Goal: Task Accomplishment & Management: Manage account settings

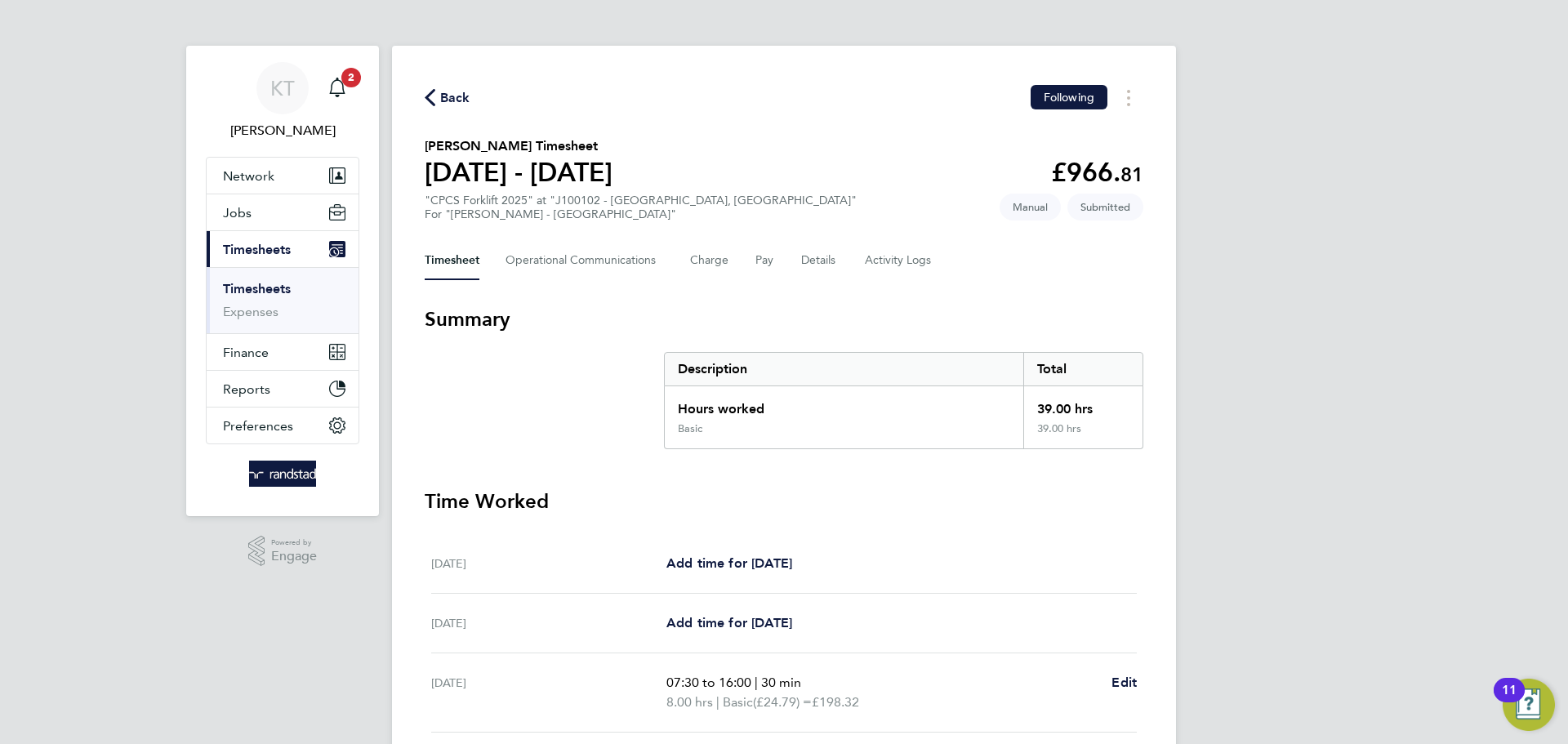
click at [260, 284] on link "Timesheets" at bounding box center [257, 289] width 68 height 15
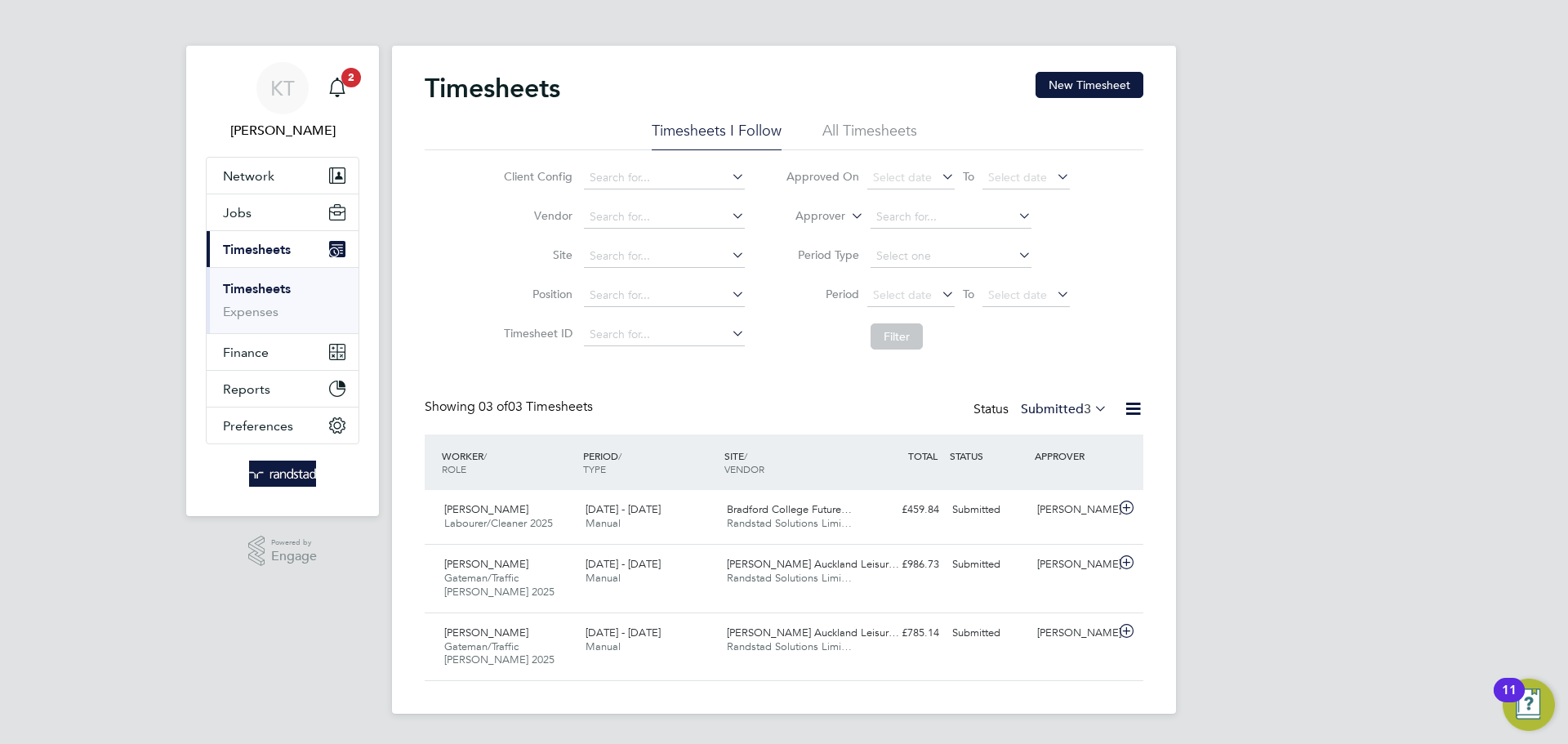
click at [256, 290] on link "Timesheets" at bounding box center [257, 289] width 68 height 15
click at [1108, 88] on button "New Timesheet" at bounding box center [1090, 84] width 108 height 26
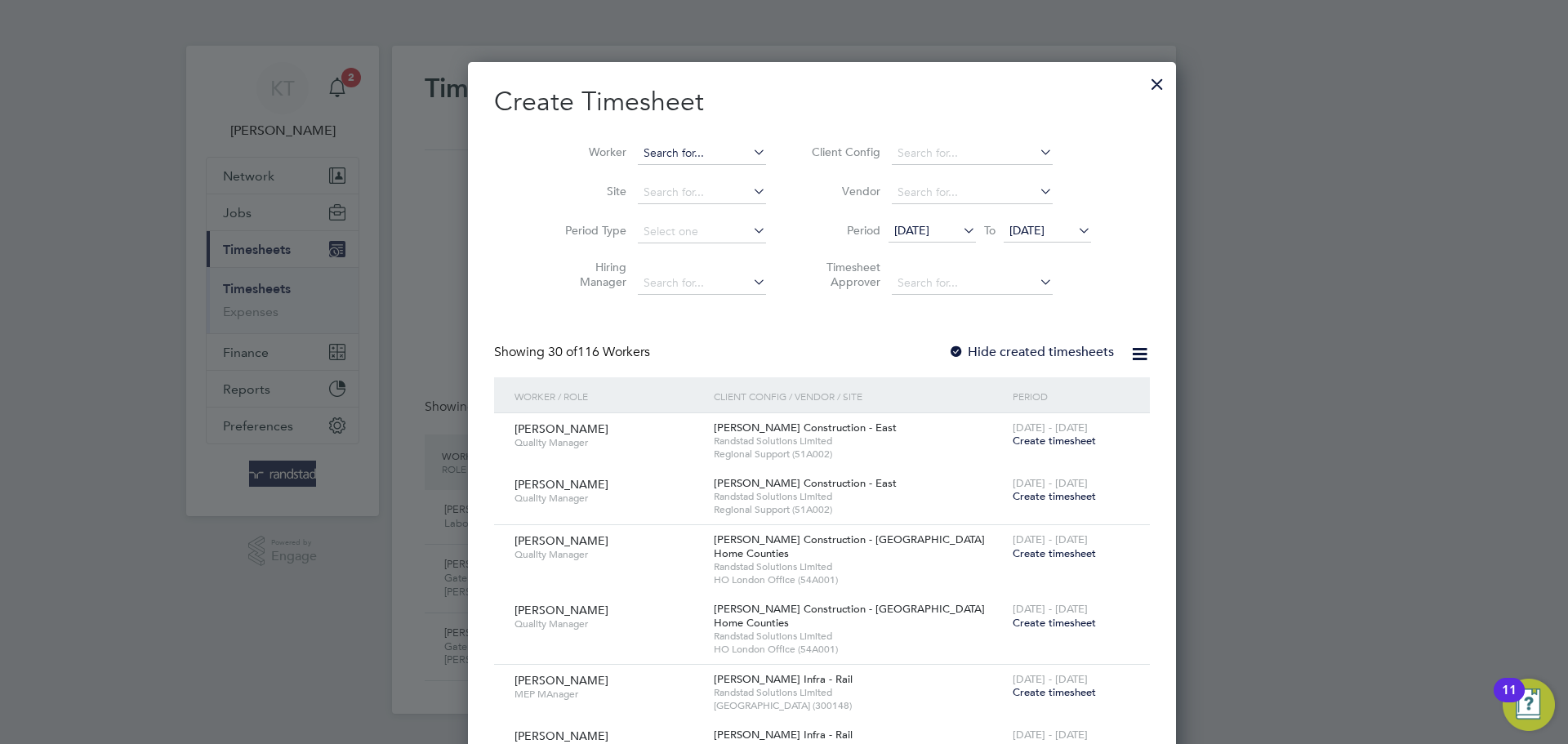
scroll to position [3473, 632]
click at [644, 148] on input at bounding box center [701, 154] width 128 height 23
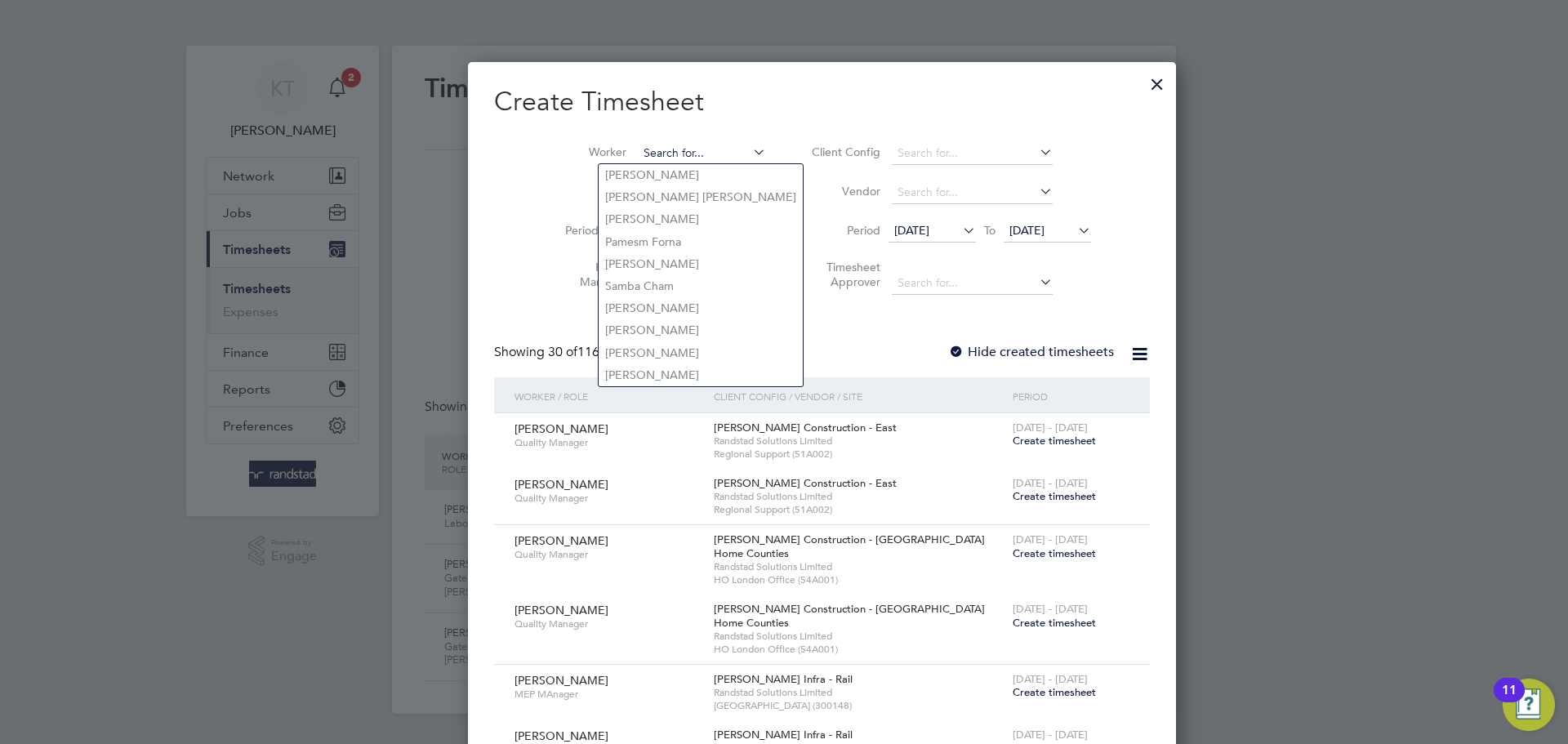
click at [644, 148] on input at bounding box center [701, 154] width 128 height 23
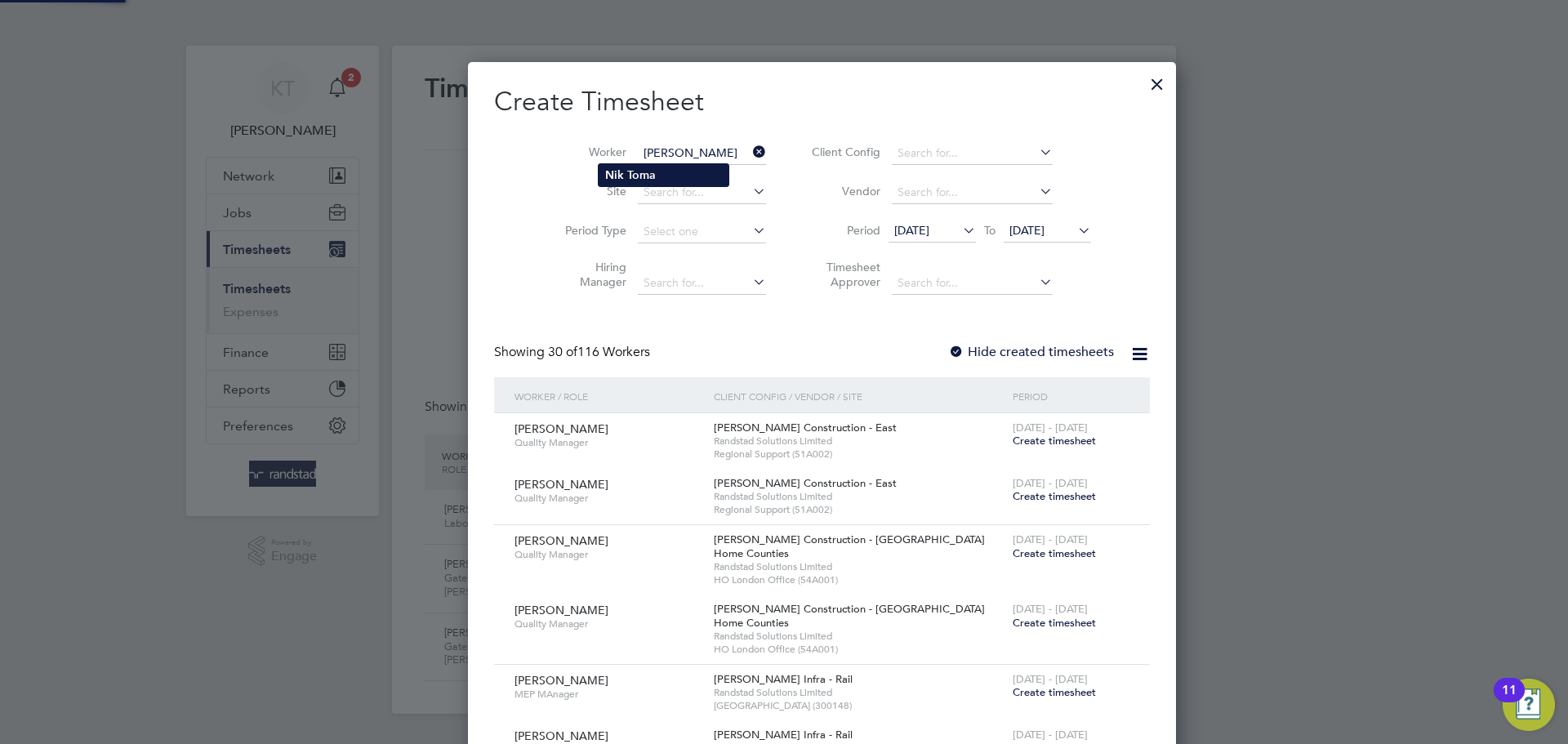
click at [641, 174] on b "Toma" at bounding box center [641, 175] width 29 height 14
type input "Nik Toma"
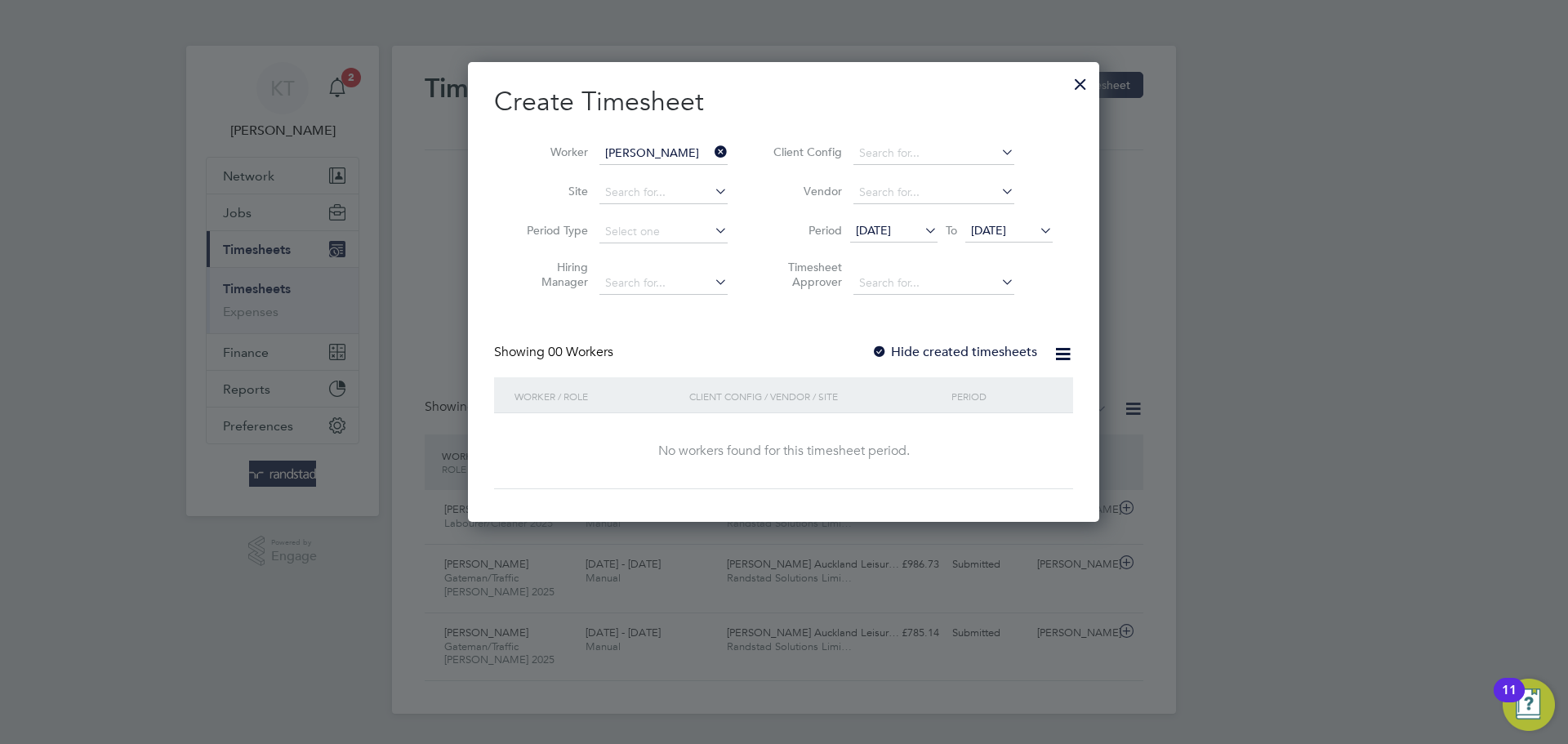
scroll to position [461, 632]
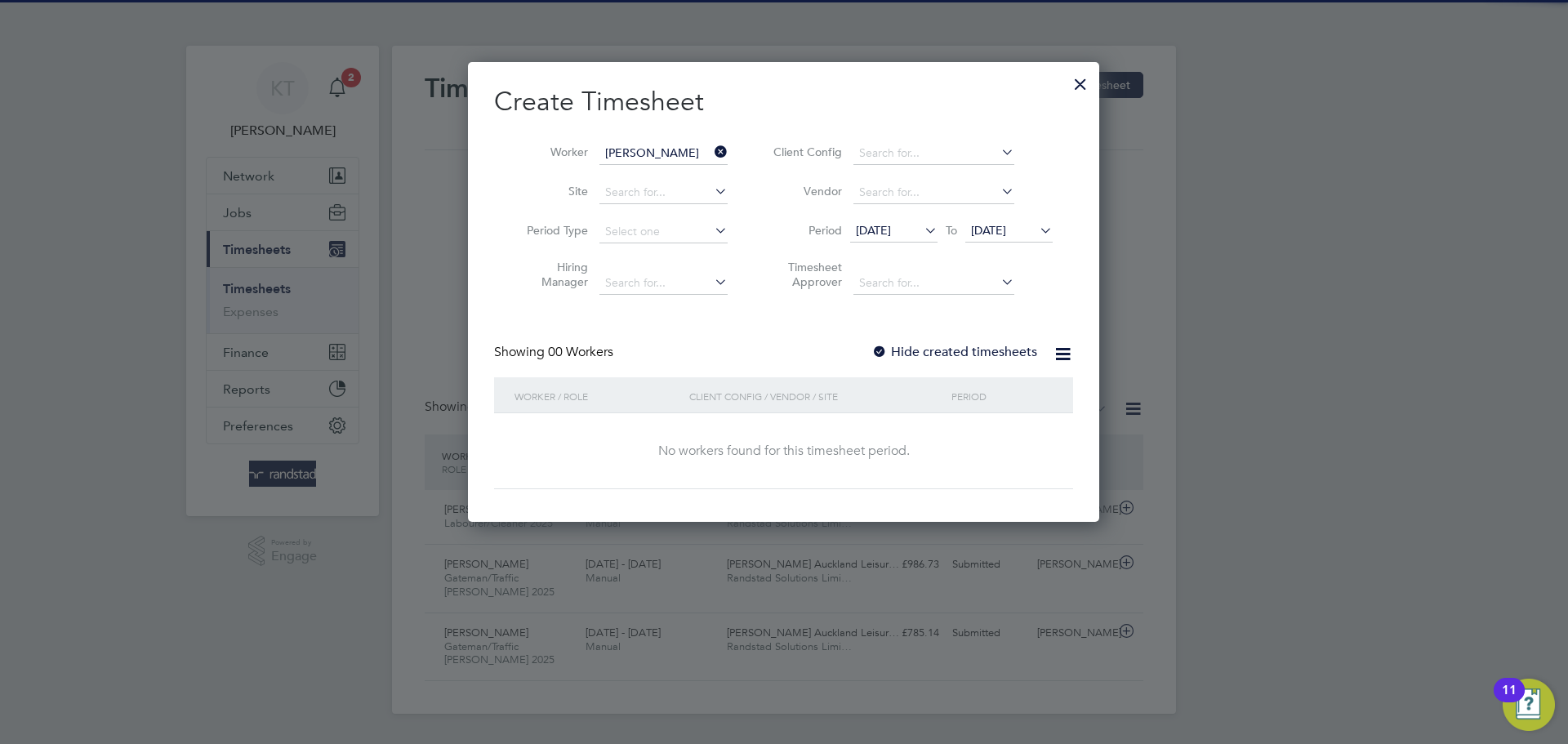
click at [1009, 241] on span "19 Sep 2025" at bounding box center [1009, 231] width 87 height 22
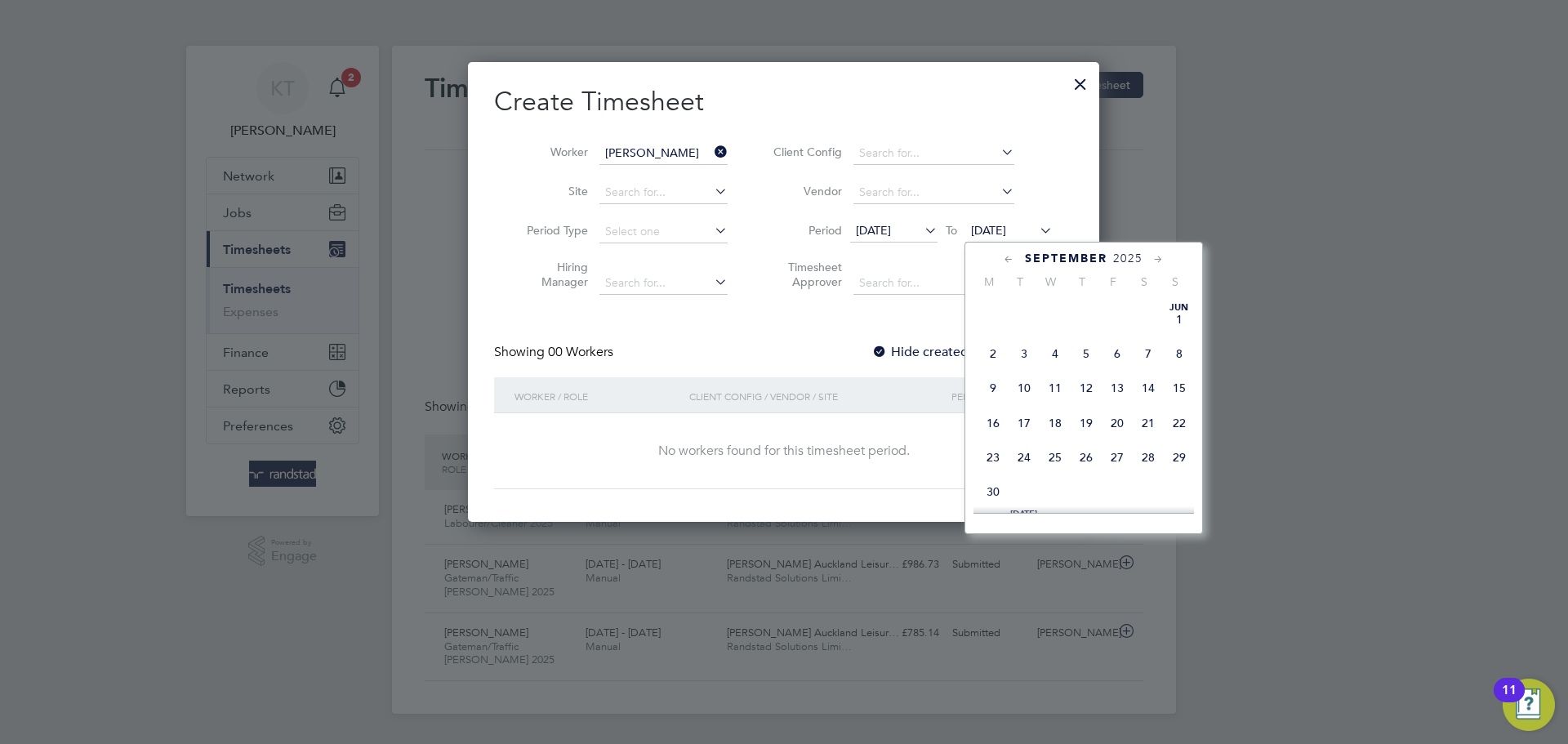
scroll to position [580, 0]
click at [1103, 410] on span "26" at bounding box center [1117, 394] width 31 height 31
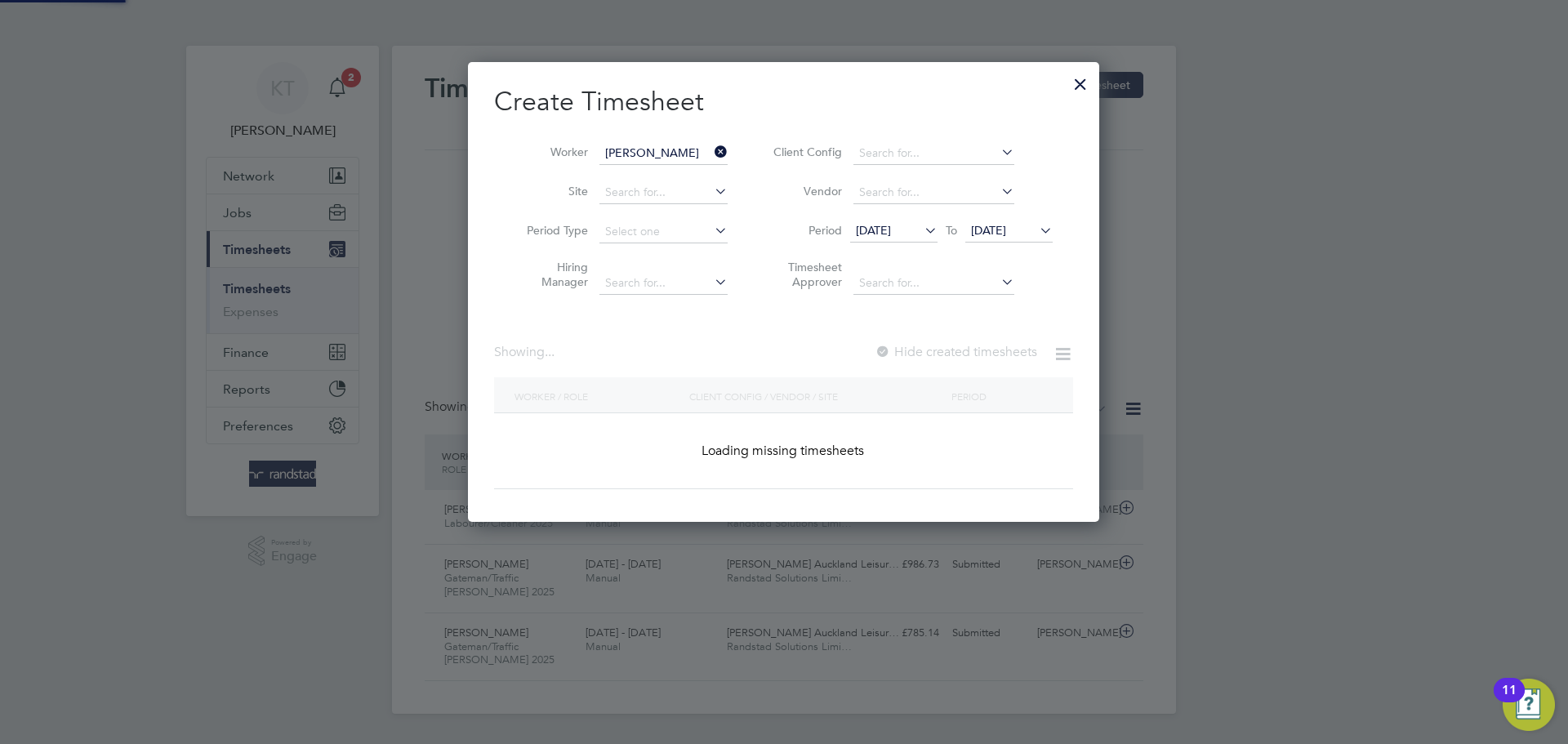
scroll to position [441, 632]
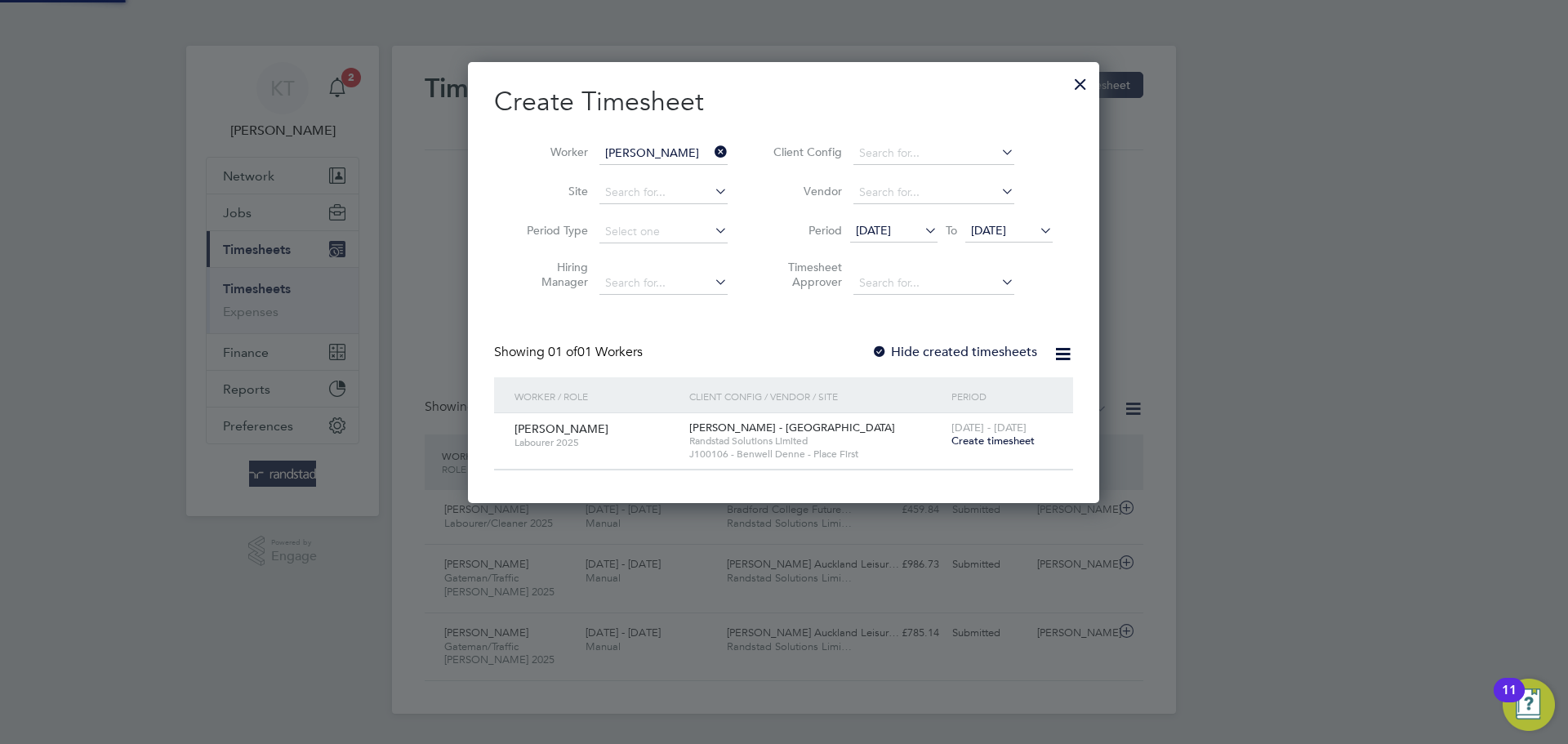
click at [944, 359] on div "Hide created timesheets" at bounding box center [955, 353] width 169 height 17
click at [943, 351] on label "Hide created timesheets" at bounding box center [955, 352] width 166 height 16
click at [711, 152] on icon at bounding box center [711, 152] width 0 height 23
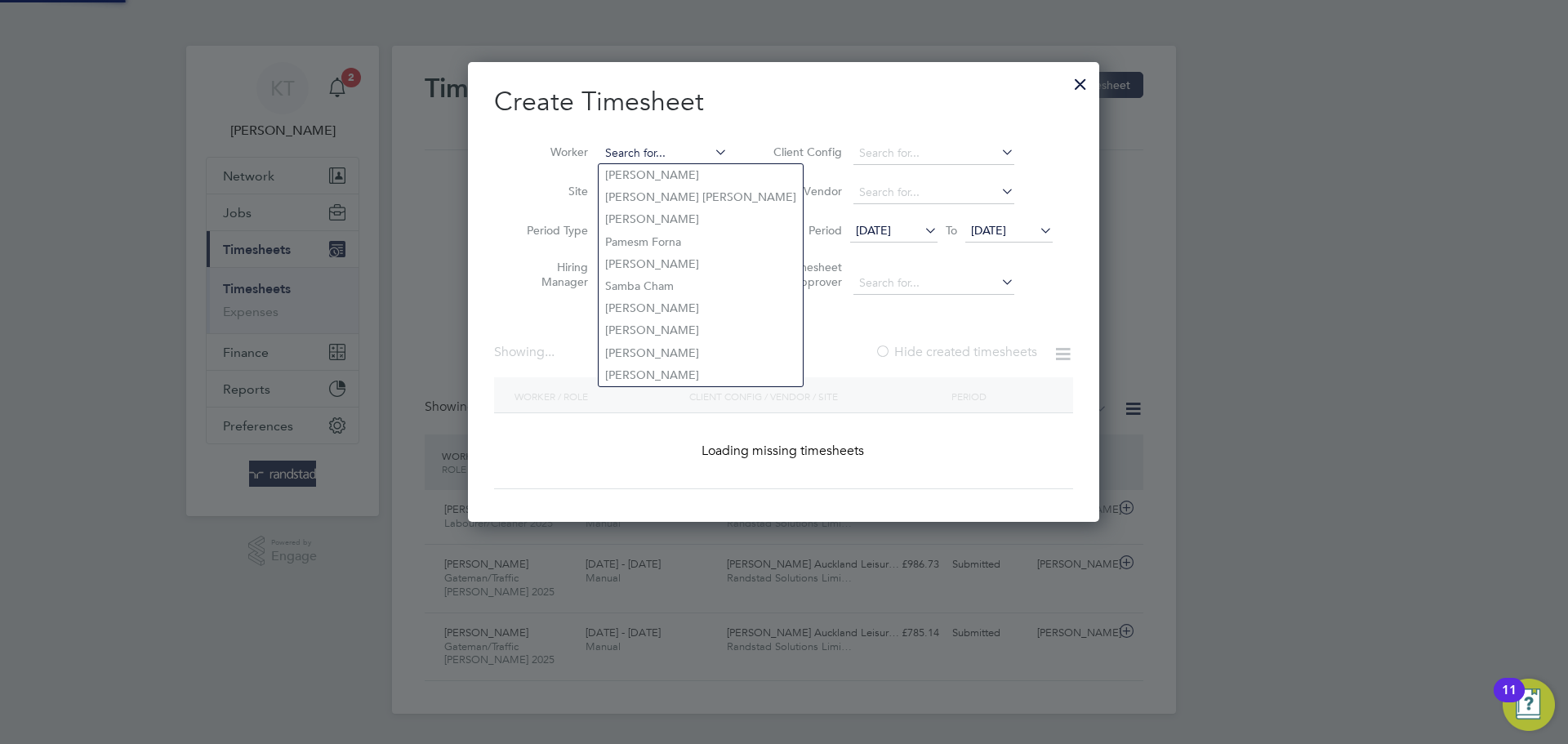
click at [659, 151] on input at bounding box center [663, 154] width 128 height 23
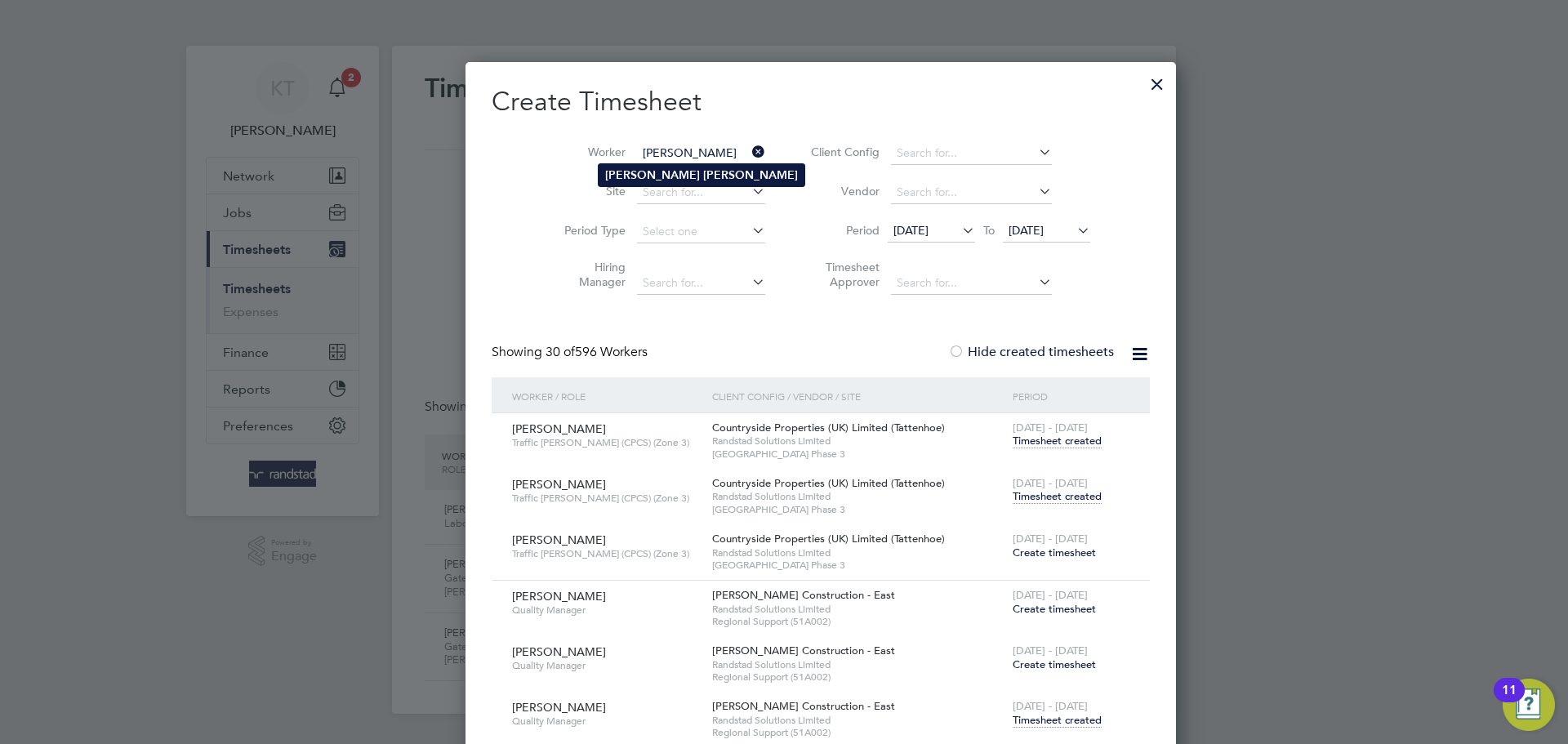
click at [703, 180] on b "Cheung" at bounding box center [751, 175] width 95 height 14
type input "Anita Cheung"
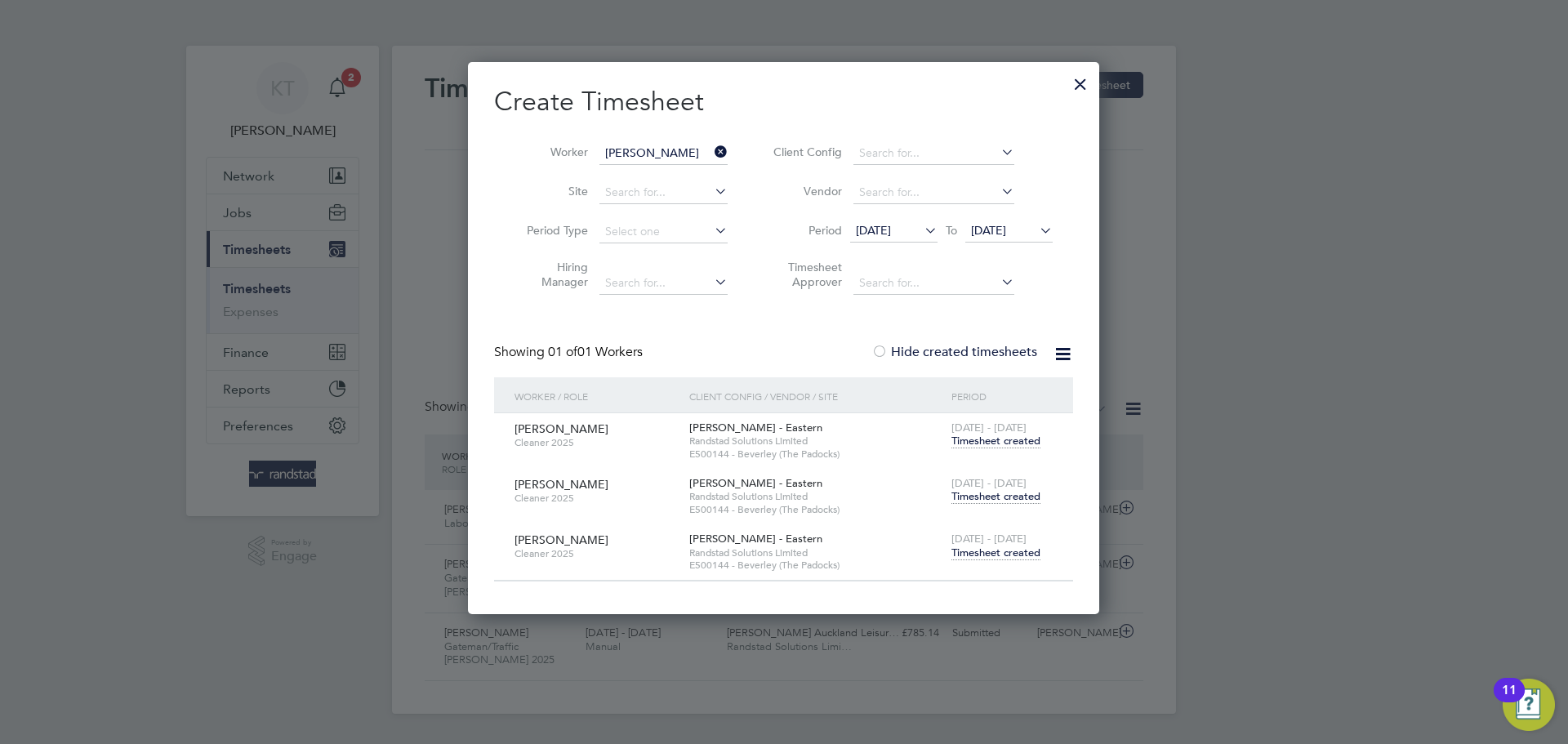
click at [990, 547] on span "Timesheet created" at bounding box center [996, 553] width 89 height 14
click at [992, 551] on span "Timesheet created" at bounding box center [996, 553] width 89 height 14
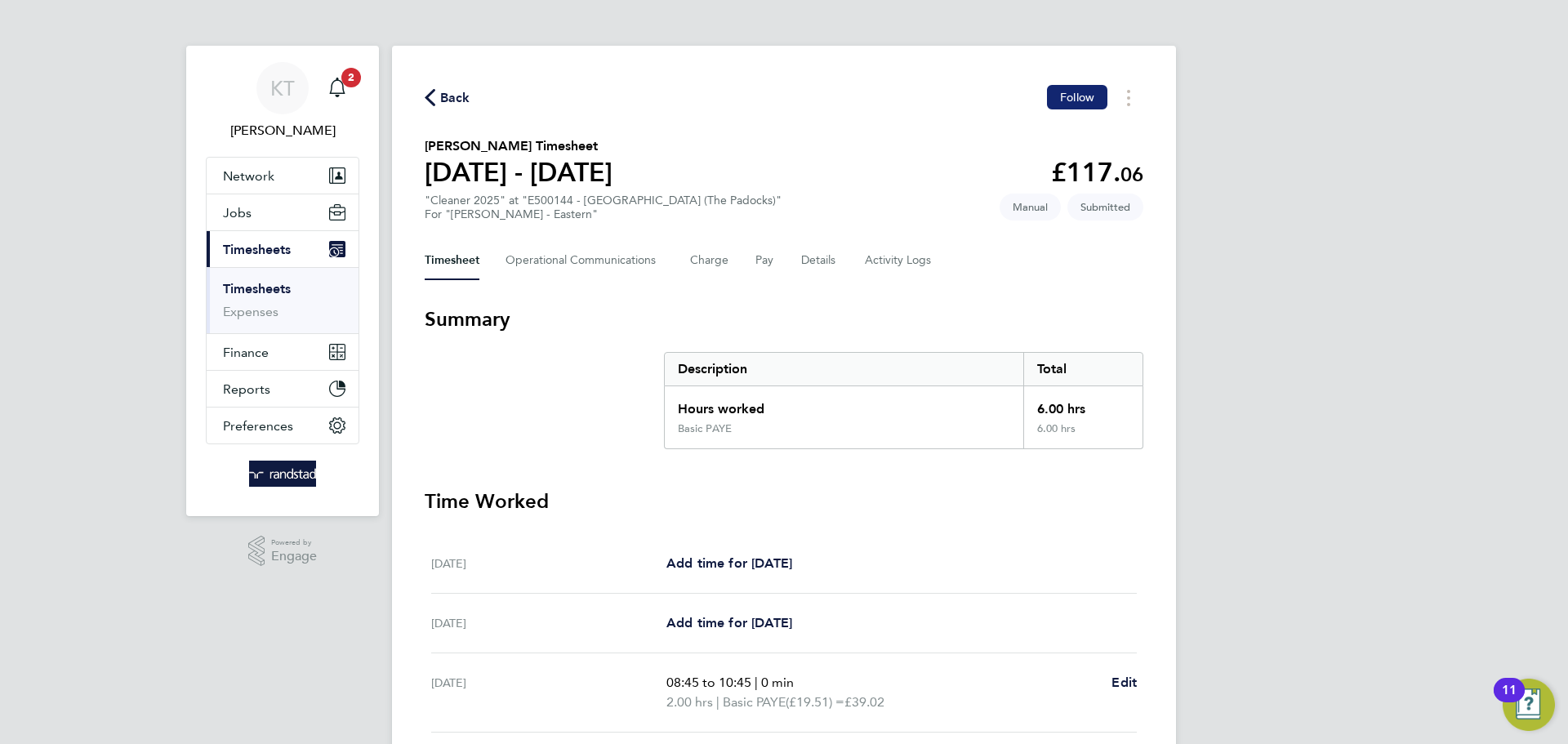
click at [1072, 100] on span "Follow" at bounding box center [1077, 97] width 35 height 14
click at [457, 96] on span "Back" at bounding box center [455, 98] width 30 height 19
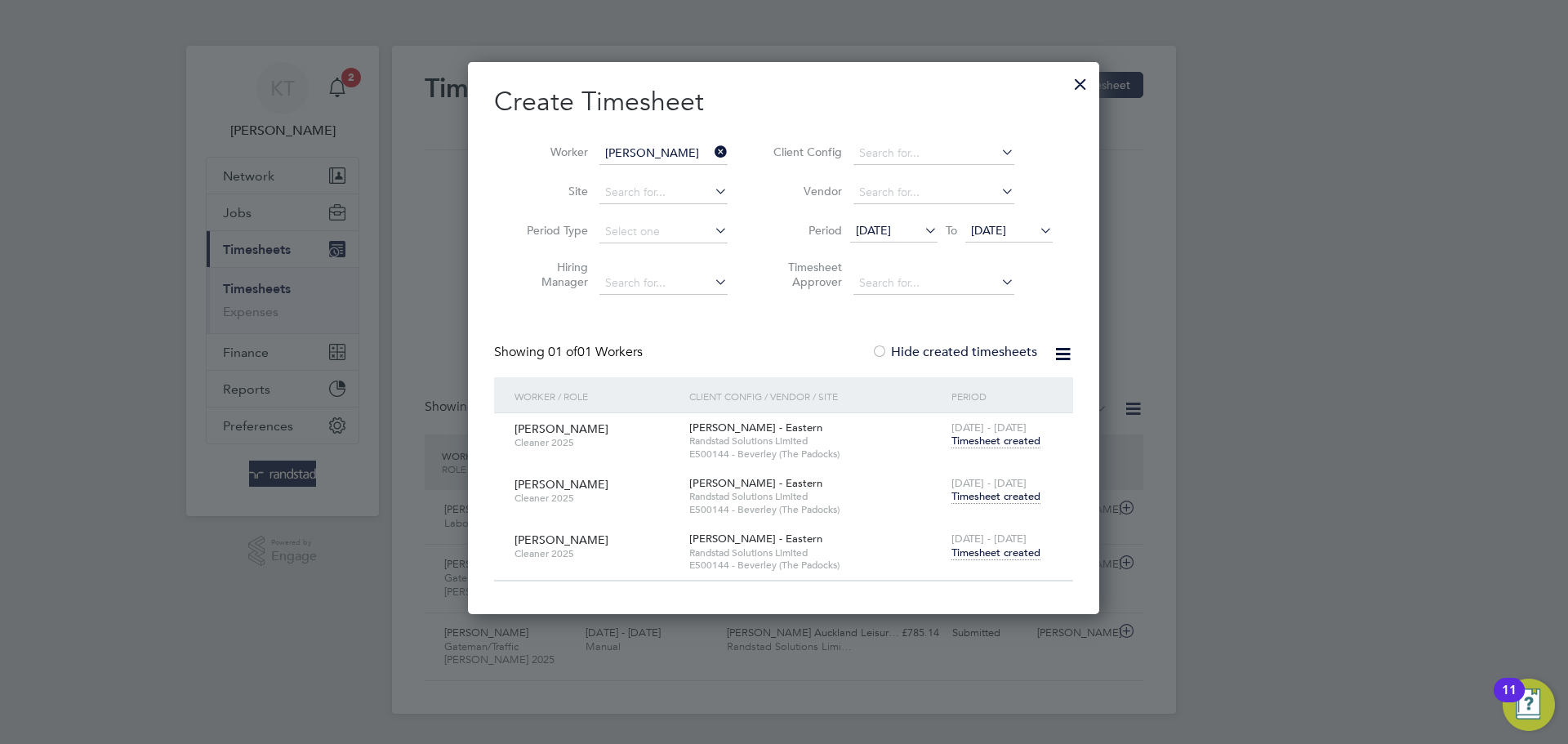
click at [711, 151] on icon at bounding box center [711, 152] width 0 height 23
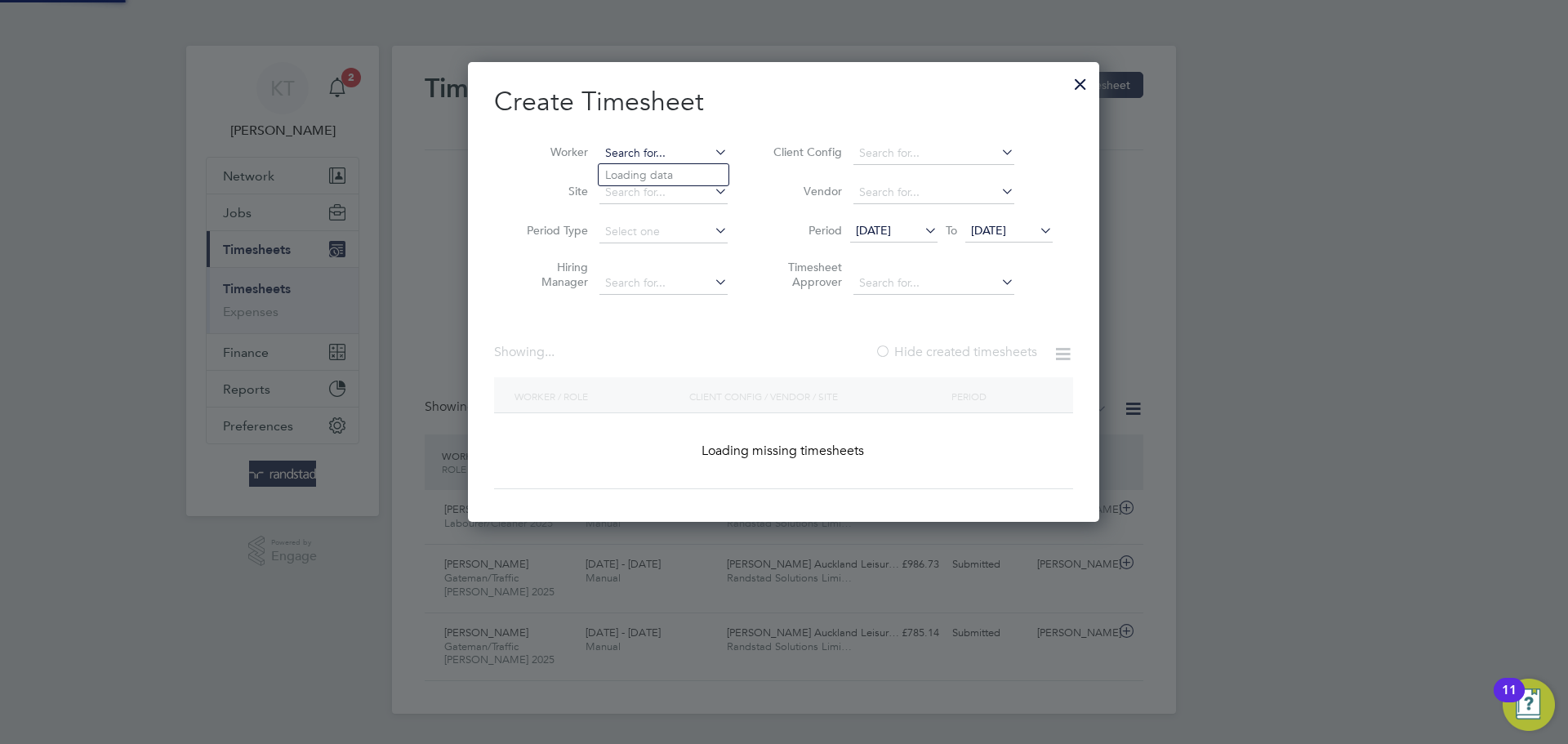
click at [683, 151] on input at bounding box center [663, 154] width 128 height 23
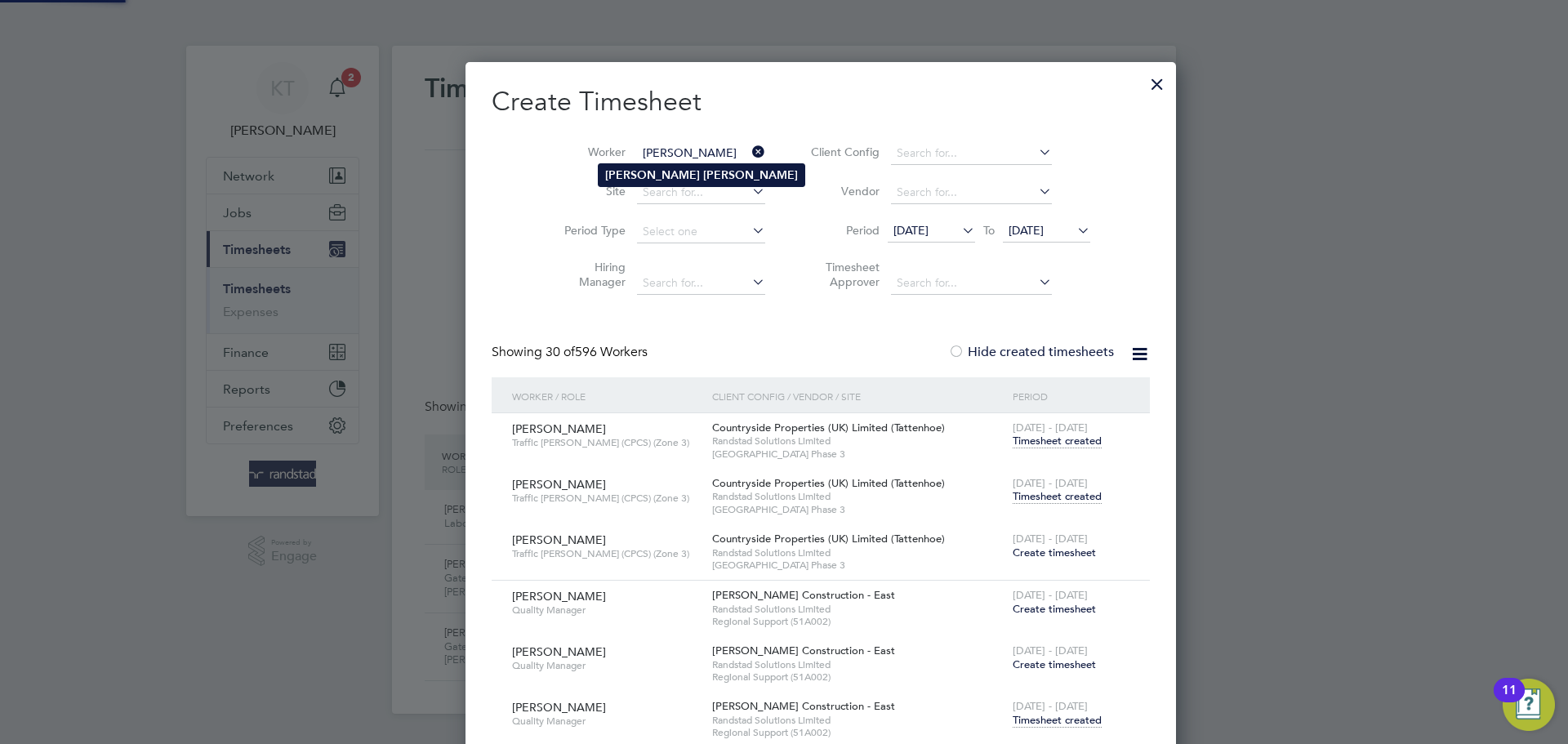
click at [703, 175] on b "Knott" at bounding box center [751, 175] width 95 height 14
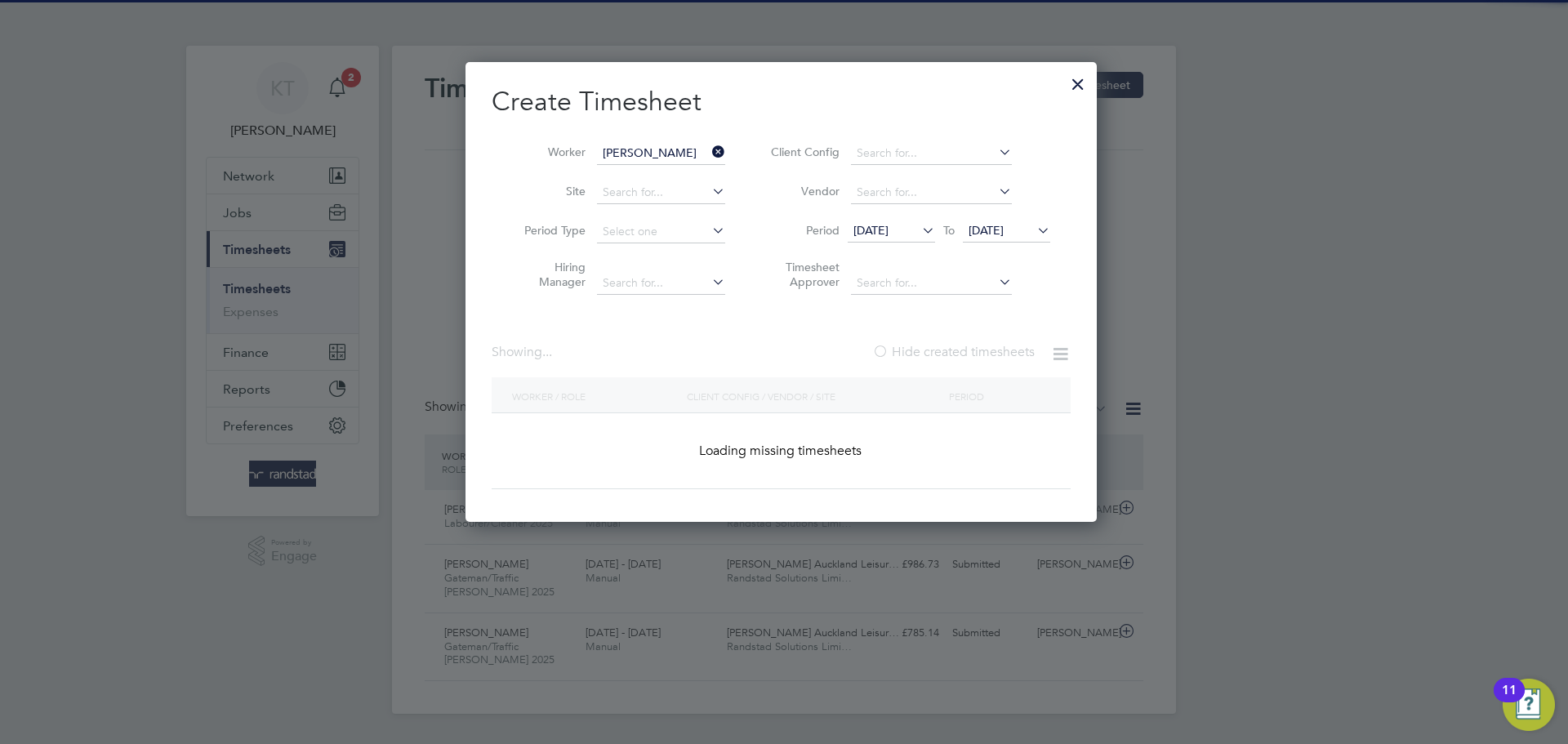
type input "[PERSON_NAME]"
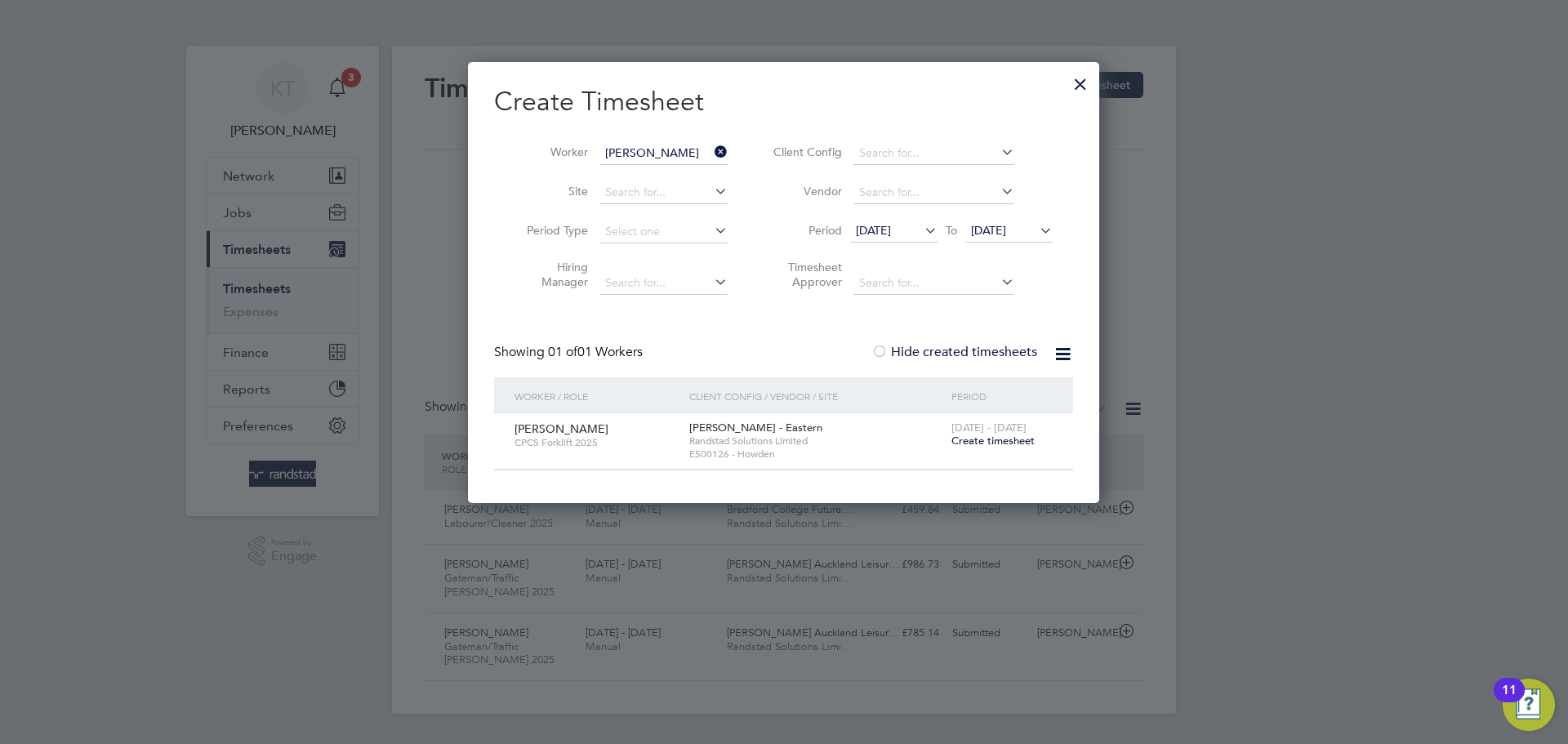
click at [1006, 228] on span "26 Sep 2025" at bounding box center [988, 230] width 35 height 14
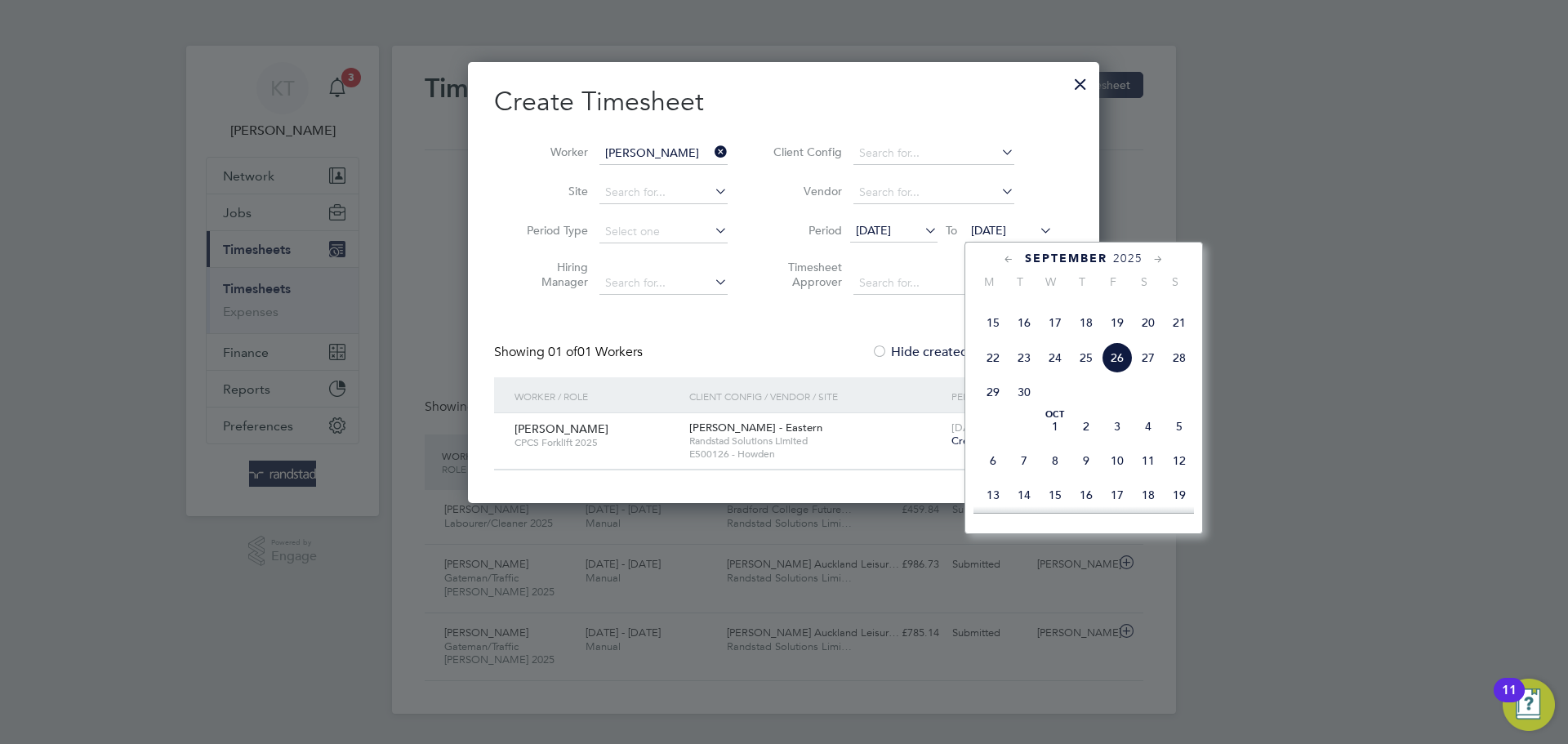
click at [813, 451] on span "E500126 - Howden" at bounding box center [815, 454] width 254 height 14
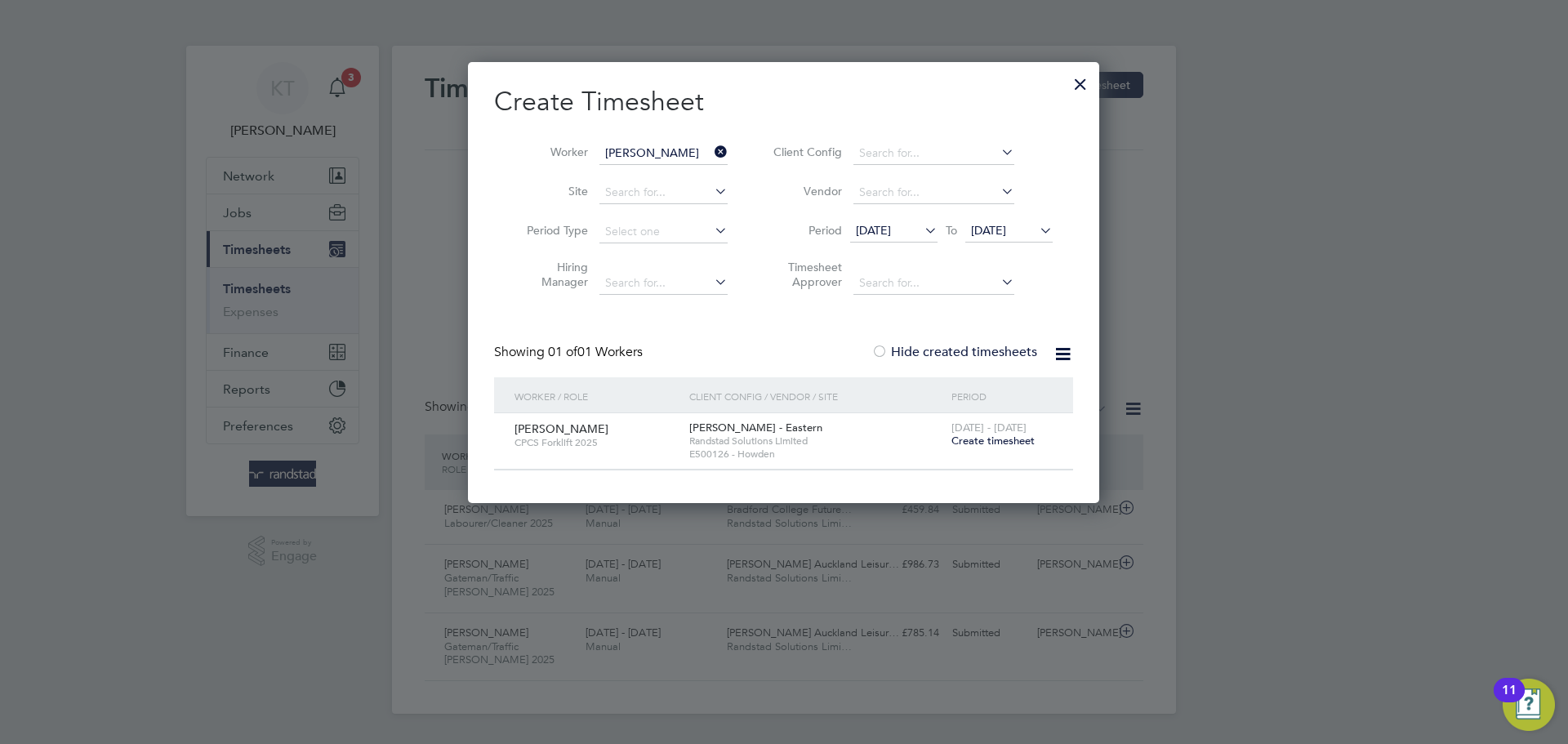
click at [976, 441] on span "Create timesheet" at bounding box center [993, 441] width 83 height 14
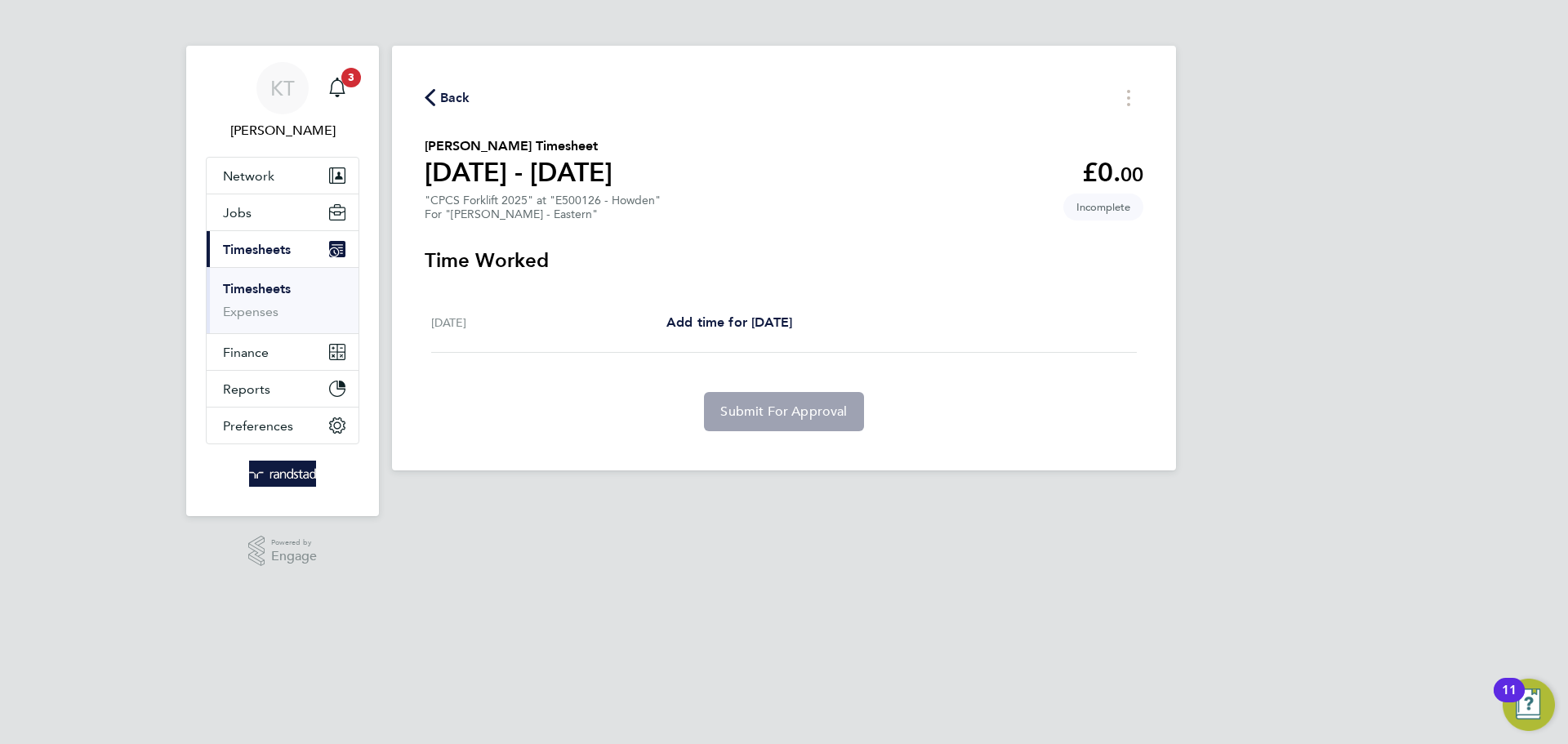
click at [453, 90] on span "Back" at bounding box center [455, 98] width 30 height 19
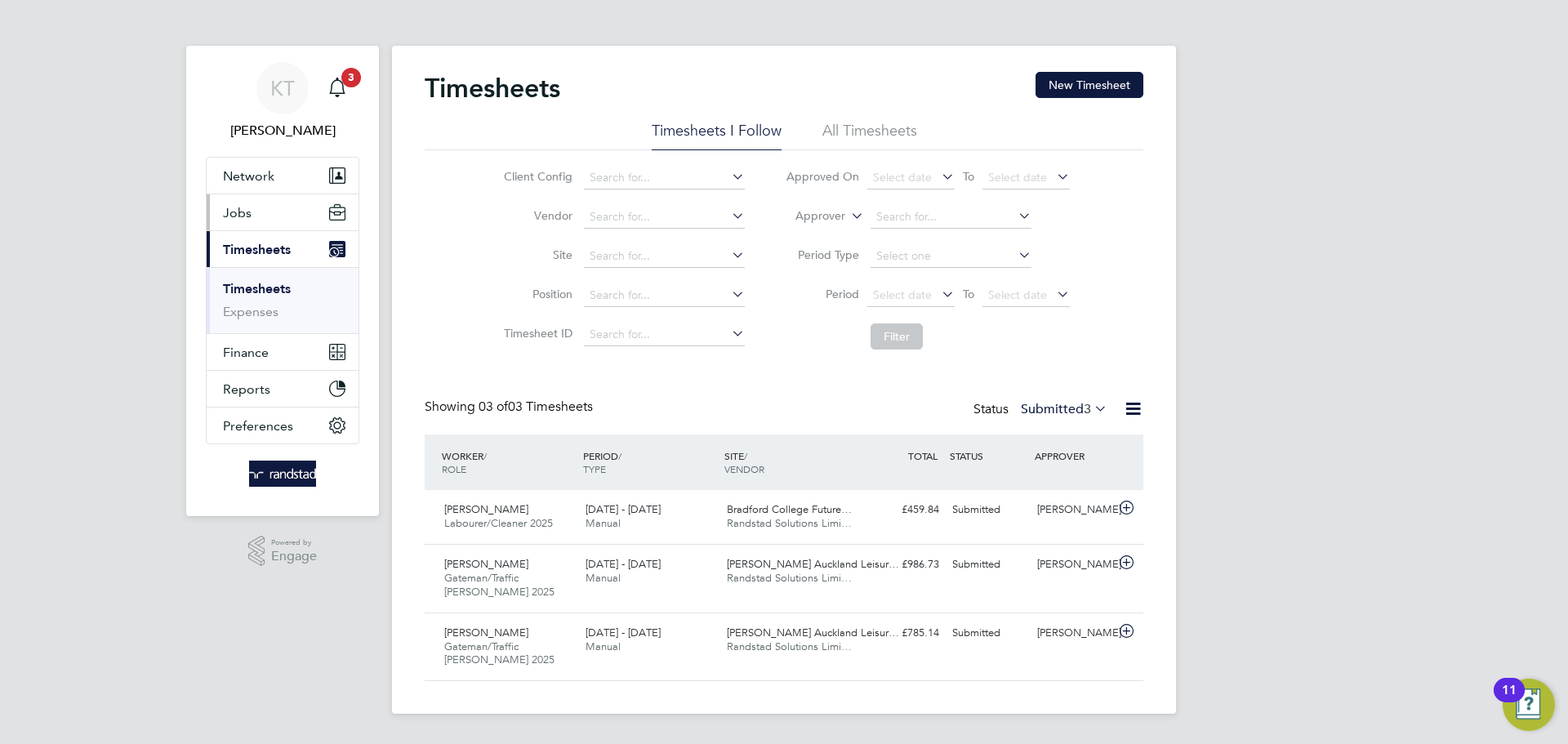
click at [299, 206] on button "Jobs" at bounding box center [282, 212] width 152 height 36
click at [251, 204] on button "Jobs" at bounding box center [282, 212] width 152 height 36
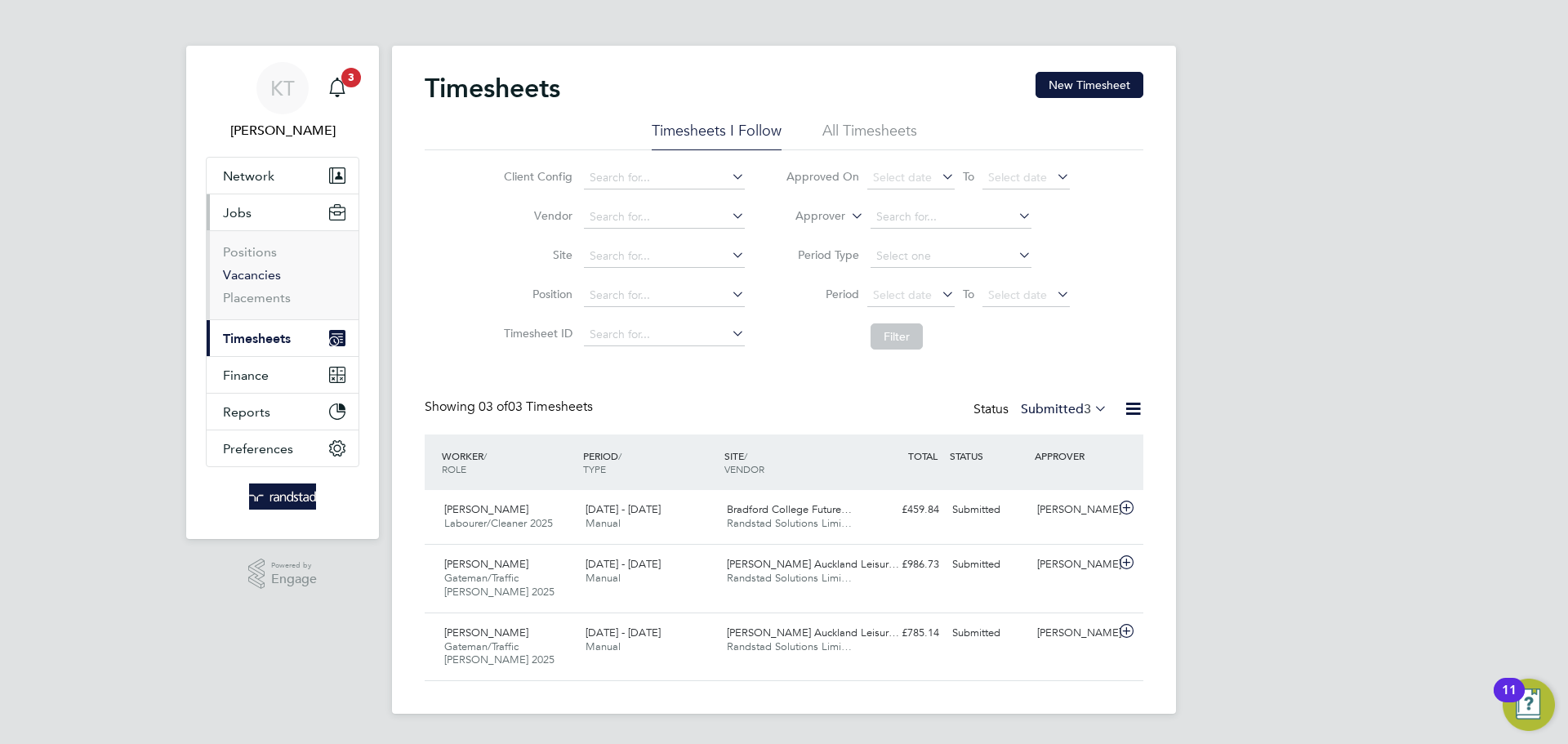
click at [232, 272] on link "Vacancies" at bounding box center [252, 274] width 58 height 15
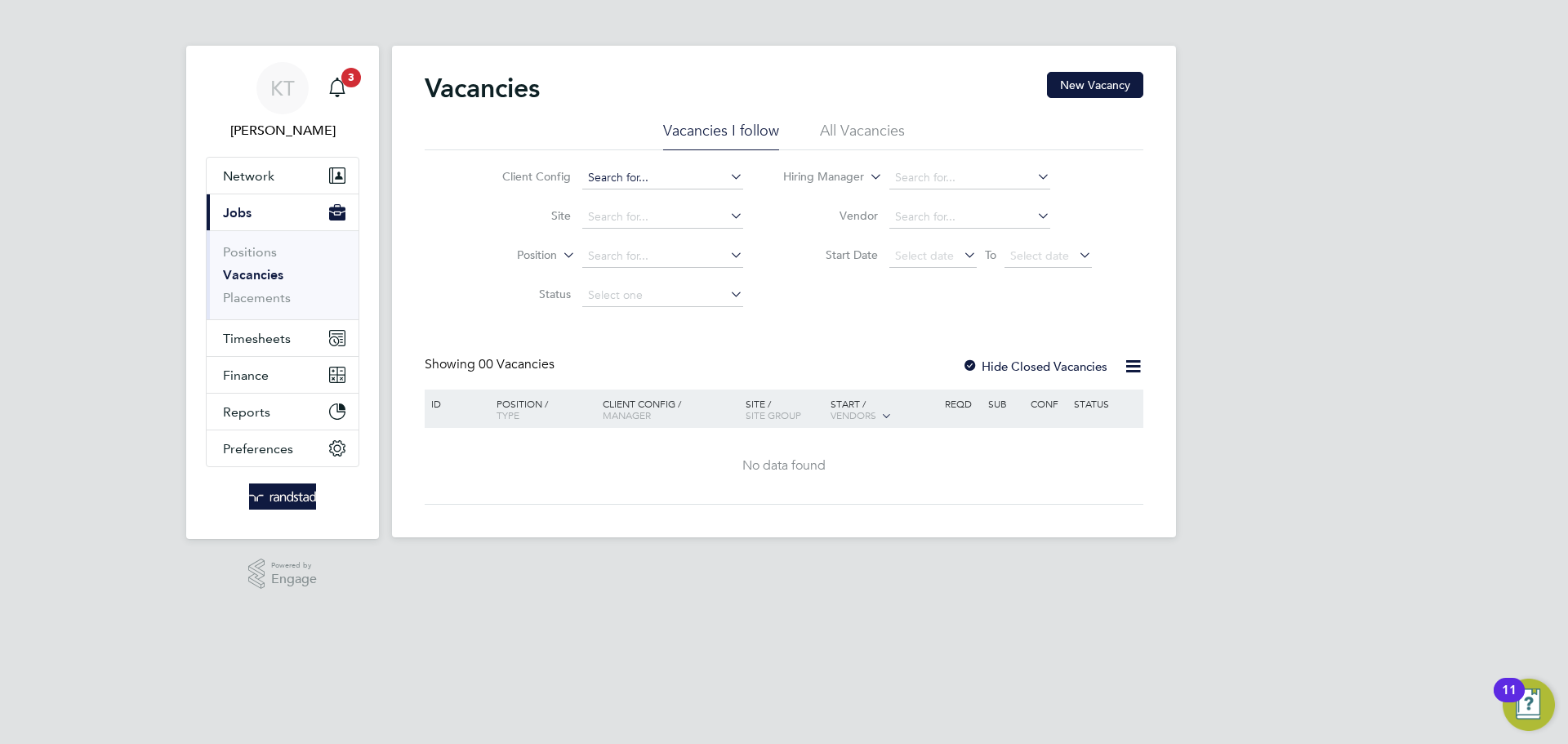
click at [668, 184] on ul "Client Config Site Position Status" at bounding box center [611, 237] width 307 height 157
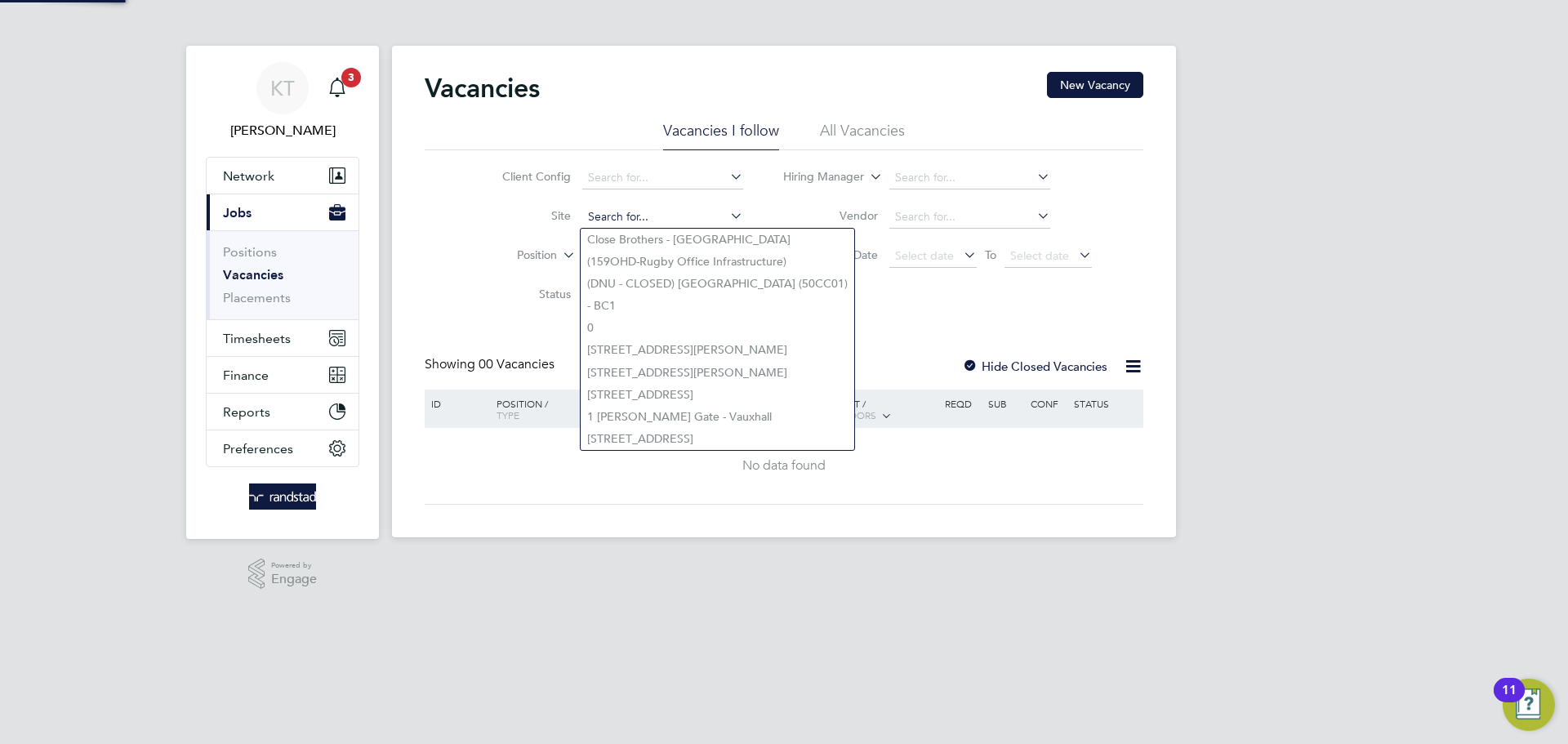
click at [652, 209] on input at bounding box center [663, 217] width 161 height 23
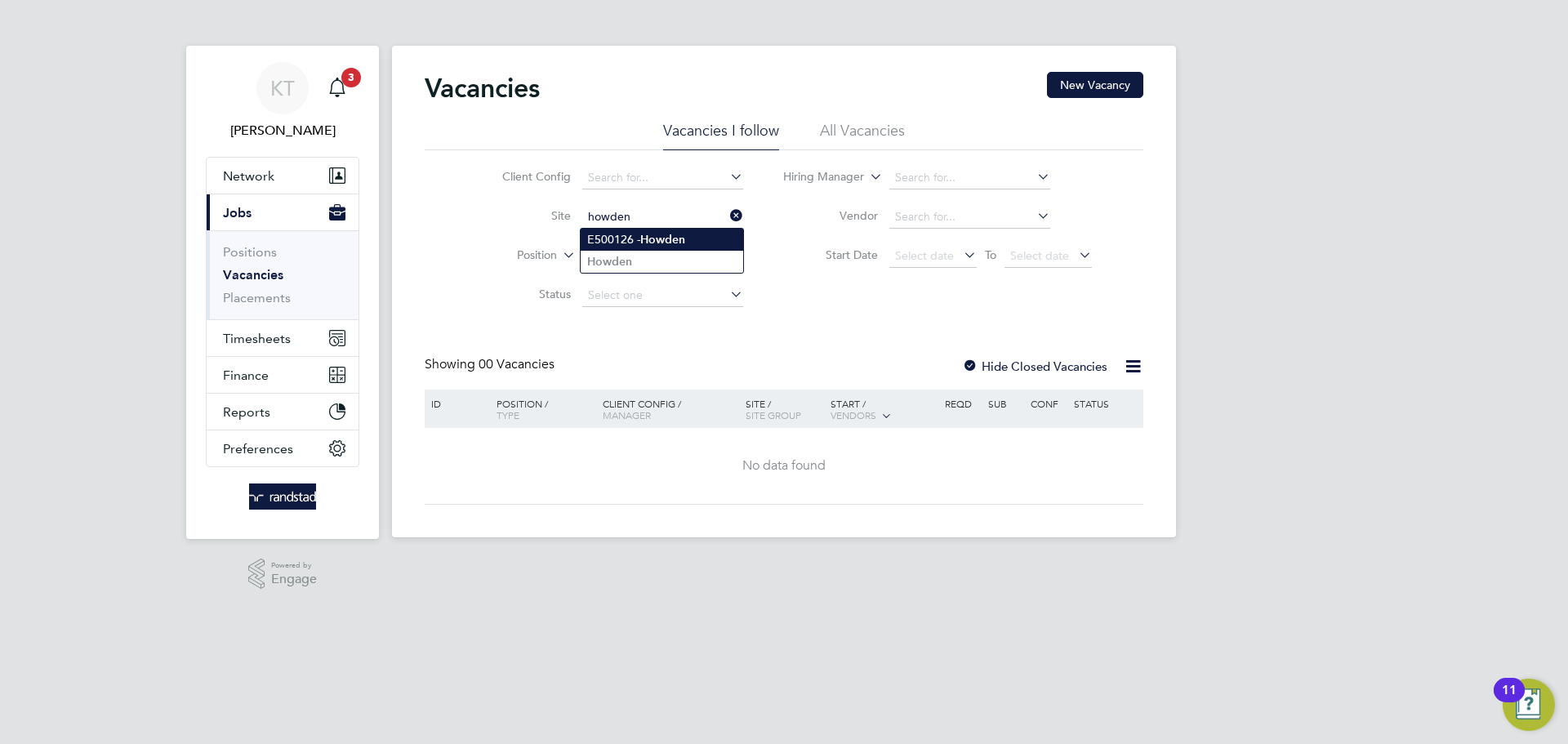
click at [635, 237] on li "E500126 - Howden" at bounding box center [662, 240] width 162 height 22
type input "E500126 - Howden"
click at [1028, 351] on div "Vacancies New Vacancy Vacancies I follow All Vacancies Client Config Site E5001…" at bounding box center [784, 288] width 719 height 433
click at [1012, 374] on div "Hide Closed Vacancies" at bounding box center [1030, 366] width 161 height 20
click at [987, 371] on label "Hide Closed Vacancies" at bounding box center [1035, 366] width 145 height 15
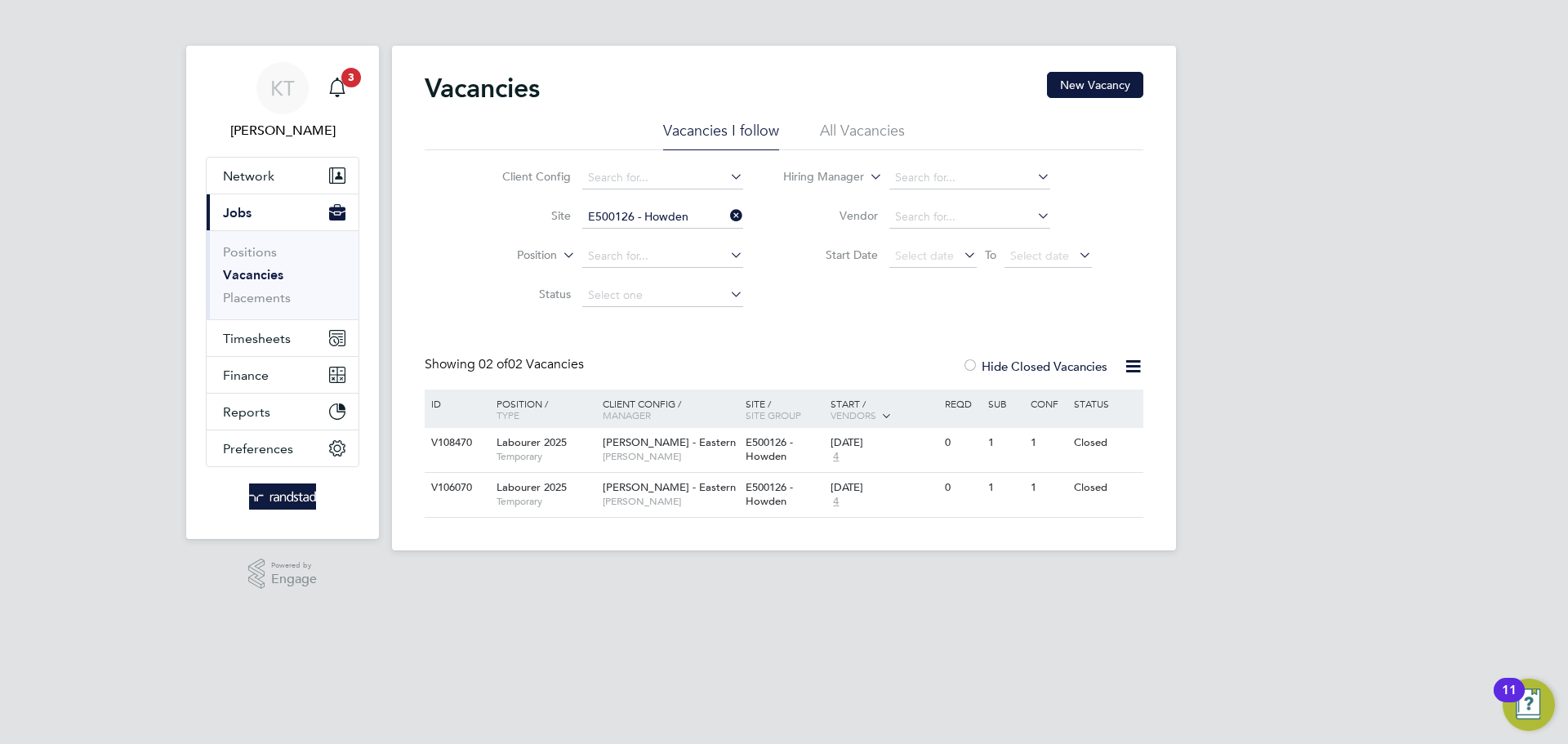
click at [849, 130] on li "All Vacancies" at bounding box center [863, 135] width 85 height 29
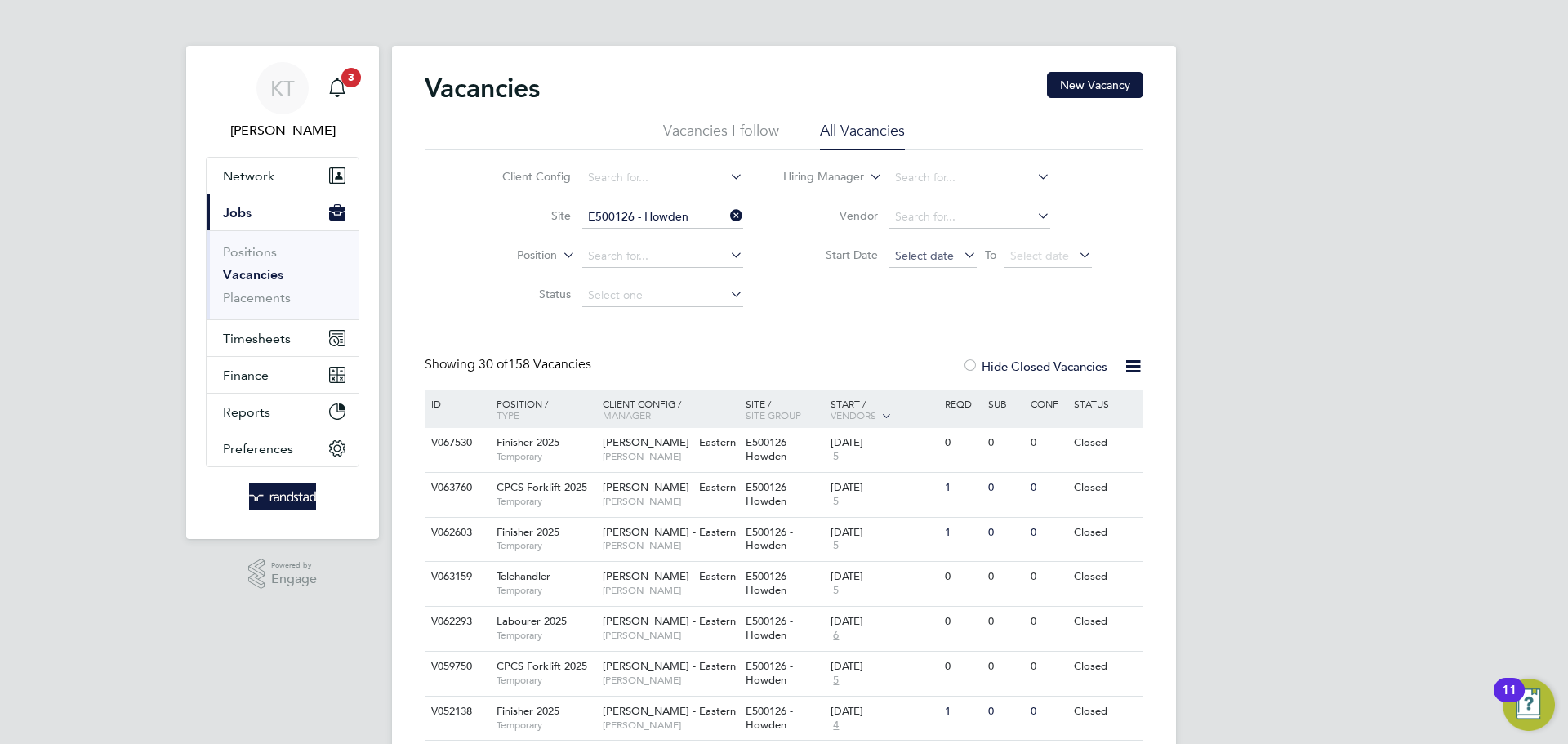
click at [951, 257] on span "Select date" at bounding box center [924, 255] width 59 height 14
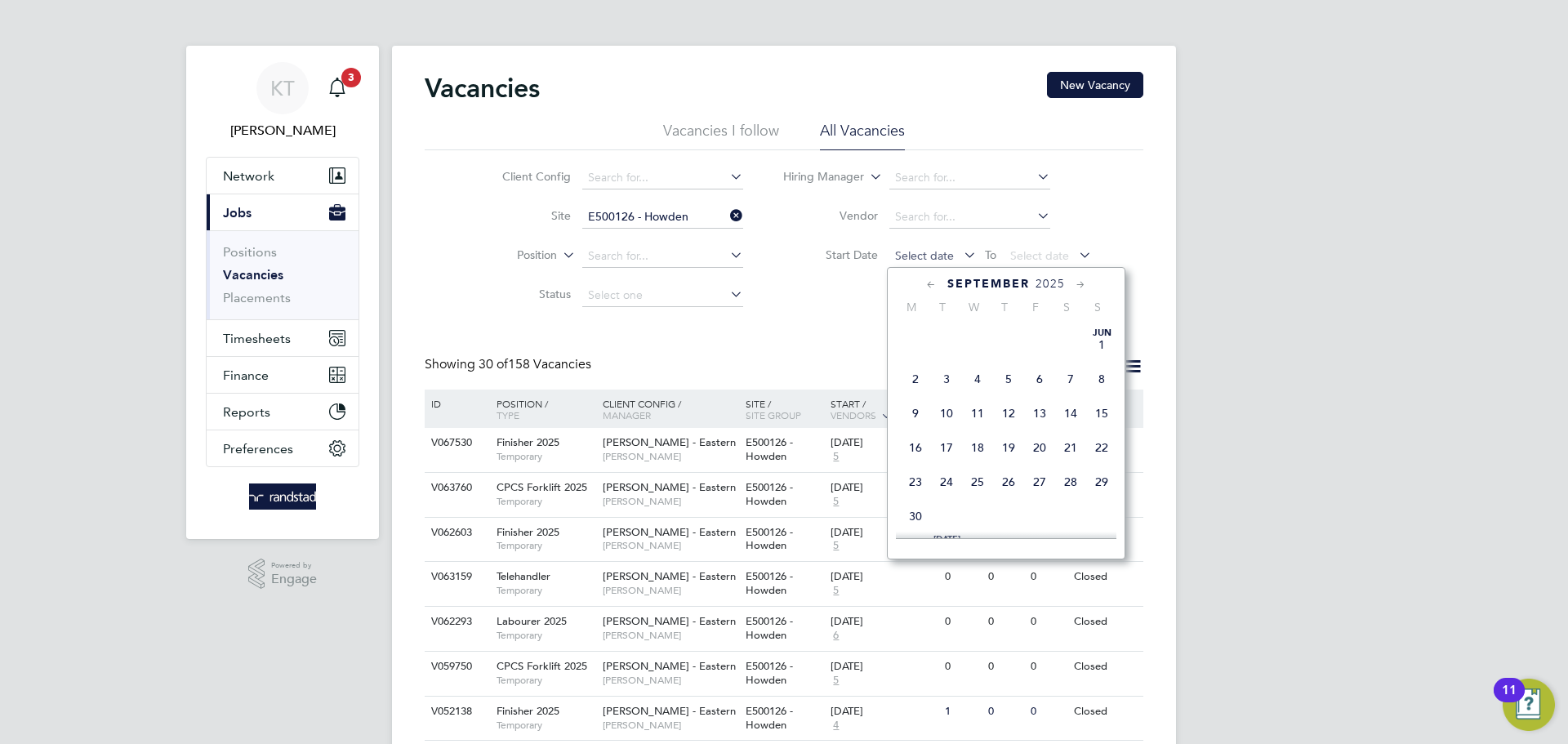
scroll to position [616, 0]
click at [908, 363] on span "15" at bounding box center [916, 348] width 31 height 31
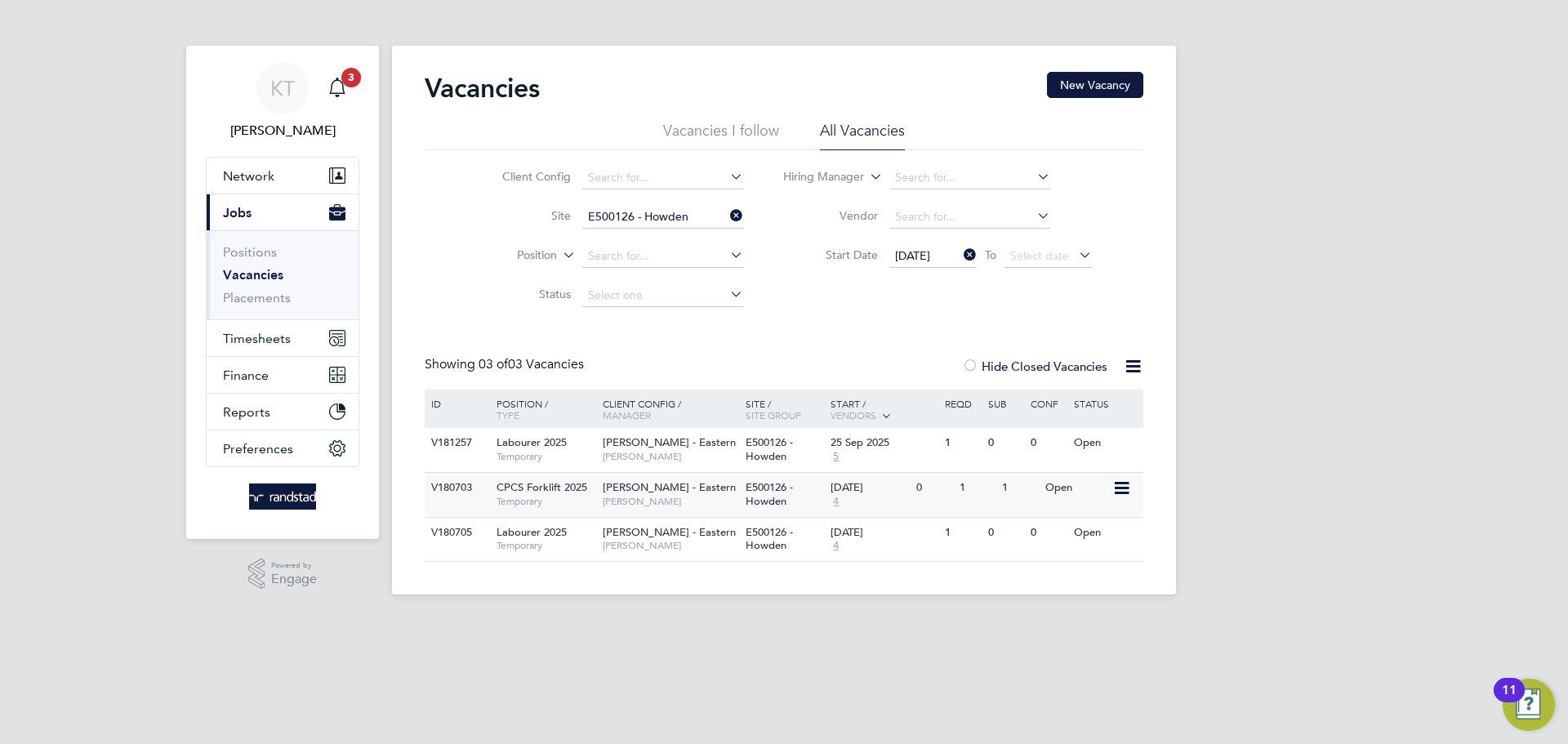
click at [636, 500] on span "[PERSON_NAME]" at bounding box center [670, 501] width 134 height 14
click at [268, 337] on span "Timesheets" at bounding box center [257, 338] width 68 height 15
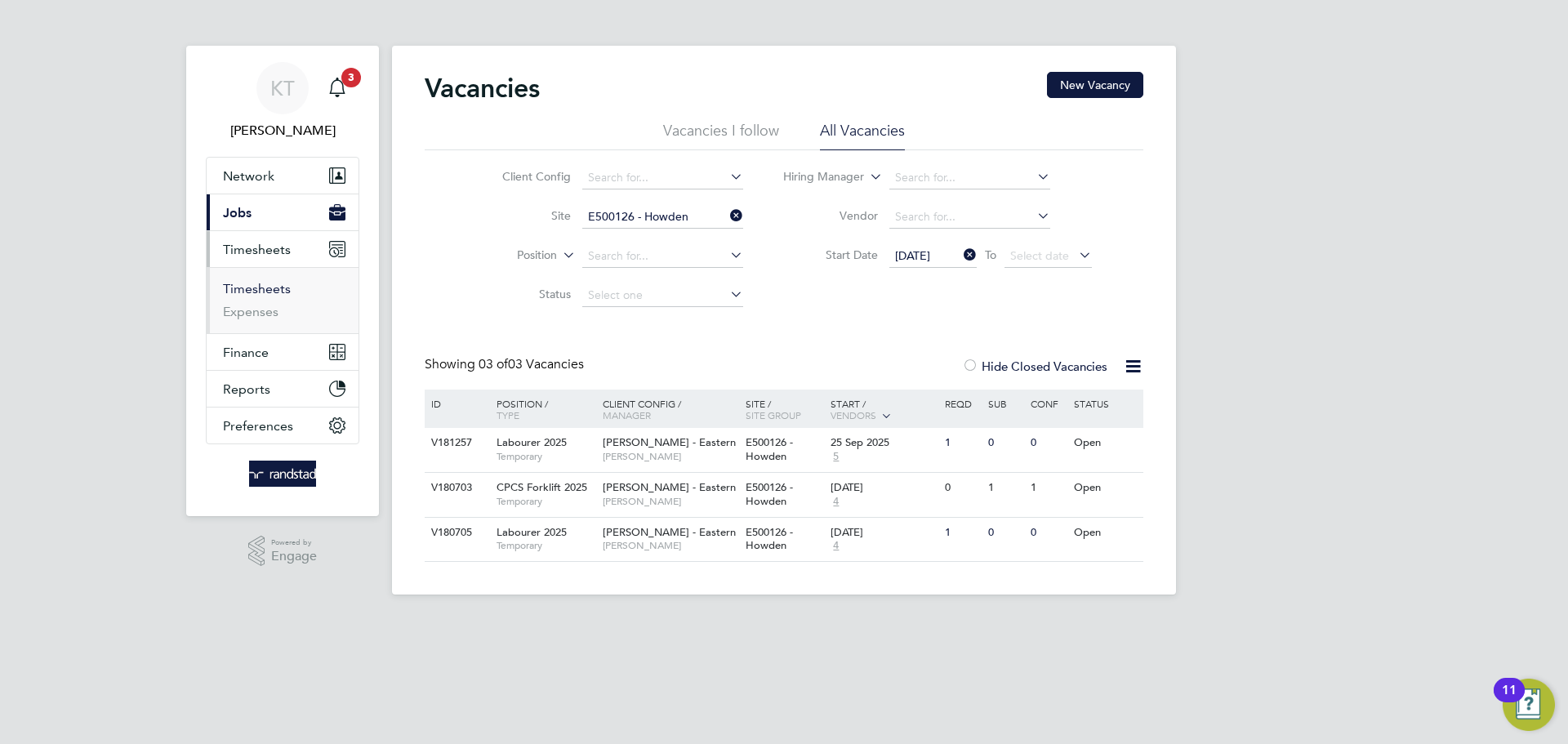
click at [256, 291] on link "Timesheets" at bounding box center [257, 289] width 68 height 15
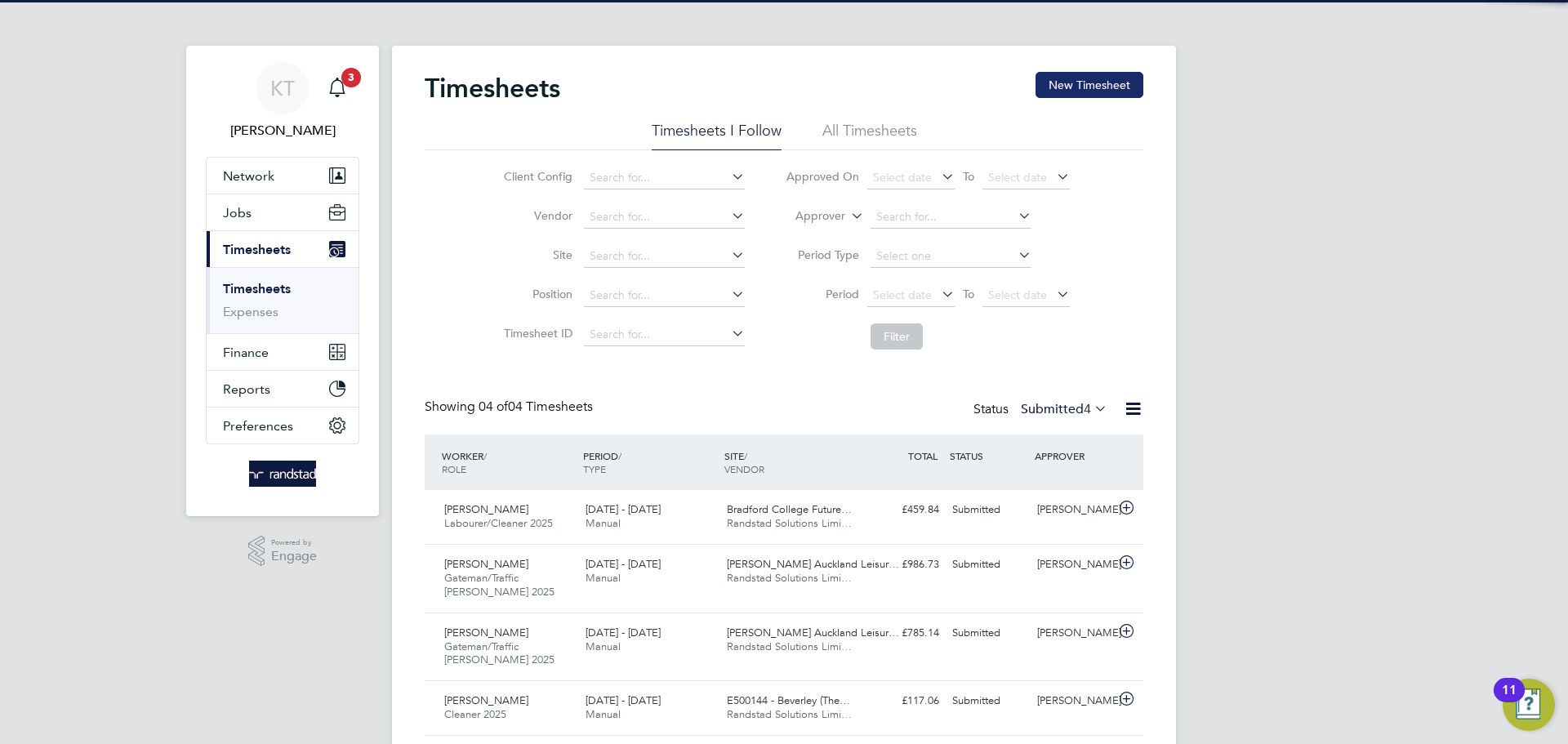
scroll to position [55, 142]
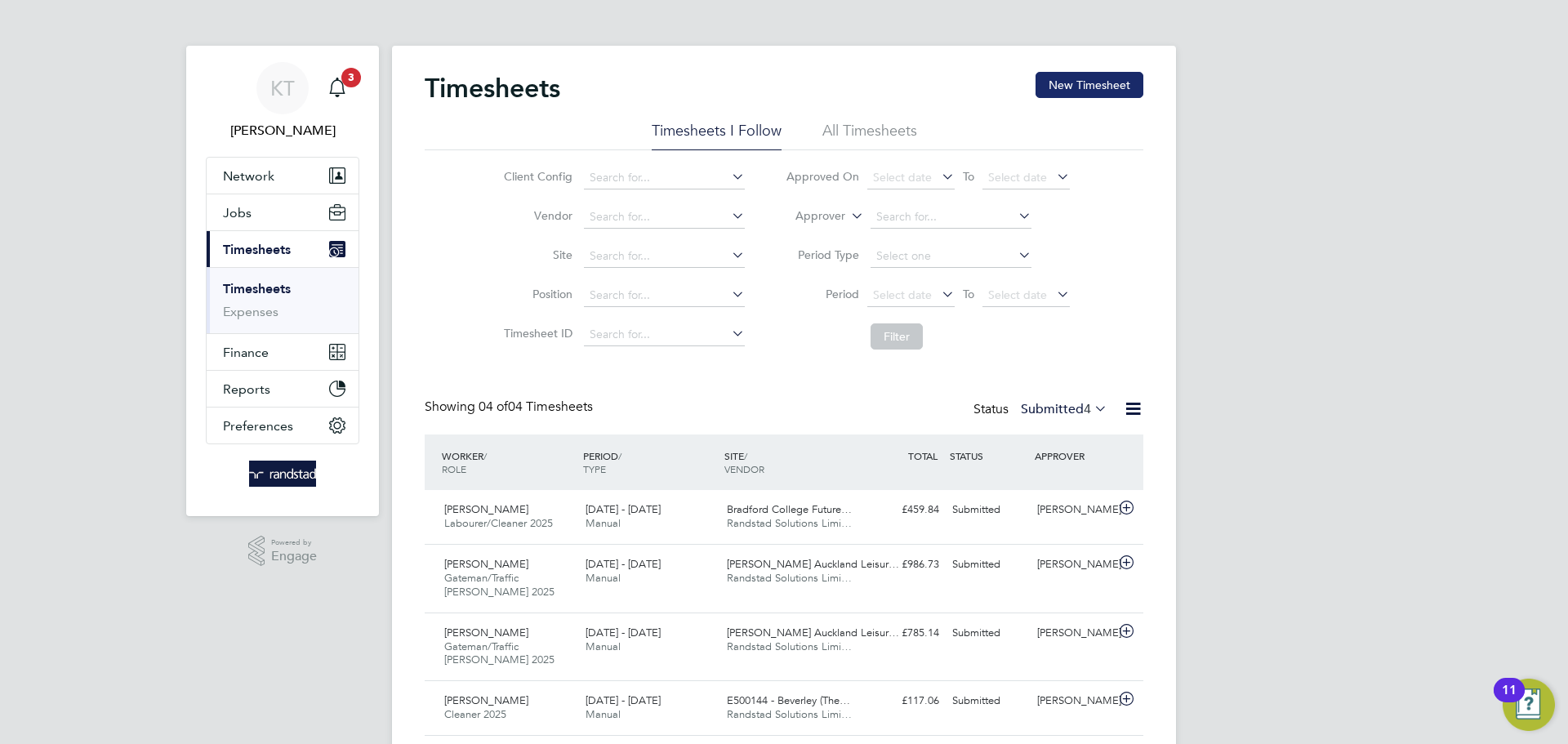
click at [1082, 87] on button "New Timesheet" at bounding box center [1090, 84] width 108 height 26
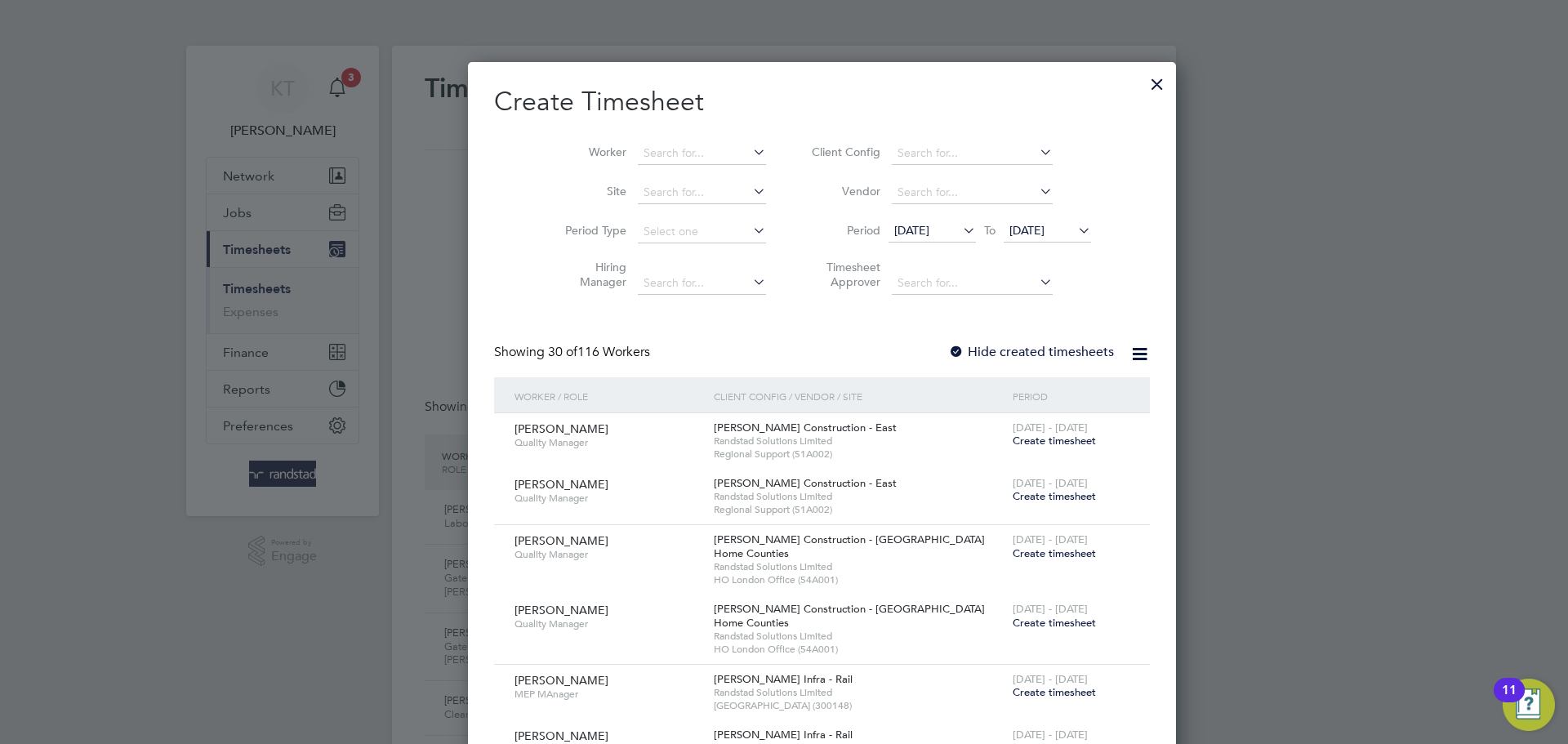
scroll to position [3473, 632]
click at [632, 203] on div "Timesheets New Timesheet Timesheets I Follow All Timesheets Client Config Vendo…" at bounding box center [784, 407] width 784 height 723
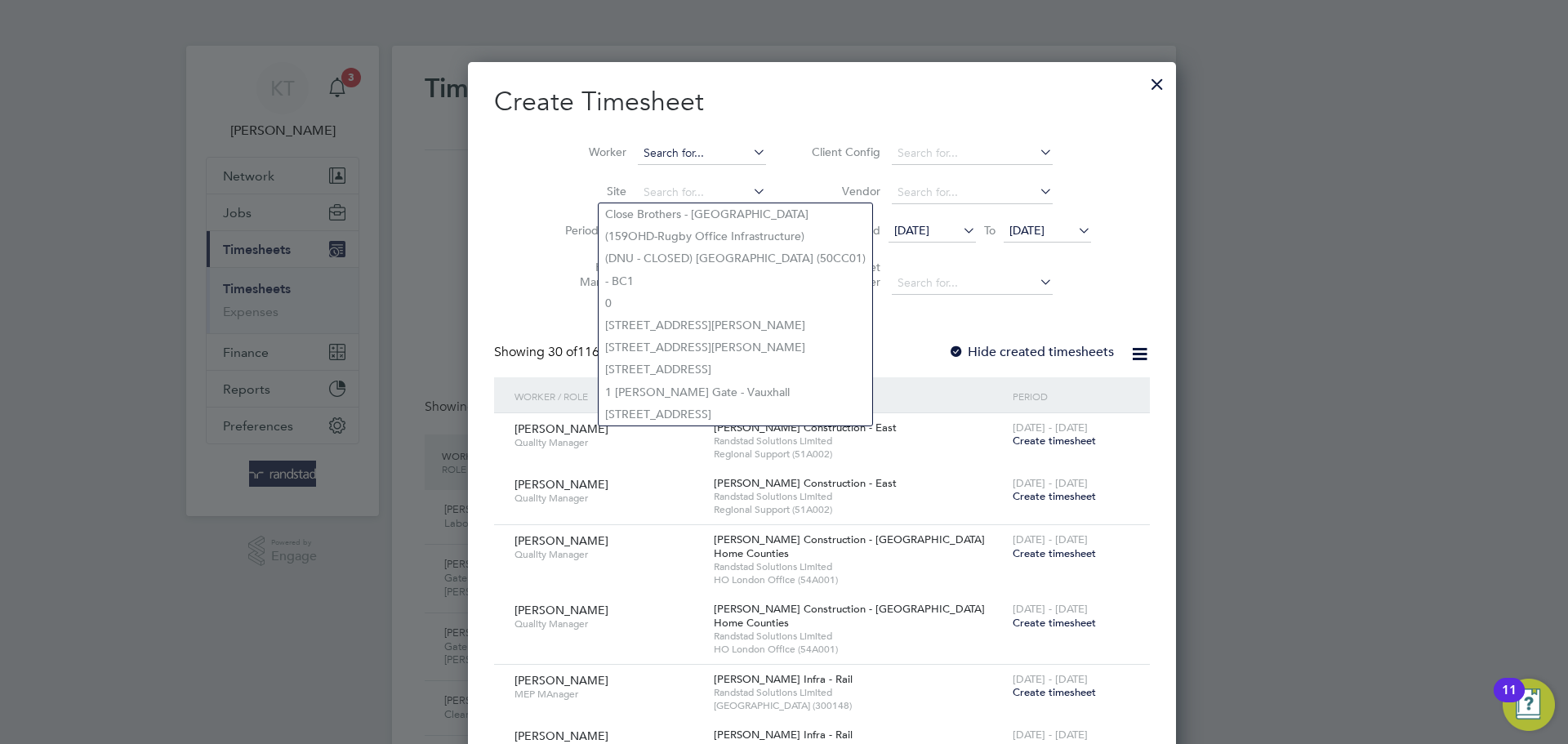
click at [650, 155] on input at bounding box center [701, 154] width 128 height 23
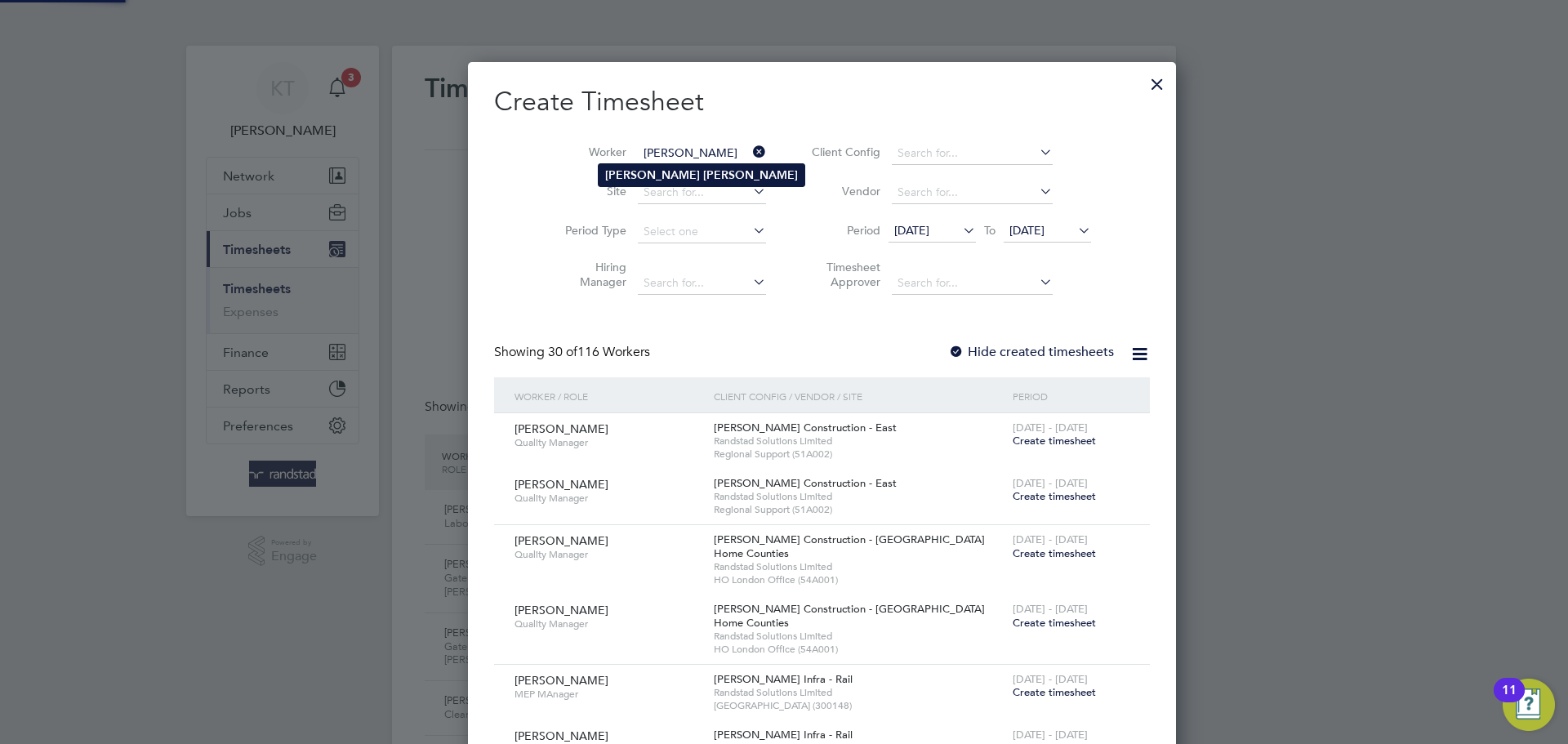
click at [640, 174] on b "Darren" at bounding box center [652, 175] width 95 height 14
type input "[PERSON_NAME]"
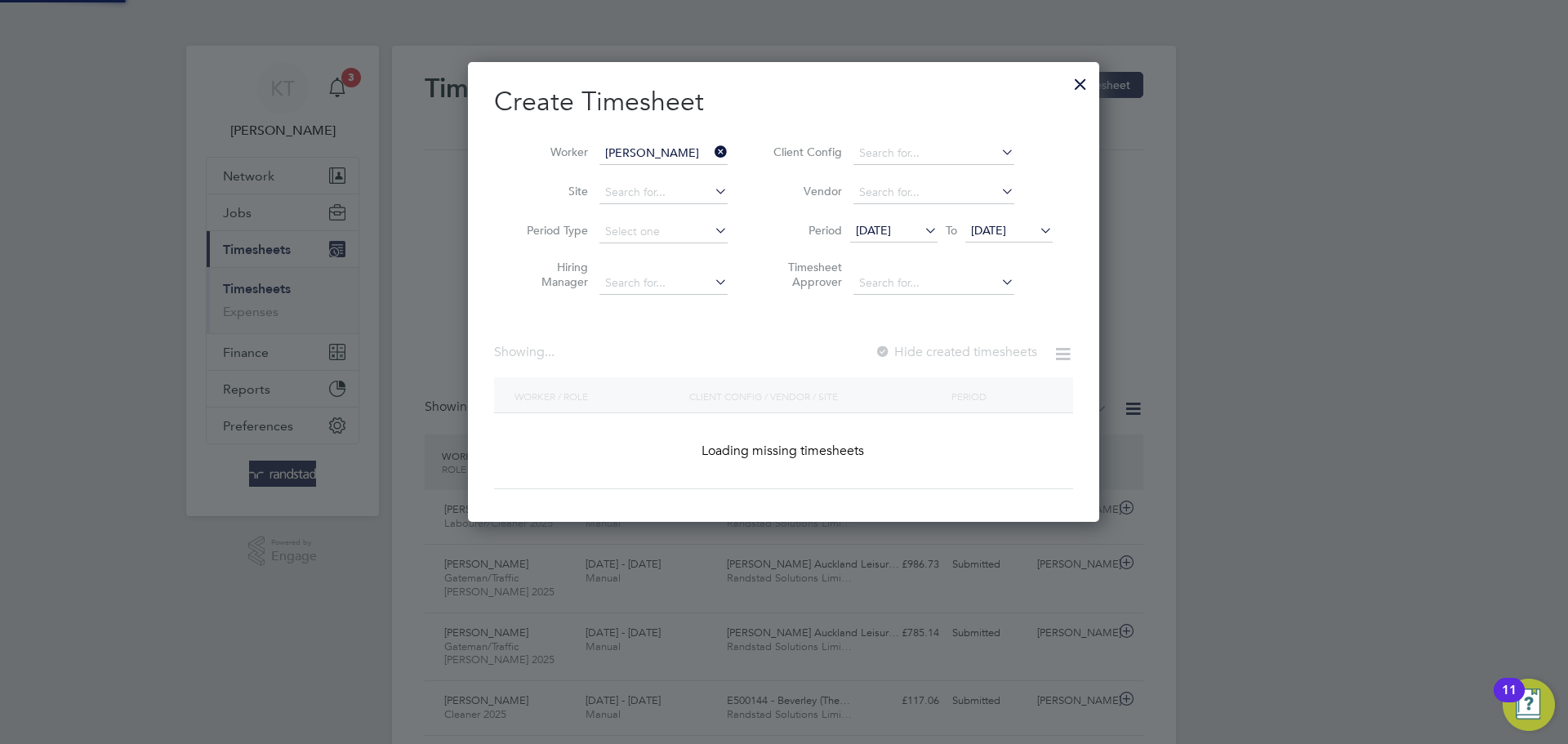
scroll to position [461, 632]
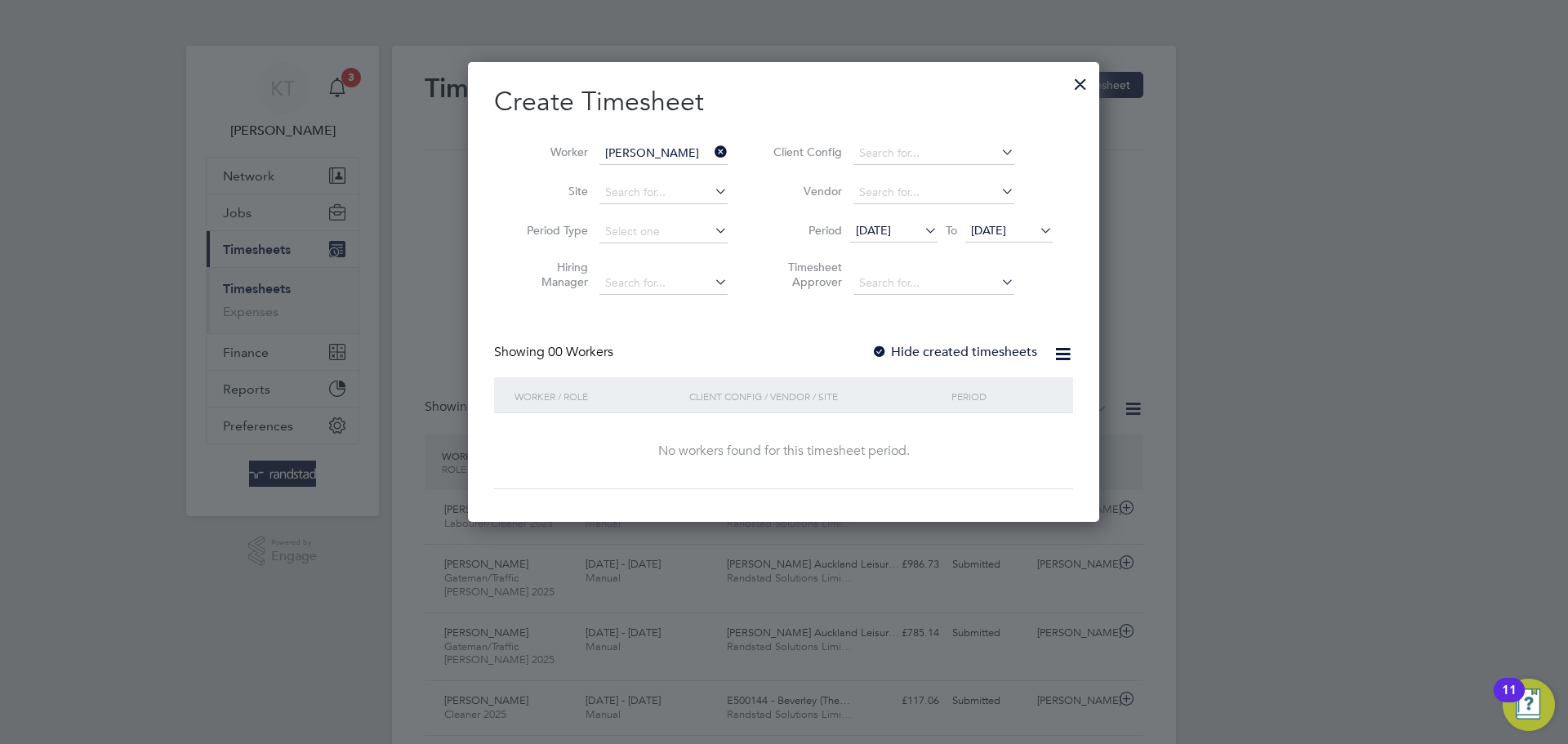
click at [1010, 361] on div "Showing 00 Workers Hide created timesheets" at bounding box center [783, 360] width 579 height 34
click at [1005, 341] on div "Create Timesheet Worker Darren Knott Site Period Type Hiring Manager Client Con…" at bounding box center [783, 287] width 579 height 404
drag, startPoint x: 1006, startPoint y: 339, endPoint x: 1000, endPoint y: 348, distance: 10.8
click at [1003, 344] on div "Create Timesheet Worker Darren Knott Site Period Type Hiring Manager Client Con…" at bounding box center [783, 287] width 579 height 404
click at [1000, 348] on label "Hide created timesheets" at bounding box center [955, 352] width 166 height 16
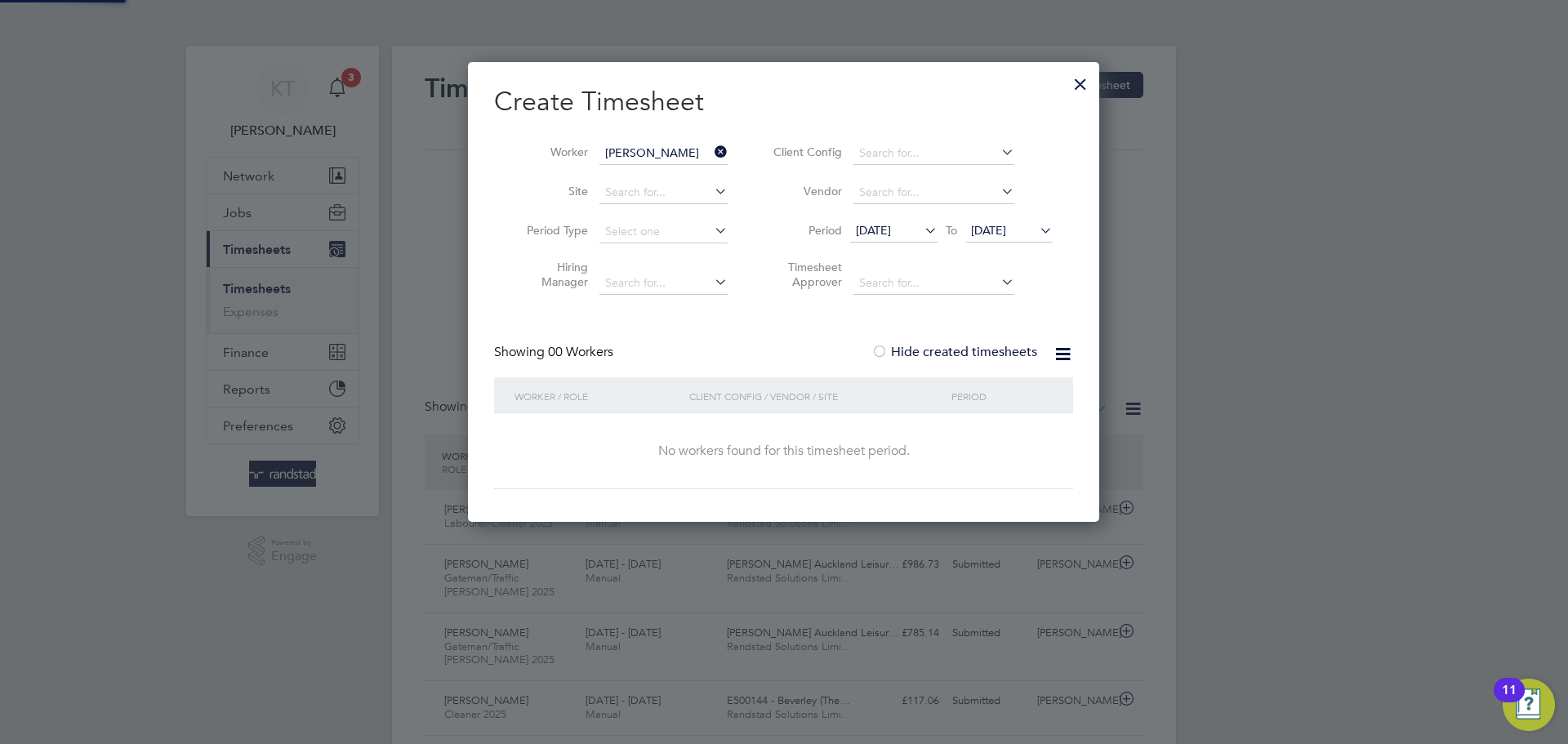
click at [1021, 254] on li "Timesheet Approver" at bounding box center [910, 276] width 325 height 51
click at [1006, 232] on span "19 Sep 2025" at bounding box center [988, 230] width 35 height 14
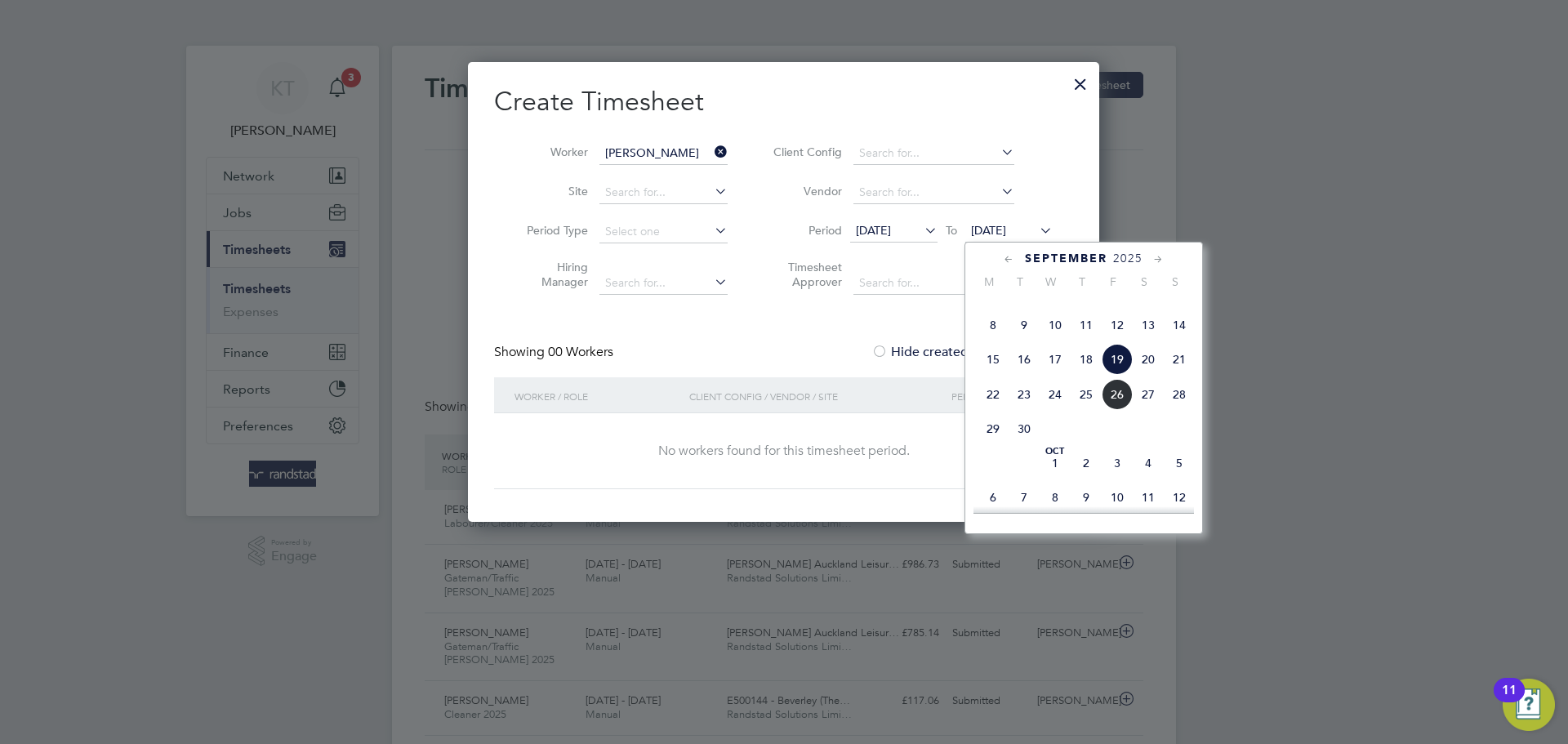
click at [1118, 410] on span "26" at bounding box center [1117, 394] width 31 height 31
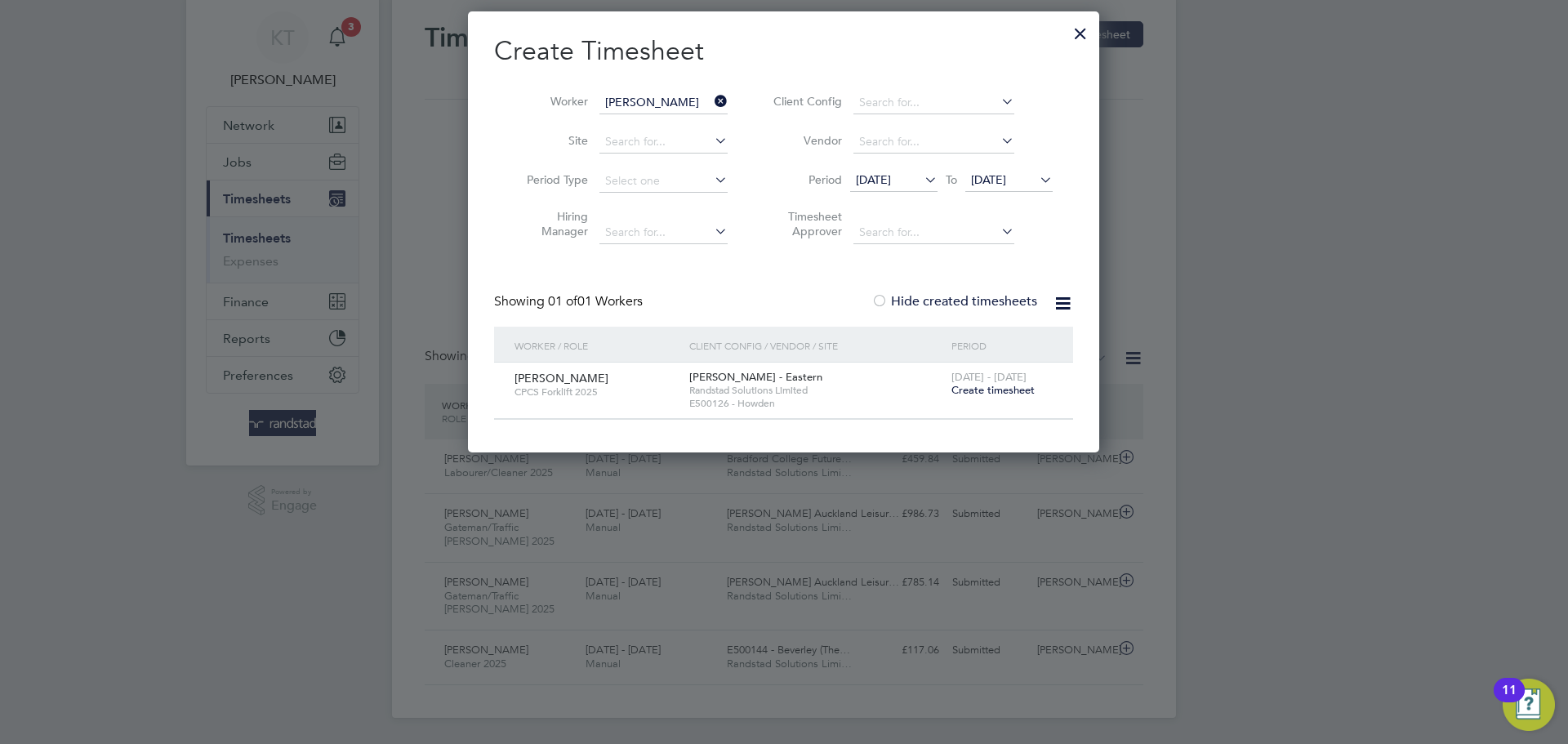
click at [1012, 385] on span "Create timesheet" at bounding box center [993, 389] width 83 height 14
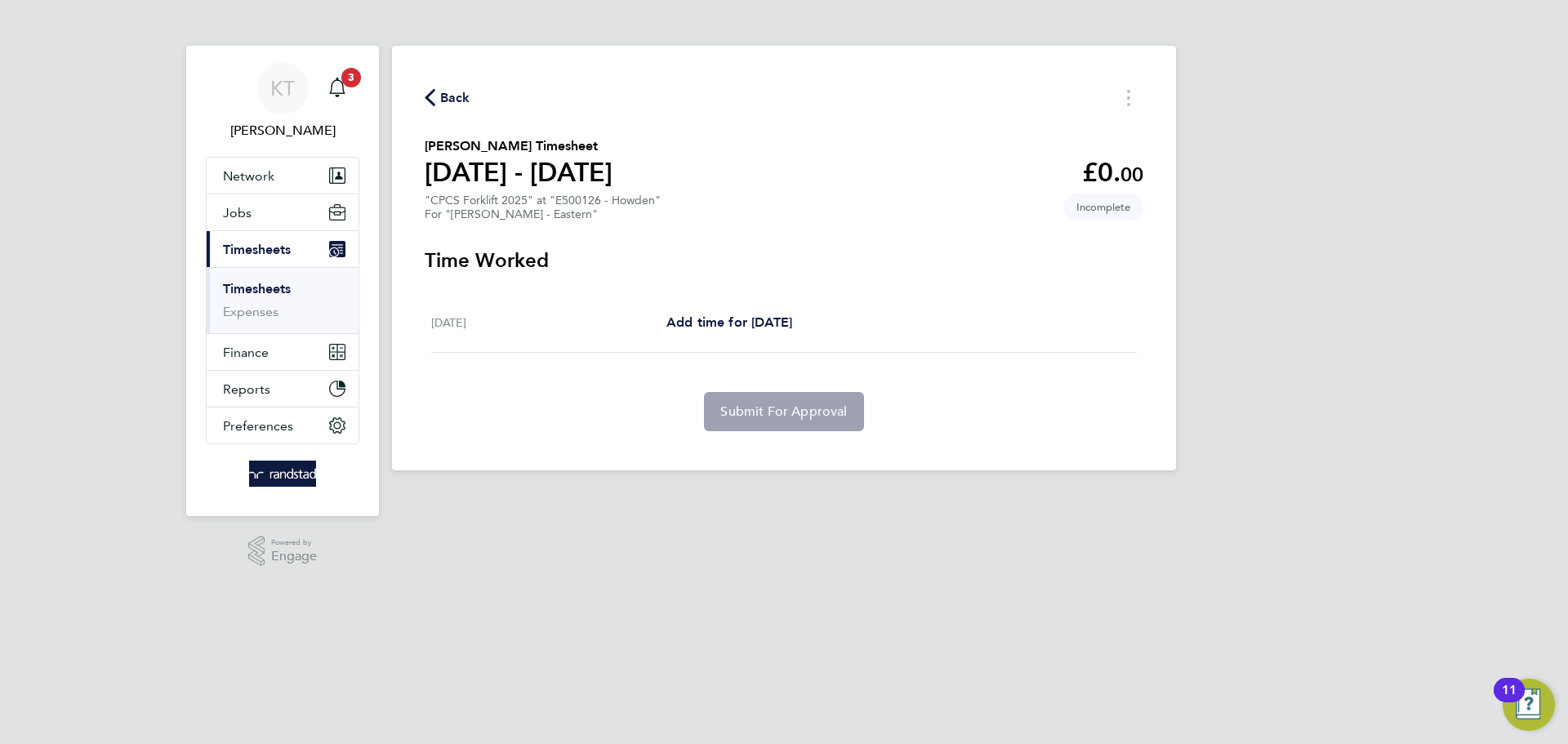
click at [787, 409] on app-form-button "Submit For Approval" at bounding box center [784, 412] width 172 height 40
click at [763, 361] on section "Time Worked Mon 22 Sep Add time for Mon 22 Sep Add time for Mon 22 Sep Submit F…" at bounding box center [784, 339] width 719 height 184
drag, startPoint x: 417, startPoint y: 69, endPoint x: 442, endPoint y: 88, distance: 31.4
click at [419, 71] on div "Back Darren Knott's Timesheet 20 - 26 Sept 2025 £0. 00 "CPCS Forklift 2025" at …" at bounding box center [784, 258] width 784 height 425
click at [442, 89] on span "Back" at bounding box center [455, 98] width 30 height 19
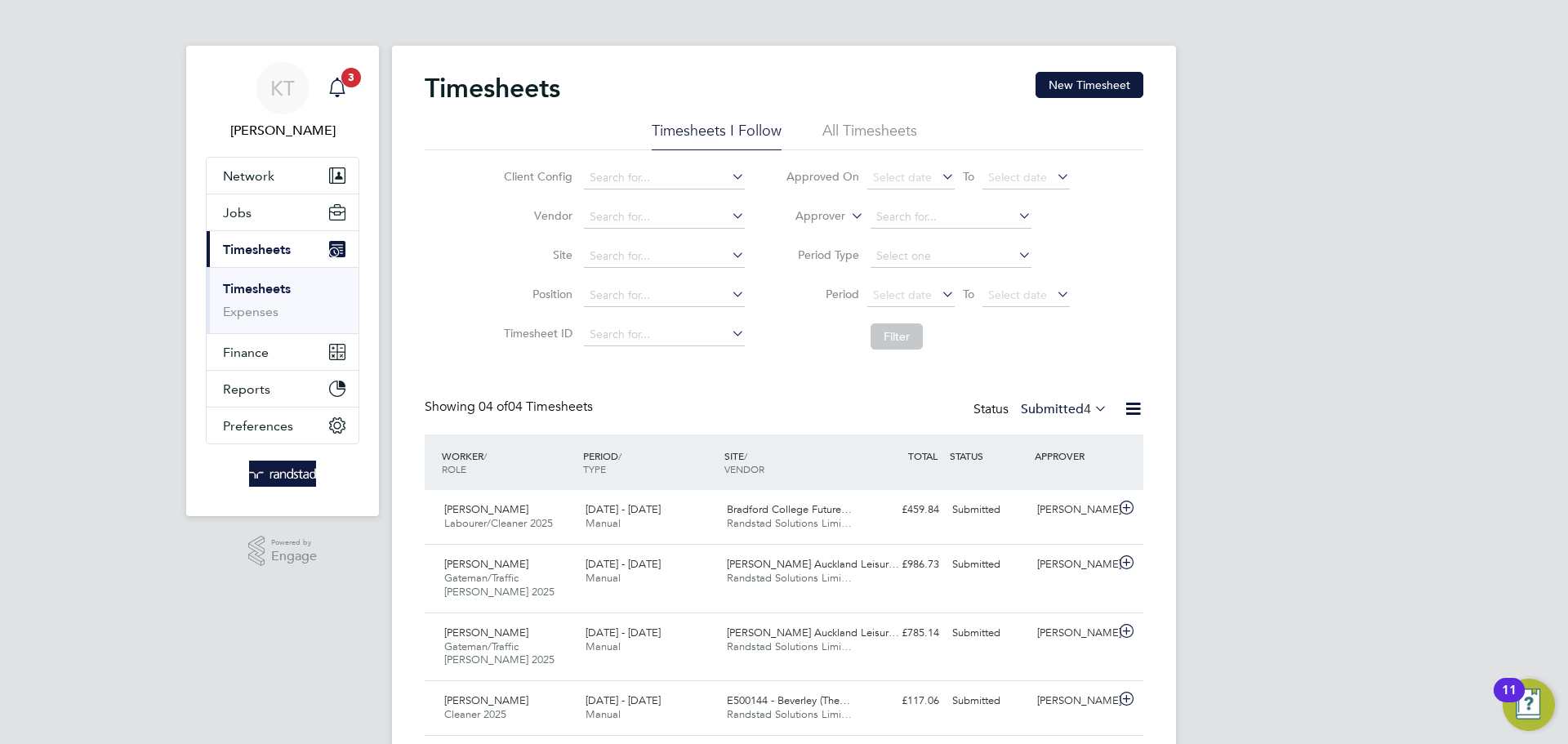
click at [356, 87] on app-nav-user-info "KT Kieran Trotter Notifications 3" at bounding box center [282, 100] width 154 height 111
click at [294, 251] on button "Current page: Timesheets" at bounding box center [282, 248] width 152 height 36
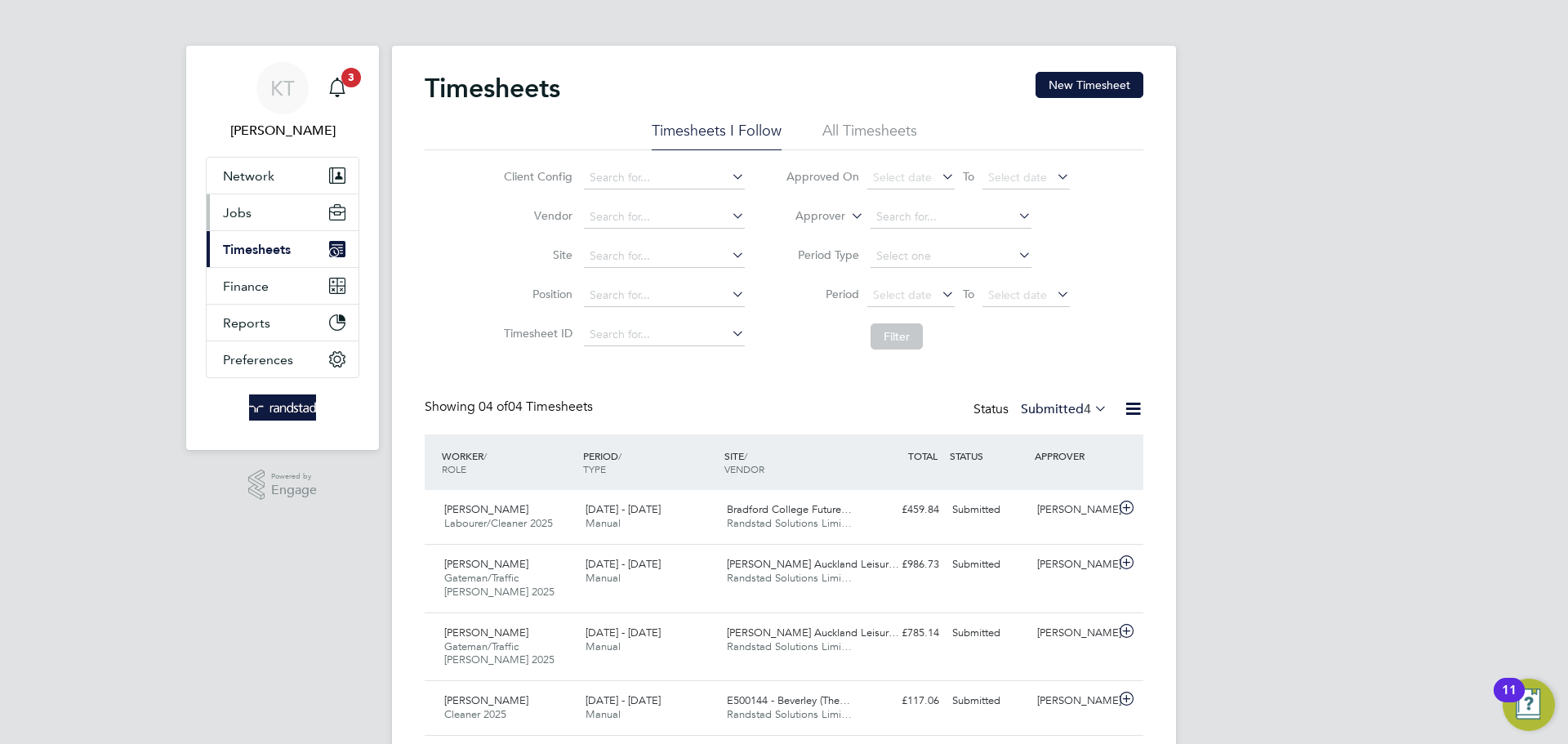
click at [235, 198] on button "Jobs" at bounding box center [282, 212] width 152 height 36
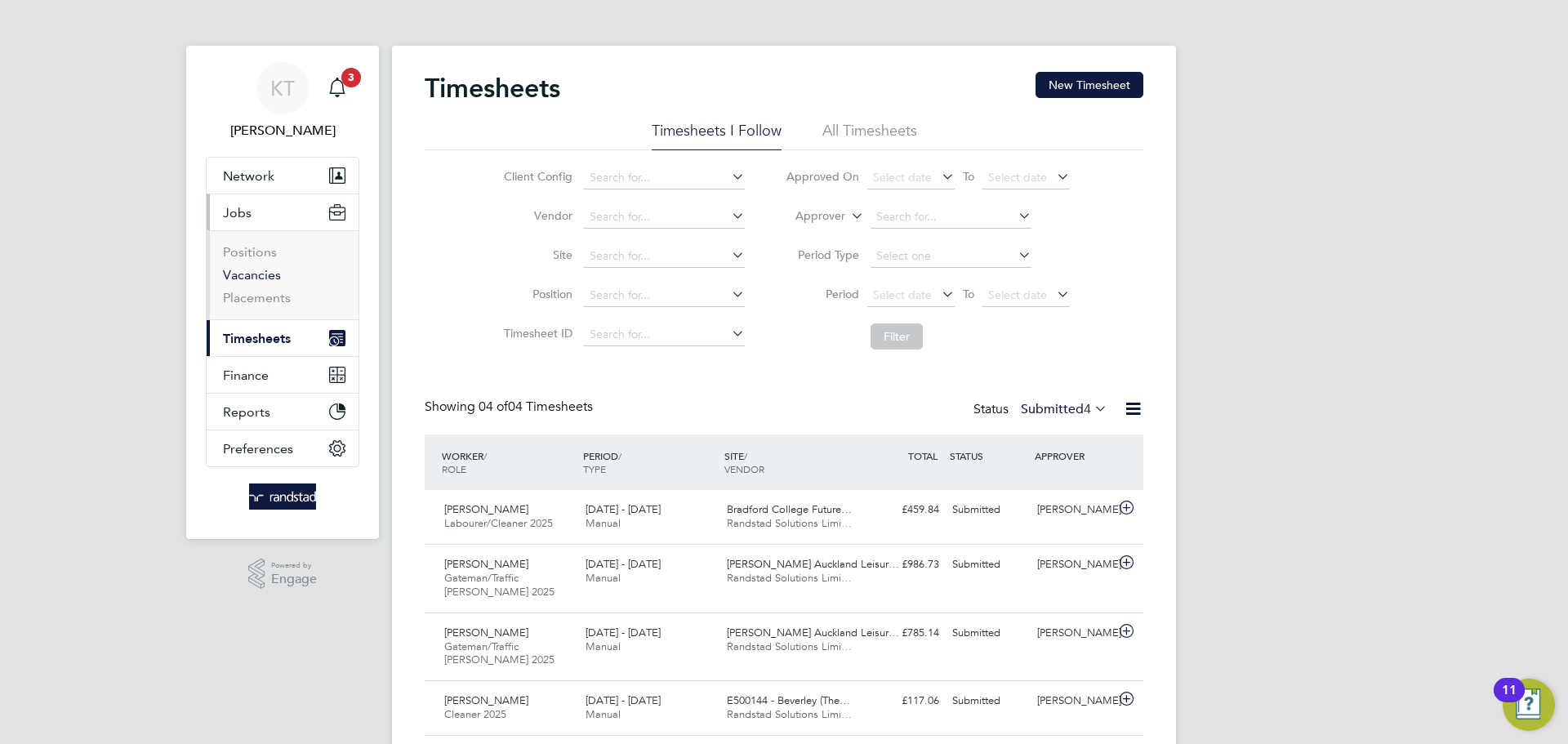
drag, startPoint x: 255, startPoint y: 269, endPoint x: 282, endPoint y: 272, distance: 27.2
click at [256, 271] on link "Vacancies" at bounding box center [252, 274] width 58 height 15
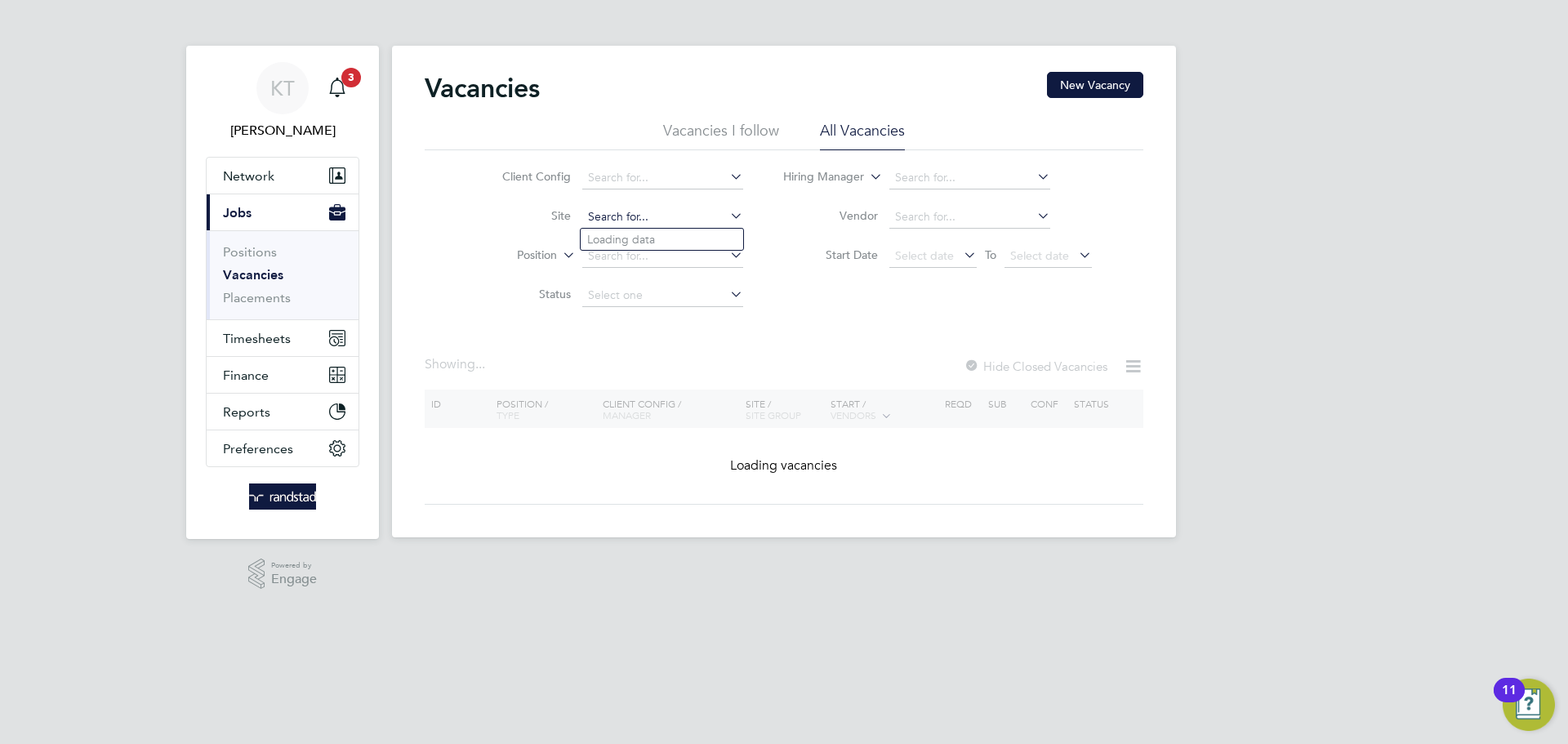
click at [631, 216] on input at bounding box center [663, 217] width 161 height 23
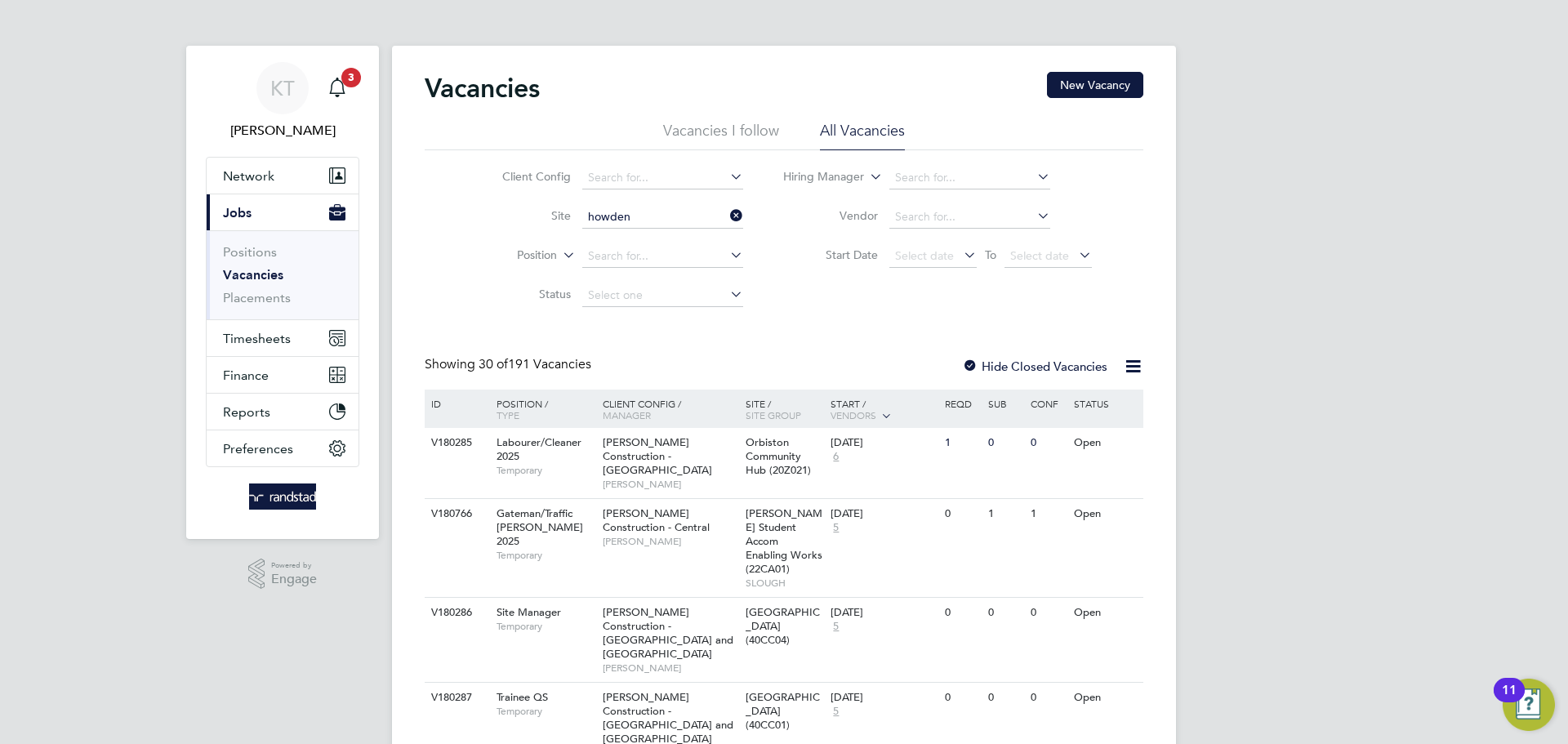
click at [662, 241] on b "Howden" at bounding box center [663, 240] width 44 height 14
type input "E500126 - Howden"
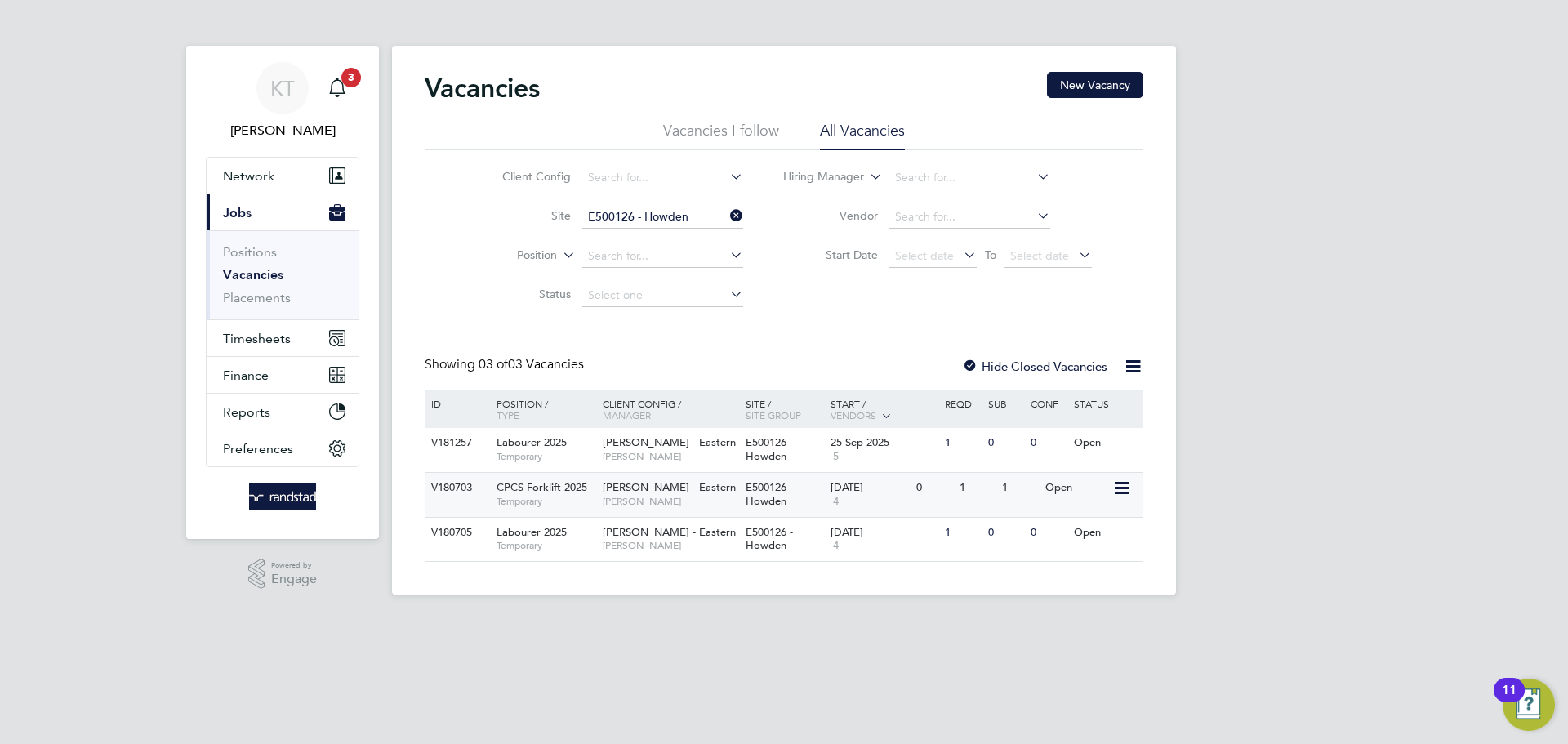
click at [755, 481] on span "E500126 - Howden" at bounding box center [769, 494] width 47 height 28
click at [735, 225] on input "E500126 - Howden" at bounding box center [663, 217] width 161 height 23
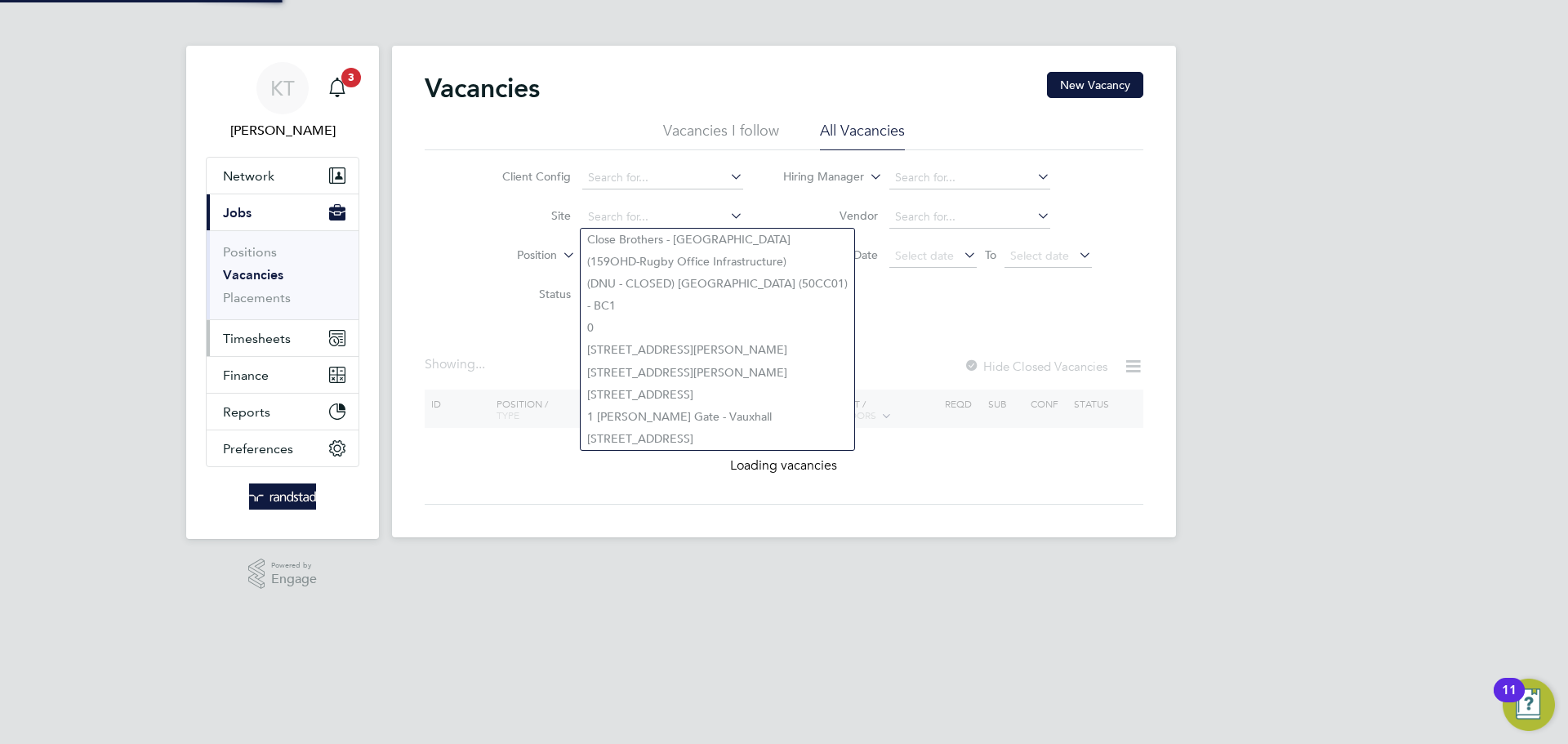
click at [271, 337] on span "Timesheets" at bounding box center [257, 338] width 68 height 15
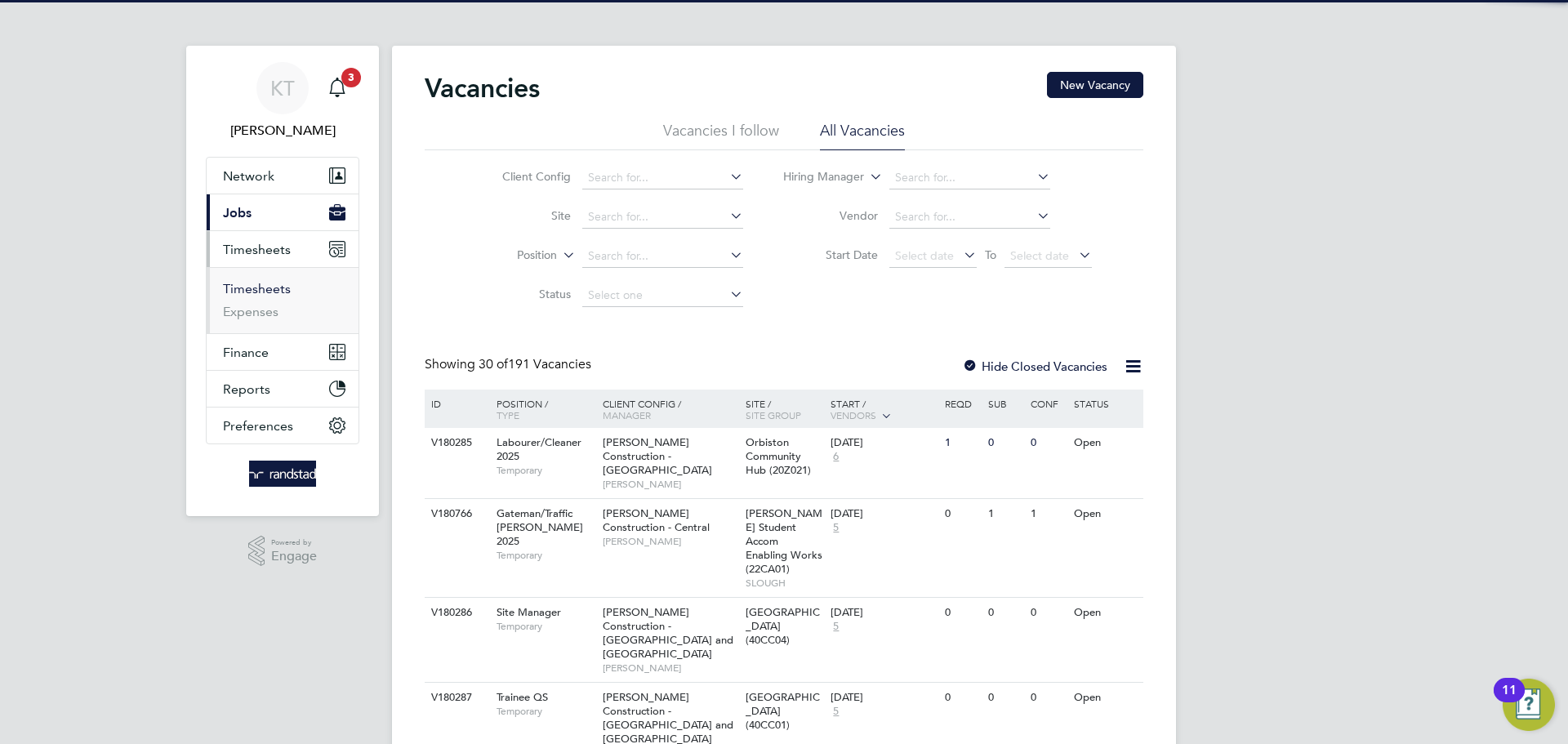
click at [271, 283] on link "Timesheets" at bounding box center [257, 289] width 68 height 15
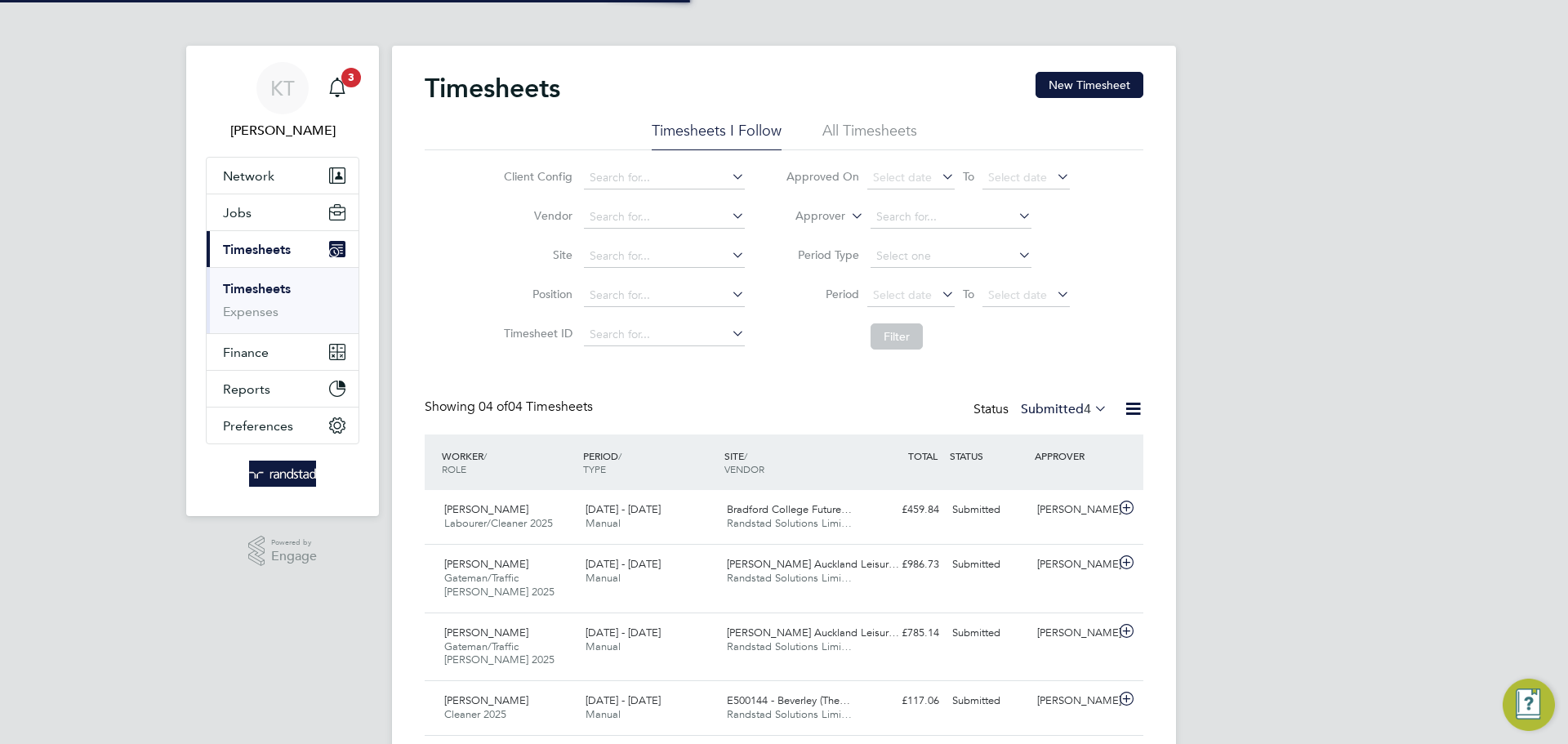
scroll to position [55, 142]
click at [1051, 82] on button "New Timesheet" at bounding box center [1090, 84] width 108 height 26
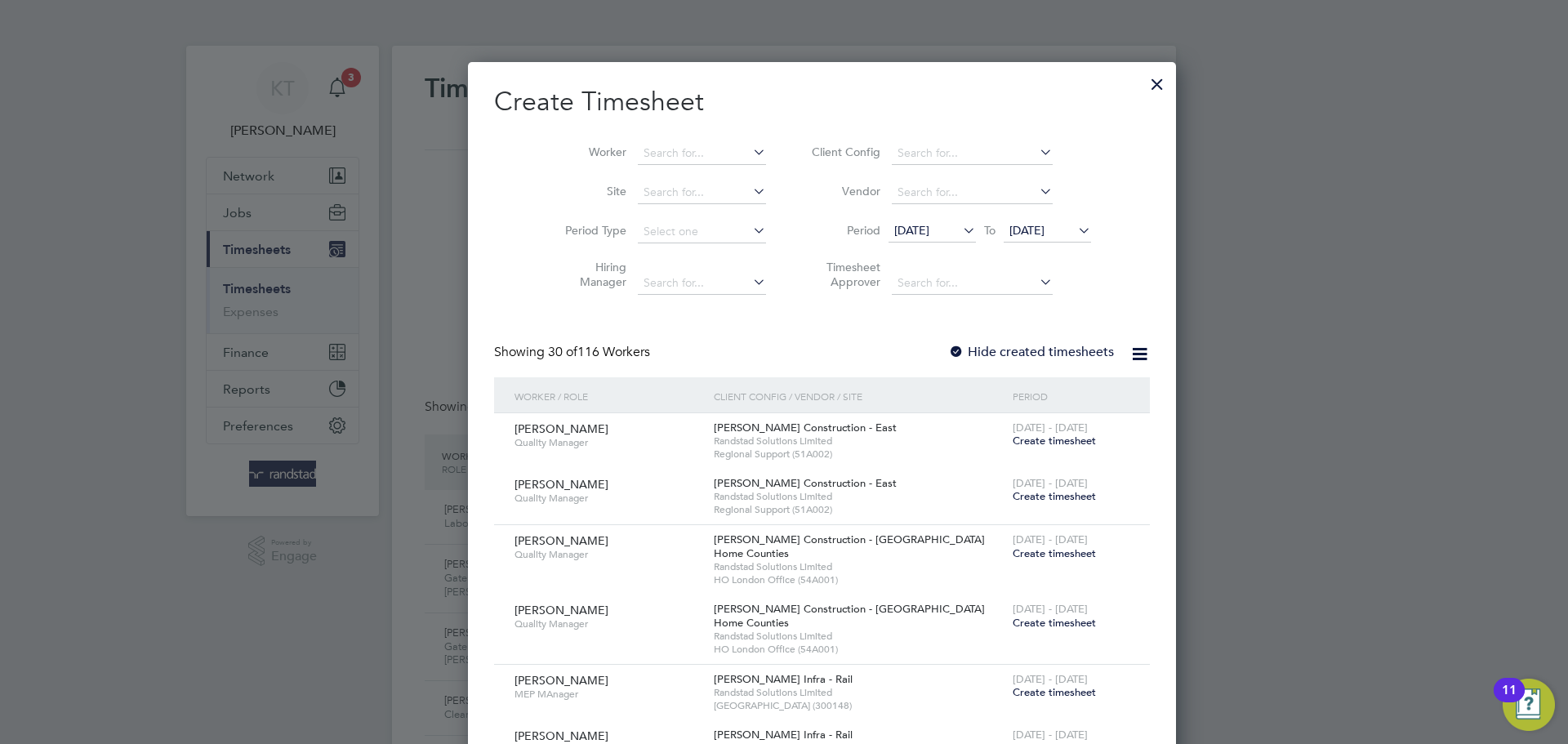
scroll to position [3473, 632]
click at [1016, 240] on span "19 Sep 2025" at bounding box center [1047, 231] width 87 height 22
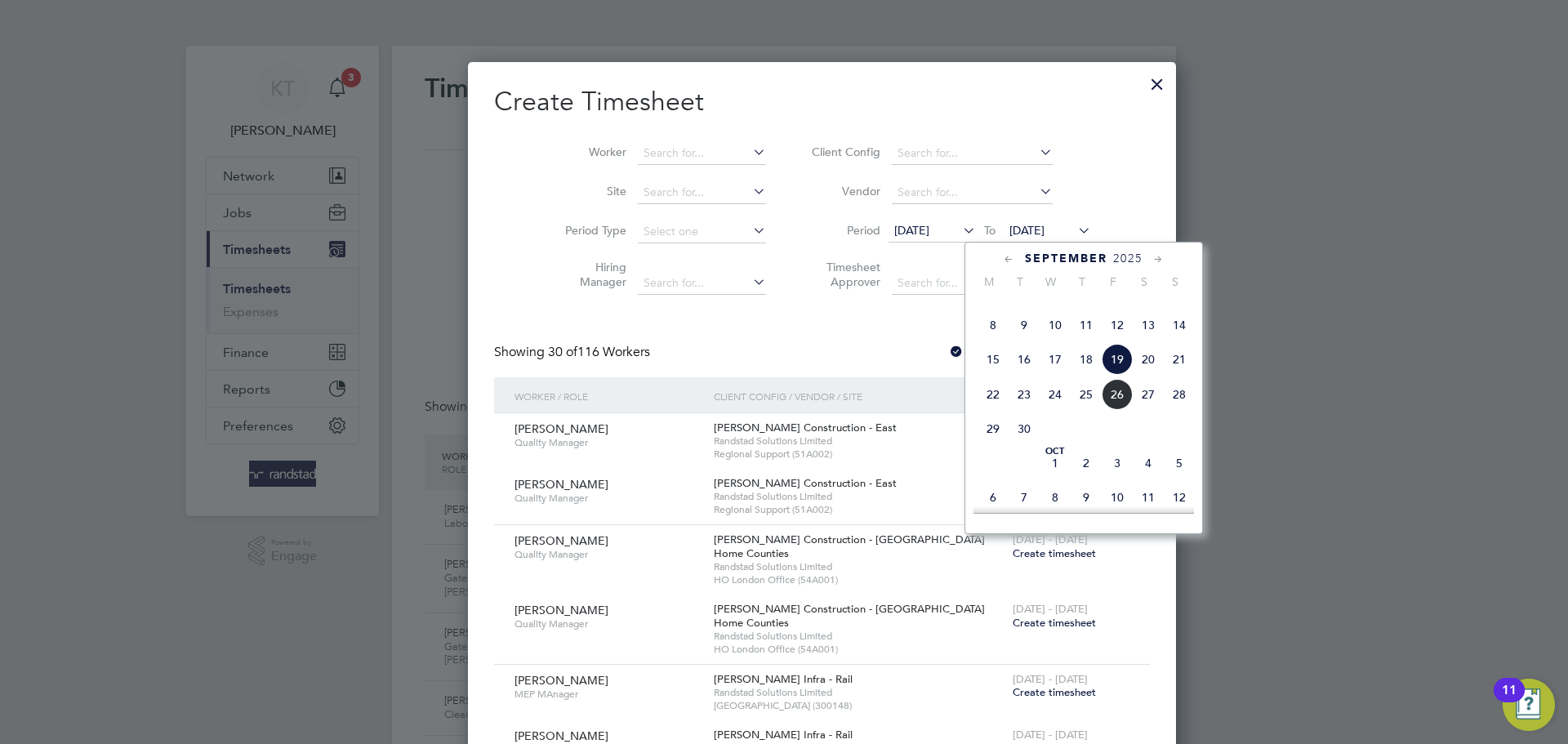
click at [1114, 410] on span "26" at bounding box center [1117, 394] width 31 height 31
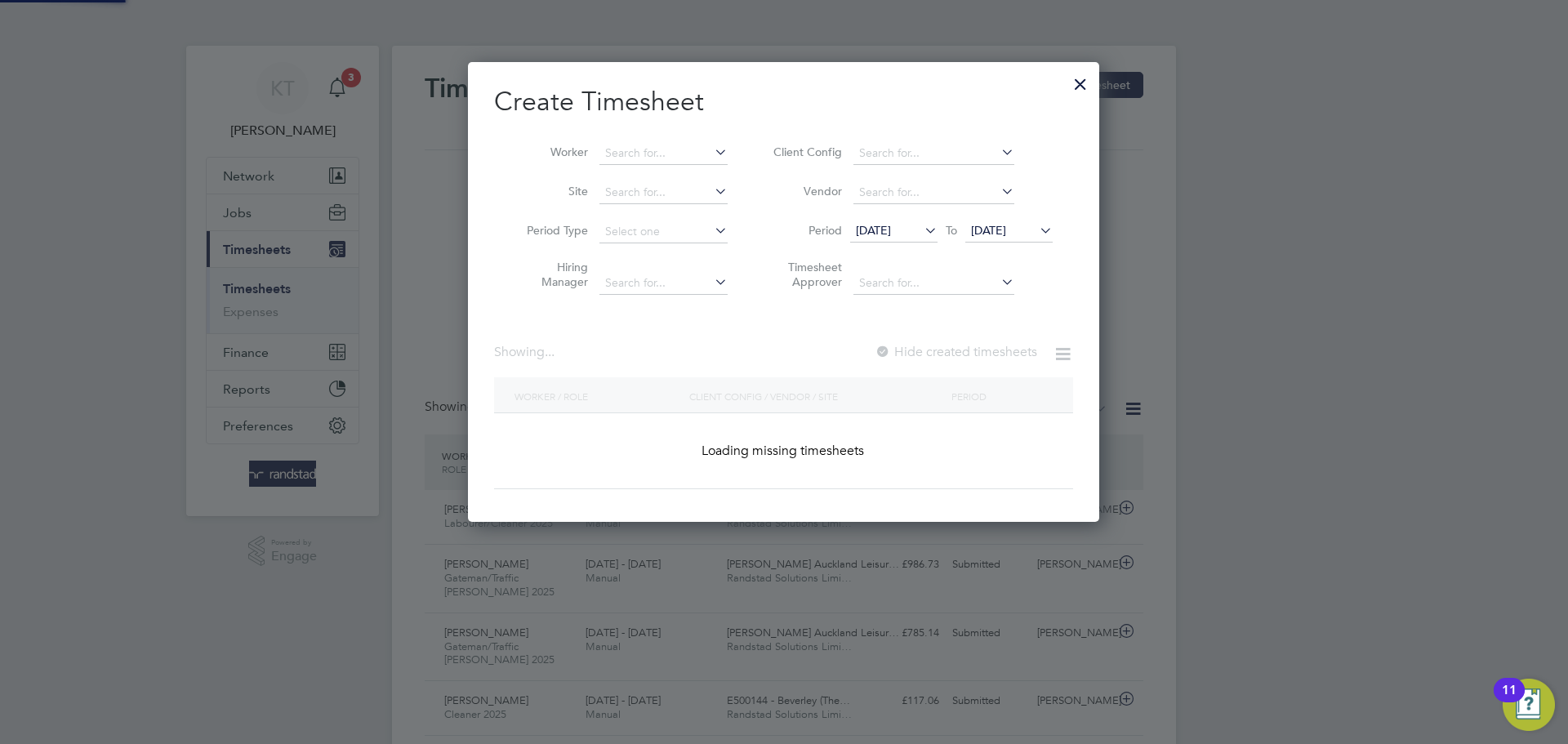
scroll to position [3446, 632]
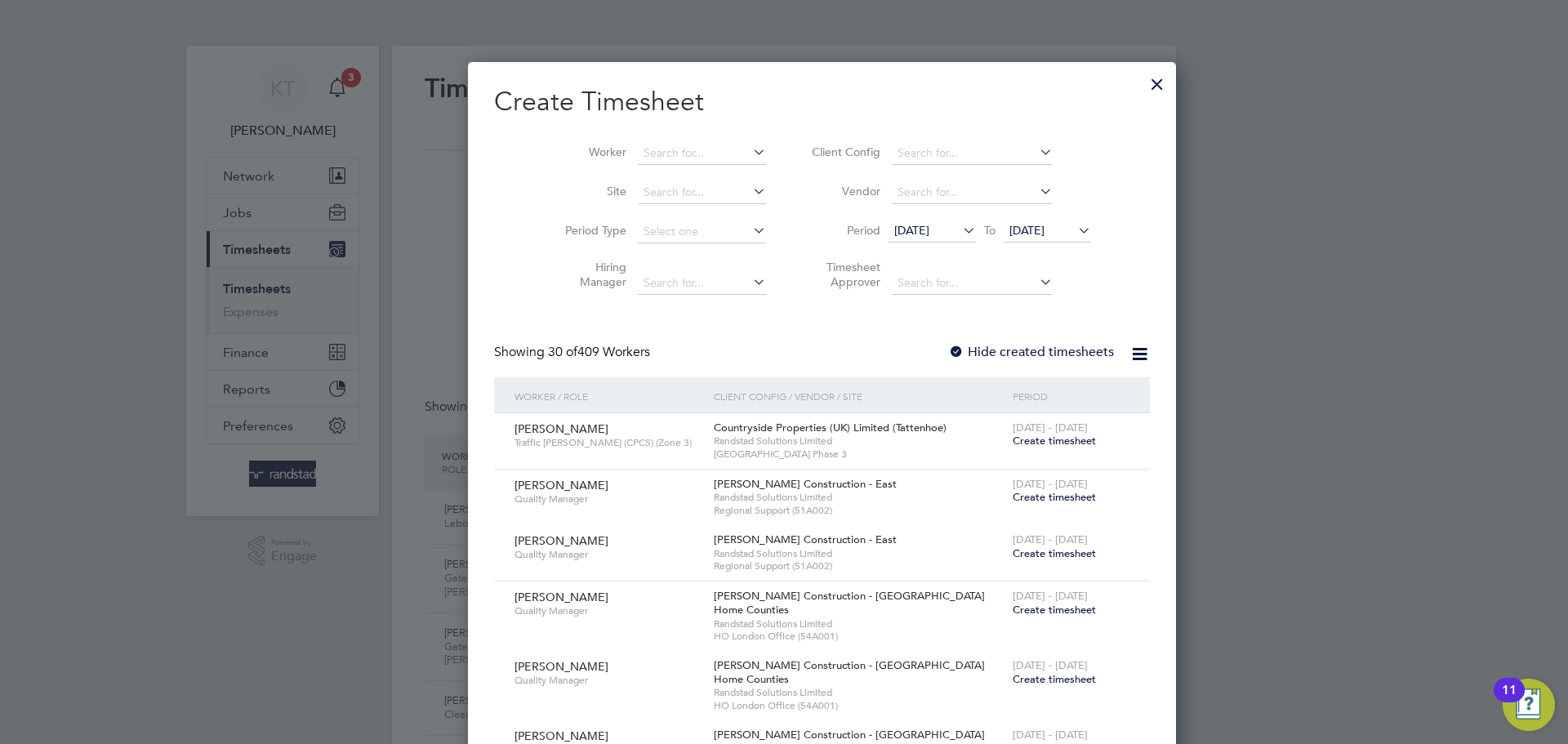
click at [605, 138] on li "Worker" at bounding box center [659, 154] width 254 height 40
click at [638, 153] on input at bounding box center [701, 154] width 128 height 23
click at [634, 177] on b "Darren" at bounding box center [652, 175] width 95 height 14
type input "[PERSON_NAME]"
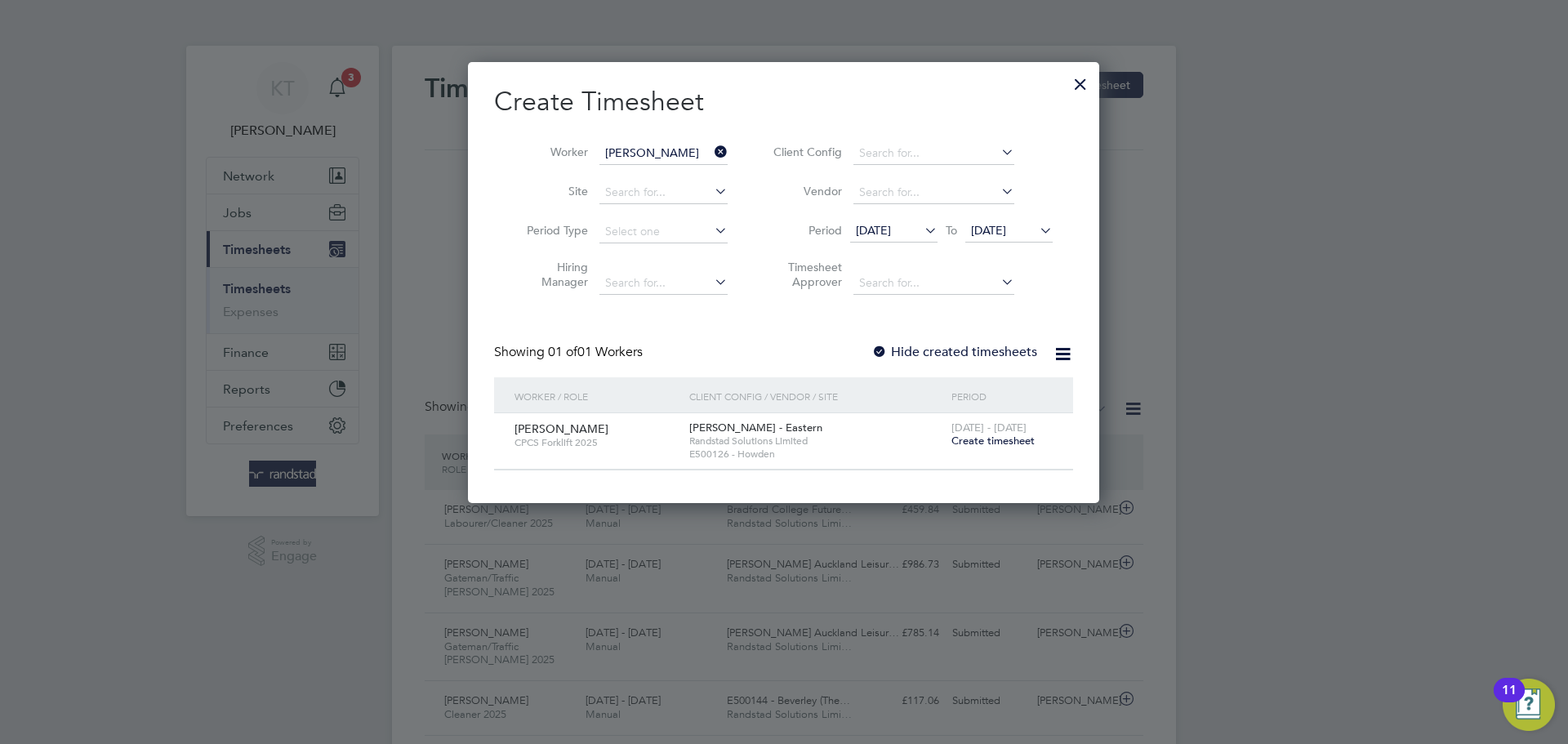
scroll to position [441, 632]
click at [1010, 436] on span "Create timesheet" at bounding box center [993, 441] width 83 height 14
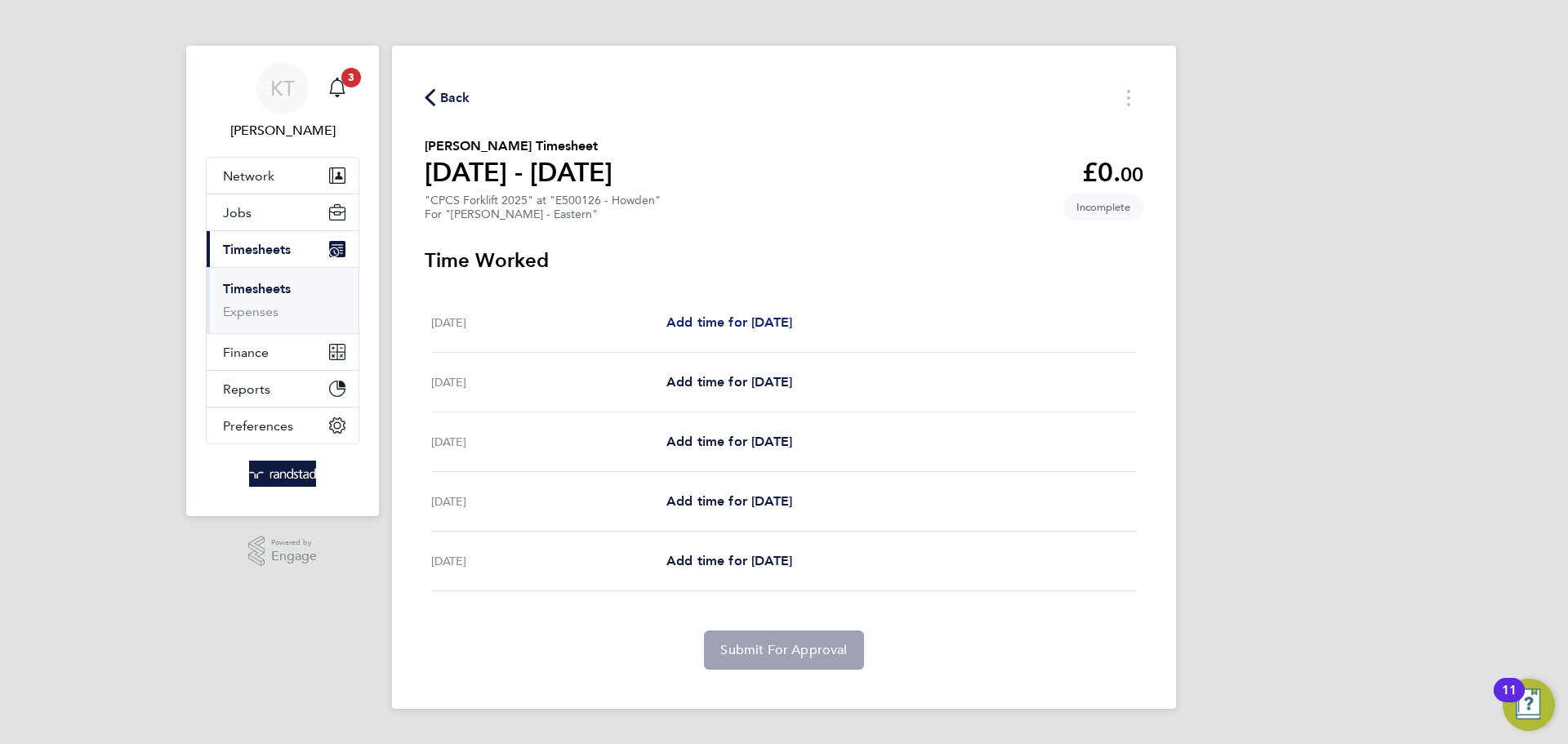
click at [730, 322] on span "Add time for Mon 22 Sep" at bounding box center [729, 322] width 126 height 15
select select "60"
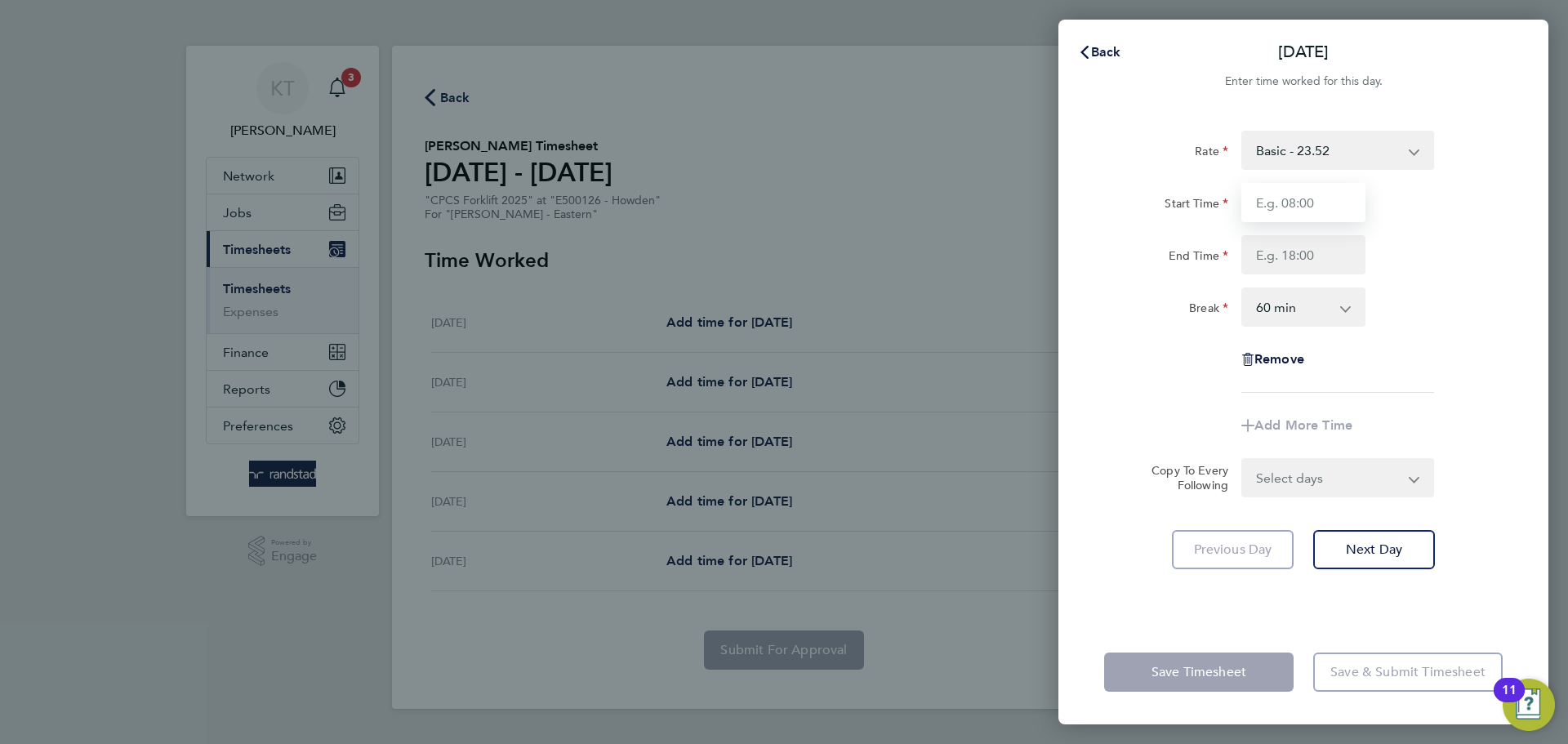
drag, startPoint x: 1278, startPoint y: 199, endPoint x: 1302, endPoint y: 208, distance: 25.6
click at [1279, 199] on input "Start Time" at bounding box center [1303, 202] width 124 height 40
type input "07:30"
click at [1319, 261] on input "End Time" at bounding box center [1303, 254] width 124 height 40
type input "16:00"
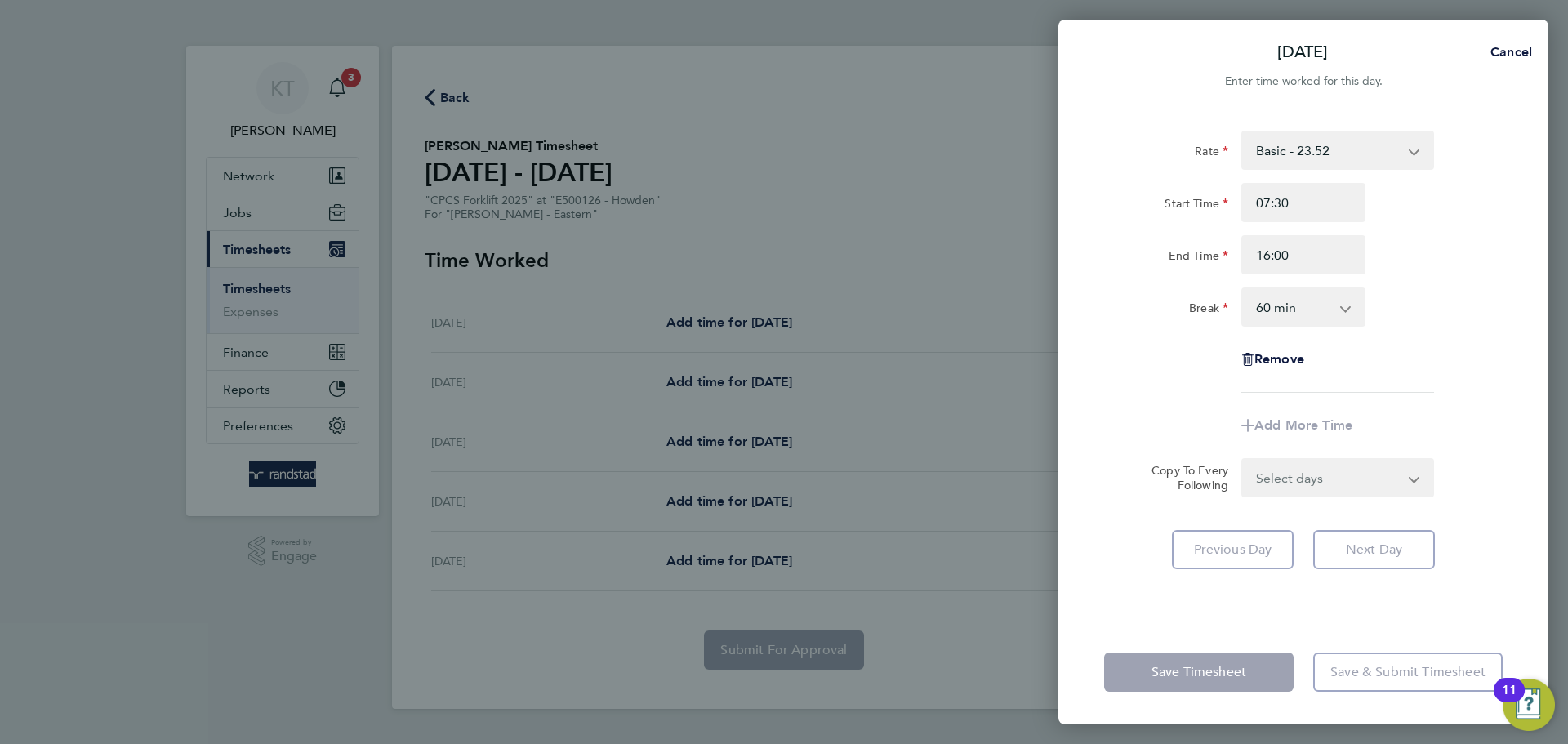
click at [1312, 311] on select "0 min 15 min 30 min 45 min 60 min 75 min 90 min" at bounding box center [1294, 306] width 101 height 36
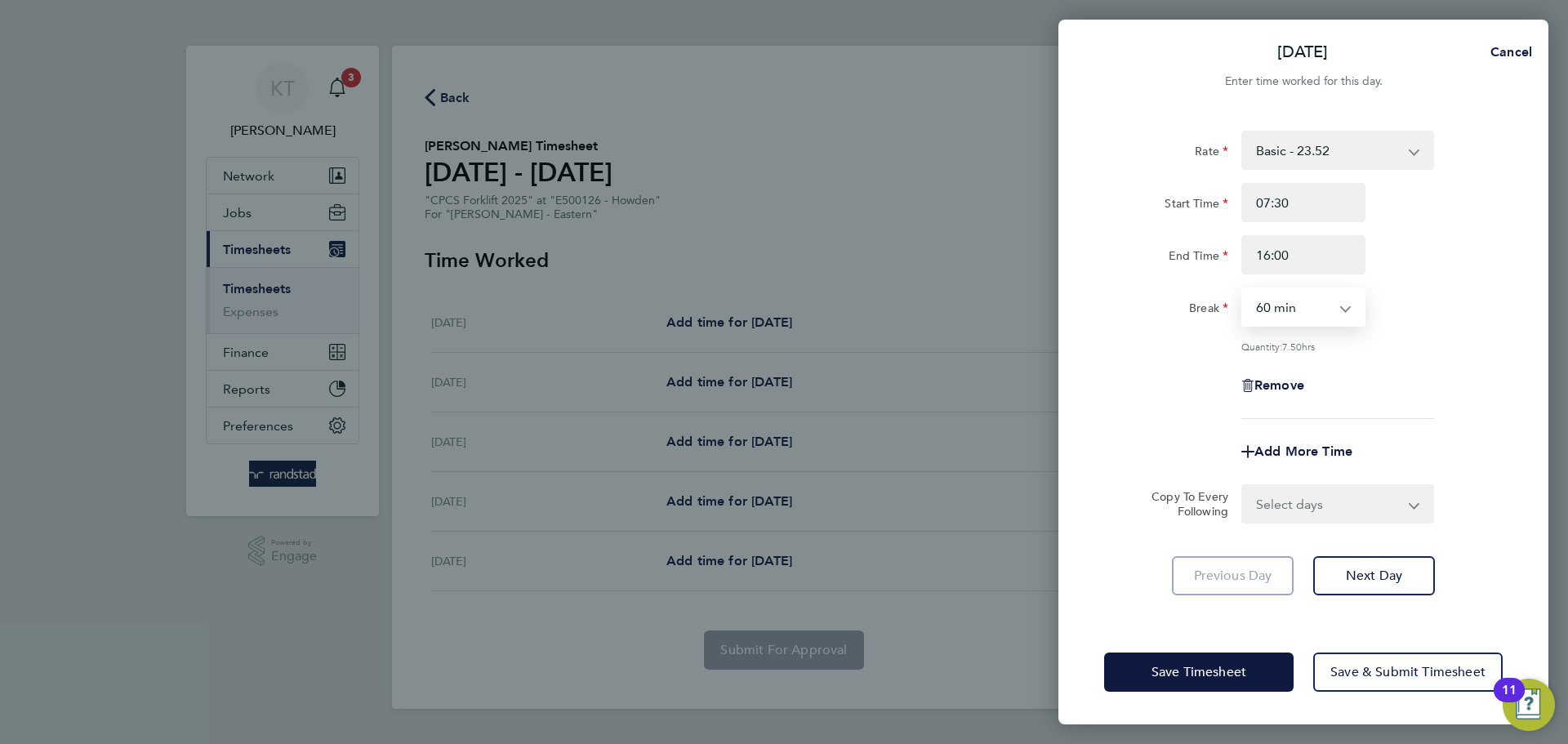
select select "30"
click at [1243, 289] on select "0 min 15 min 30 min 45 min 60 min 75 min 90 min" at bounding box center [1294, 306] width 101 height 36
click at [1370, 398] on div "Remove" at bounding box center [1303, 386] width 137 height 40
click at [1375, 571] on span "Next Day" at bounding box center [1374, 576] width 56 height 16
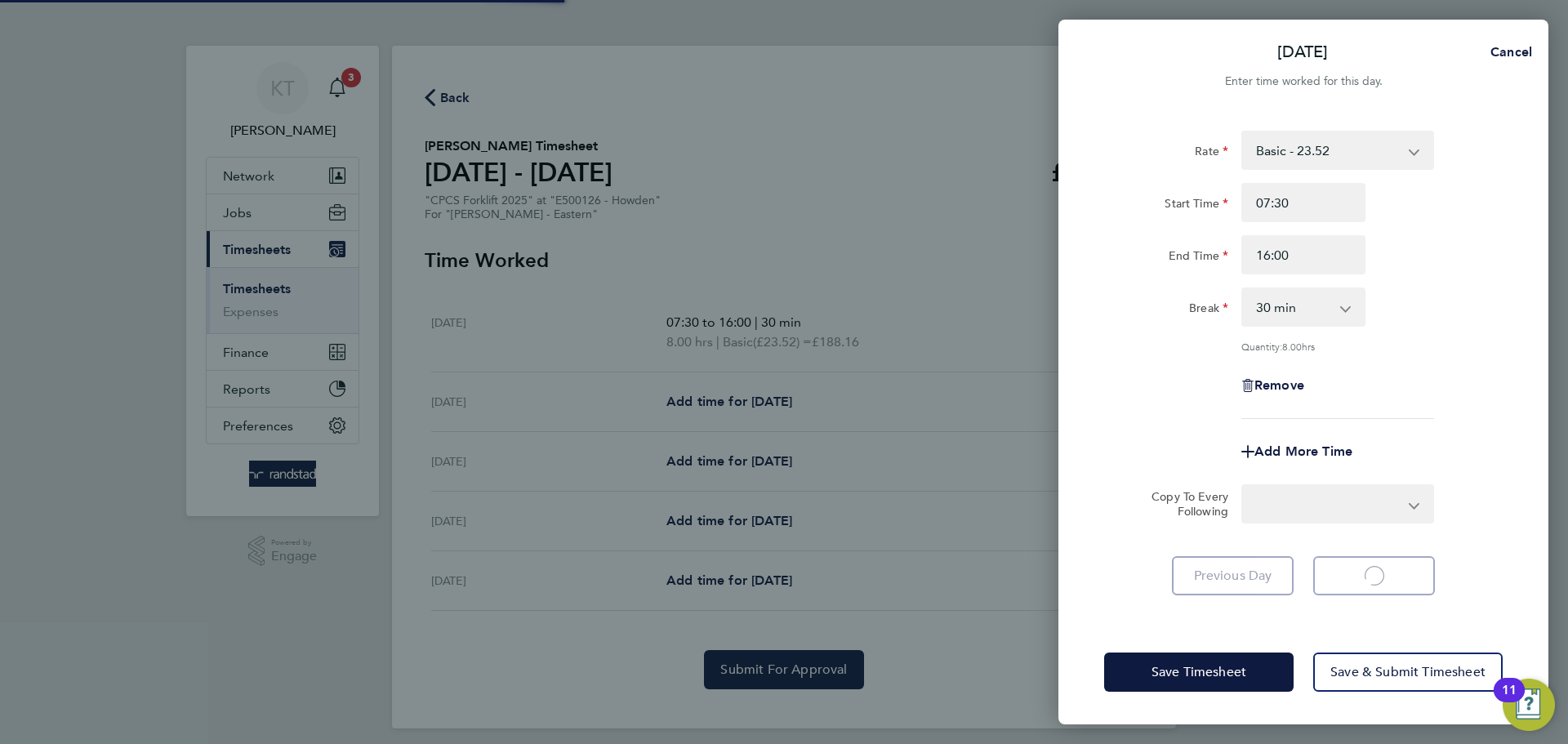
select select "60"
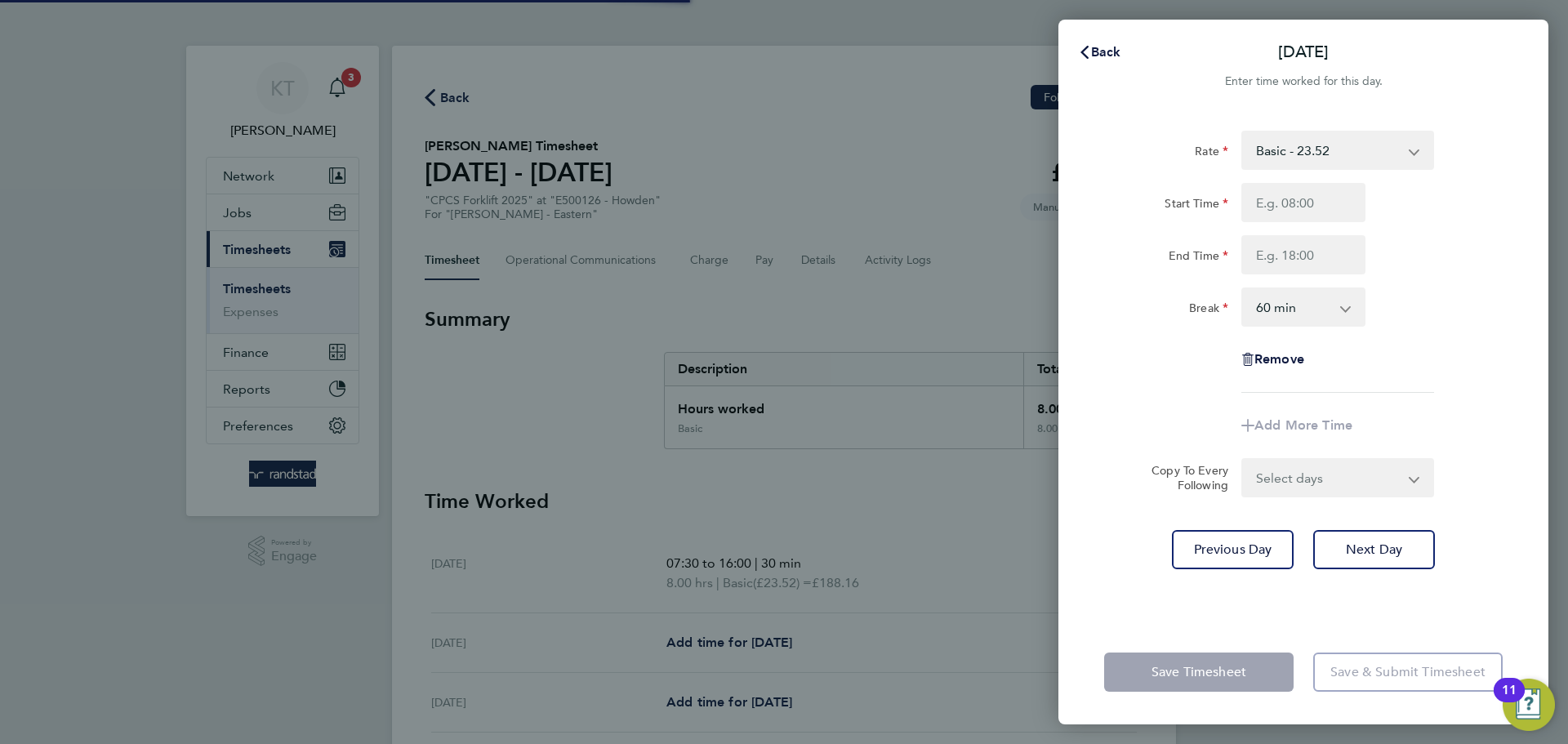
click at [1380, 573] on div "Rate Basic - 23.52 Overtime - 33.98 Start Time End Time Break 0 min 15 min 30 m…" at bounding box center [1303, 365] width 490 height 509
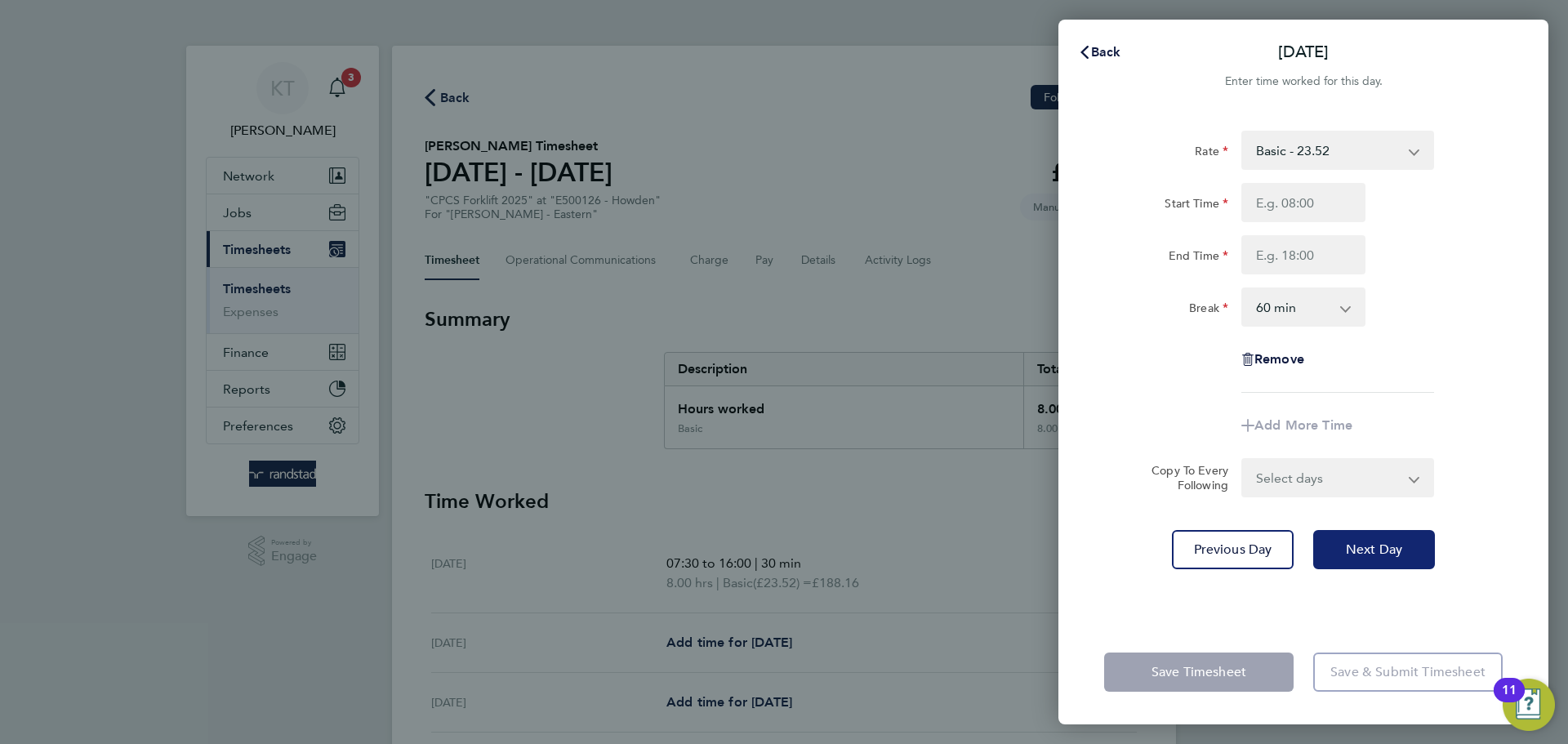
click at [1373, 568] on button "Next Day" at bounding box center [1374, 550] width 122 height 40
select select "60"
click at [1309, 203] on input "Start Time" at bounding box center [1303, 202] width 124 height 40
type input "07:30"
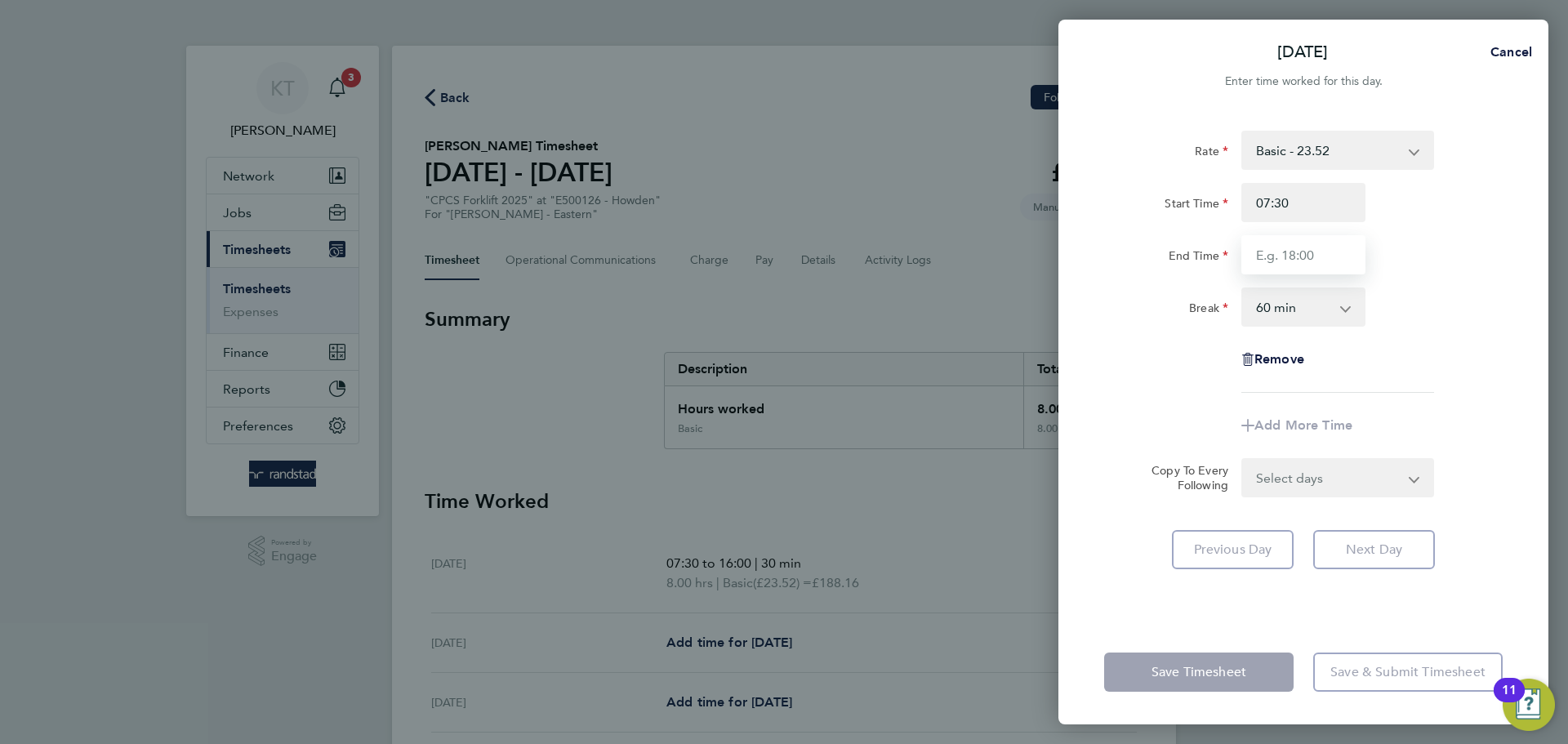
click at [1313, 250] on input "End Time" at bounding box center [1303, 254] width 124 height 40
type input "16:00"
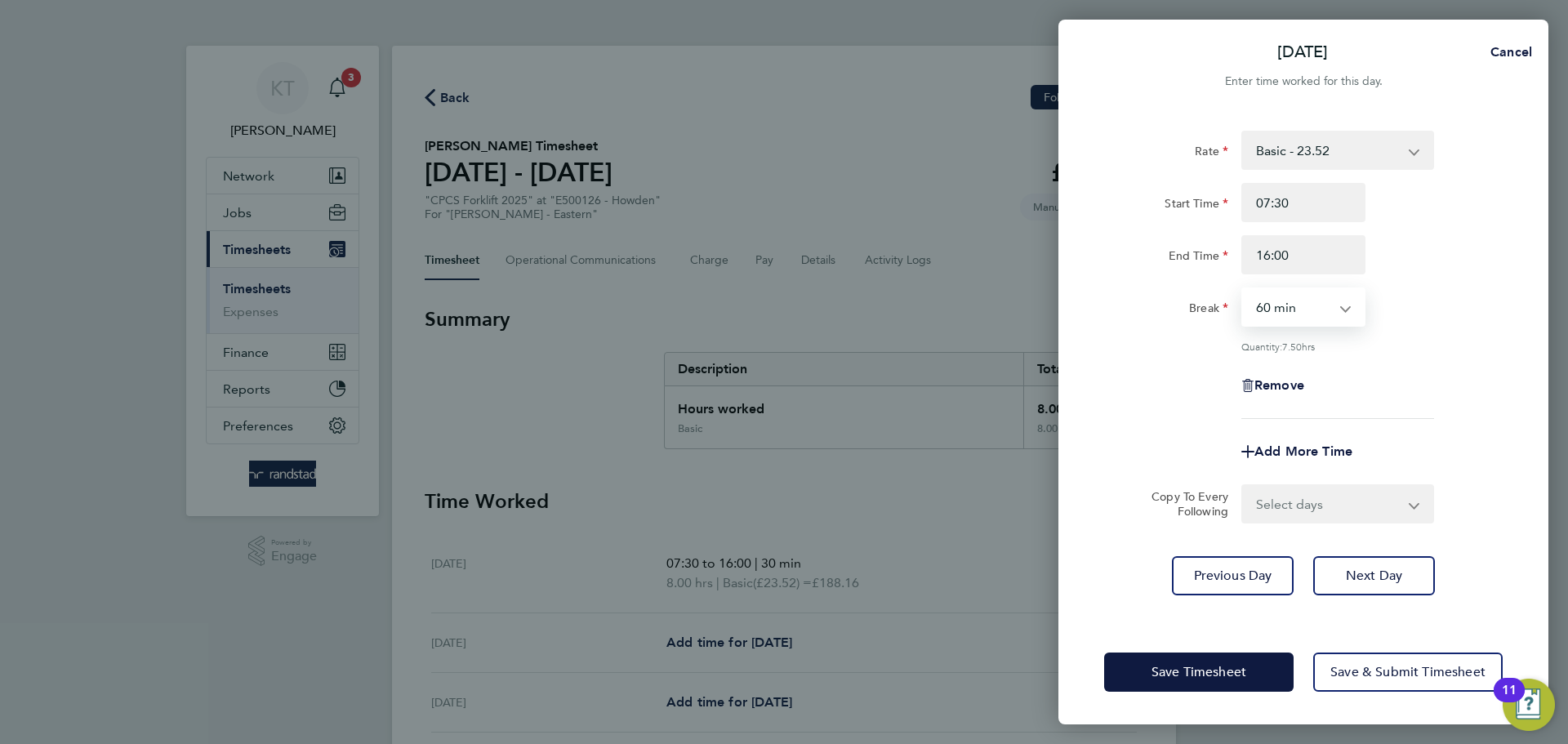
click at [1279, 312] on select "0 min 15 min 30 min 45 min 60 min 75 min 90 min" at bounding box center [1294, 306] width 101 height 36
select select "30"
click at [1243, 289] on select "0 min 15 min 30 min 45 min 60 min 75 min 90 min" at bounding box center [1294, 306] width 101 height 36
click at [1374, 579] on span "Next Day" at bounding box center [1374, 576] width 56 height 16
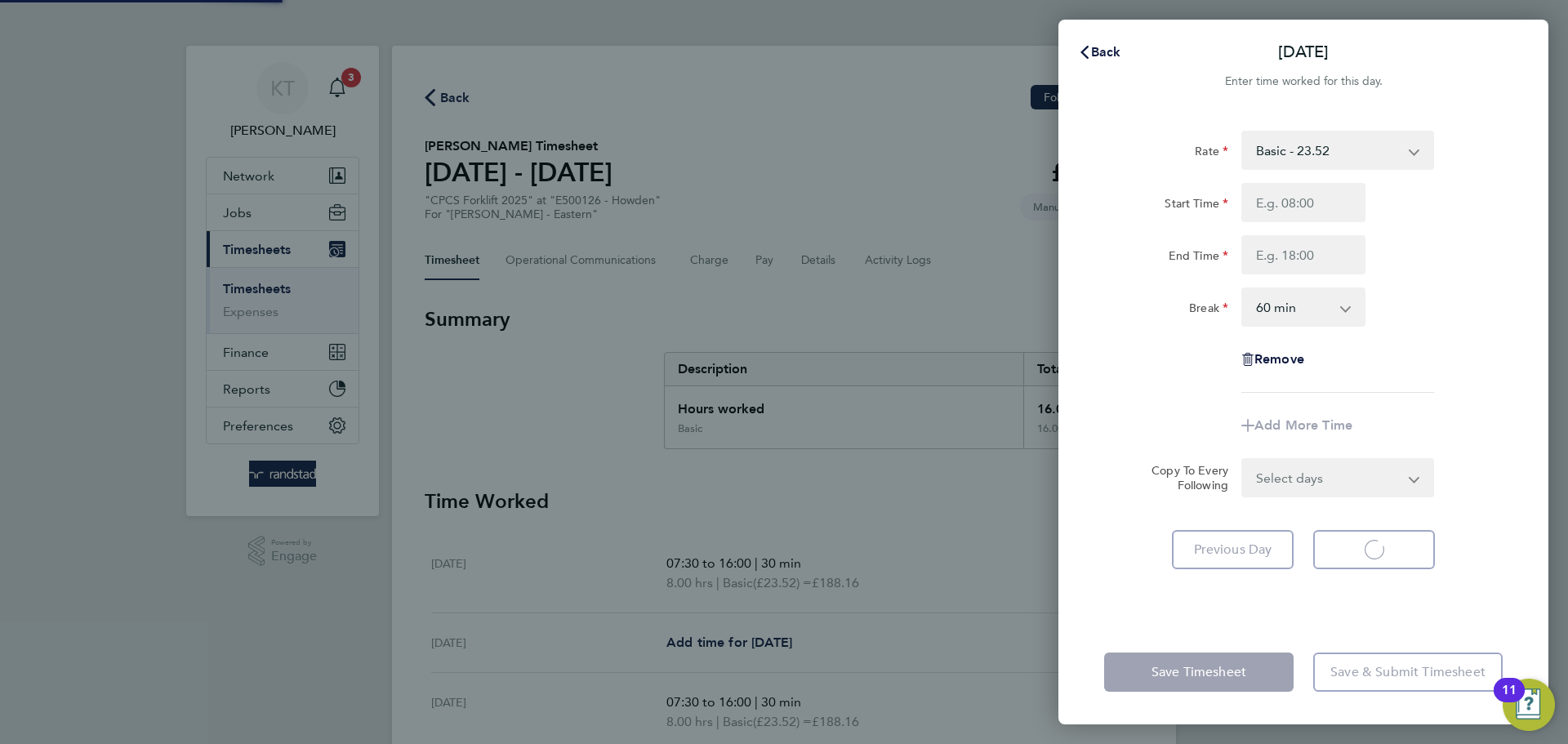
select select "60"
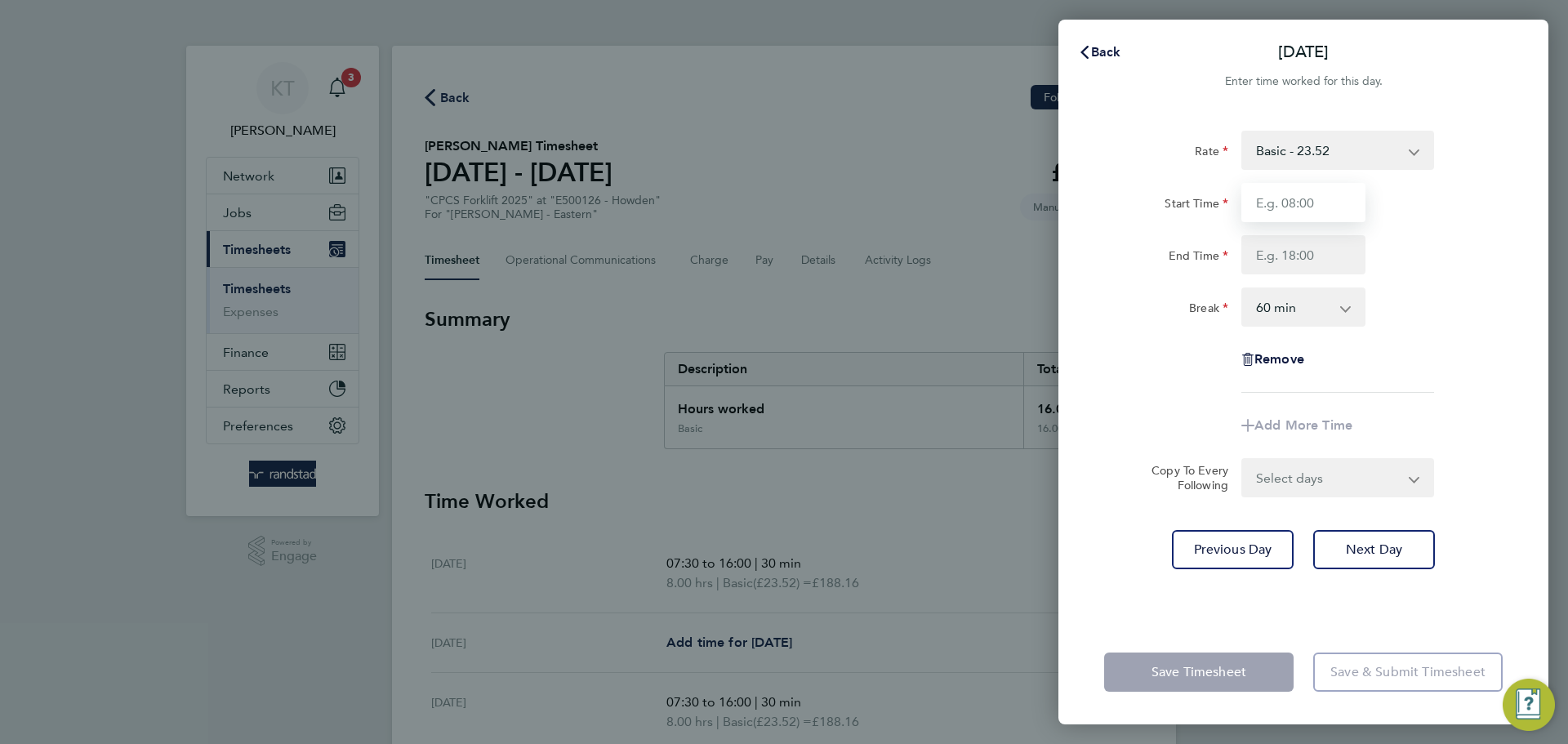
click at [1284, 205] on input "Start Time" at bounding box center [1303, 202] width 124 height 40
type input "07:30"
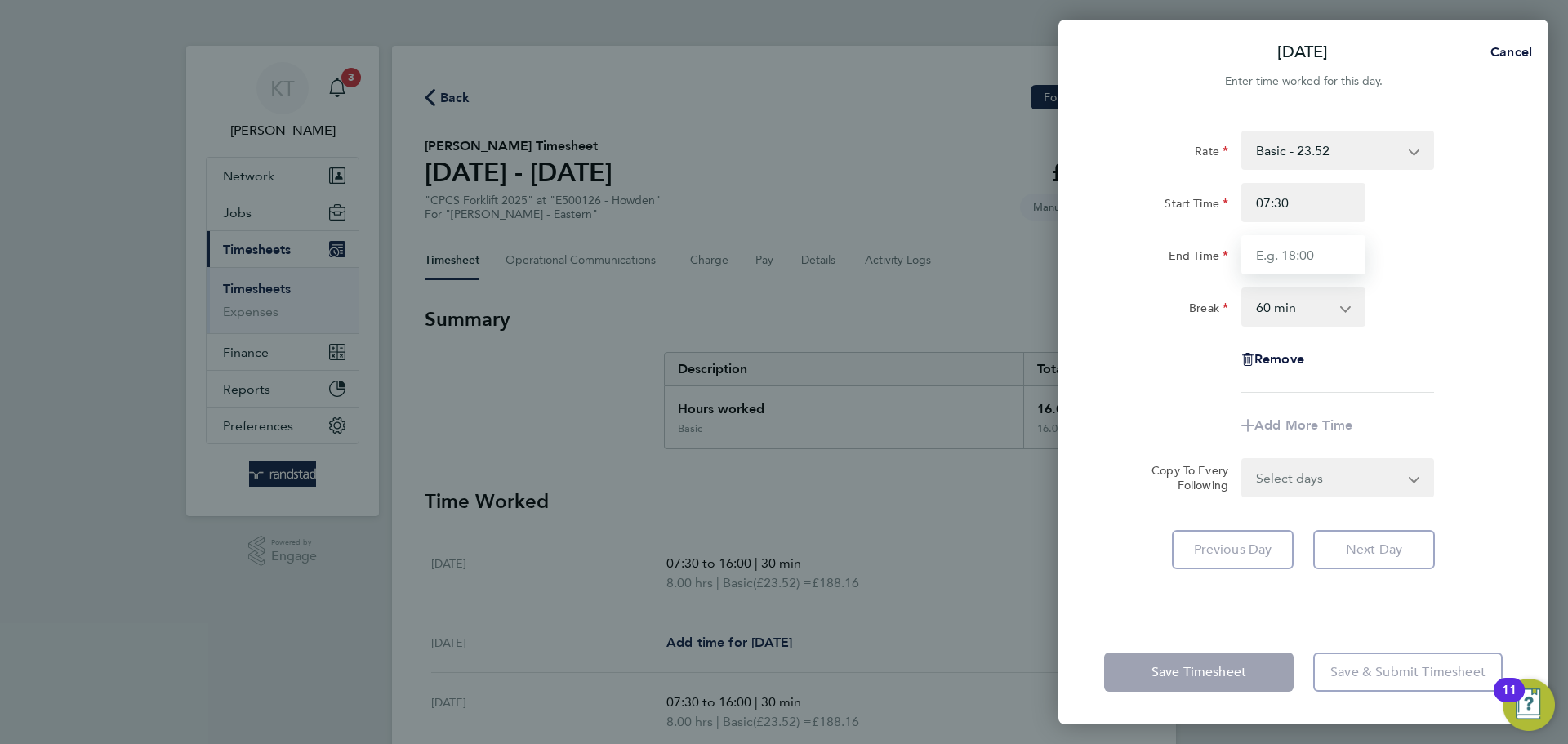
click at [1301, 251] on input "End Time" at bounding box center [1303, 254] width 124 height 40
type input "16:00"
click at [1314, 309] on select "0 min 15 min 30 min 45 min 60 min 75 min 90 min" at bounding box center [1294, 306] width 101 height 36
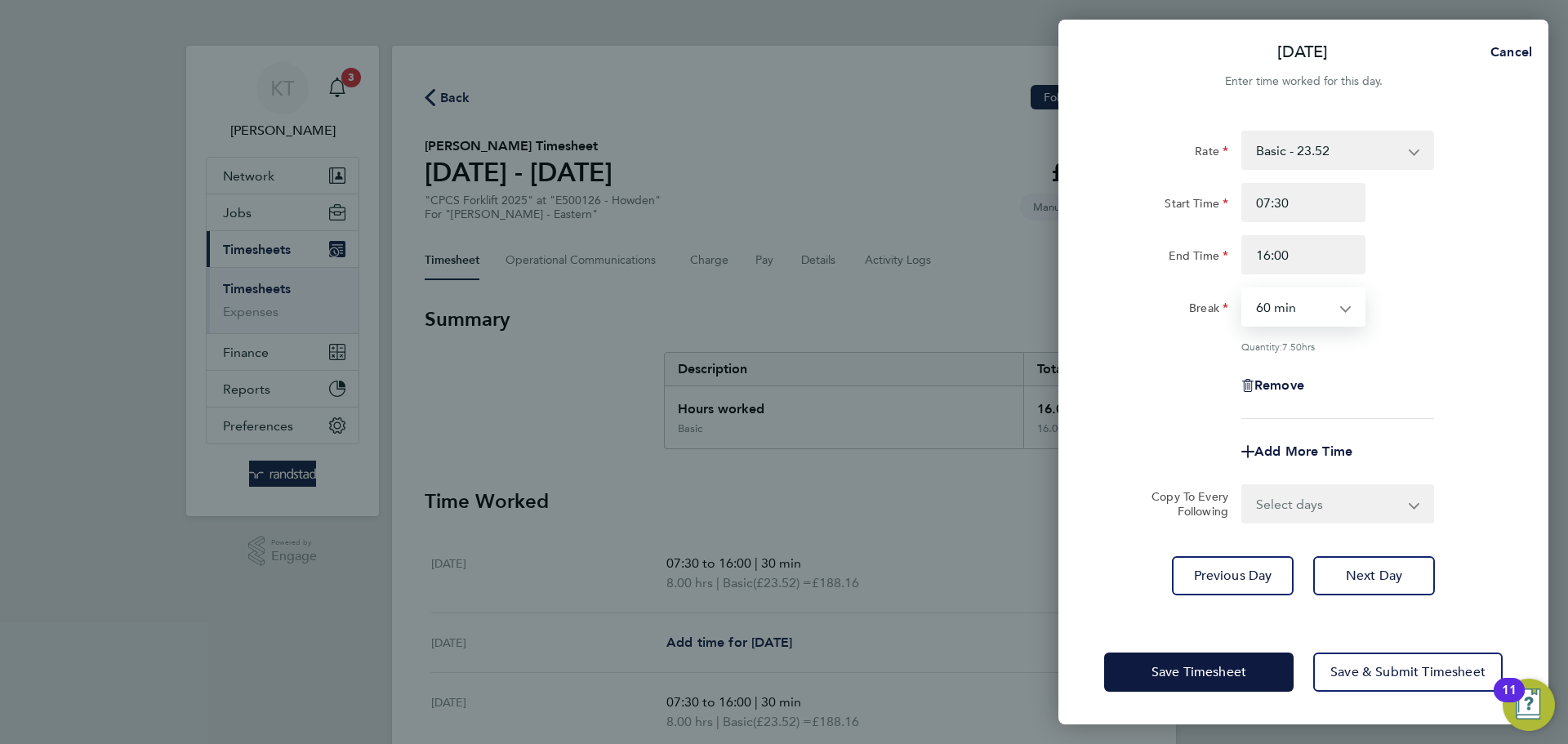
select select "30"
click at [1243, 289] on select "0 min 15 min 30 min 45 min 60 min 75 min 90 min" at bounding box center [1294, 306] width 101 height 36
drag, startPoint x: 1420, startPoint y: 394, endPoint x: 1424, endPoint y: 528, distance: 134.1
click at [1420, 398] on div "Remove" at bounding box center [1303, 386] width 412 height 40
click at [1348, 585] on button "Next Day" at bounding box center [1374, 576] width 122 height 40
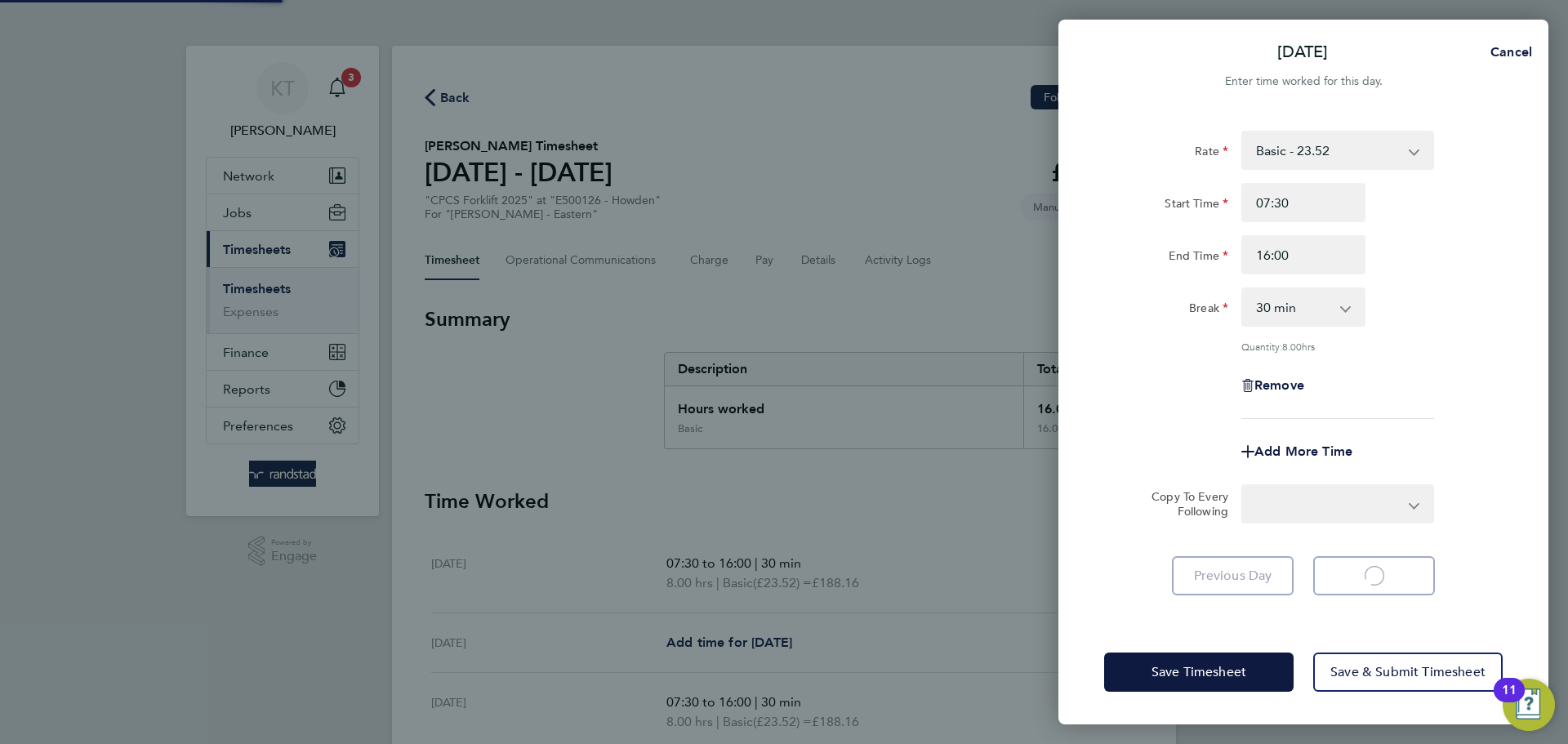
select select "60"
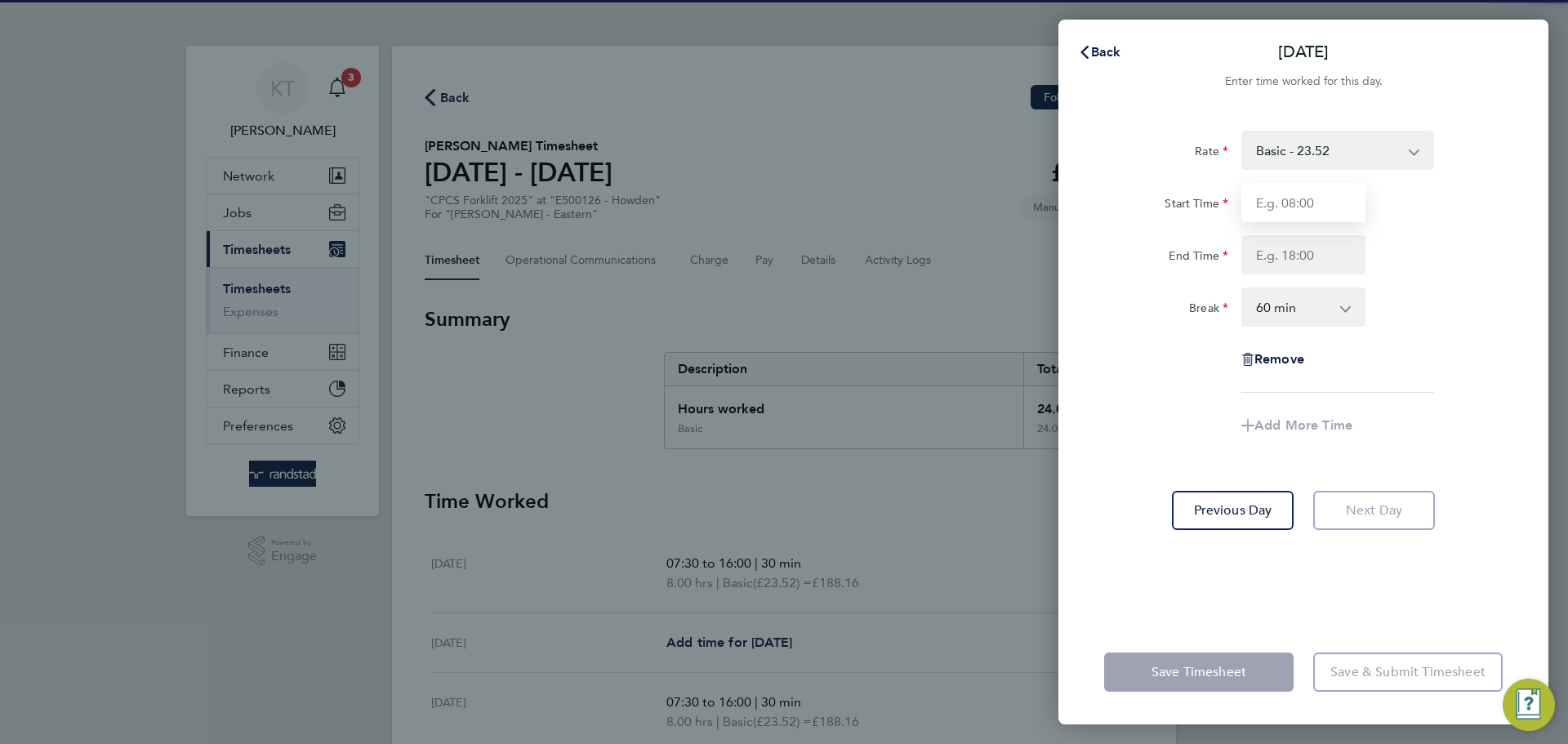
click at [1297, 205] on input "Start Time" at bounding box center [1303, 202] width 124 height 40
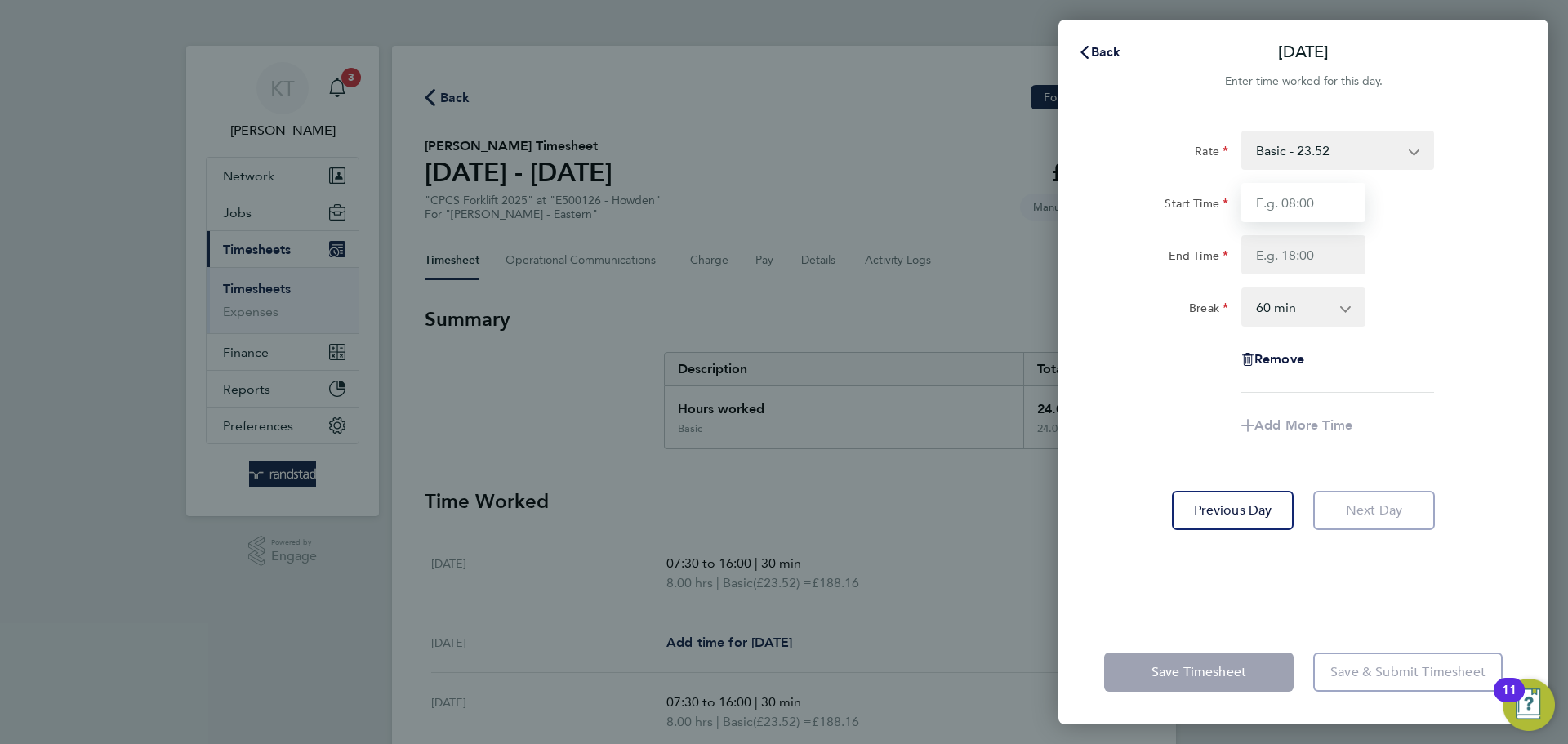
type input "07:30"
click at [1297, 257] on input "End Time" at bounding box center [1303, 254] width 124 height 40
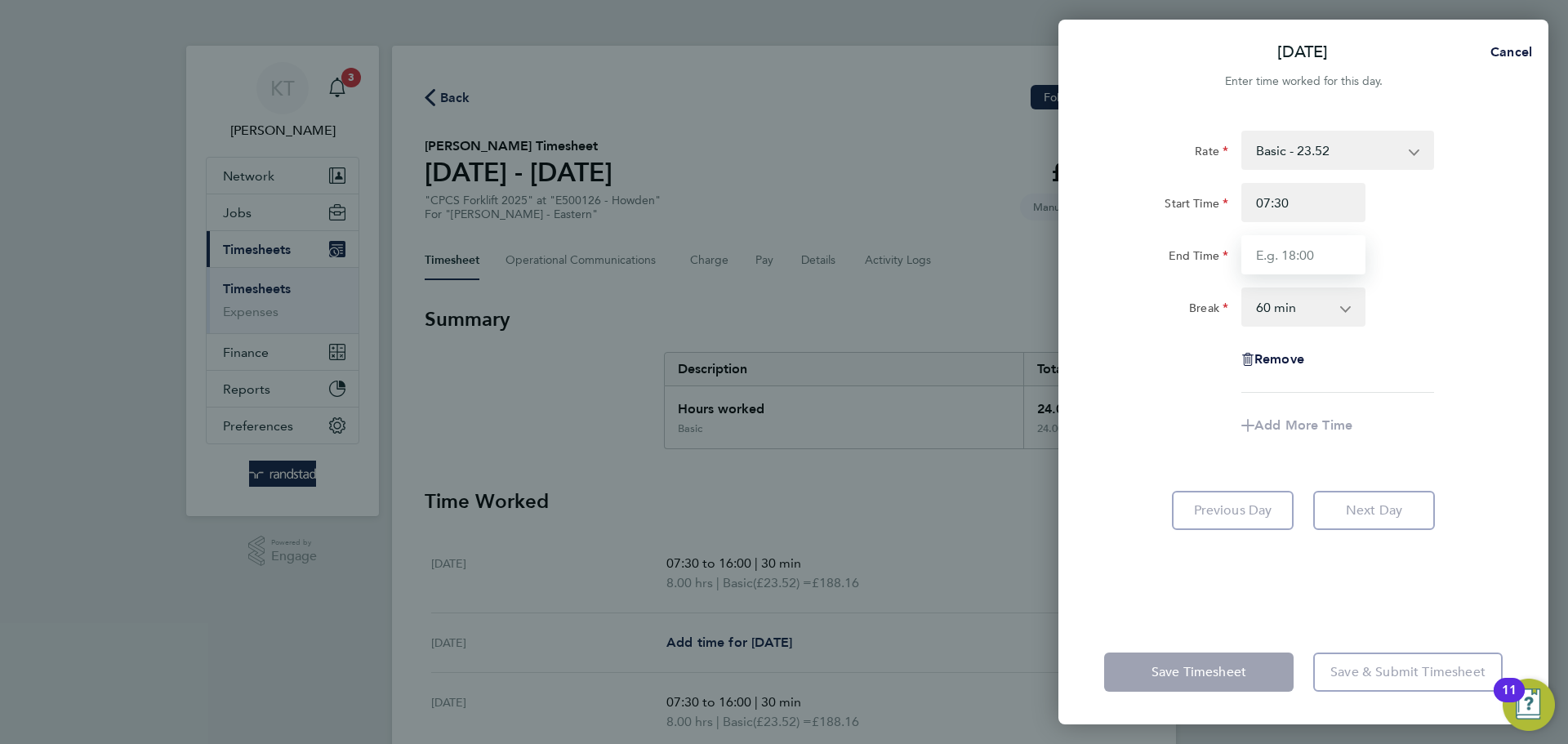
type input "15:00"
click at [1307, 319] on select "0 min 15 min 30 min 45 min 60 min 75 min 90 min" at bounding box center [1294, 306] width 101 height 36
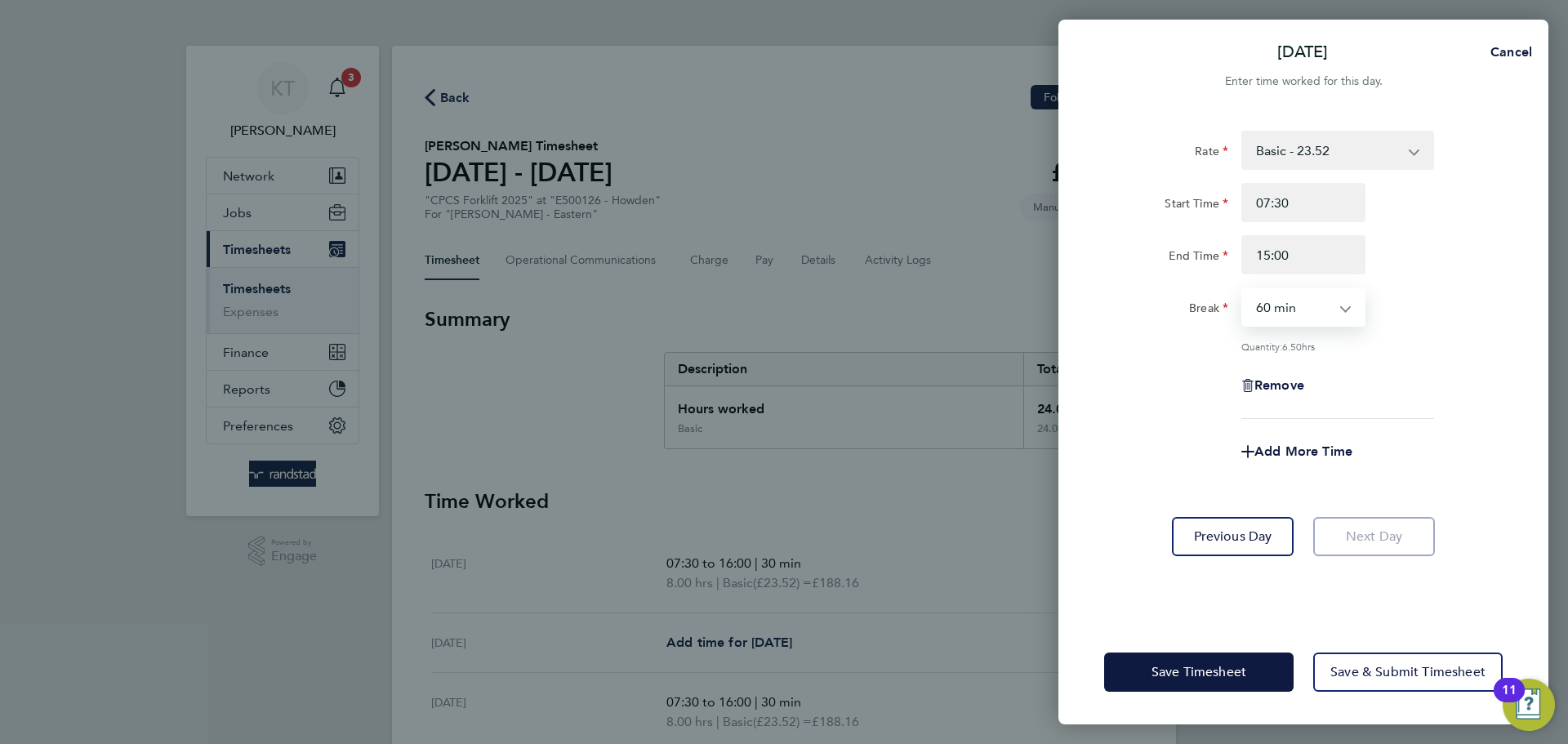
select select "30"
click at [1243, 289] on select "0 min 15 min 30 min 45 min 60 min 75 min 90 min" at bounding box center [1294, 306] width 101 height 36
click at [1449, 394] on div "Remove" at bounding box center [1303, 386] width 412 height 40
click at [1376, 664] on span "Save & Submit Timesheet" at bounding box center [1408, 672] width 156 height 16
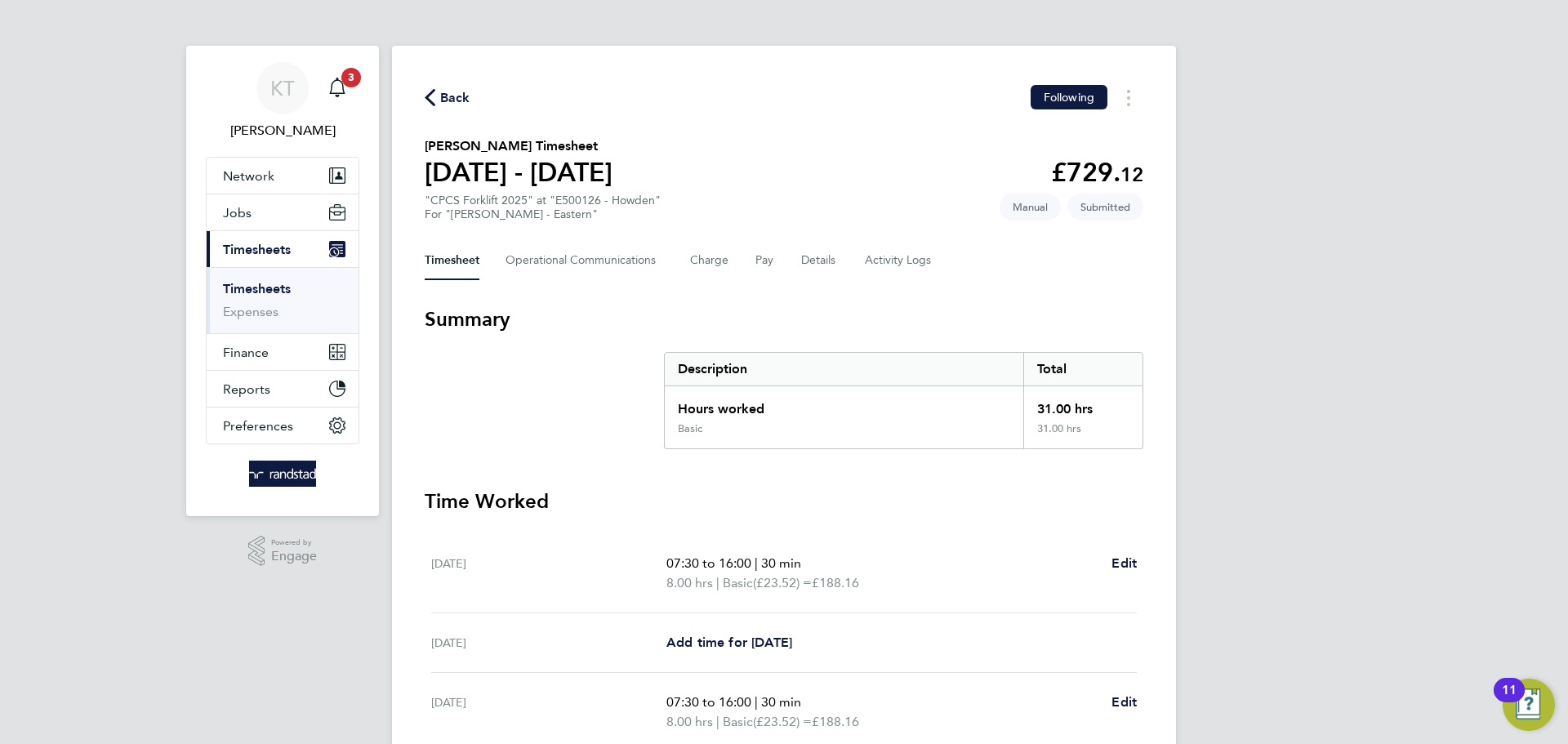
click at [280, 287] on link "Timesheets" at bounding box center [257, 289] width 68 height 15
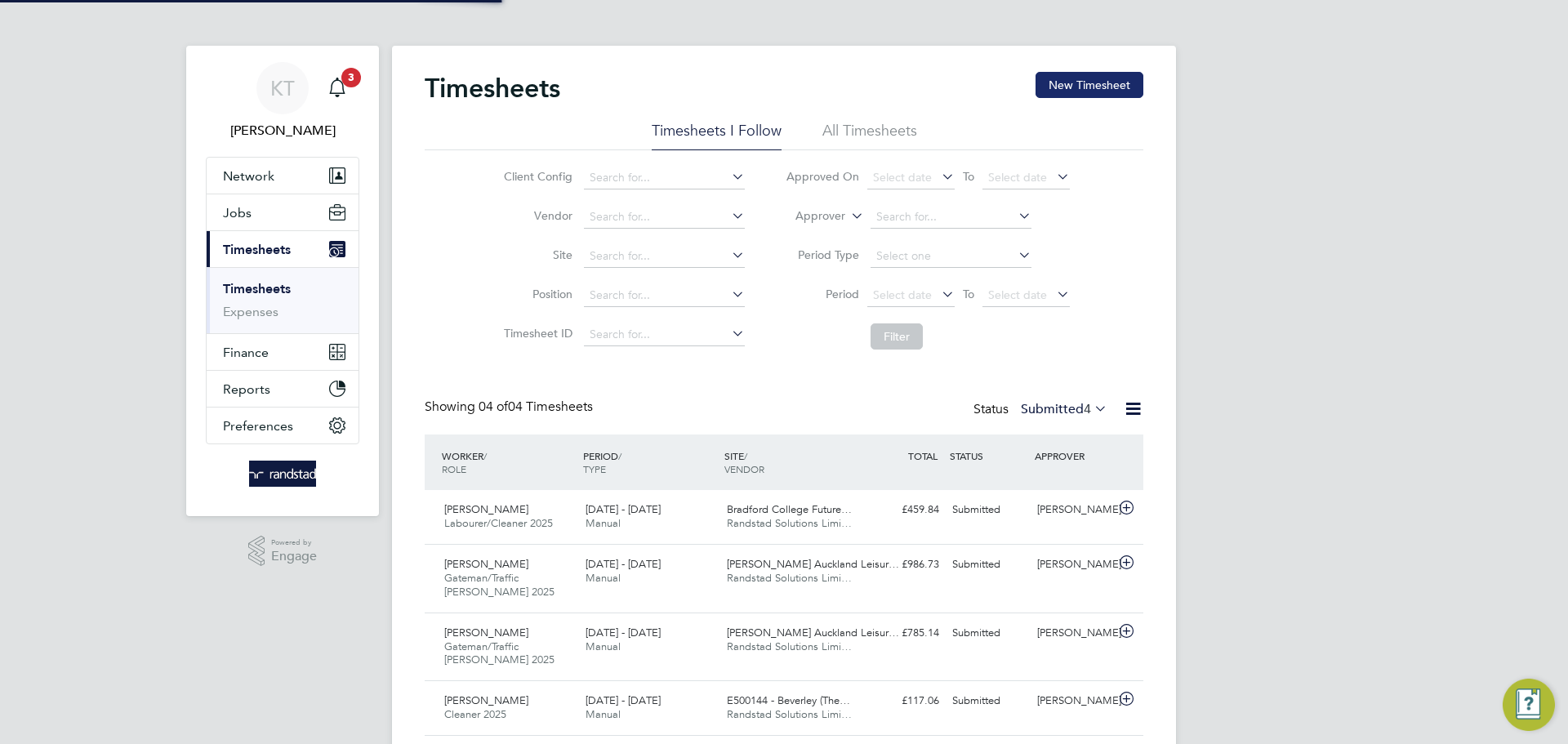
click at [1115, 82] on button "New Timesheet" at bounding box center [1090, 84] width 108 height 26
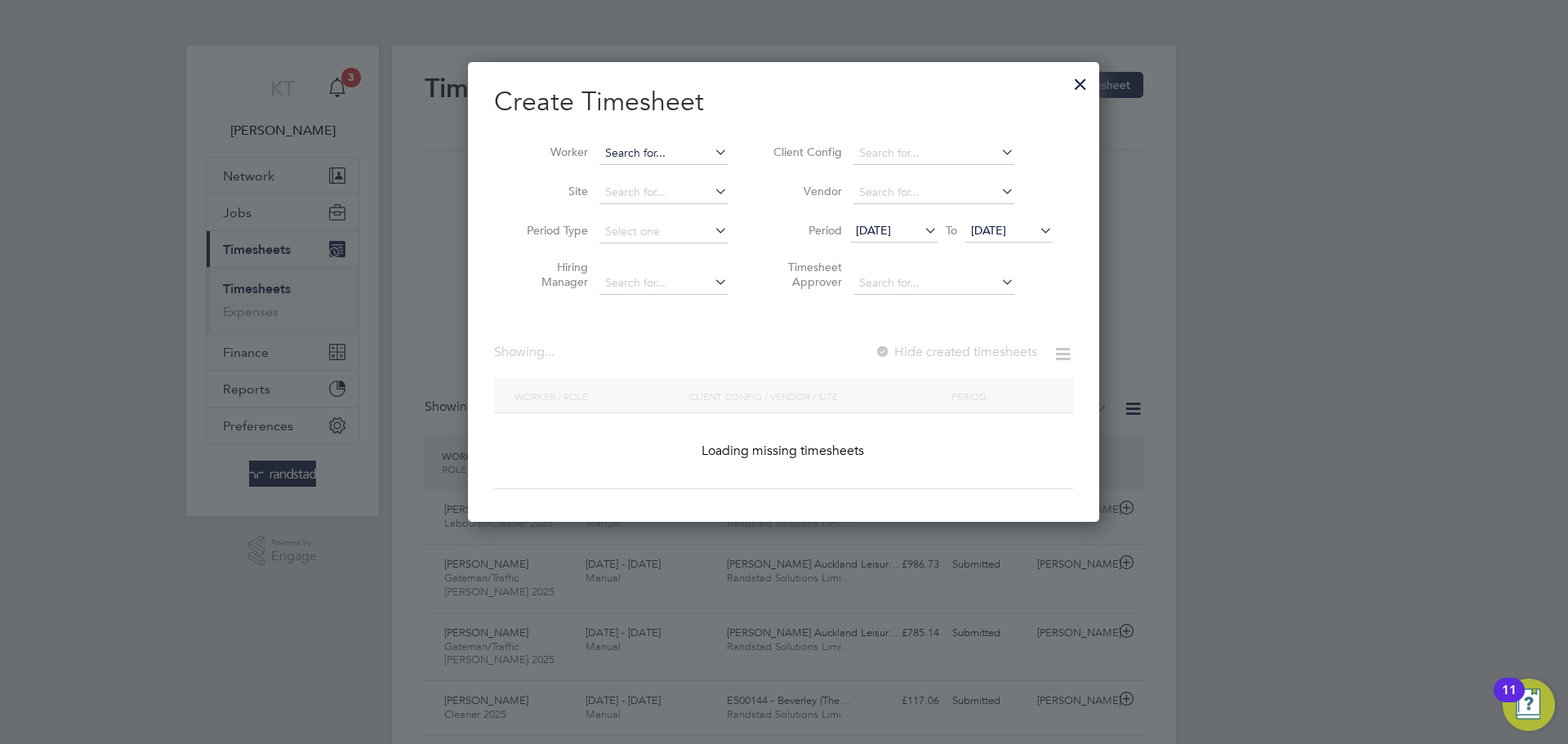
click at [676, 150] on input at bounding box center [663, 154] width 128 height 23
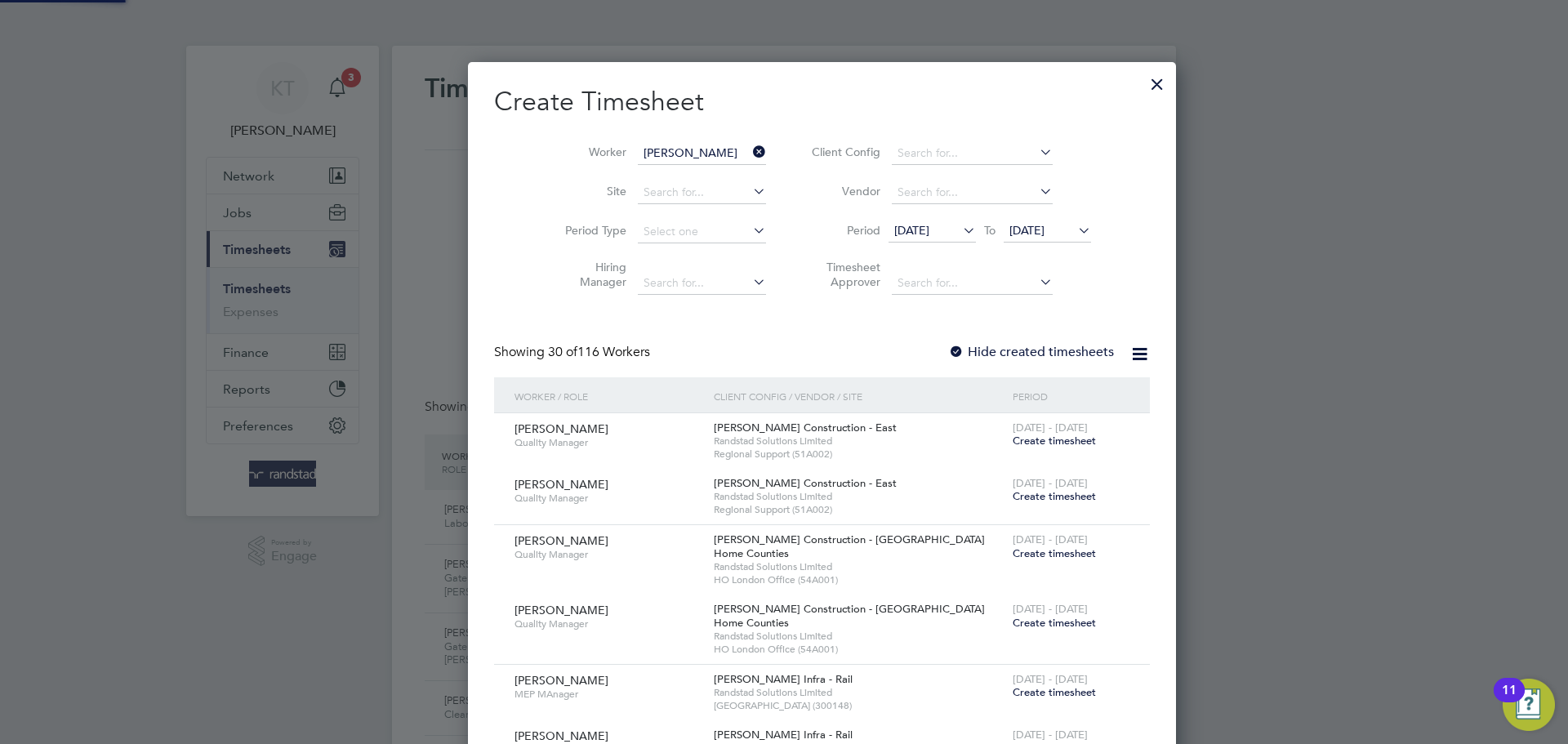
click at [703, 172] on b "White" at bounding box center [719, 175] width 32 height 14
type input "Nigel White"
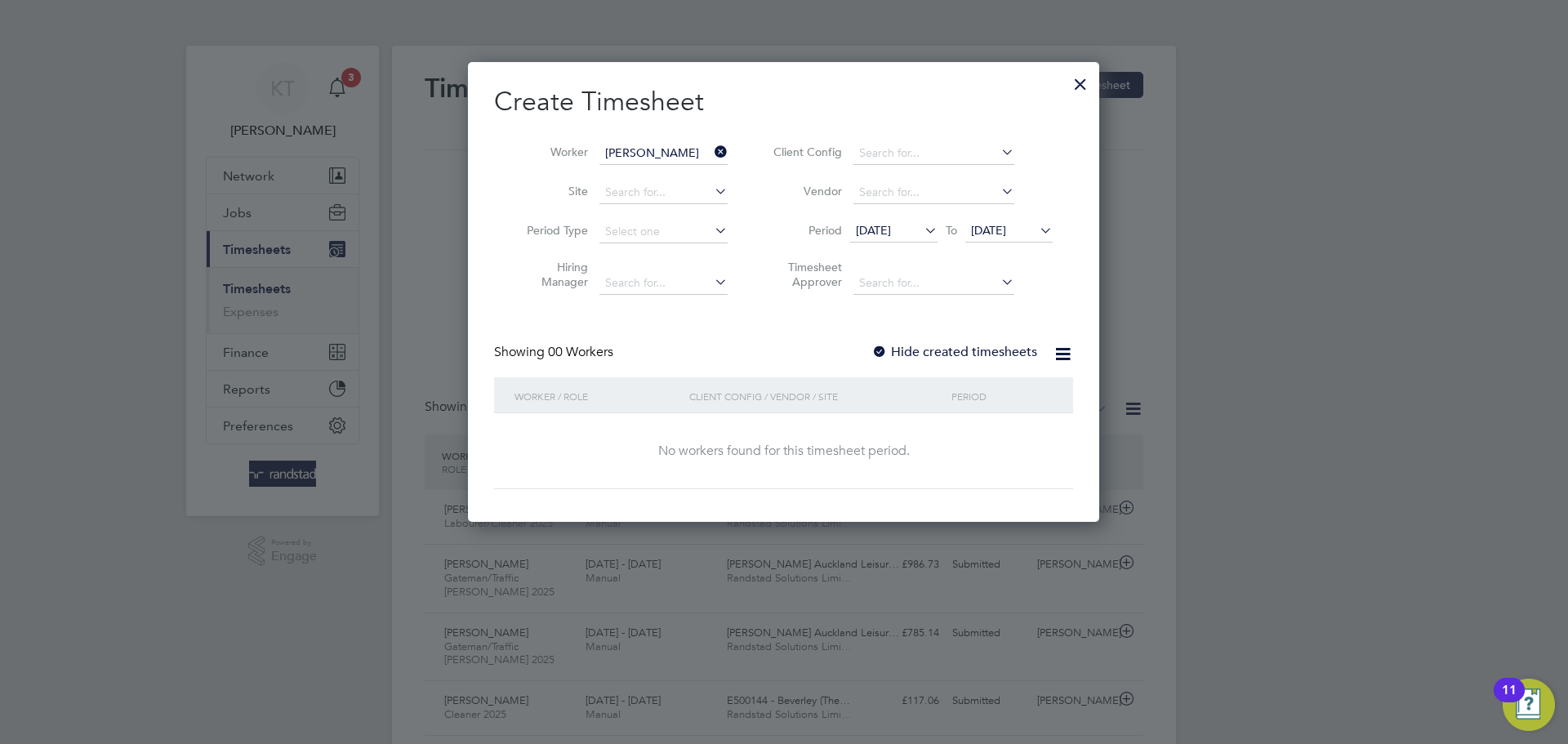
click at [934, 350] on label "Hide created timesheets" at bounding box center [955, 352] width 166 height 16
click at [1006, 226] on span "19 Sep 2025" at bounding box center [988, 230] width 35 height 14
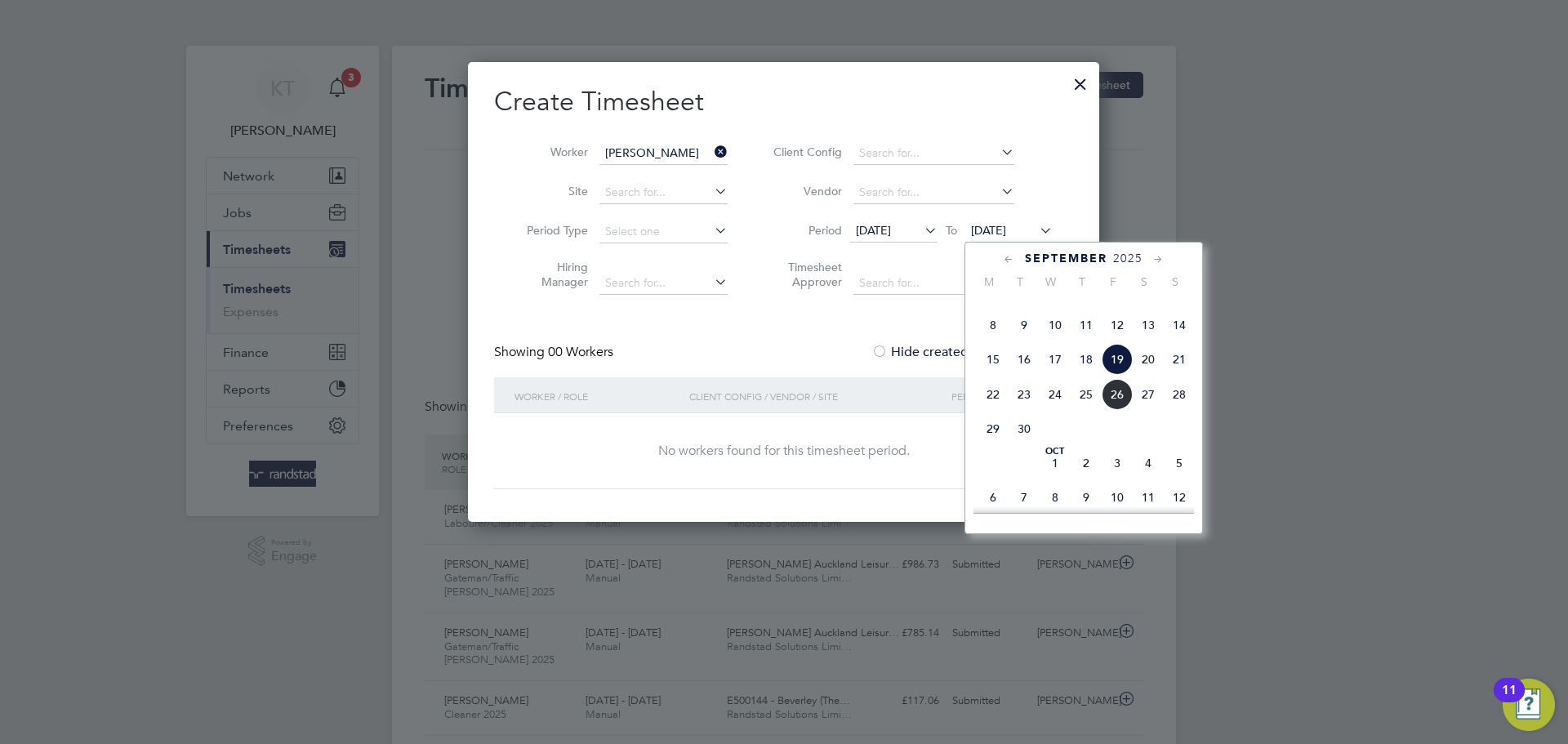
click at [1108, 406] on div "Sep 1 2 3 4 5 6 7 8 9 10 11 12 13 14 15 16 17 18 19 20 21 22 23 24 25 26 27 28 …" at bounding box center [1094, 361] width 241 height 172
click at [1113, 410] on span "26" at bounding box center [1117, 394] width 31 height 31
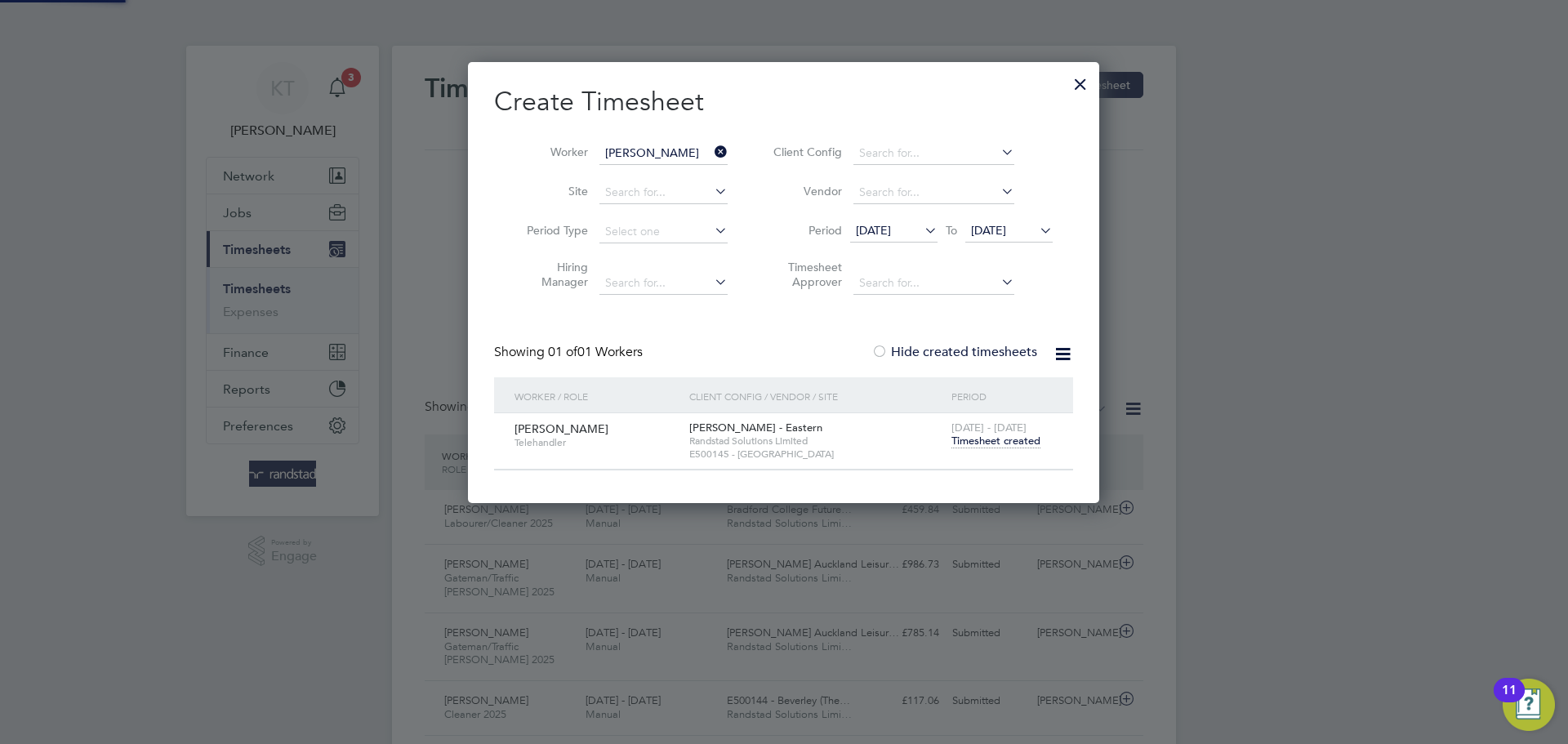
click at [1000, 440] on span "Timesheet created" at bounding box center [996, 441] width 89 height 14
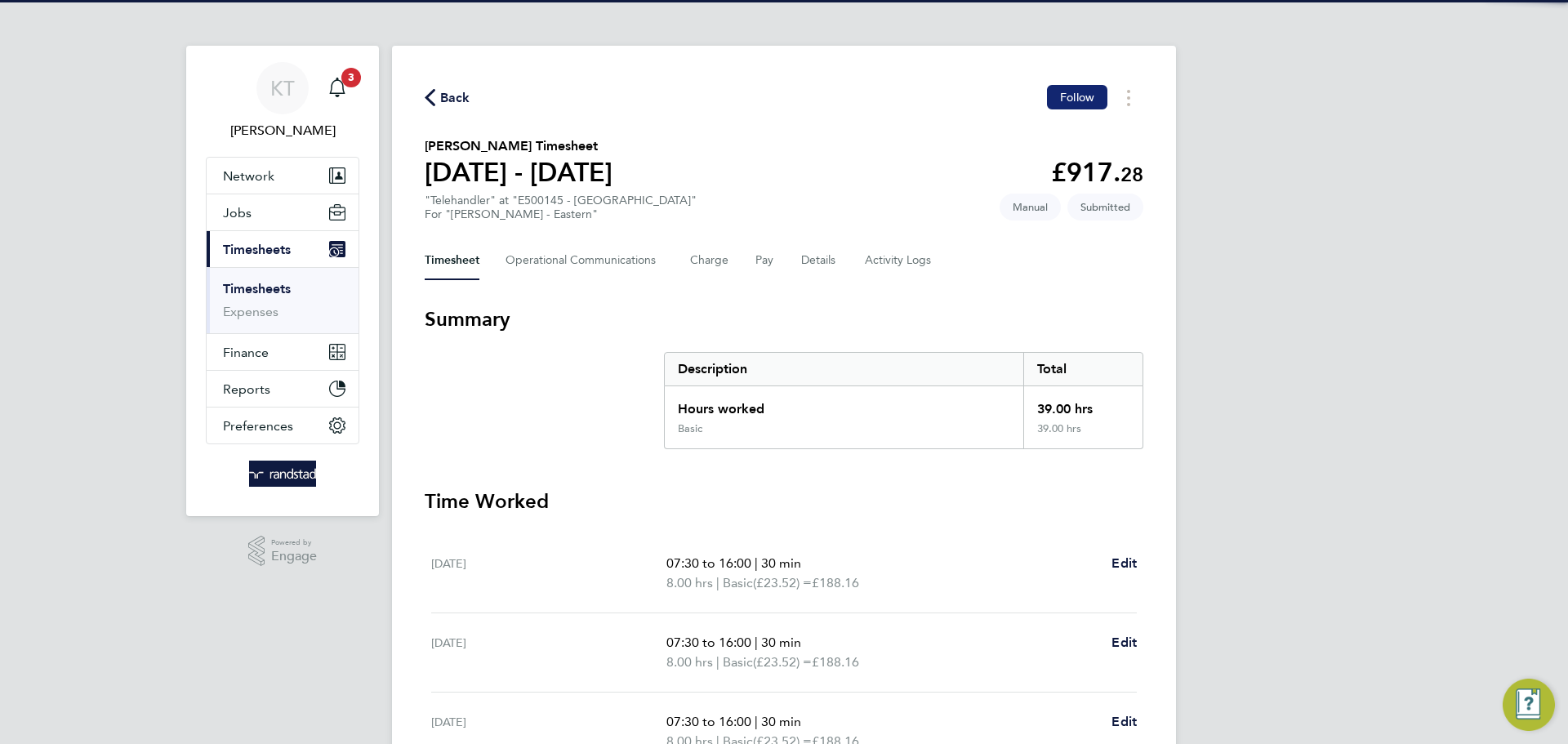
click at [1074, 101] on span "Follow" at bounding box center [1077, 97] width 35 height 14
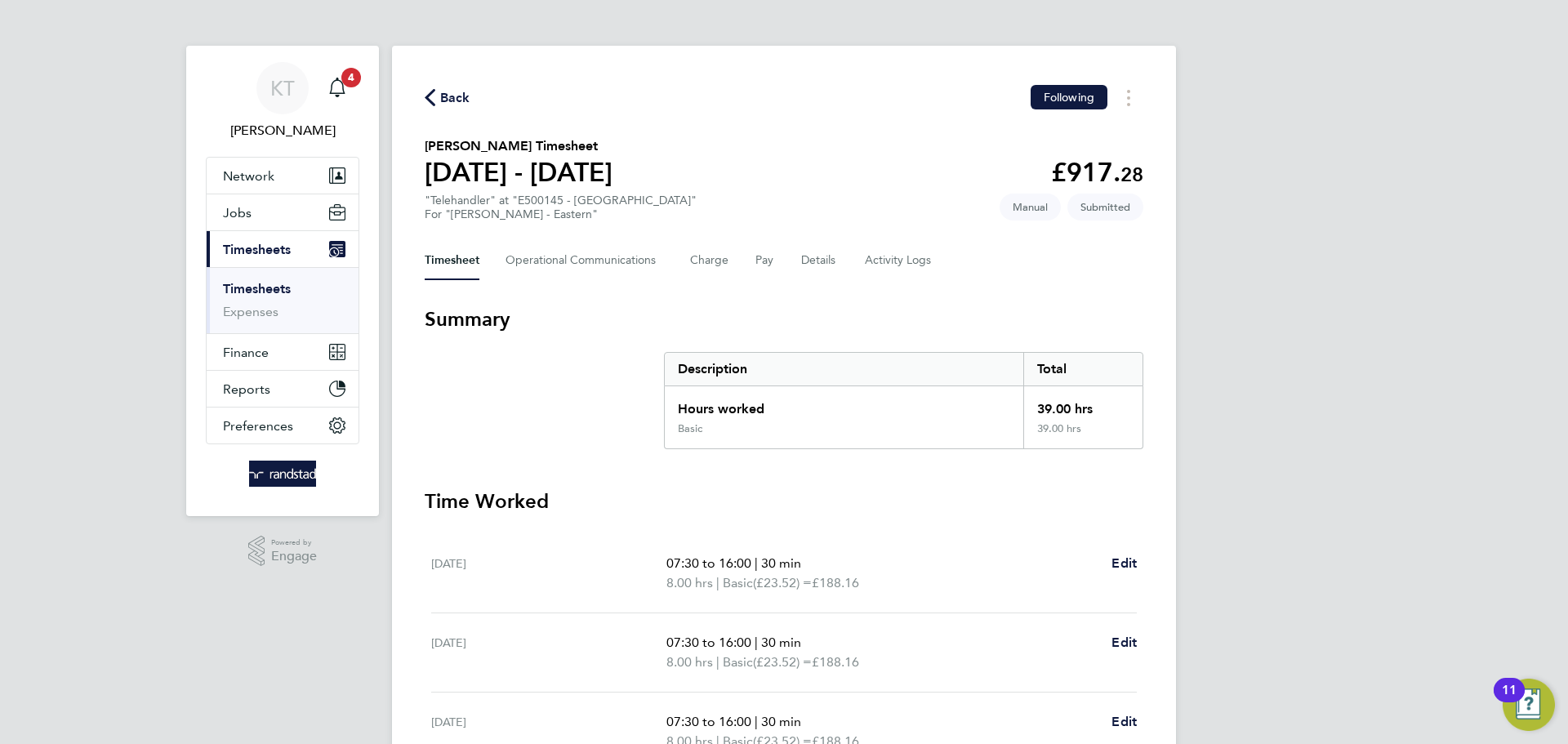
click at [429, 104] on icon "button" at bounding box center [430, 98] width 11 height 17
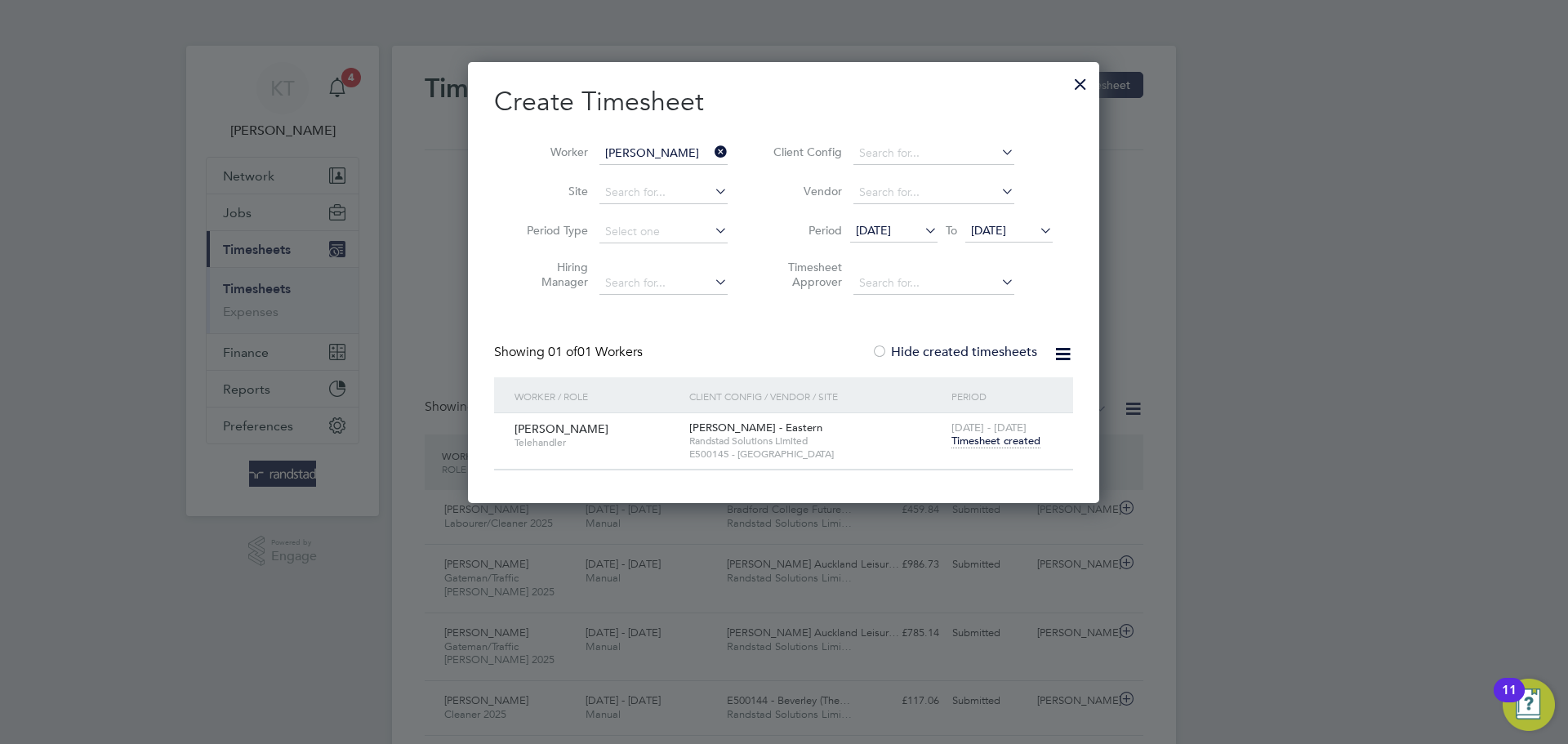
drag, startPoint x: 716, startPoint y: 151, endPoint x: 665, endPoint y: 158, distance: 51.5
click at [709, 154] on li "Worker Nigel White" at bounding box center [620, 154] width 254 height 40
click at [665, 158] on input at bounding box center [663, 154] width 128 height 23
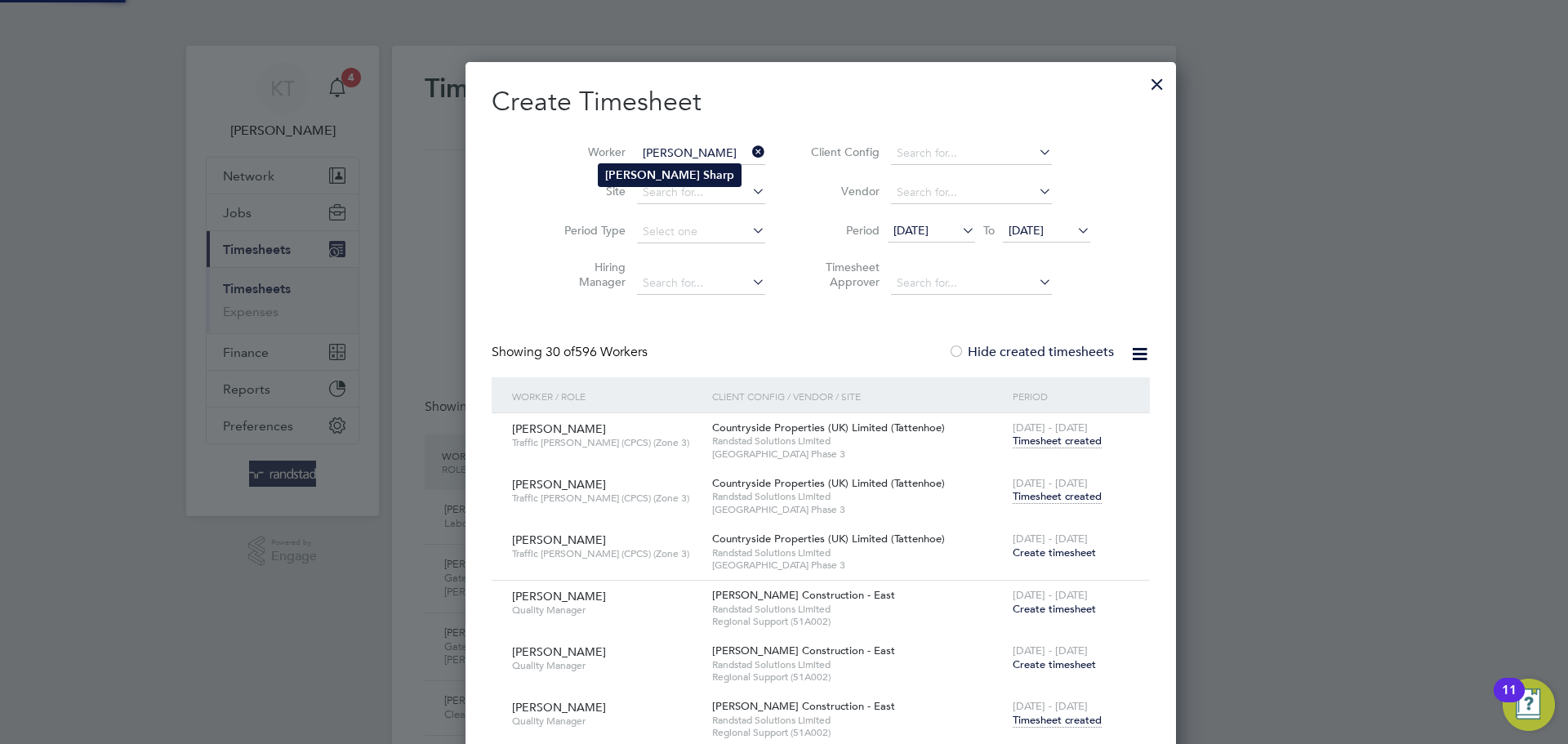
click at [703, 180] on b "Sharp" at bounding box center [719, 175] width 31 height 14
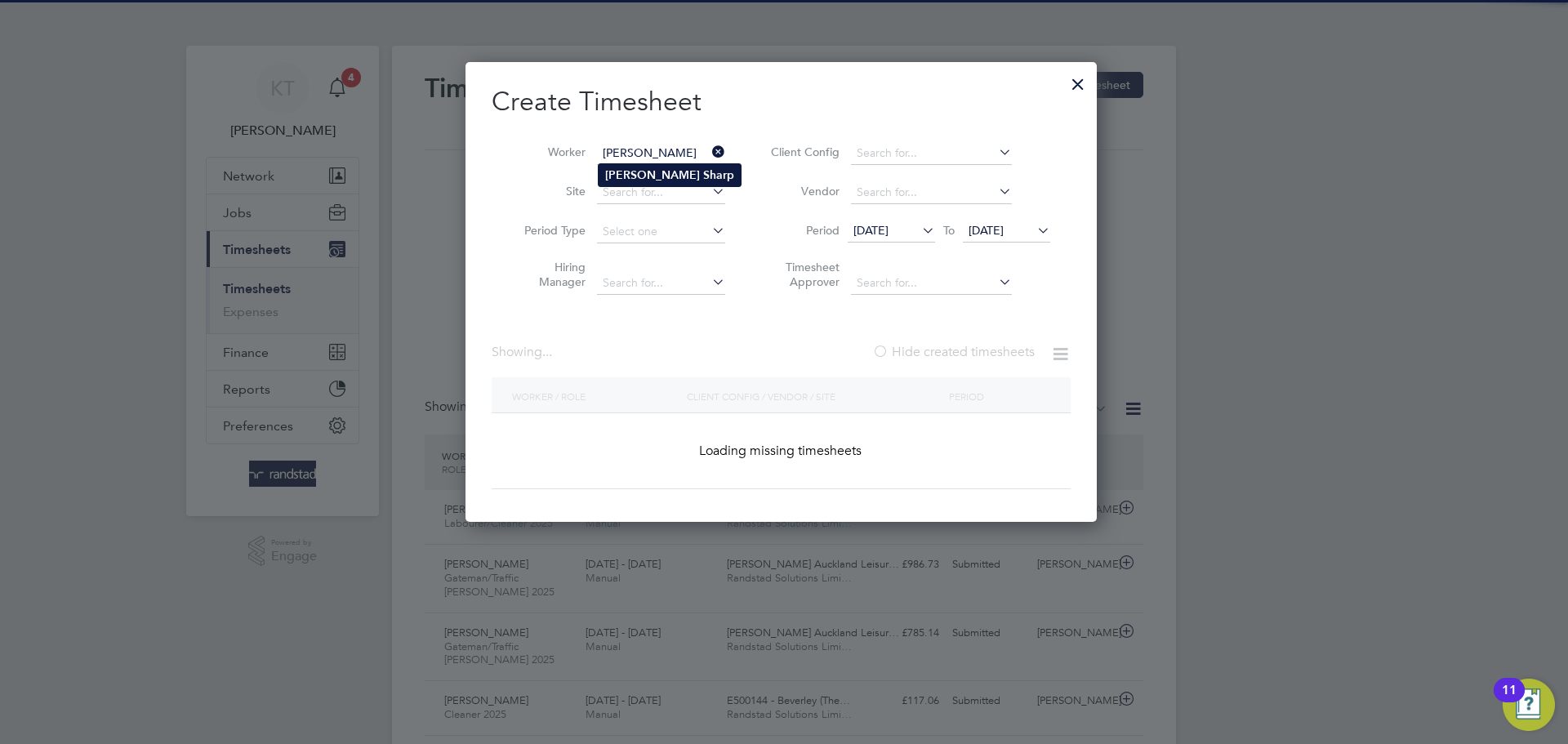
type input "Stephen Sharp"
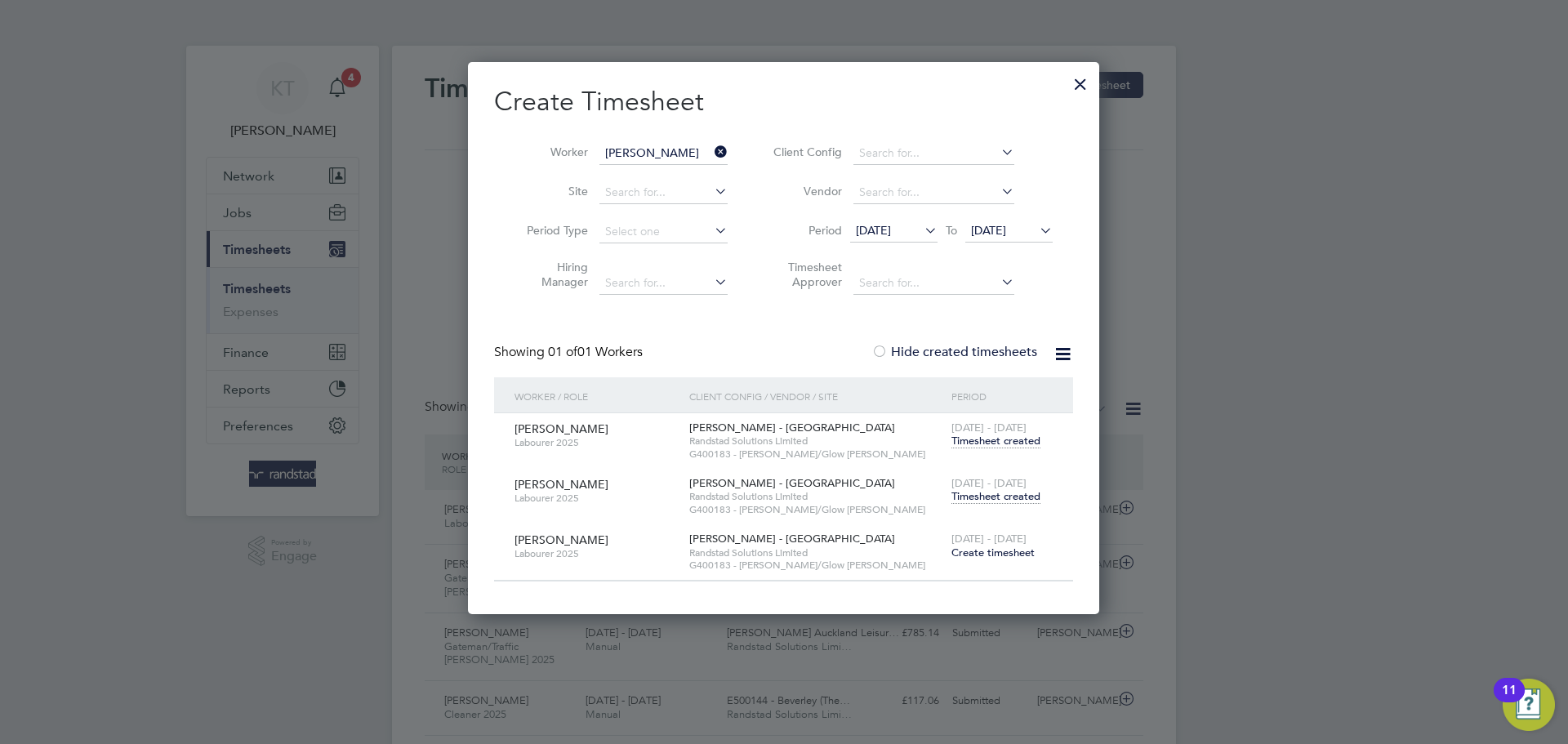
click at [711, 145] on icon at bounding box center [711, 152] width 0 height 23
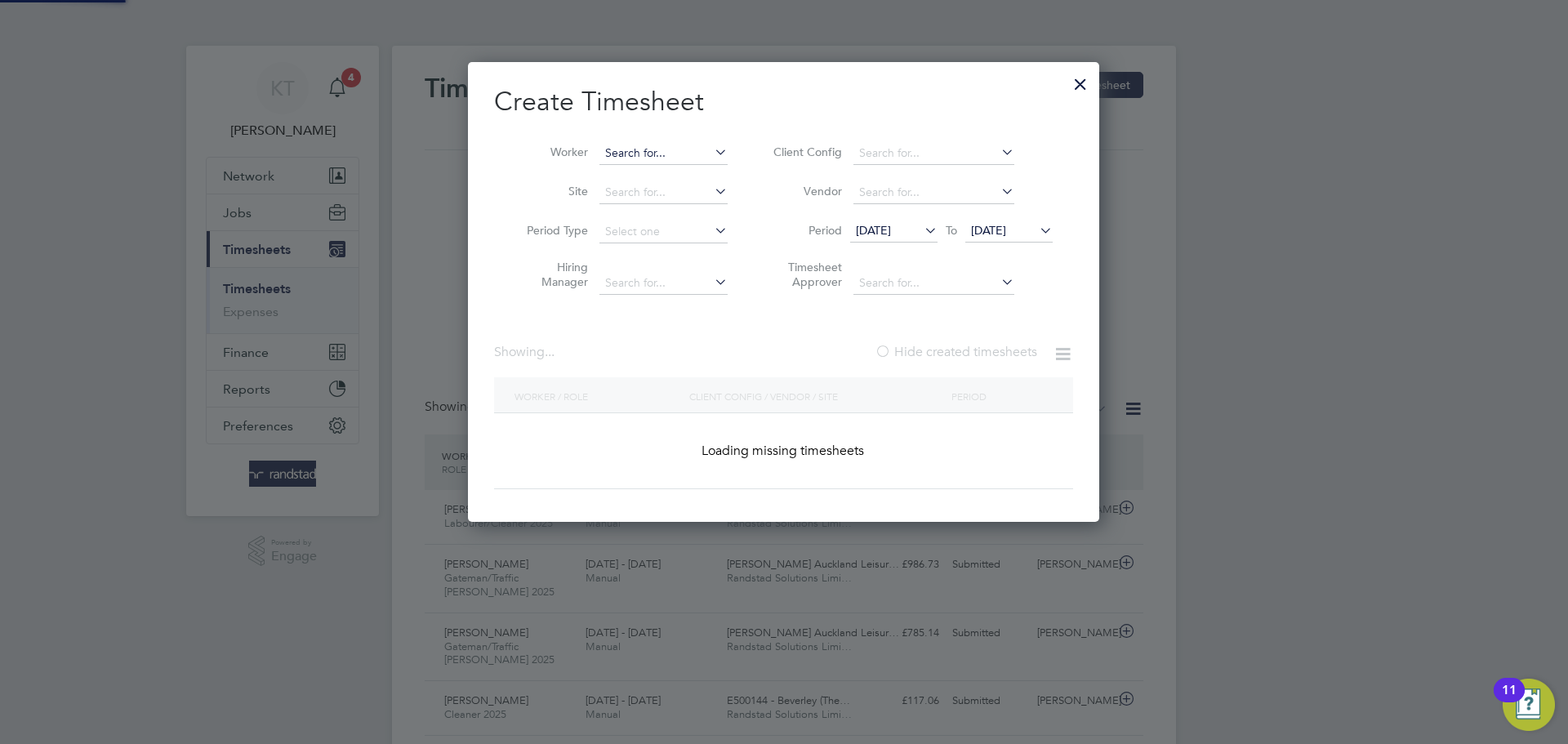
click at [698, 148] on input at bounding box center [663, 154] width 128 height 23
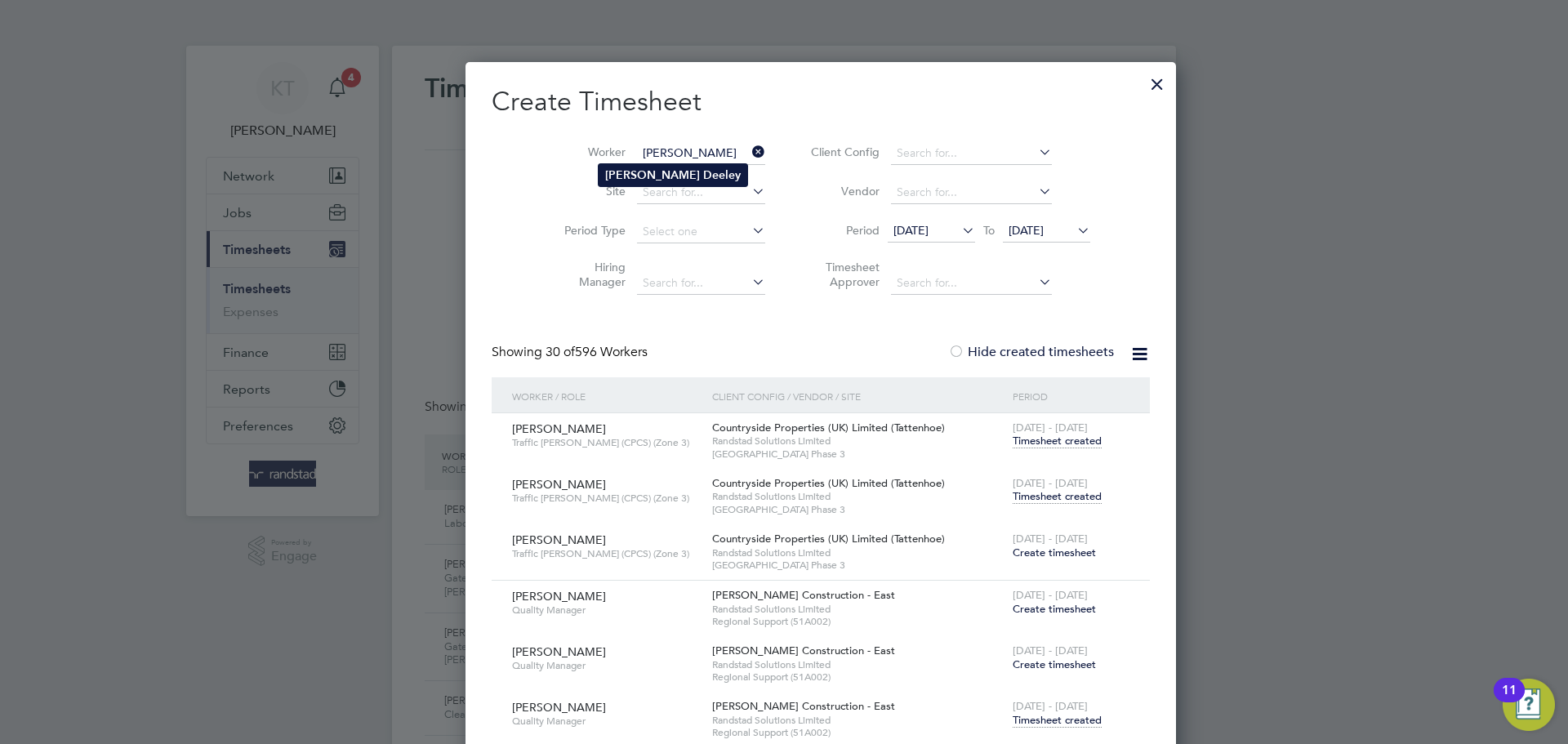
click at [659, 164] on li "Paul Deeley" at bounding box center [673, 175] width 149 height 22
type input "Paul Deeley"
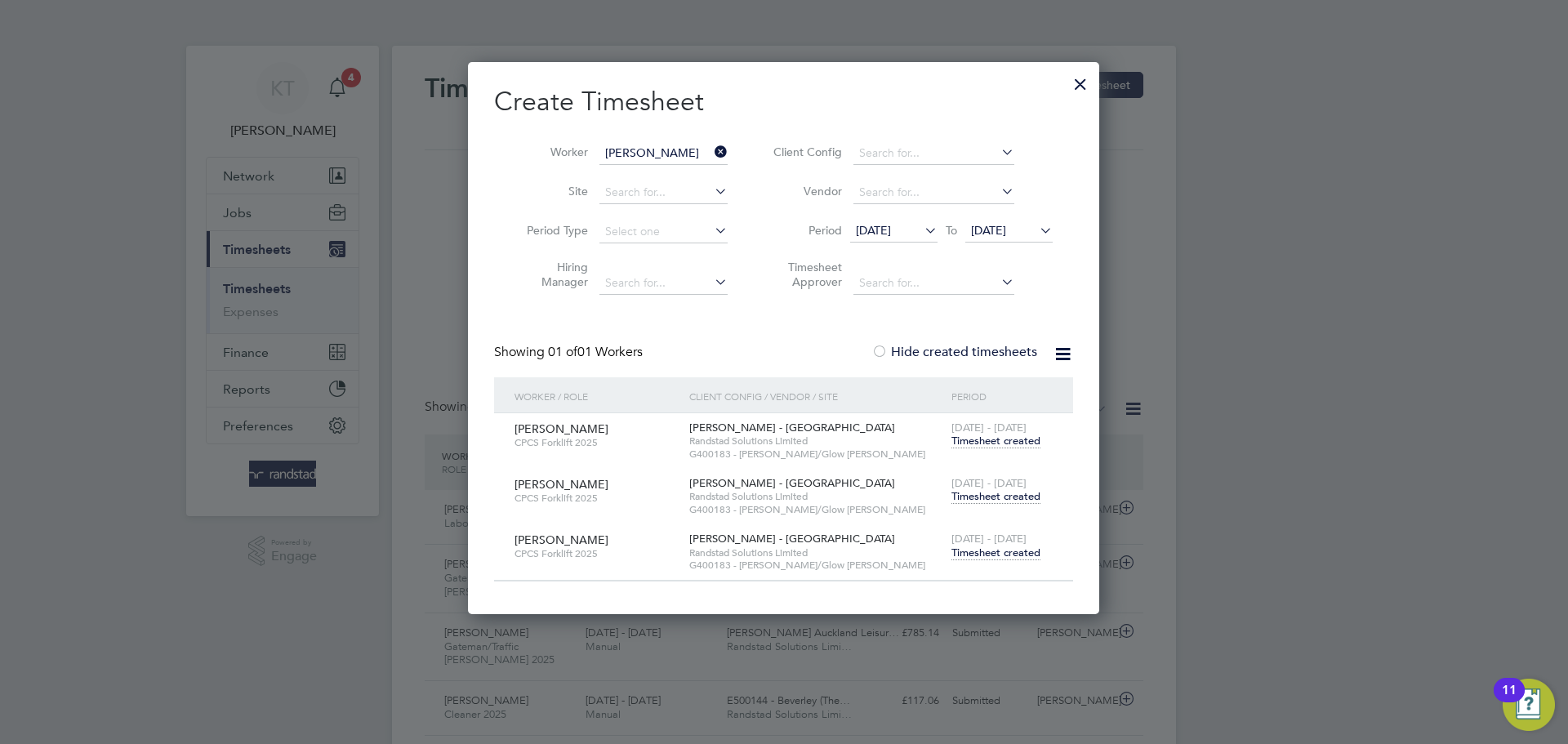
click at [995, 558] on span "Timesheet created" at bounding box center [996, 553] width 89 height 14
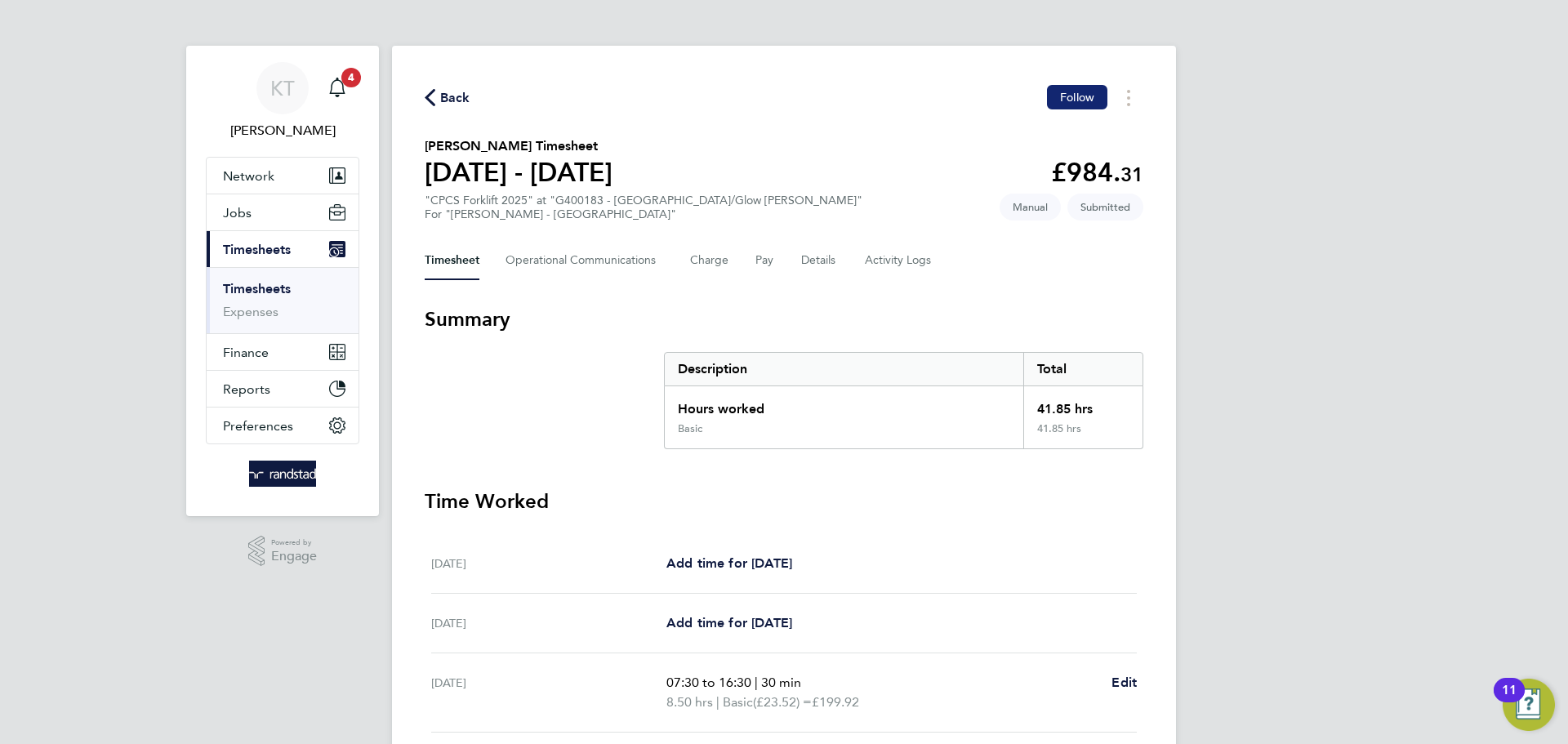
click at [1076, 93] on span "Follow" at bounding box center [1077, 97] width 35 height 14
click at [454, 103] on span "Back" at bounding box center [455, 98] width 30 height 19
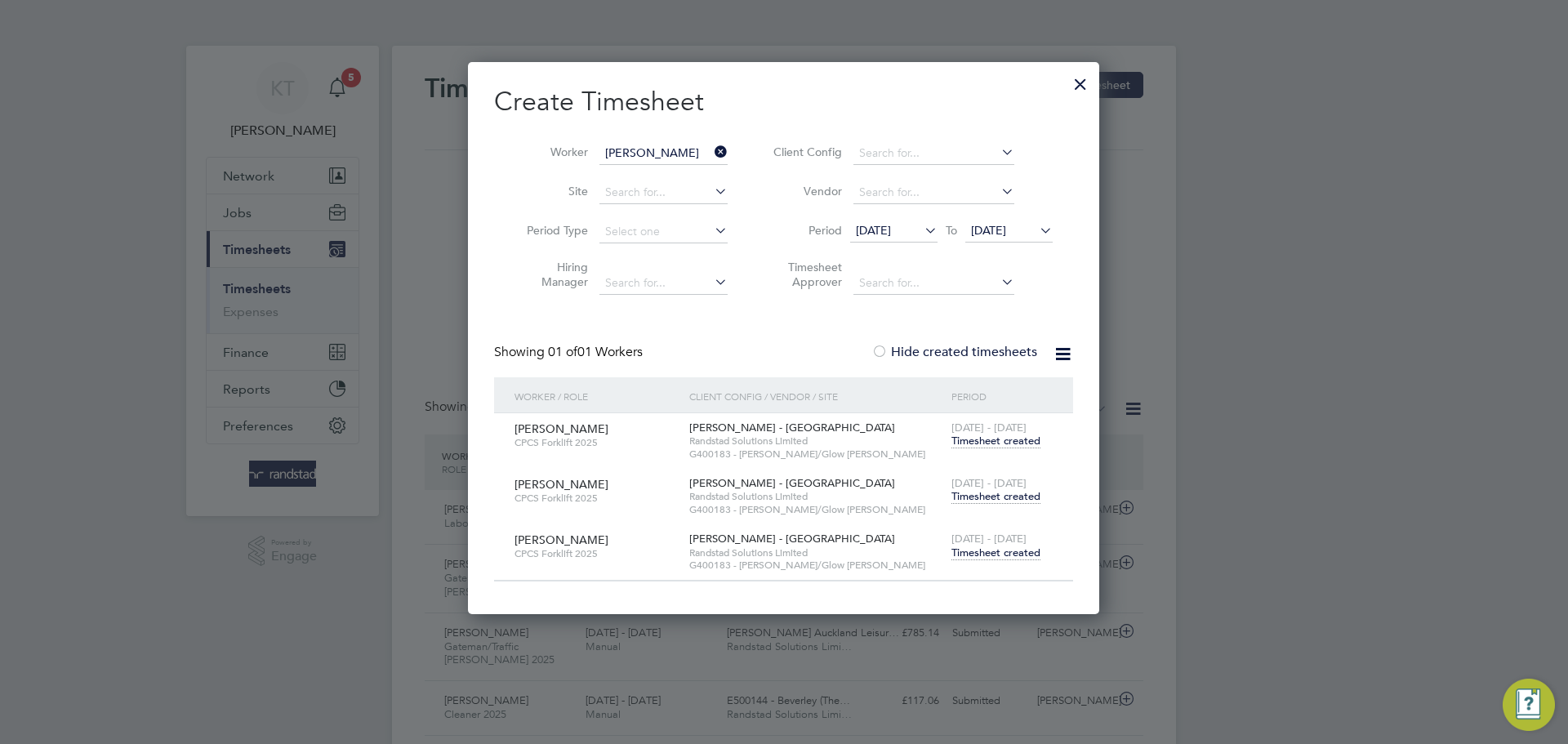
drag, startPoint x: 716, startPoint y: 154, endPoint x: 661, endPoint y: 155, distance: 55.0
click at [711, 153] on icon at bounding box center [711, 152] width 0 height 23
click at [661, 156] on input at bounding box center [663, 154] width 128 height 23
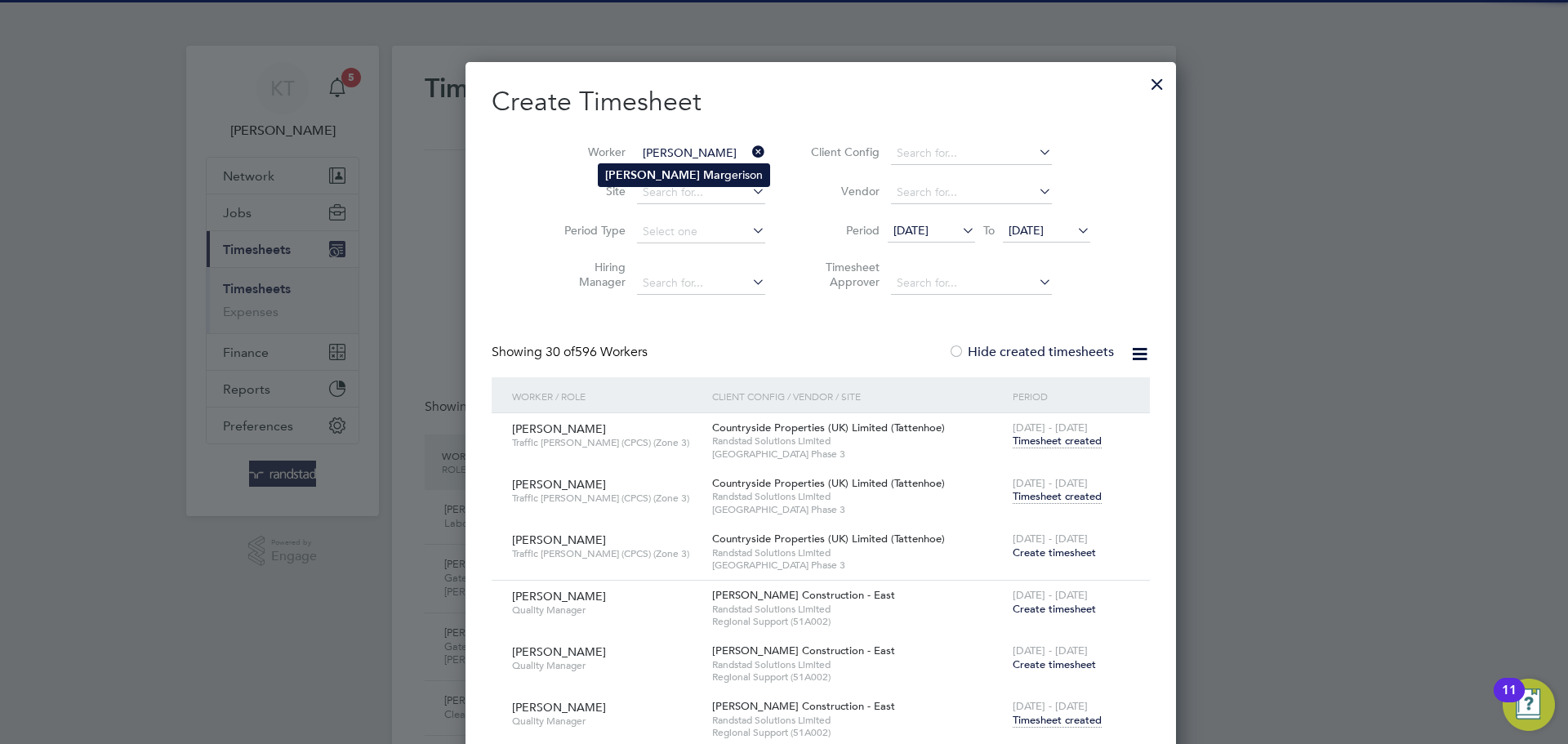
click at [703, 174] on b "Mar" at bounding box center [714, 175] width 21 height 14
type input "Dennis Margerison"
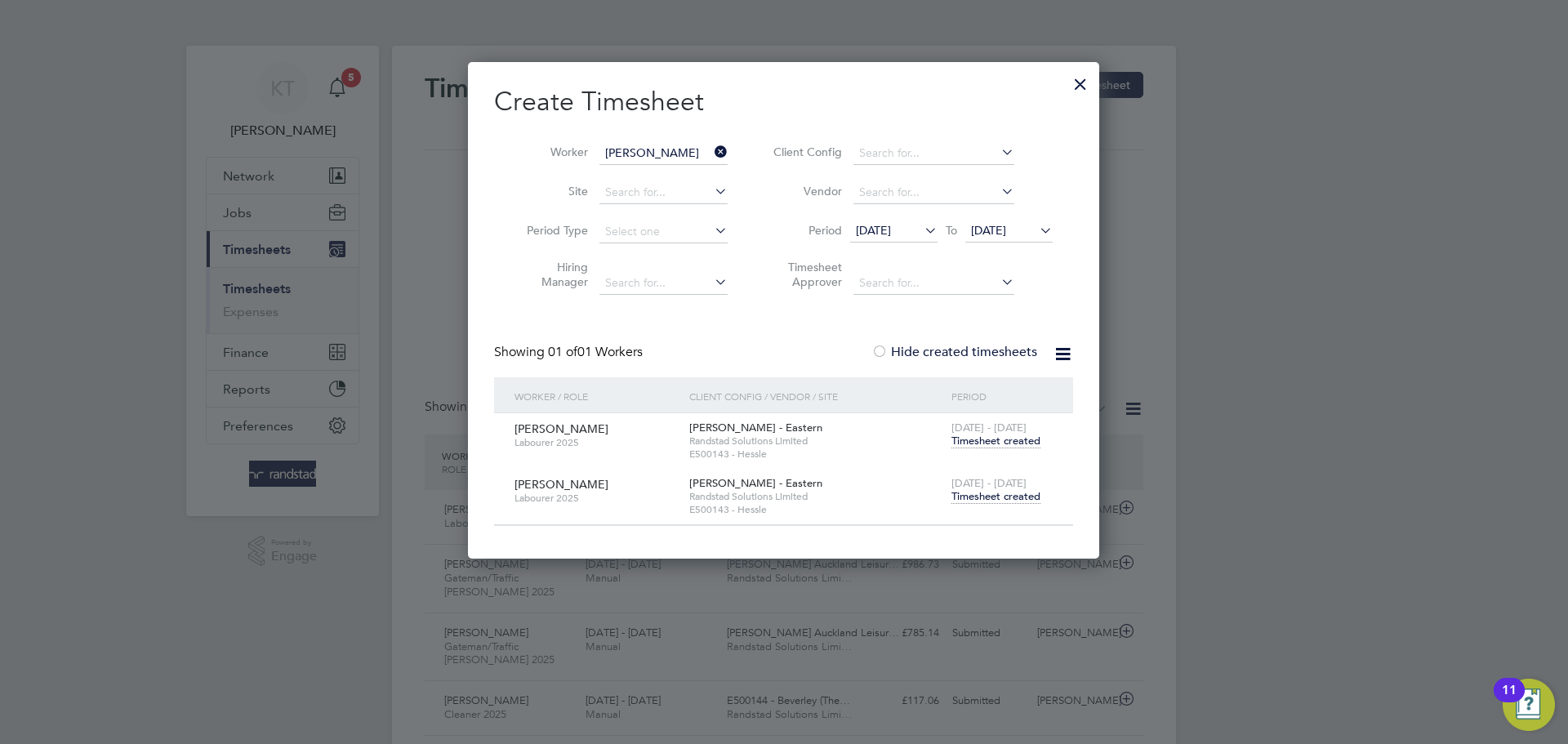
click at [1002, 494] on span "Timesheet created" at bounding box center [996, 496] width 89 height 14
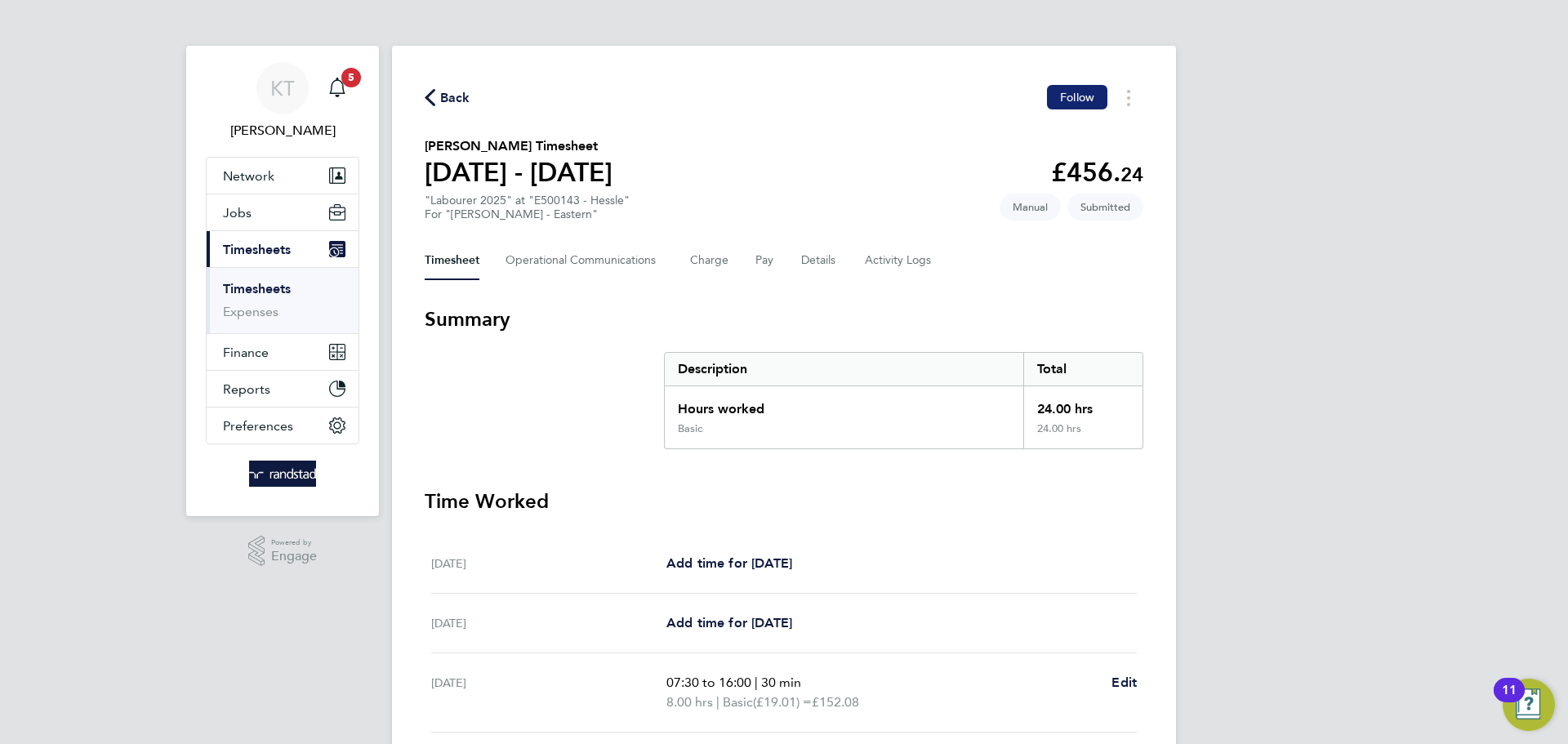
click at [1070, 91] on span "Follow" at bounding box center [1077, 97] width 35 height 14
click at [448, 103] on span "Back" at bounding box center [455, 98] width 30 height 19
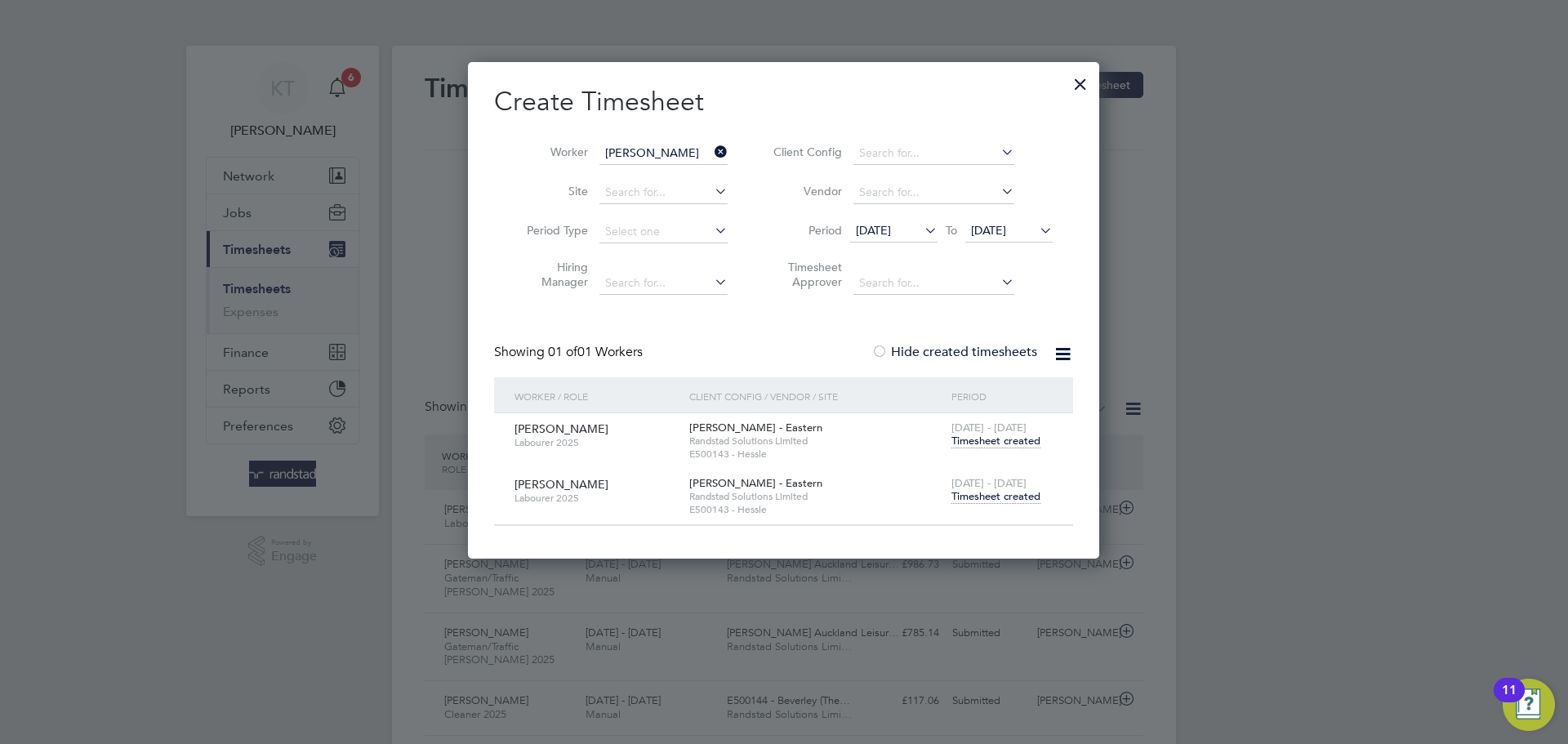
scroll to position [496, 632]
click at [1001, 495] on span "Timesheet created" at bounding box center [996, 496] width 89 height 14
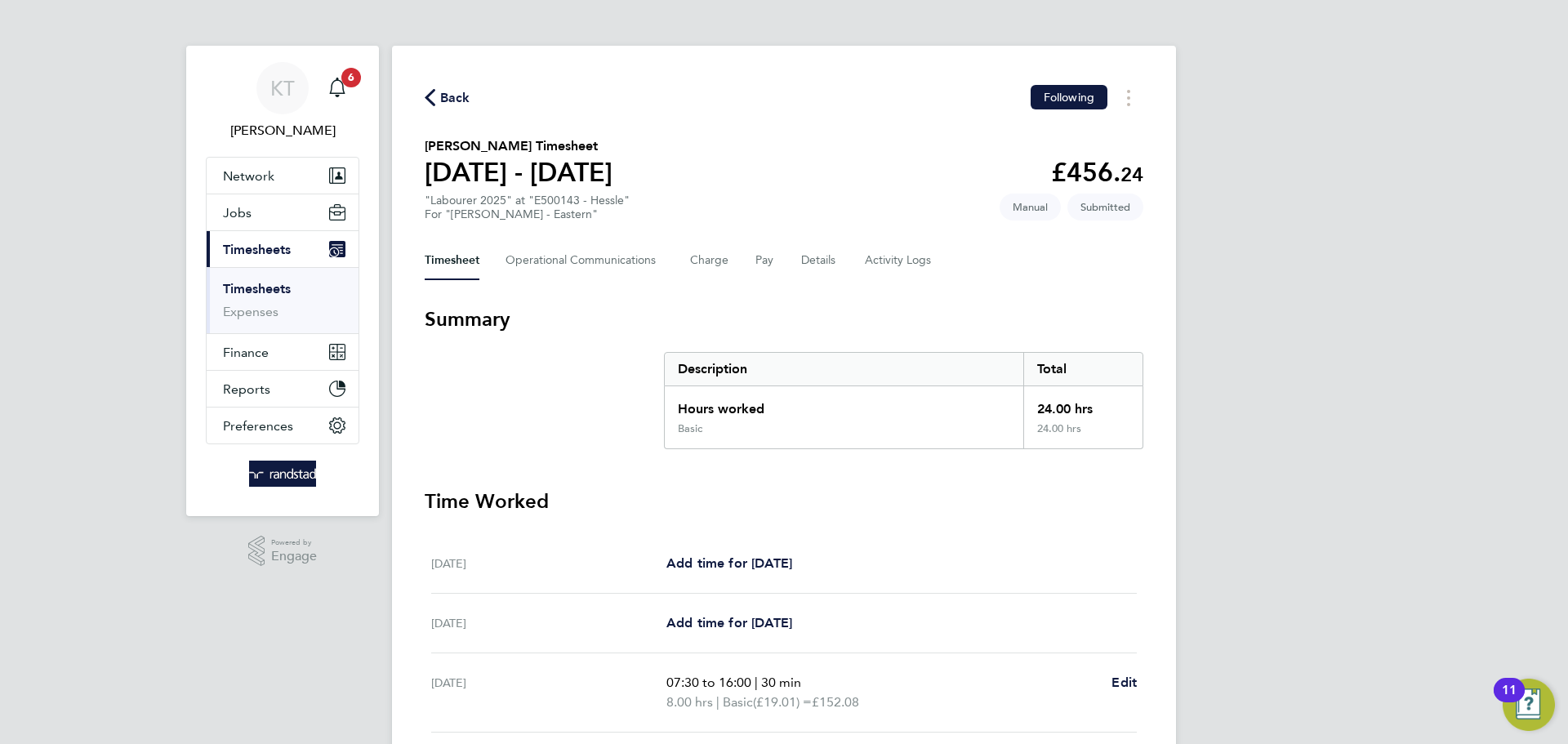
click at [441, 97] on span "Back" at bounding box center [455, 98] width 30 height 19
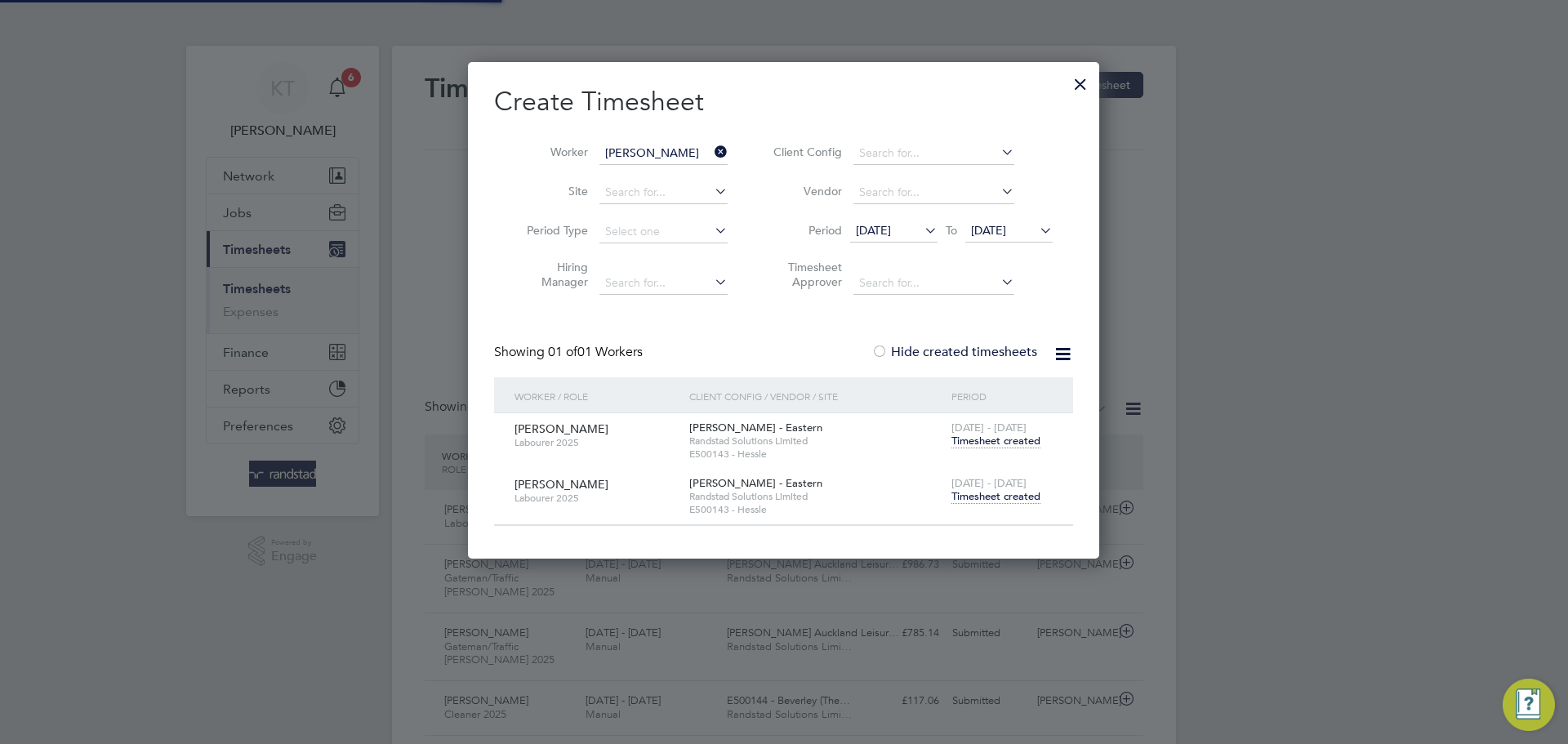
drag, startPoint x: 727, startPoint y: 143, endPoint x: 716, endPoint y: 155, distance: 16.3
click at [711, 145] on icon at bounding box center [711, 152] width 0 height 23
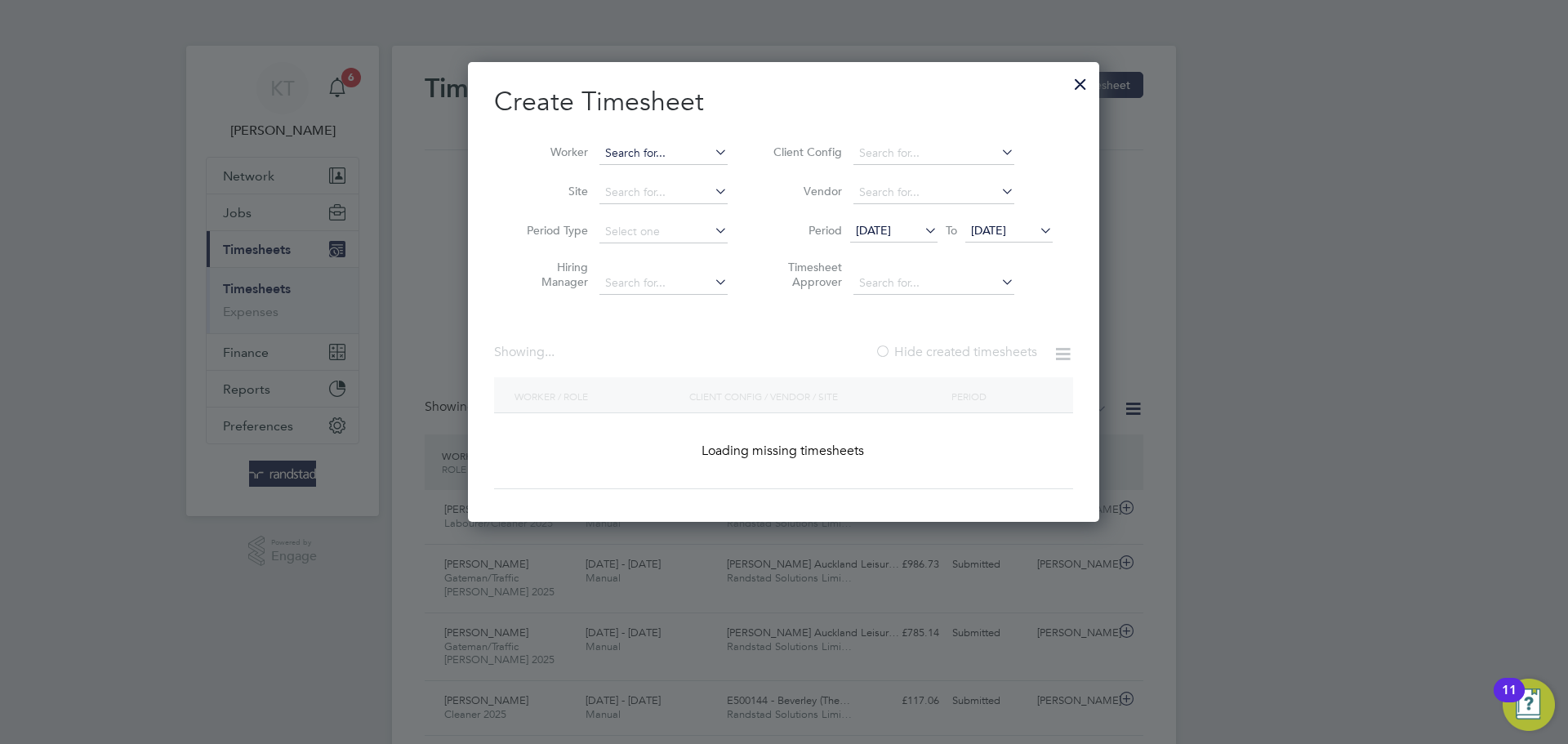
click at [688, 148] on input at bounding box center [663, 154] width 128 height 23
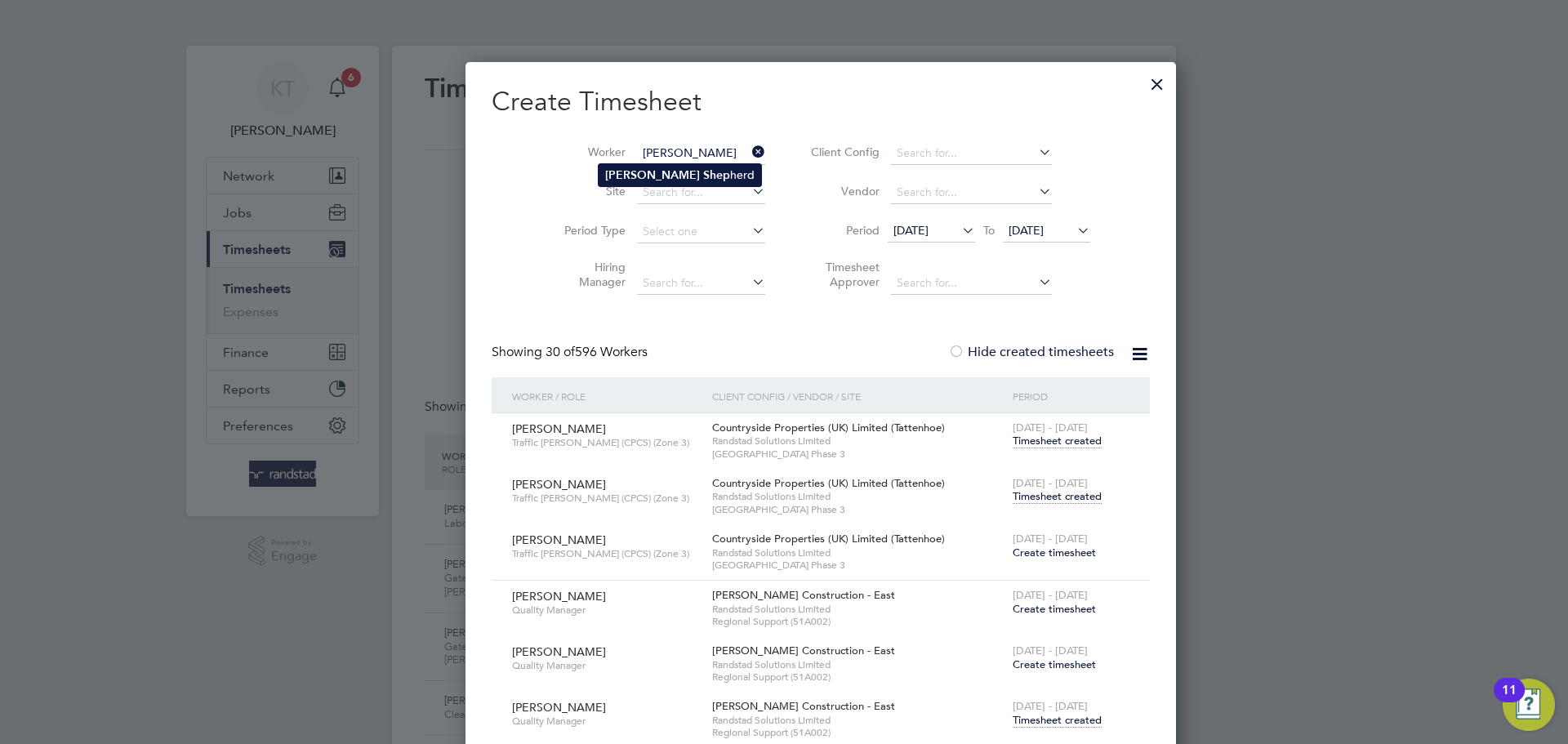
click at [640, 177] on b "Courtney" at bounding box center [652, 175] width 95 height 14
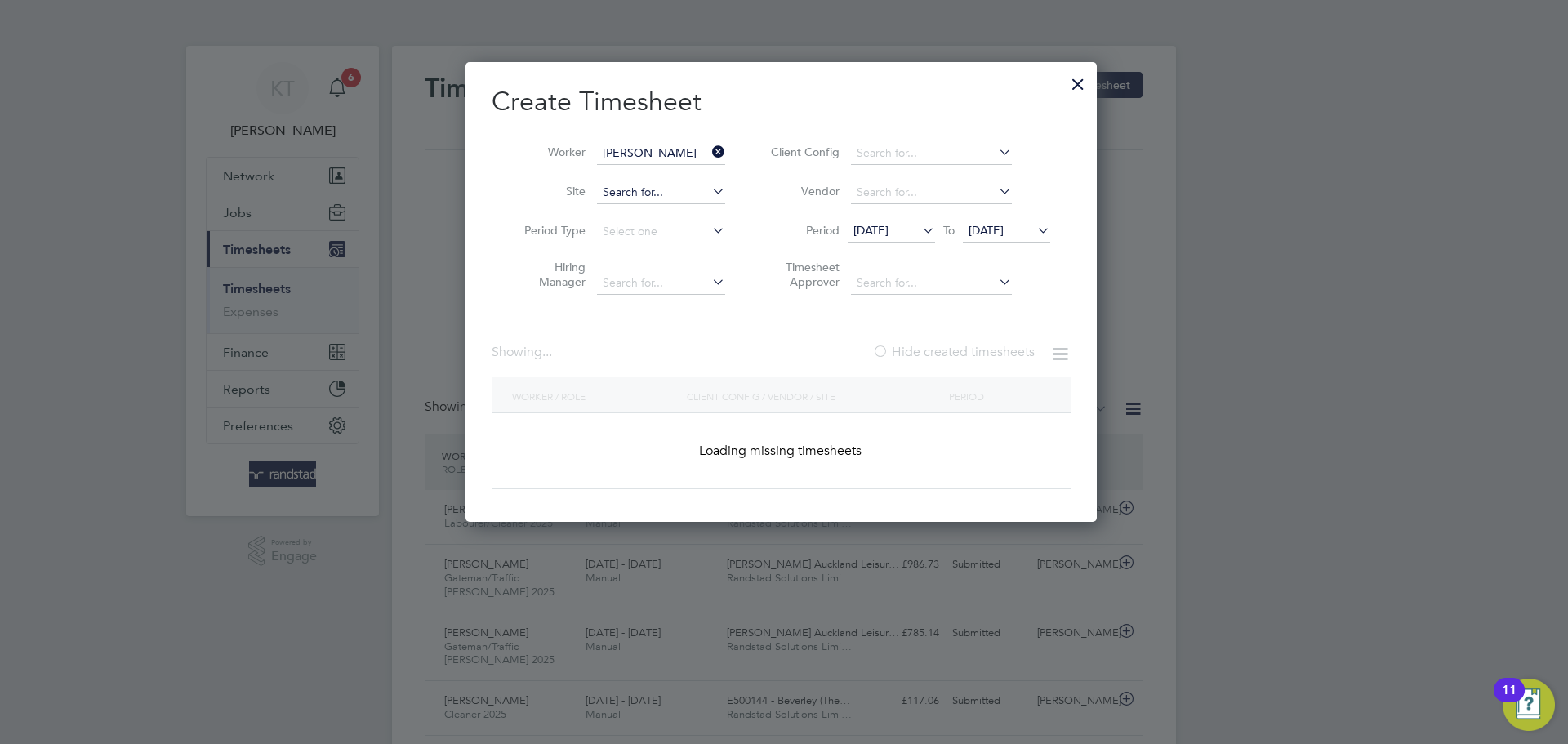
type input "Courtney Shepherd"
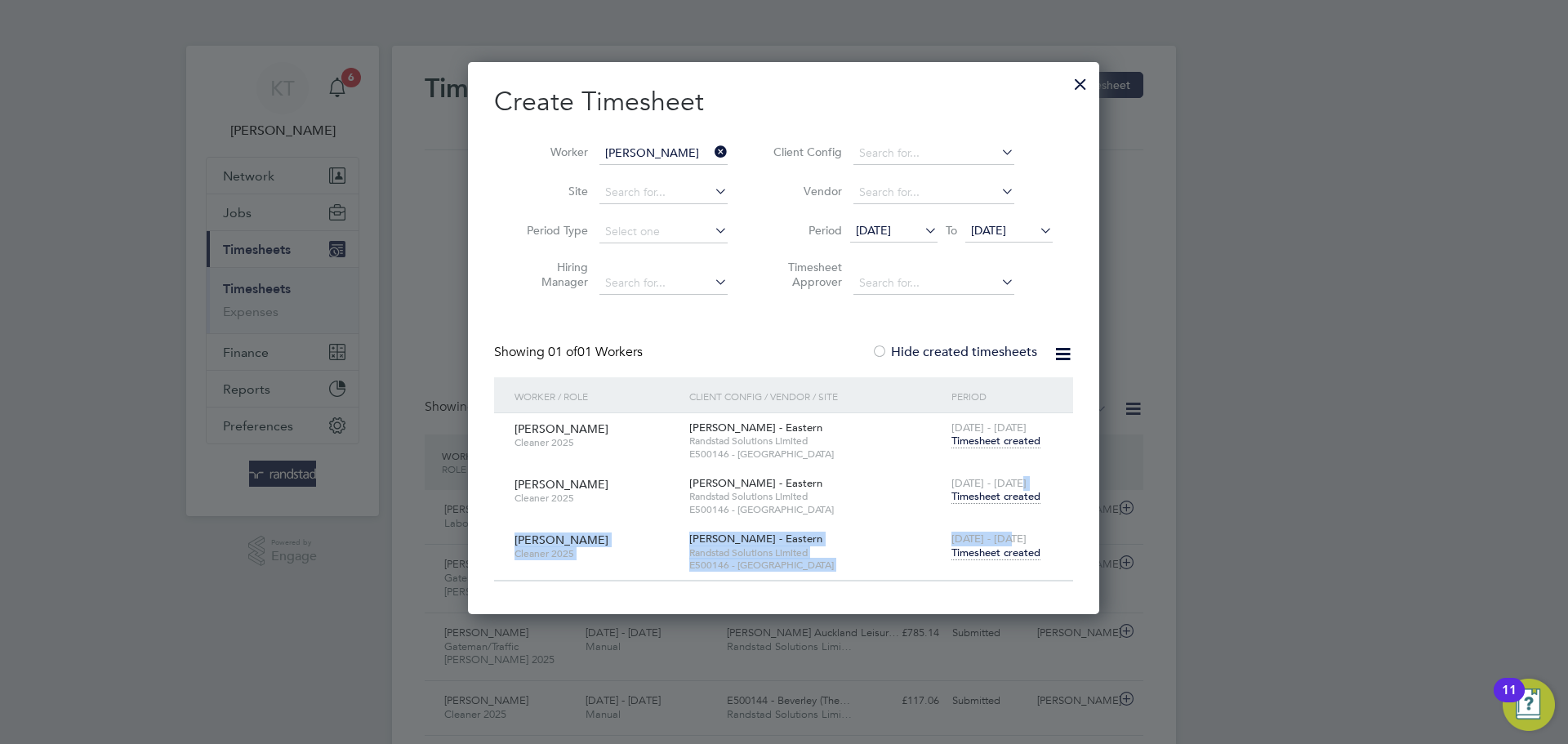
drag, startPoint x: 1018, startPoint y: 489, endPoint x: 1008, endPoint y: 532, distance: 44.1
click at [1008, 532] on div "Courtney Shepherd Cleaner 2025 Lovell - Eastern Randstad Solutions Limited E500…" at bounding box center [783, 497] width 579 height 167
click at [1005, 547] on span "Timesheet created" at bounding box center [996, 553] width 89 height 14
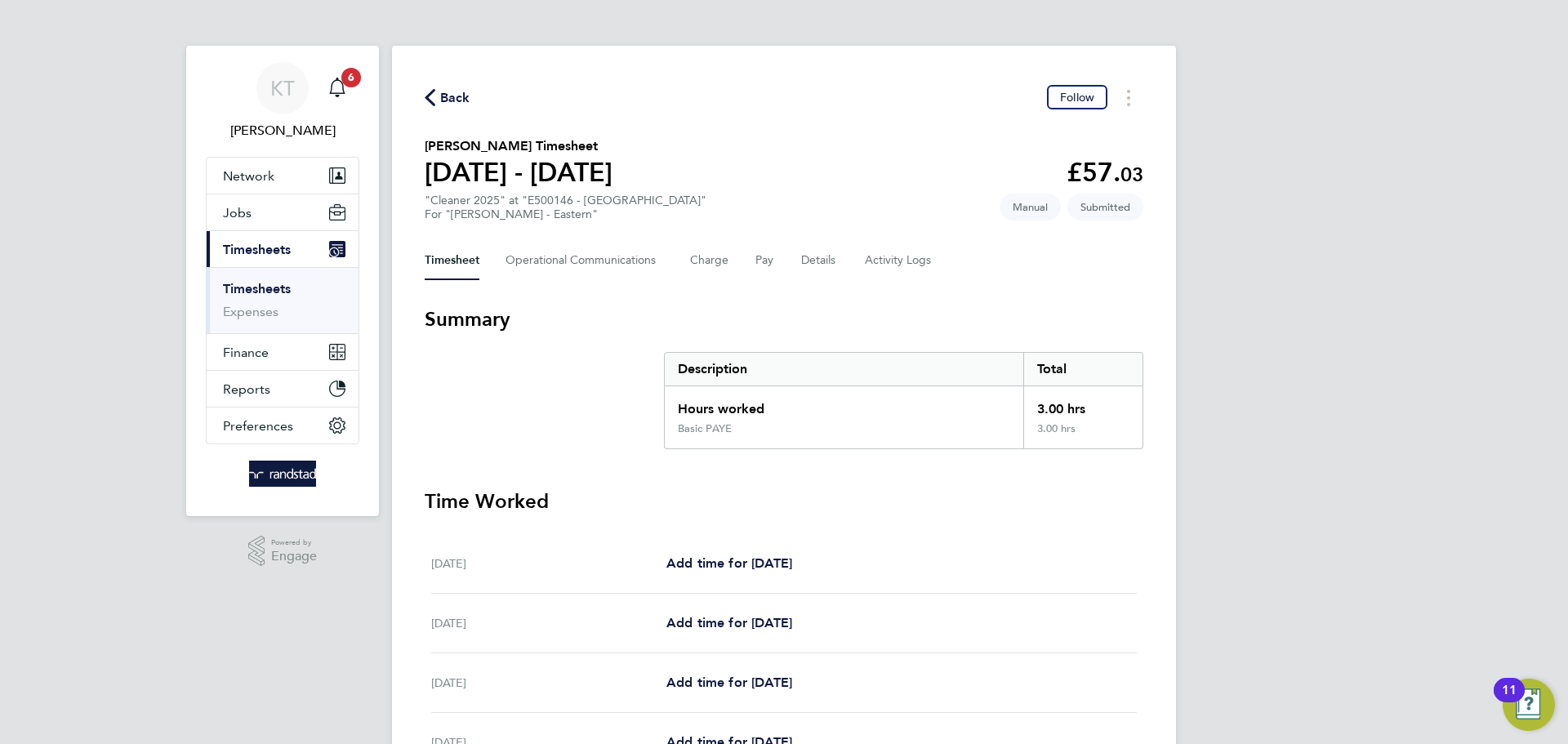
click at [1069, 111] on div "Back Follow Courtney Shepherd's Timesheet 20 - 26 Sept 2025 £57. 03 "Cleaner 20…" at bounding box center [784, 567] width 784 height 1044
click at [1070, 103] on span "Follow" at bounding box center [1077, 97] width 35 height 14
click at [441, 93] on span "Back" at bounding box center [455, 98] width 30 height 19
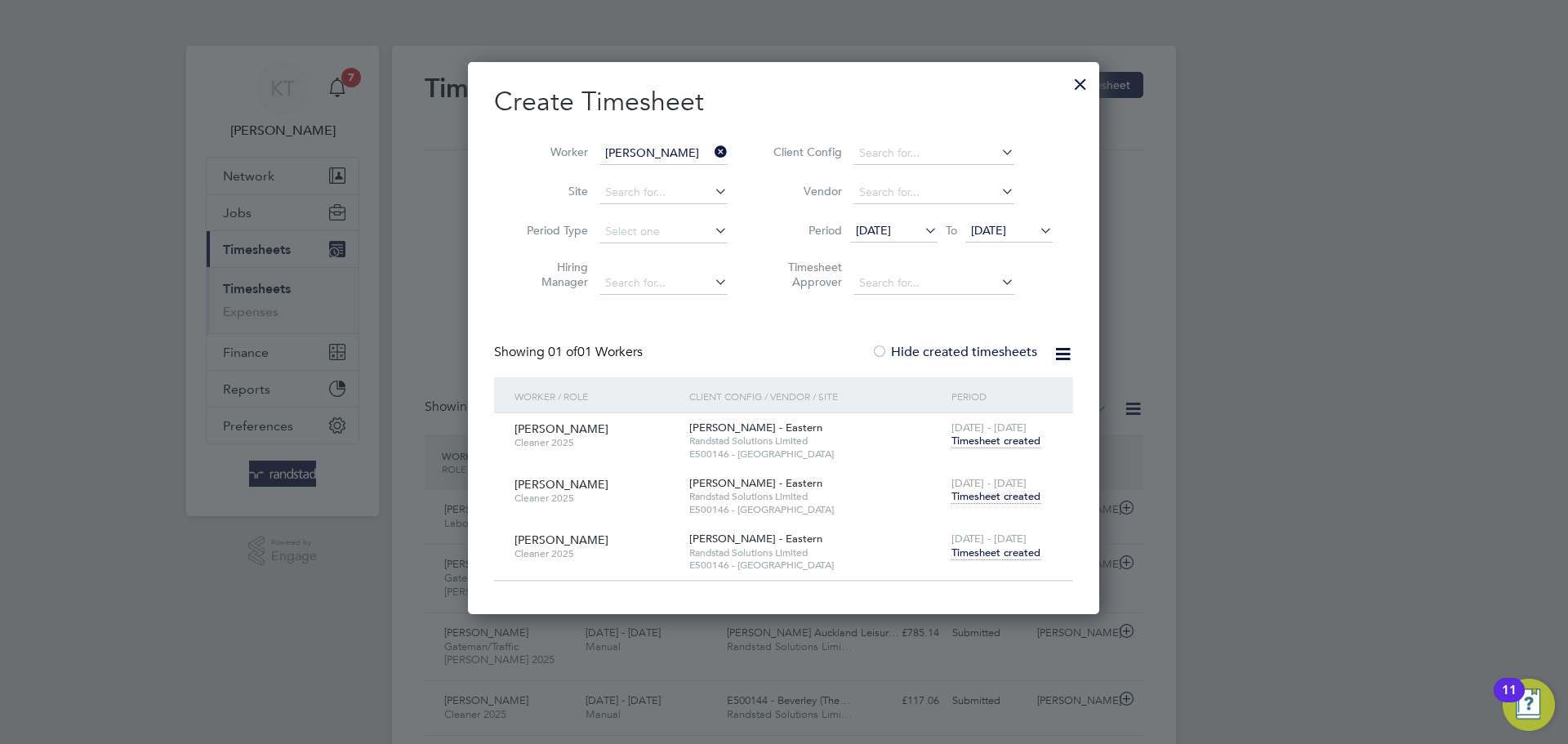
click at [711, 154] on icon at bounding box center [711, 152] width 0 height 23
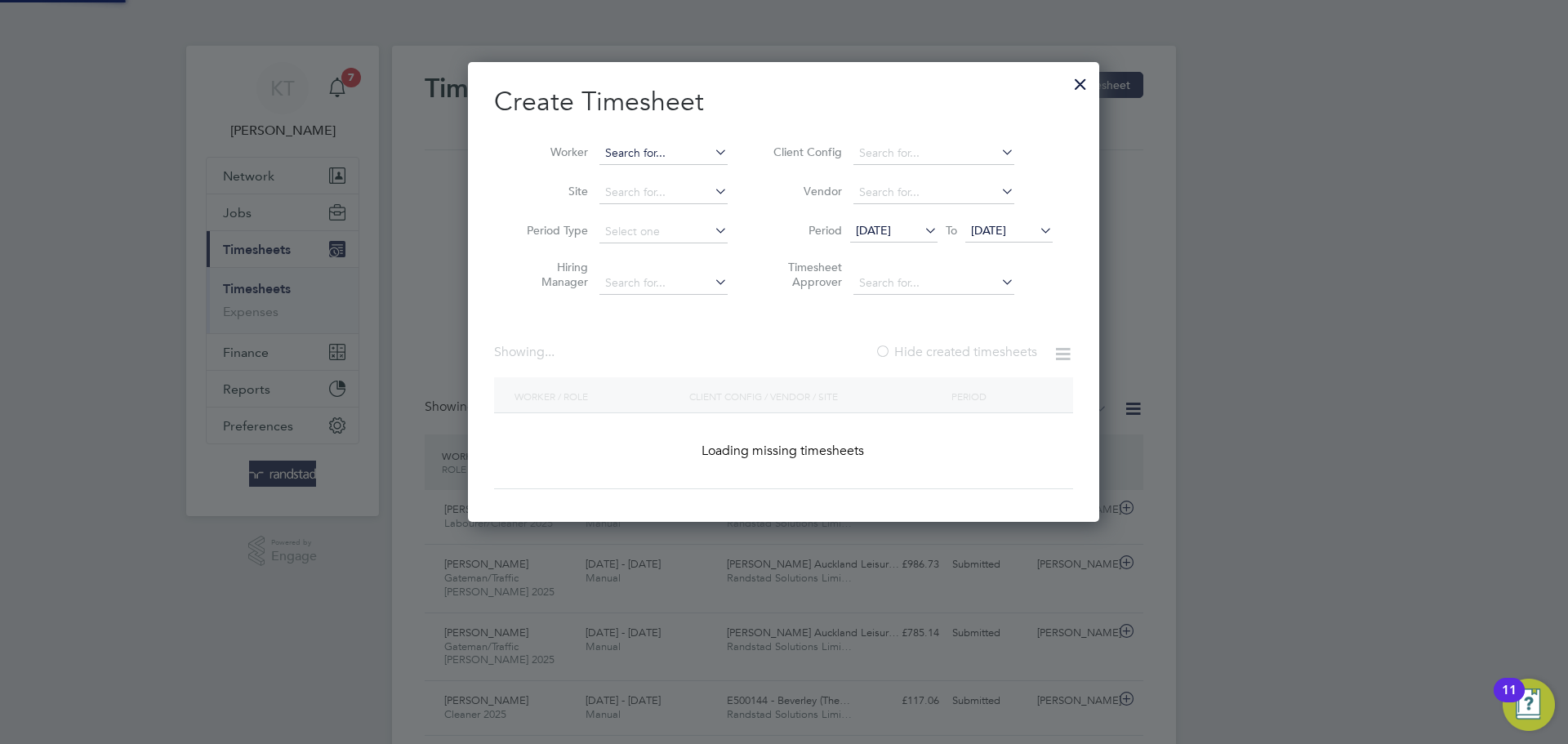
click at [678, 154] on input at bounding box center [663, 154] width 128 height 23
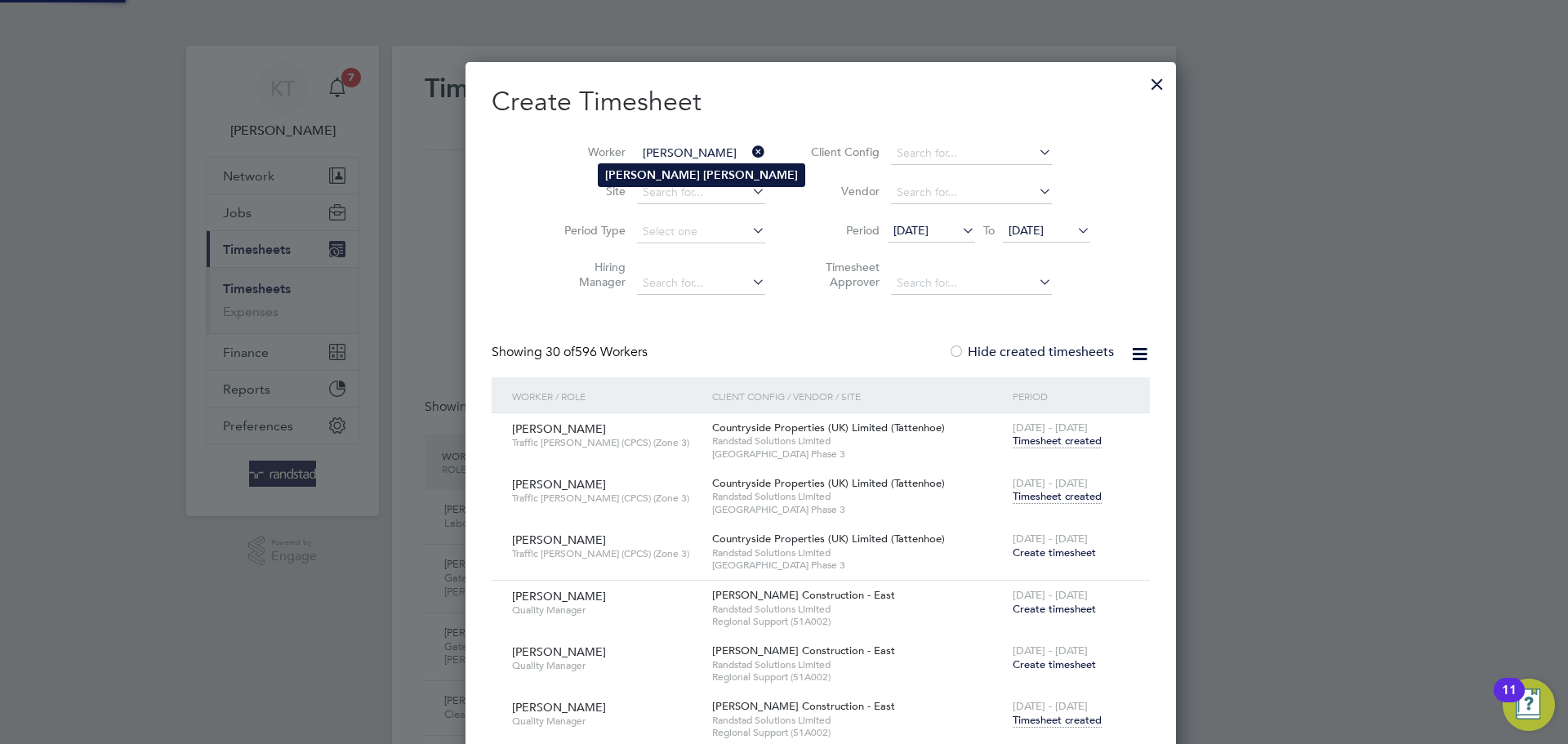
click at [660, 168] on li "John Lee" at bounding box center [701, 175] width 206 height 22
type input "John Lee"
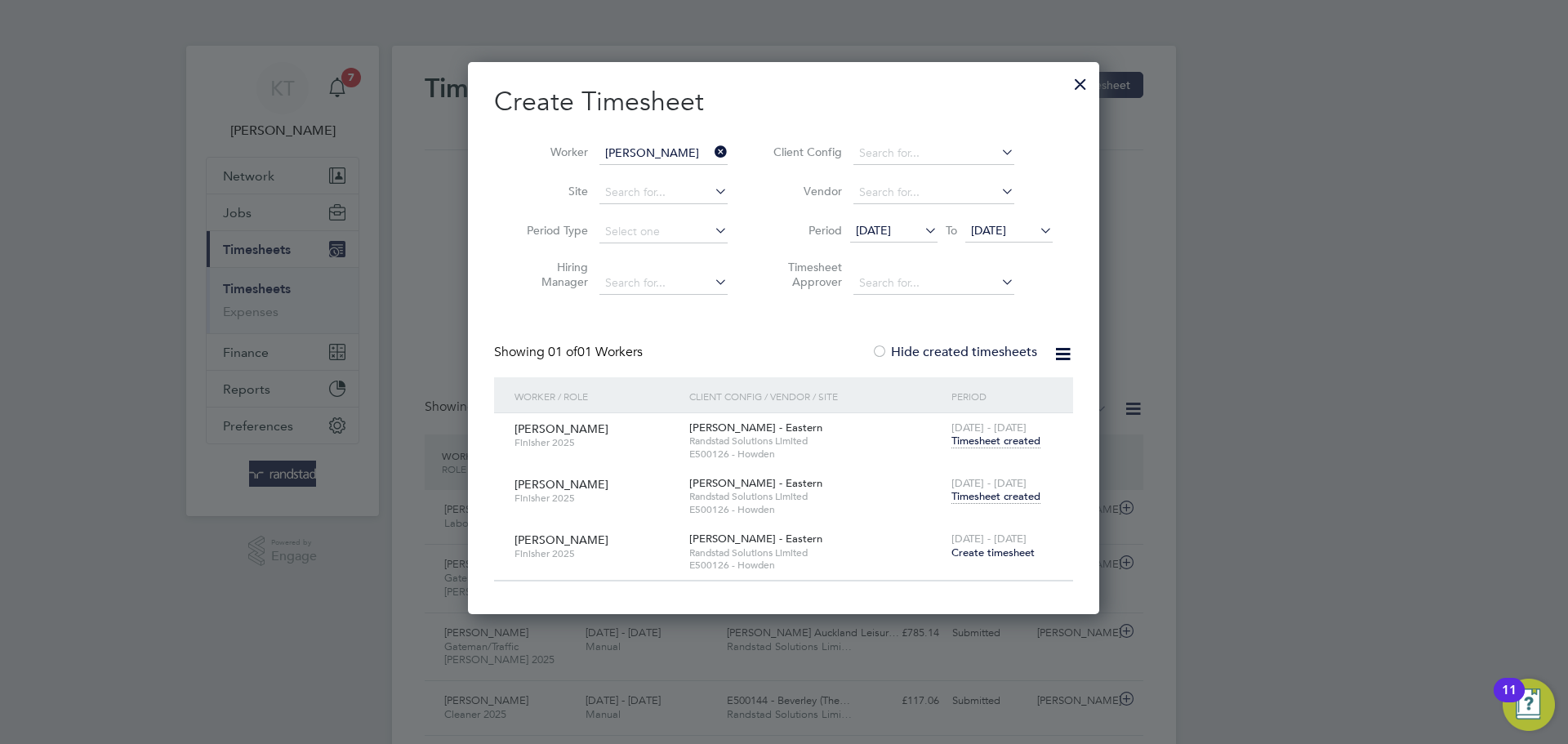
click at [711, 149] on icon at bounding box center [711, 152] width 0 height 23
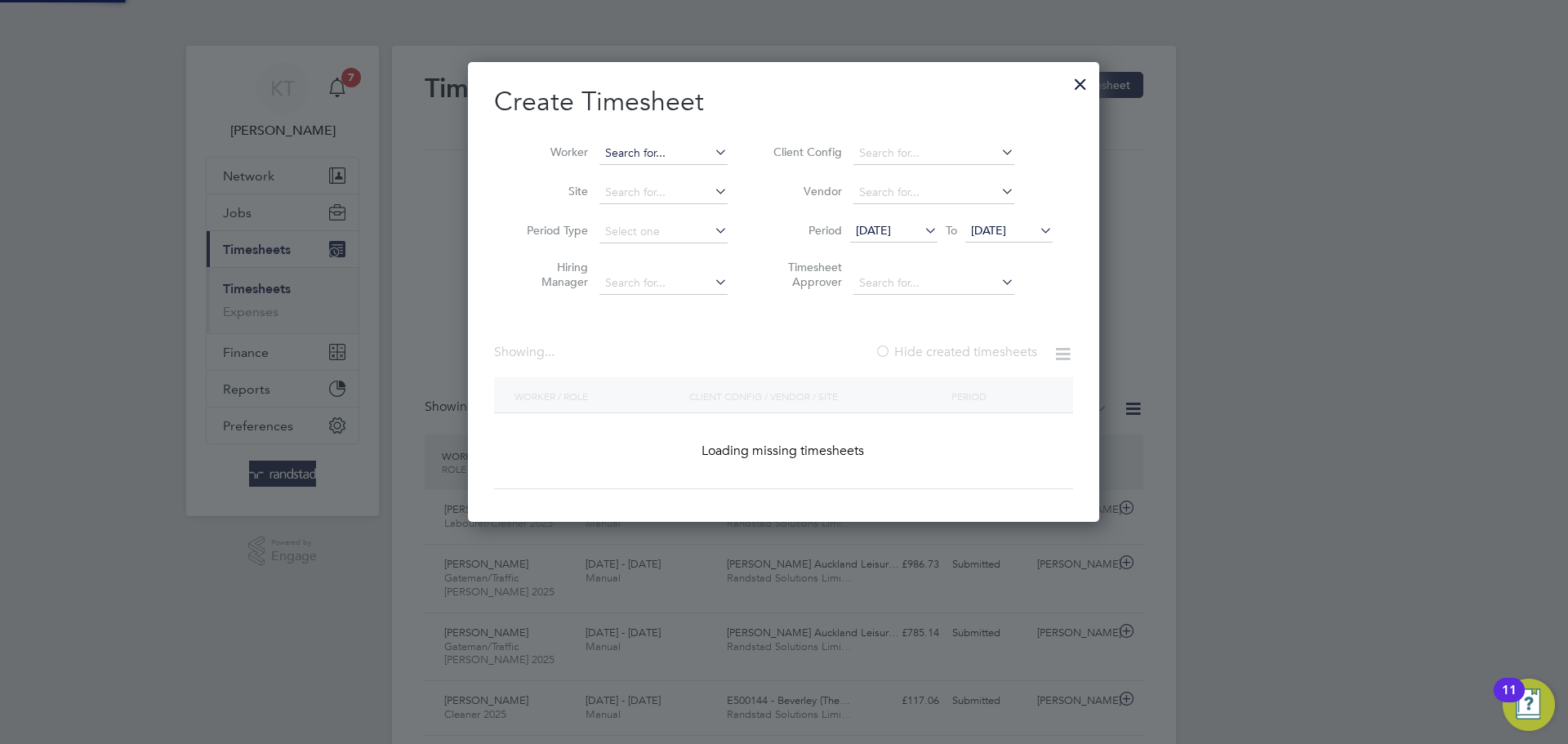
click at [704, 157] on input at bounding box center [663, 154] width 128 height 23
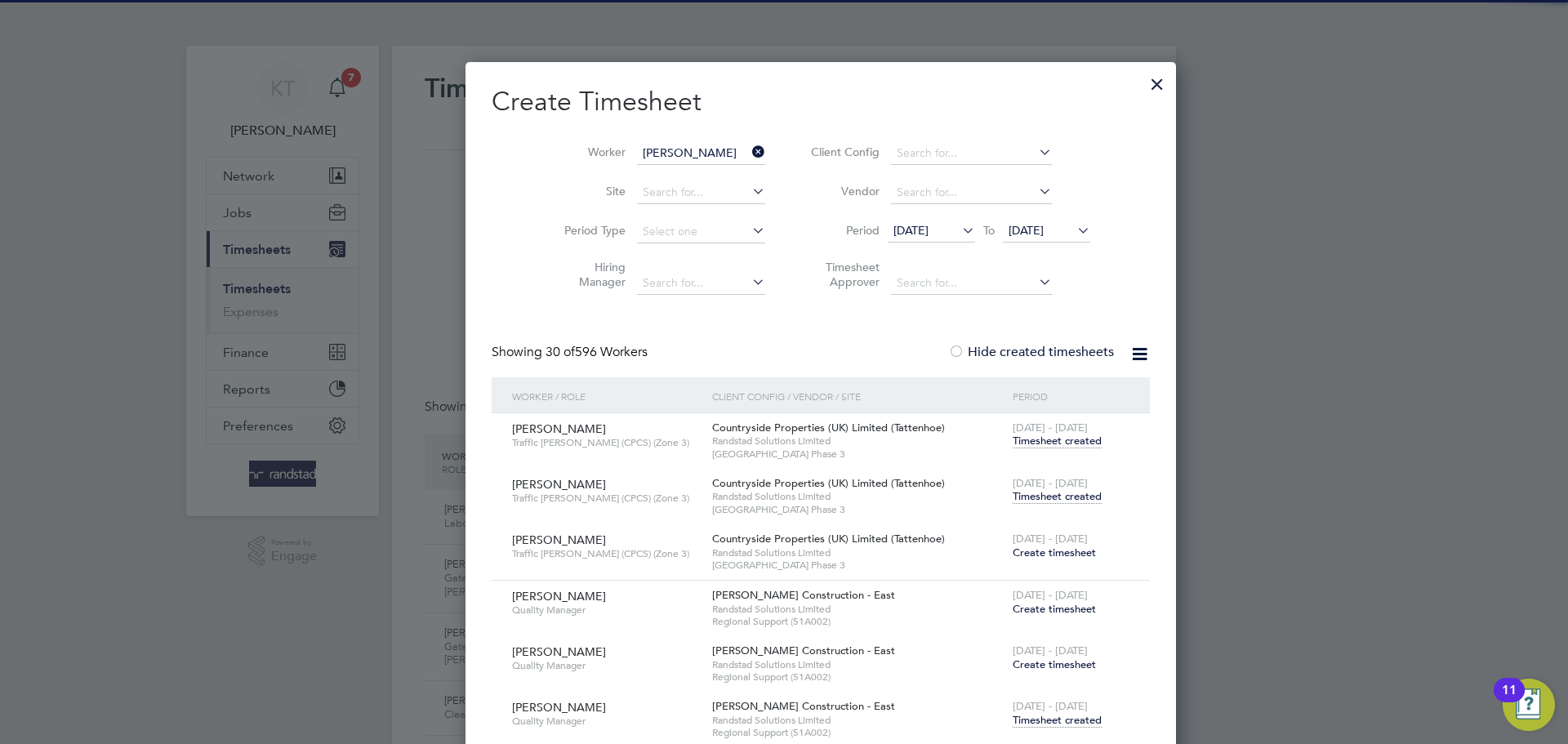
click at [655, 175] on b "Wilkinson" at bounding box center [684, 175] width 95 height 14
type input "Mark Wilkinson"
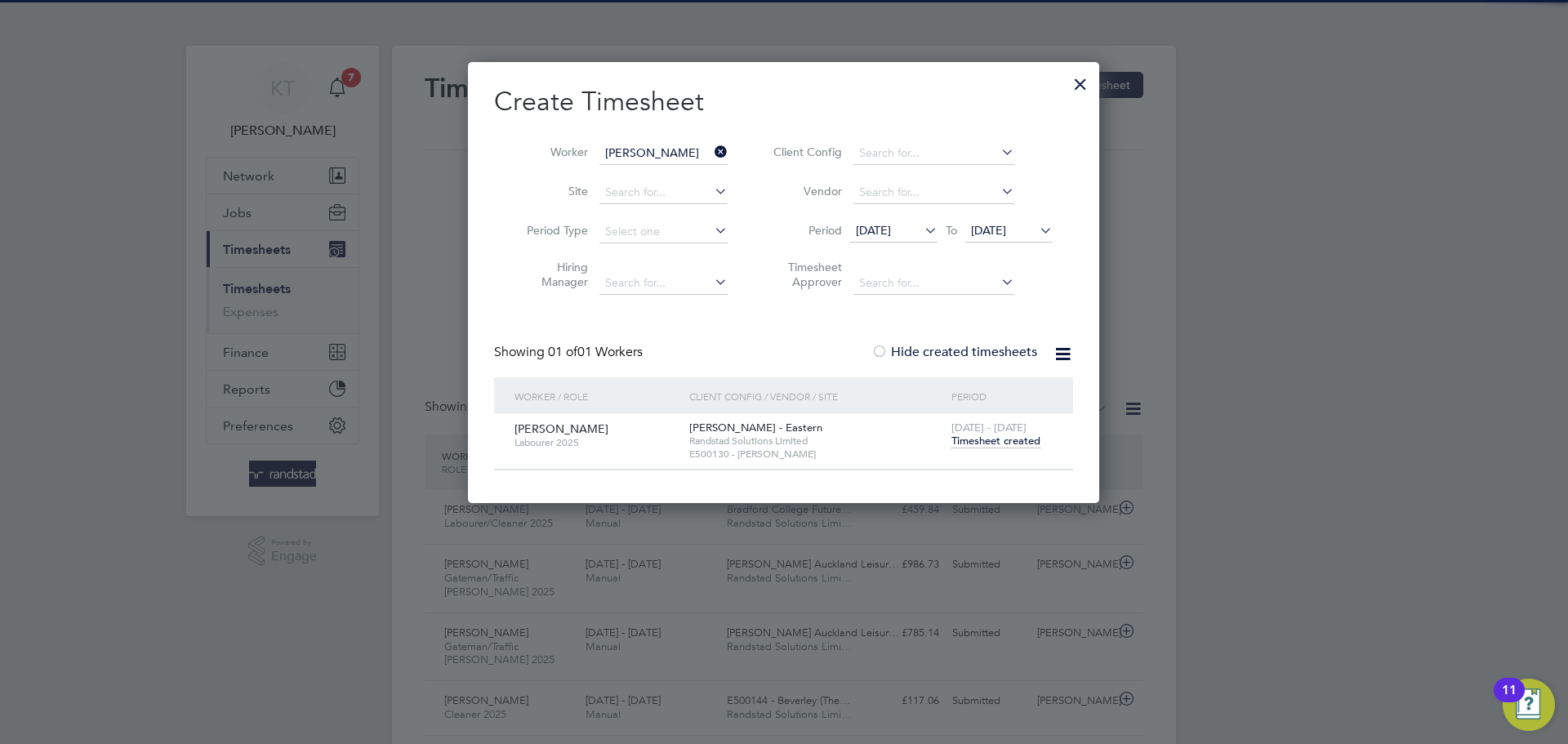
click at [1030, 437] on span "Timesheet created" at bounding box center [996, 441] width 89 height 14
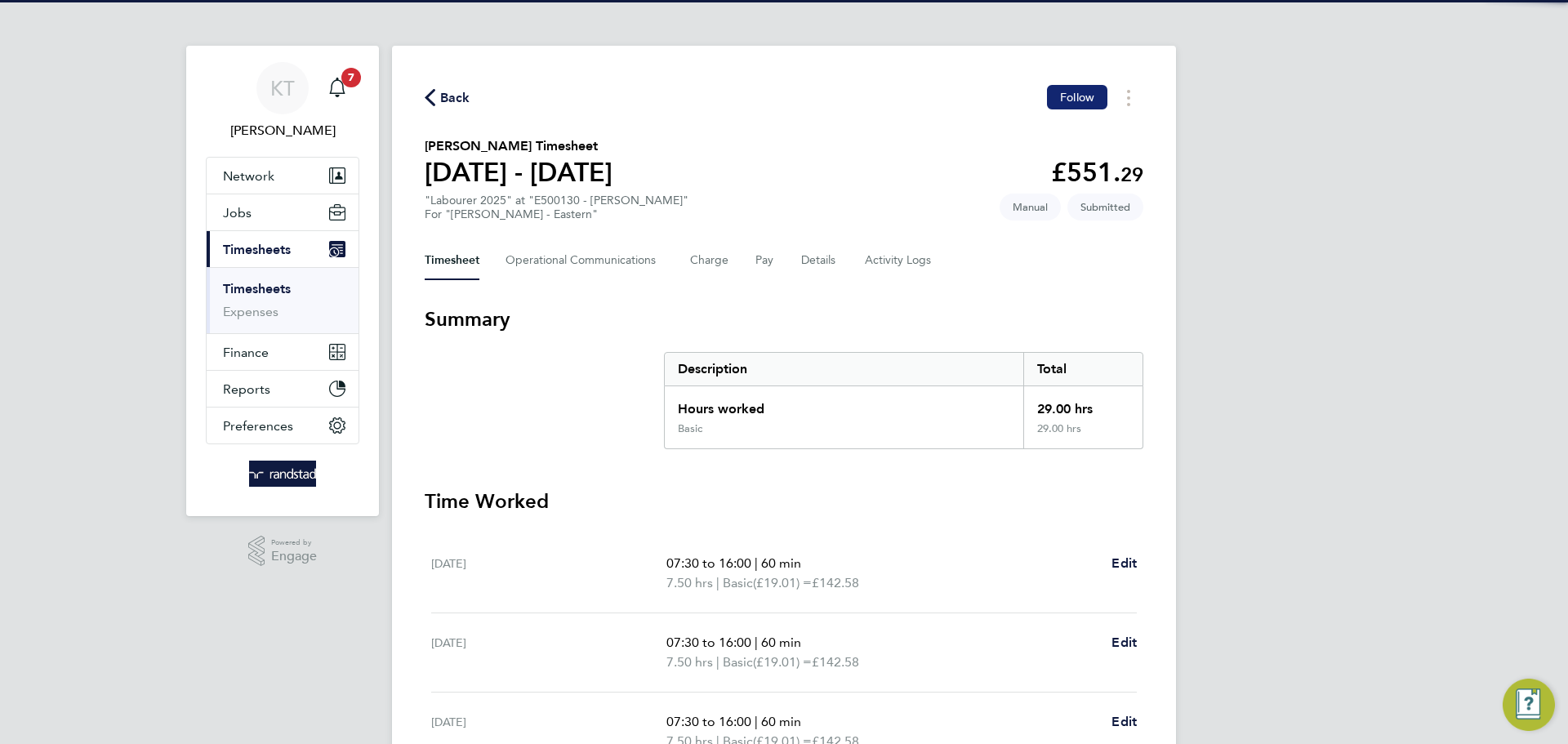
click at [1091, 95] on span "Follow" at bounding box center [1077, 97] width 35 height 14
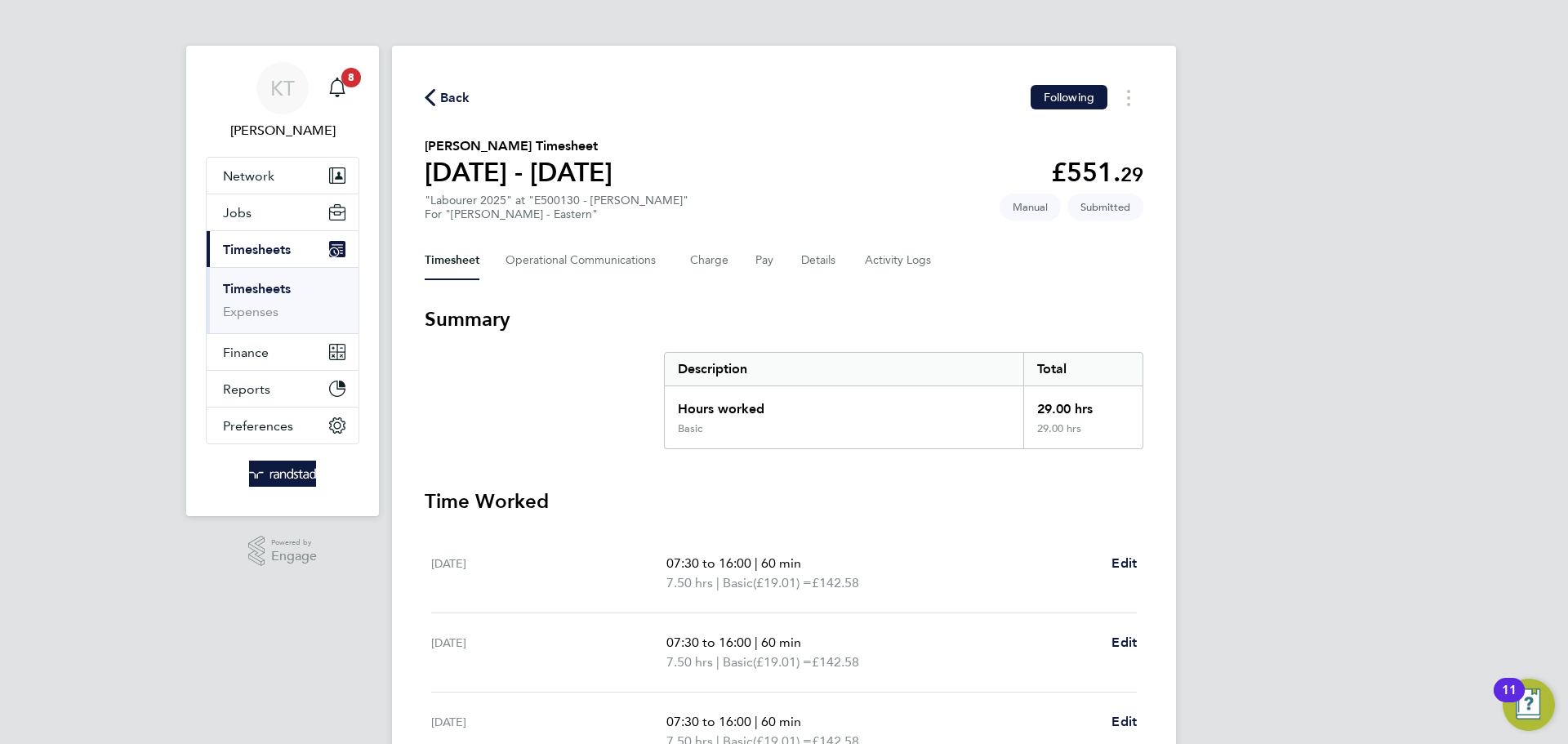
click at [458, 110] on div "Back Following Mark Wilkinson's Timesheet 20 - 26 Sept 2025 £551. 29 "Labourer …" at bounding box center [784, 506] width 784 height 923
click at [450, 96] on span "Back" at bounding box center [455, 98] width 30 height 19
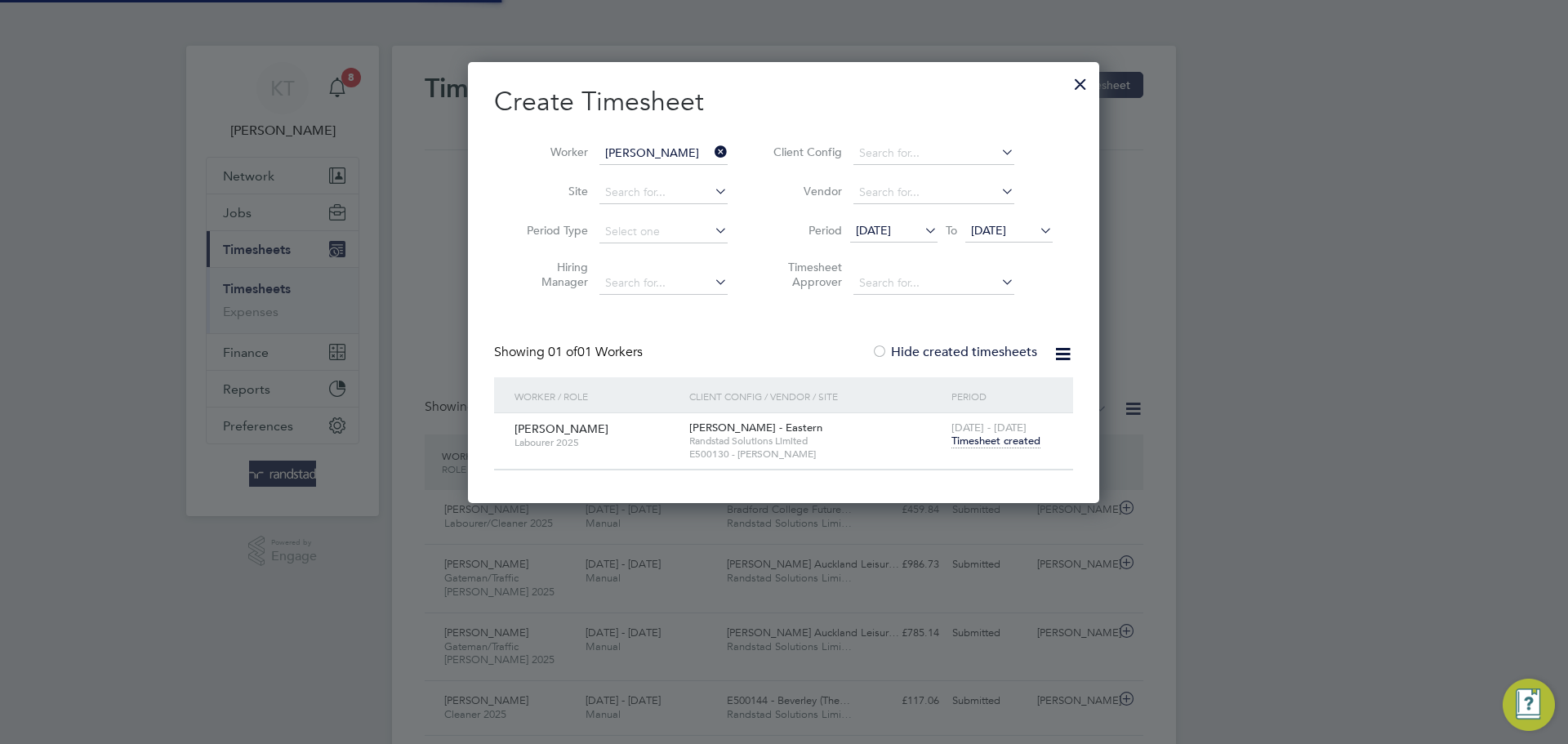
click at [711, 151] on icon at bounding box center [711, 152] width 0 height 23
click at [674, 150] on input at bounding box center [663, 154] width 128 height 23
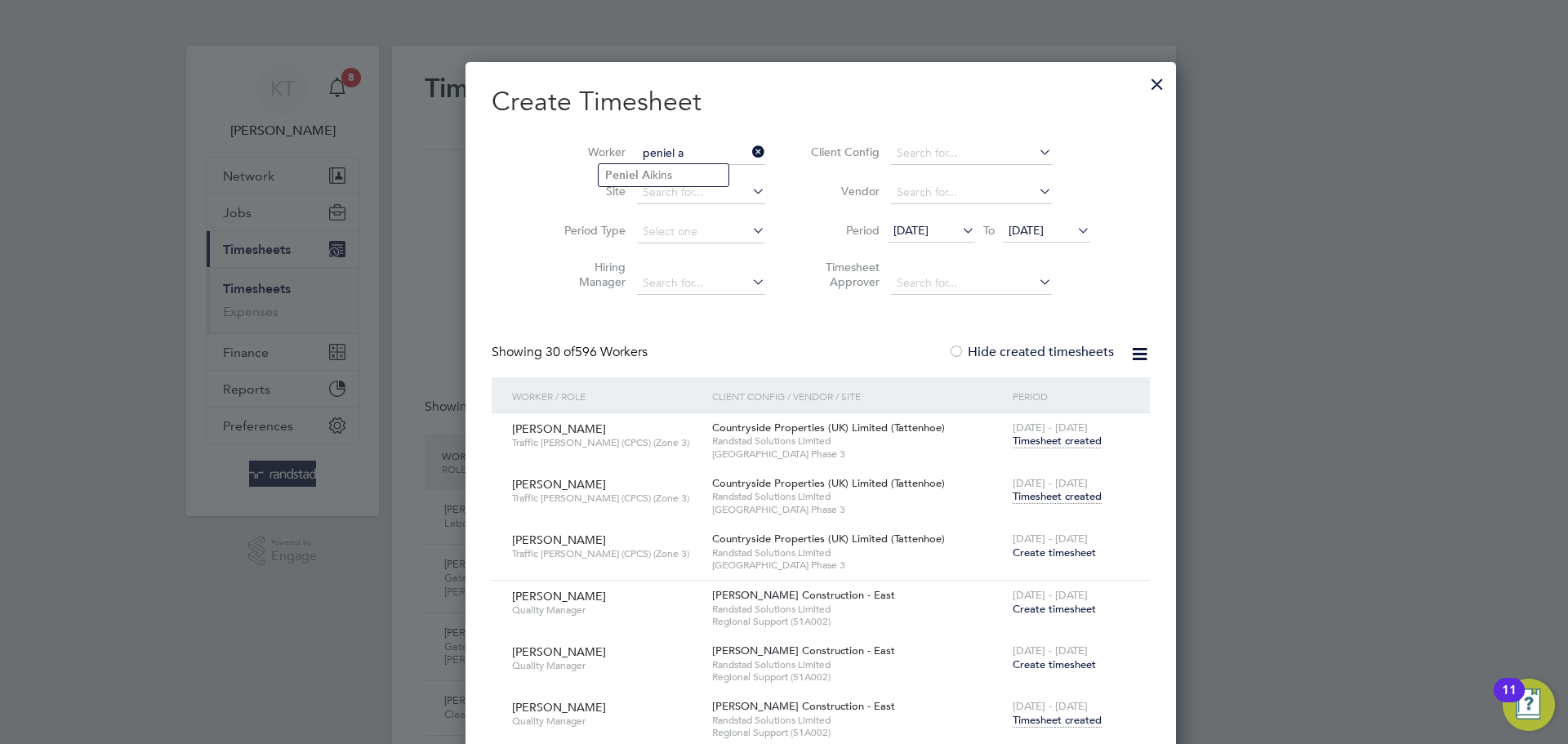
drag, startPoint x: 652, startPoint y: 178, endPoint x: 766, endPoint y: 198, distance: 115.7
click at [652, 179] on li "Peniel A ikins" at bounding box center [664, 175] width 129 height 22
type input "Peniel Aikins"
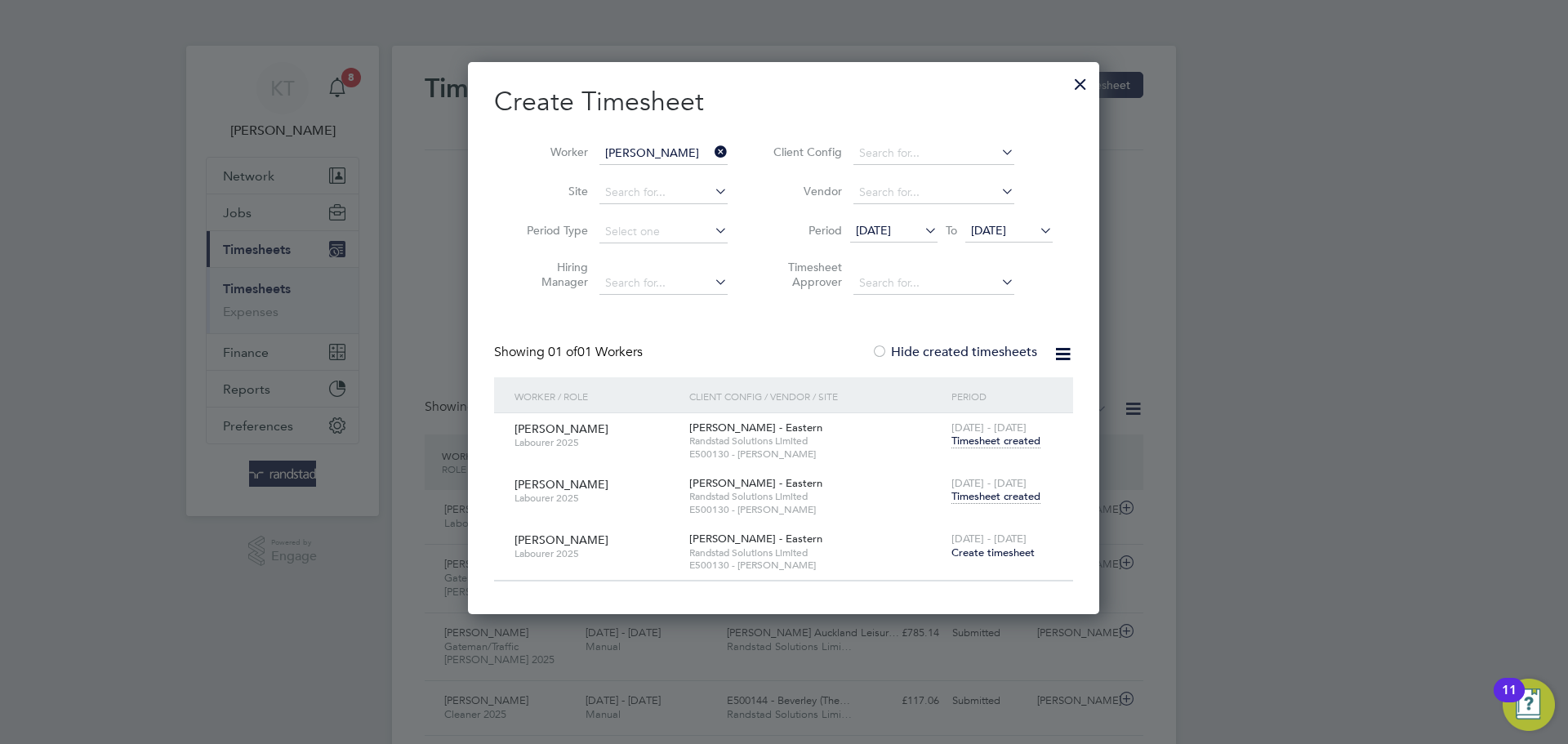
drag, startPoint x: 722, startPoint y: 155, endPoint x: 661, endPoint y: 161, distance: 61.3
click at [711, 156] on icon at bounding box center [711, 152] width 0 height 23
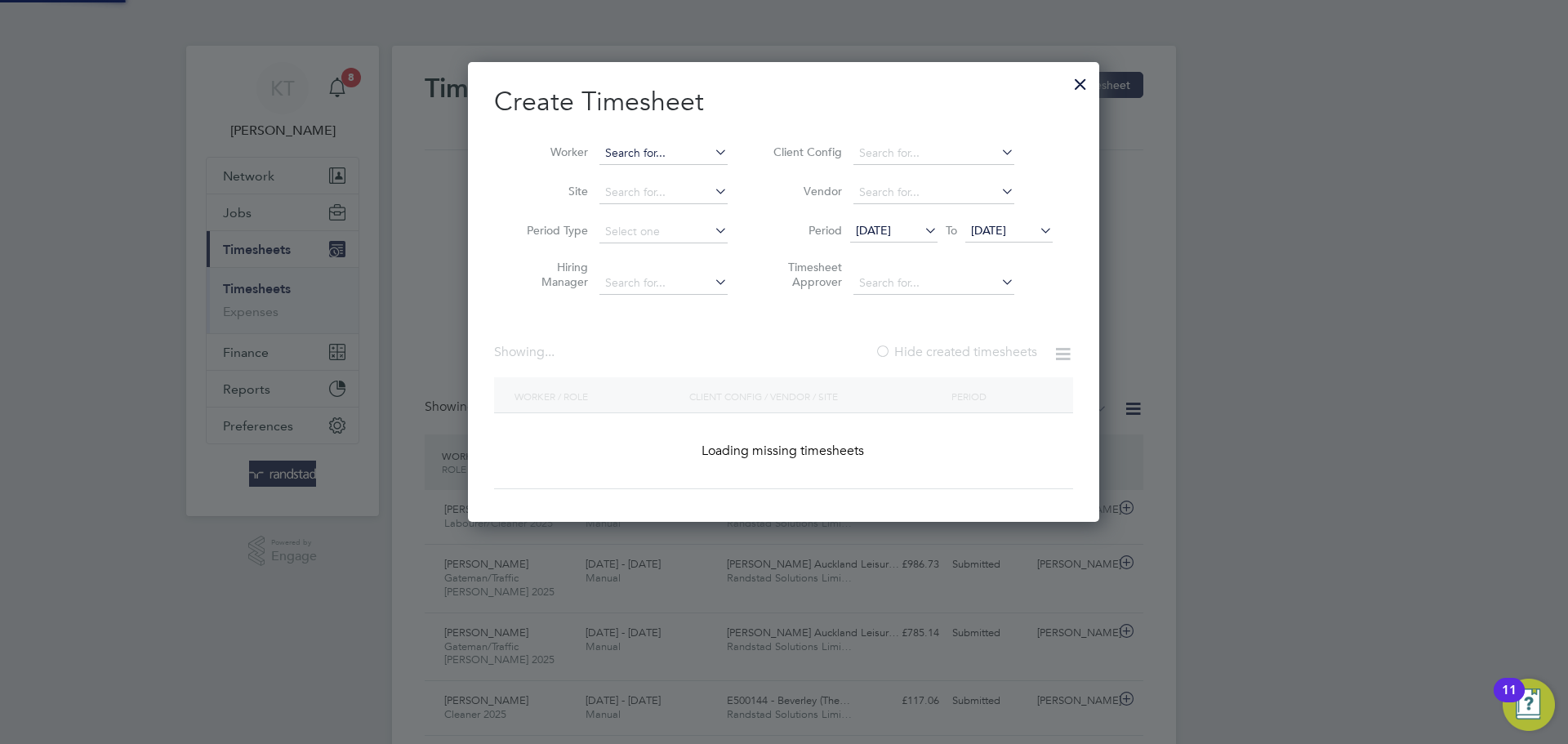
click at [661, 161] on input at bounding box center [663, 154] width 128 height 23
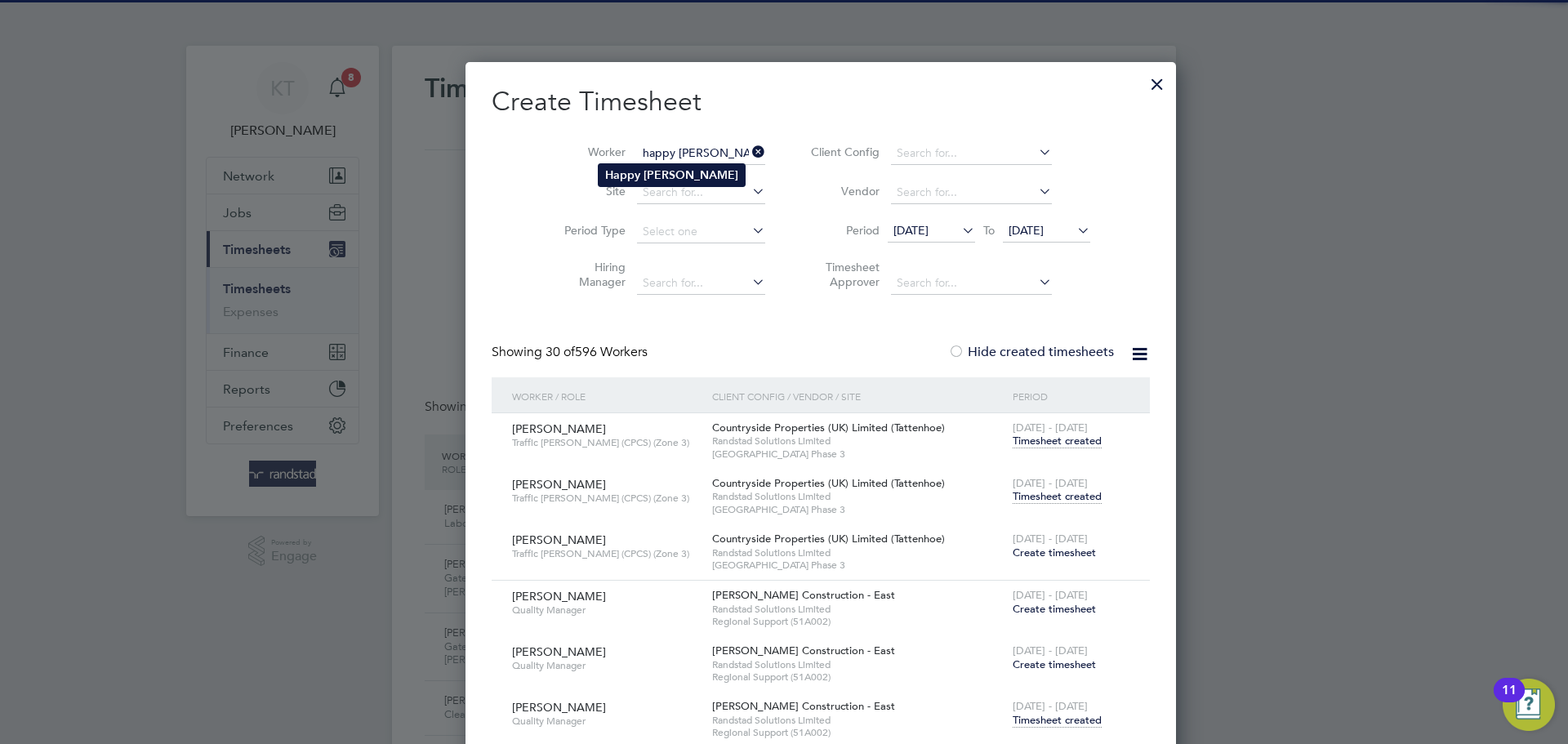
click at [647, 172] on b "Daniel" at bounding box center [691, 175] width 95 height 14
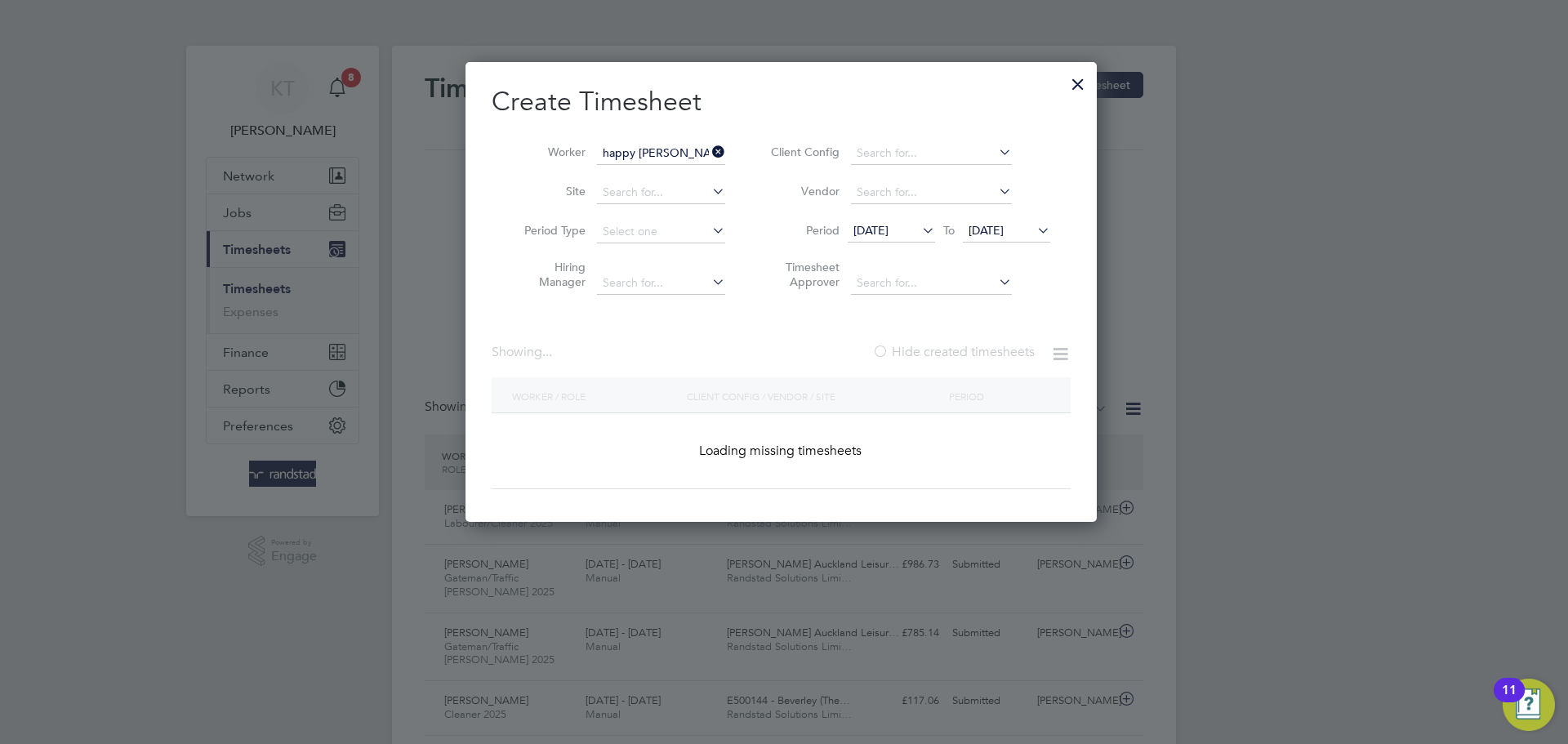
type input "Happy Daniel"
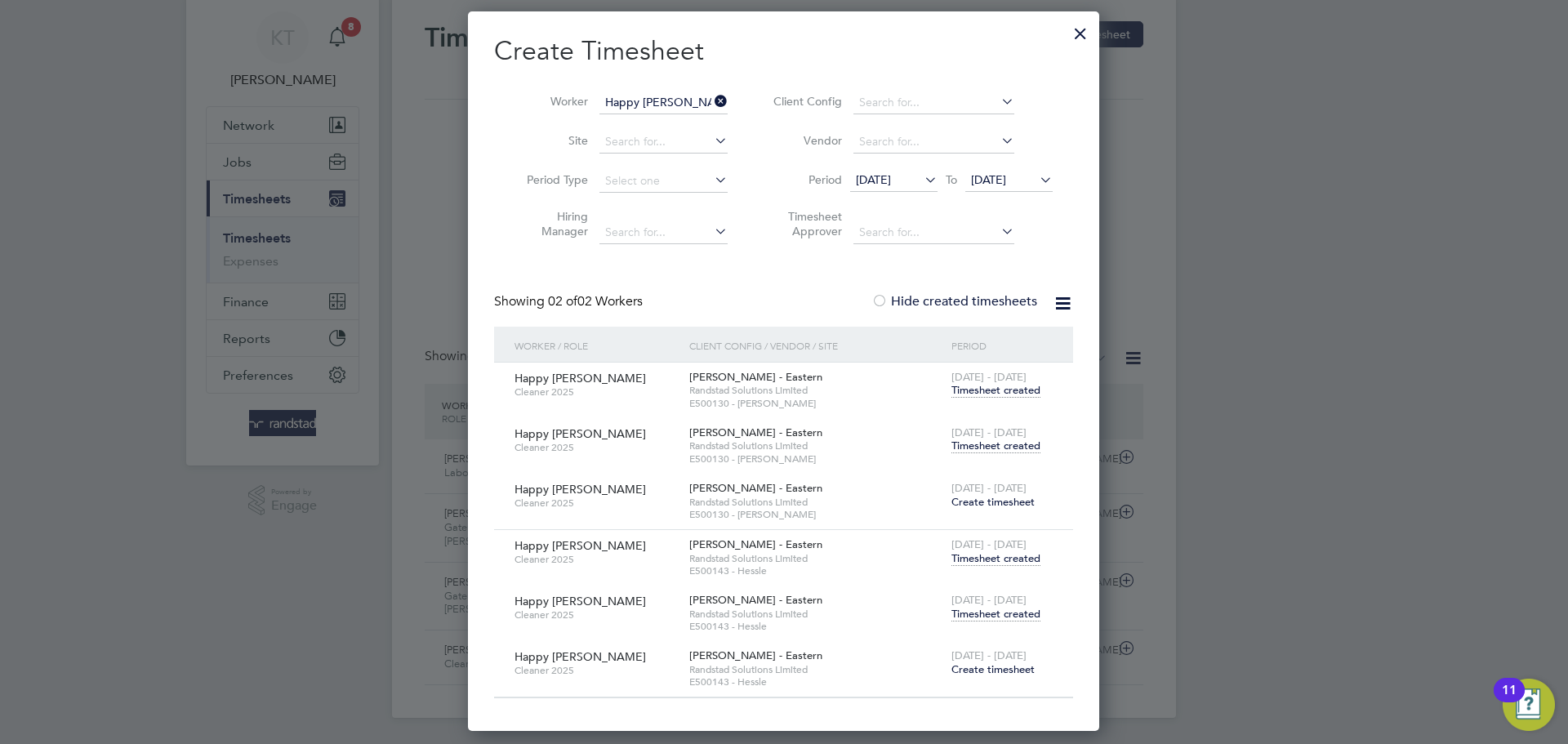
drag, startPoint x: 722, startPoint y: 95, endPoint x: 662, endPoint y: 102, distance: 60.4
click at [711, 96] on icon at bounding box center [711, 101] width 0 height 23
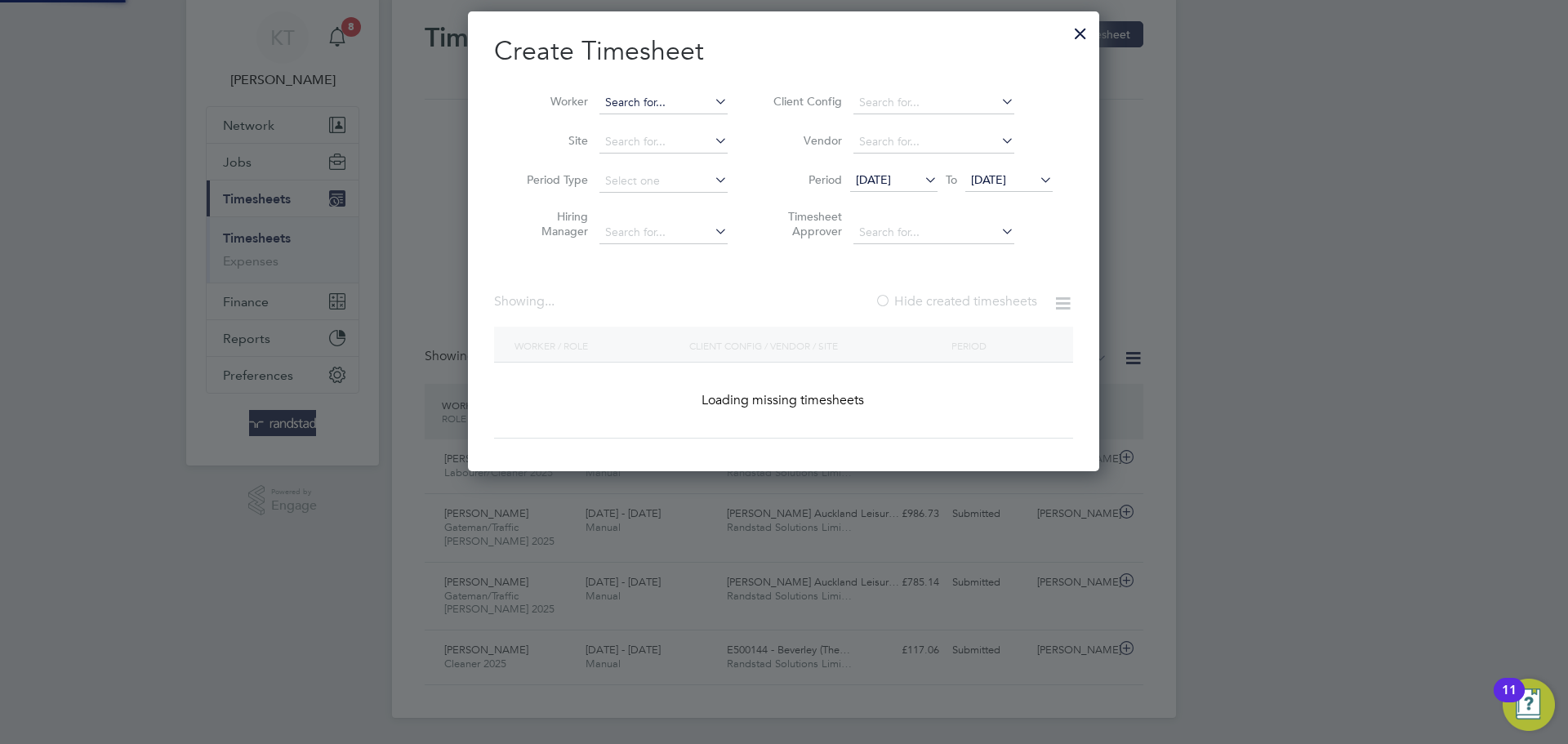
click at [661, 102] on input at bounding box center [663, 103] width 128 height 23
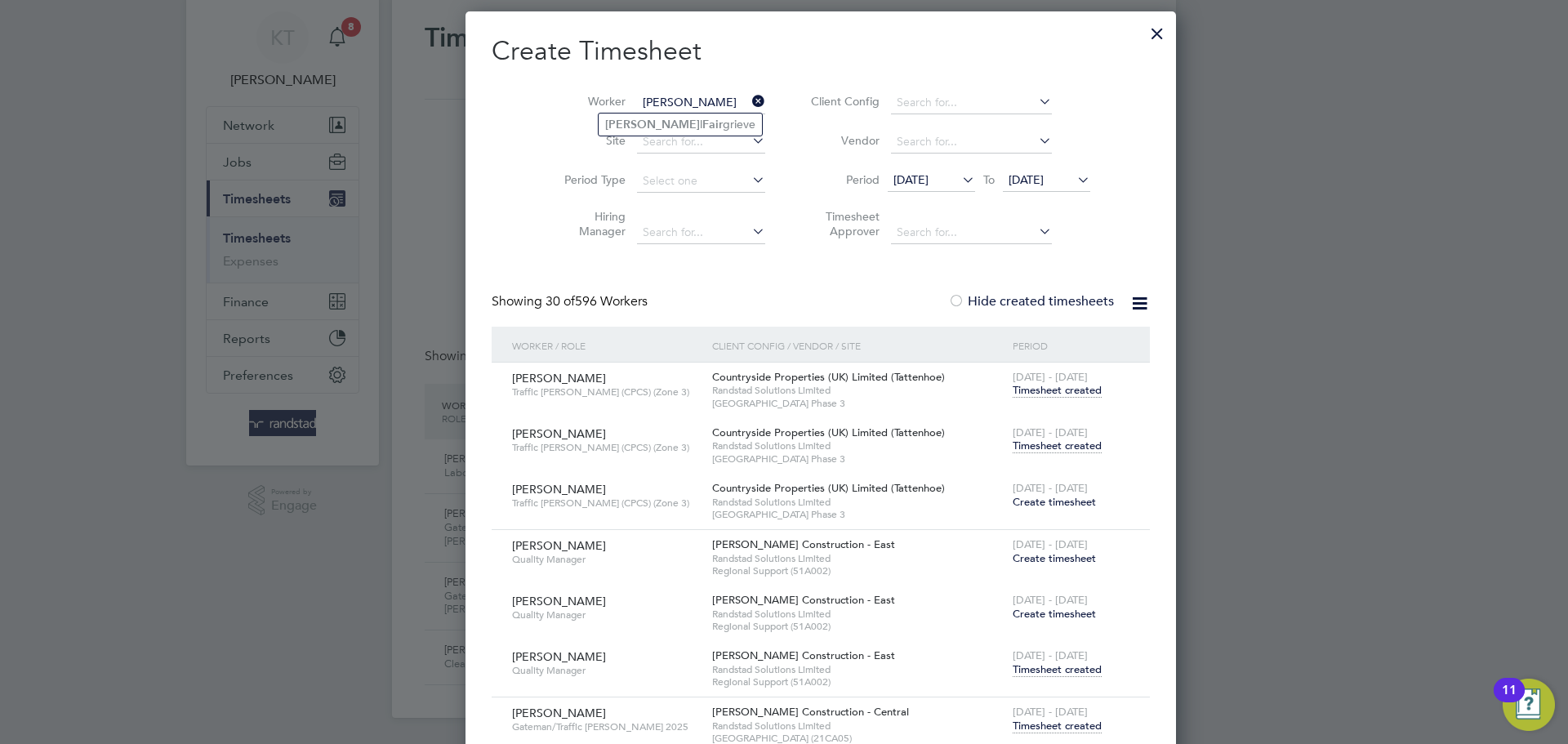
click at [682, 124] on li "Neil l Fair grieve" at bounding box center [680, 125] width 163 height 22
type input "Neill Fairgrieve"
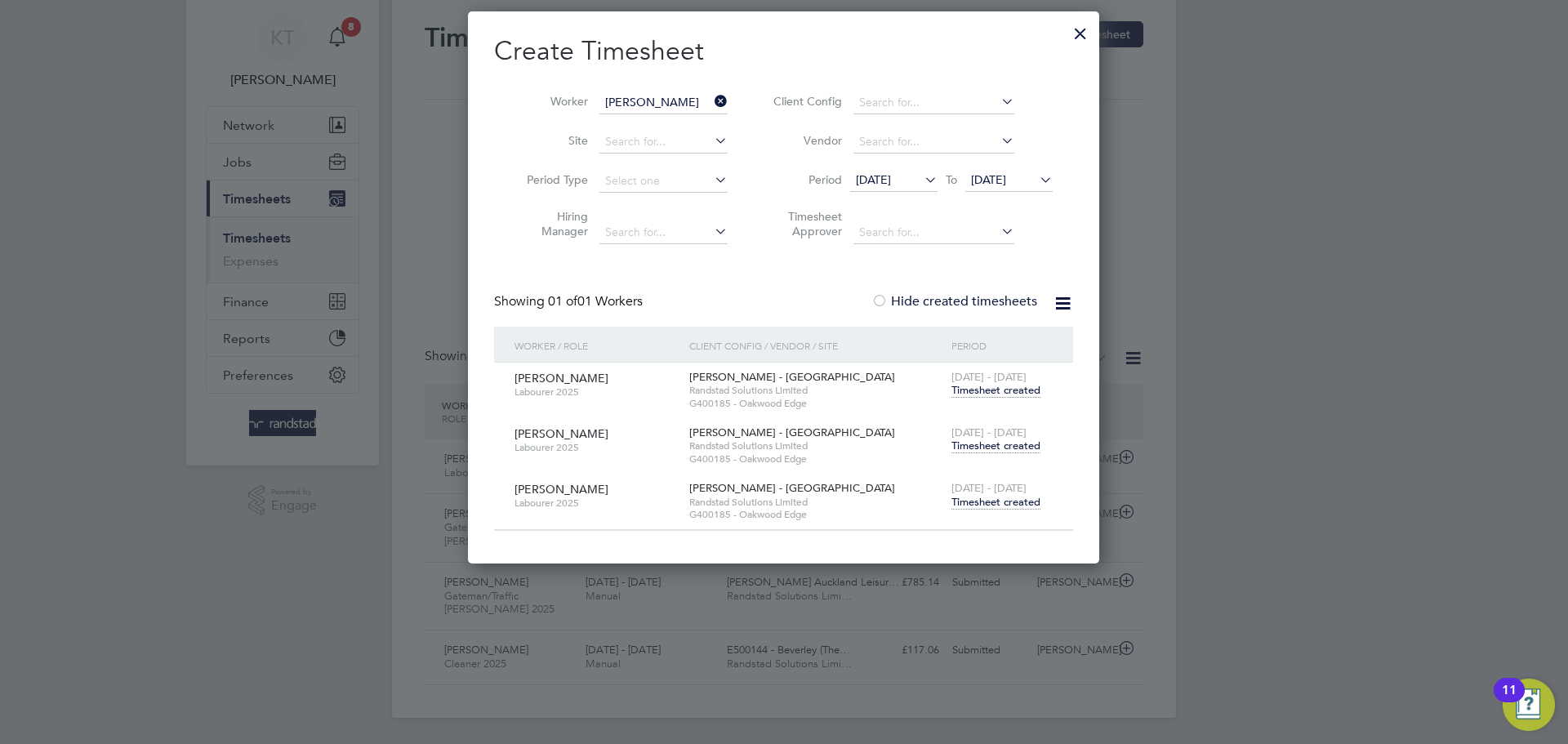
click at [1016, 500] on span "Timesheet created" at bounding box center [996, 501] width 89 height 14
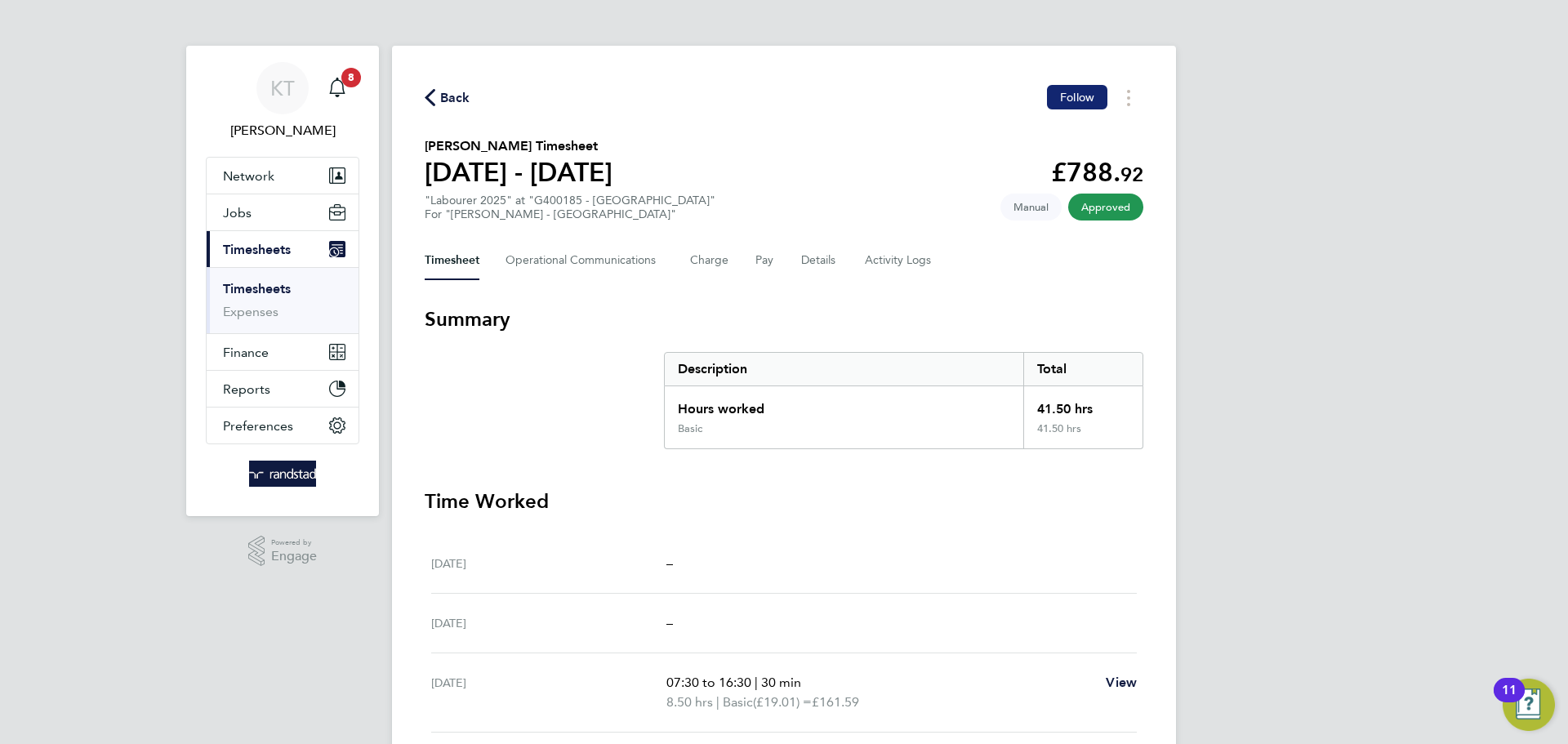
click at [1087, 108] on button "Follow" at bounding box center [1077, 97] width 61 height 24
click at [442, 95] on span "Back" at bounding box center [455, 98] width 30 height 19
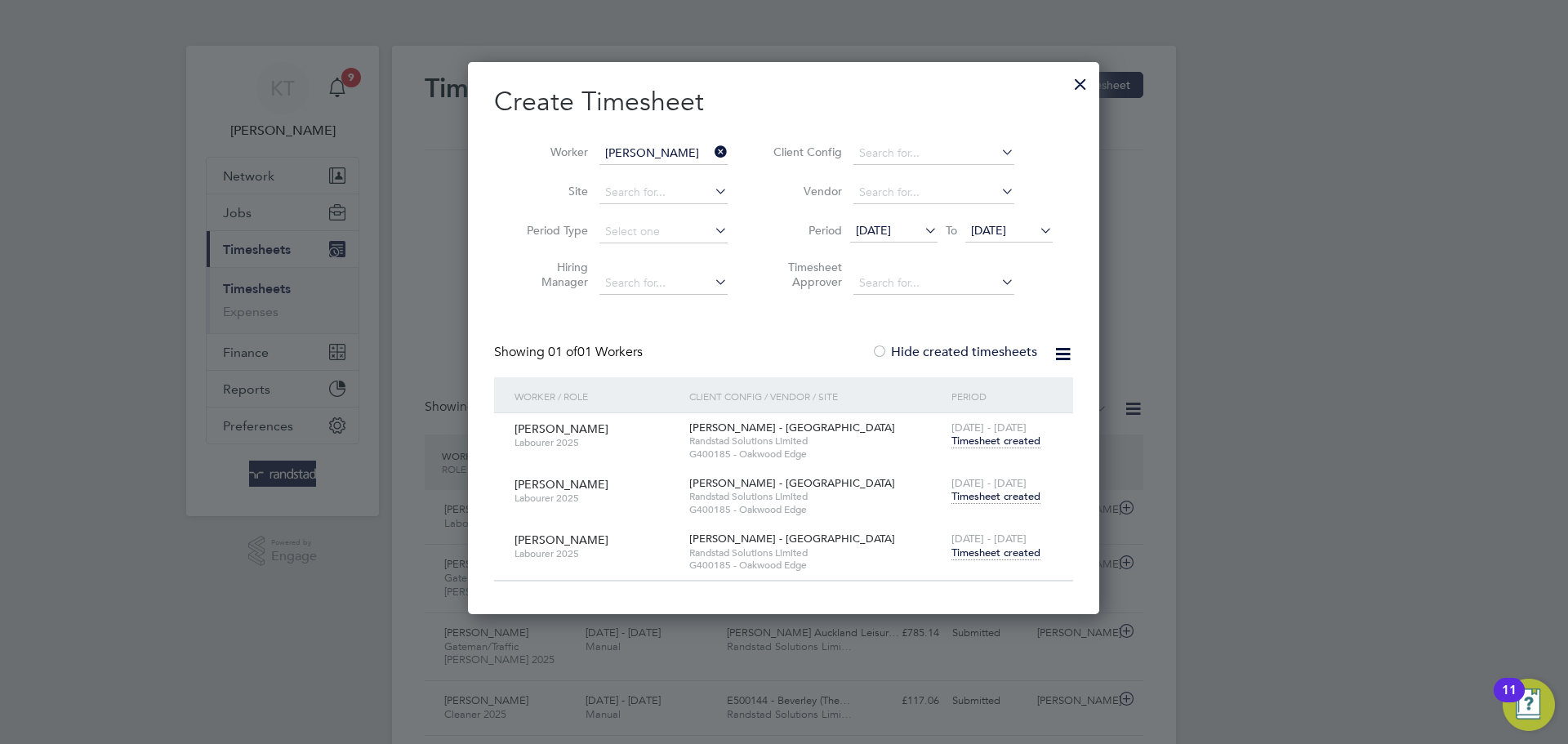
click at [711, 158] on icon at bounding box center [711, 152] width 0 height 23
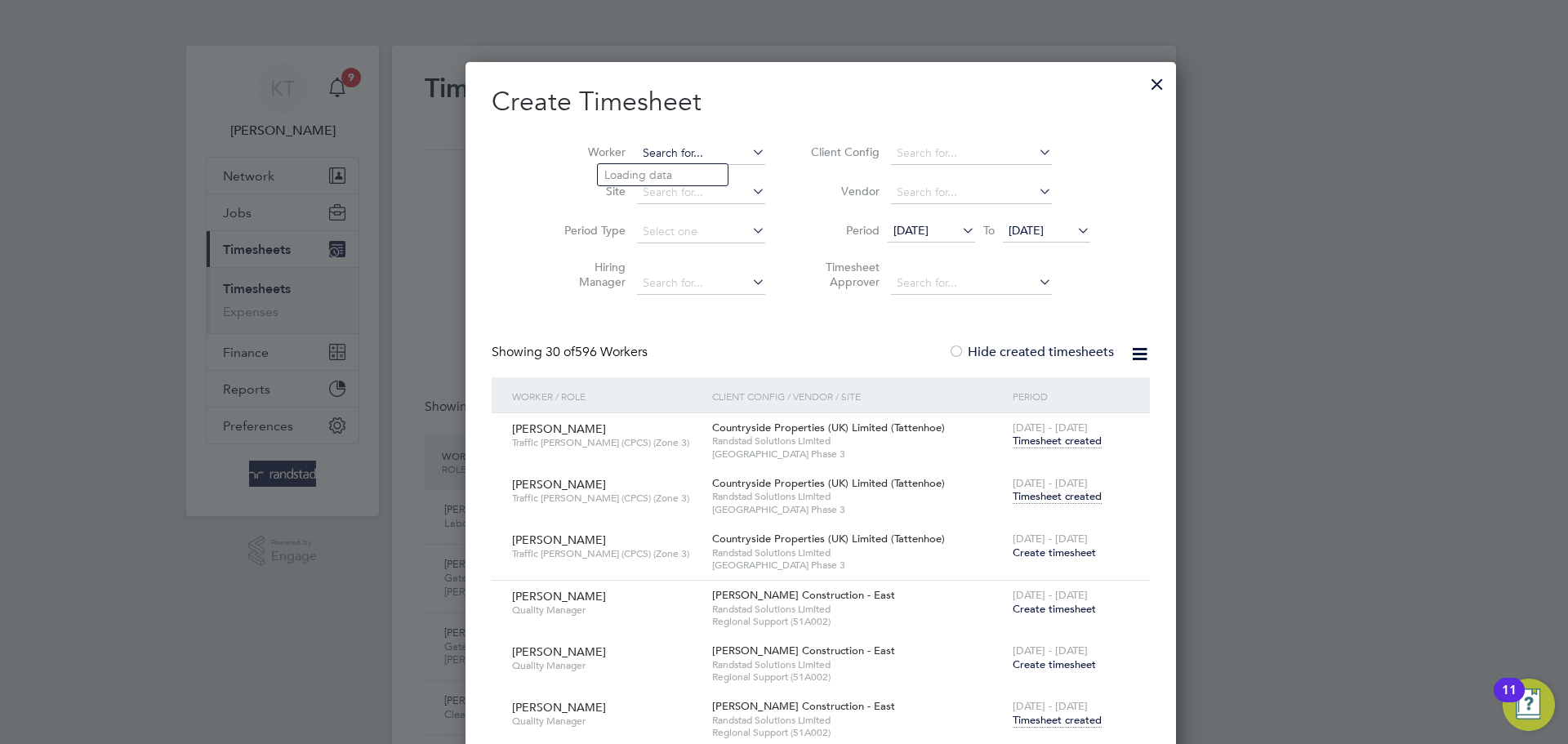
click at [641, 161] on input at bounding box center [700, 154] width 128 height 23
click at [628, 141] on li "Worker" at bounding box center [658, 154] width 254 height 40
click at [637, 156] on input at bounding box center [700, 154] width 128 height 23
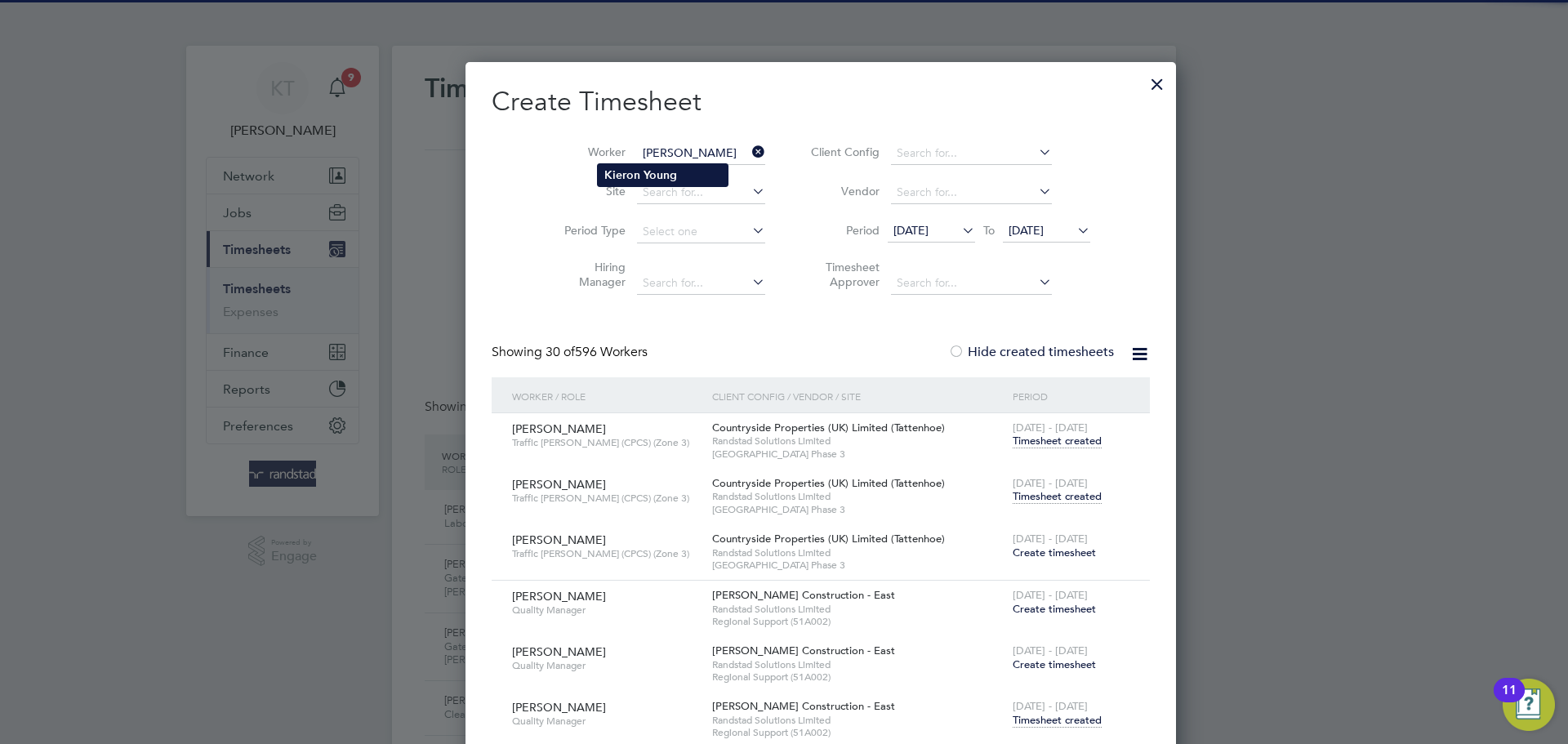
click at [627, 177] on b "Kieron" at bounding box center [622, 175] width 36 height 14
type input "Kieron Young"
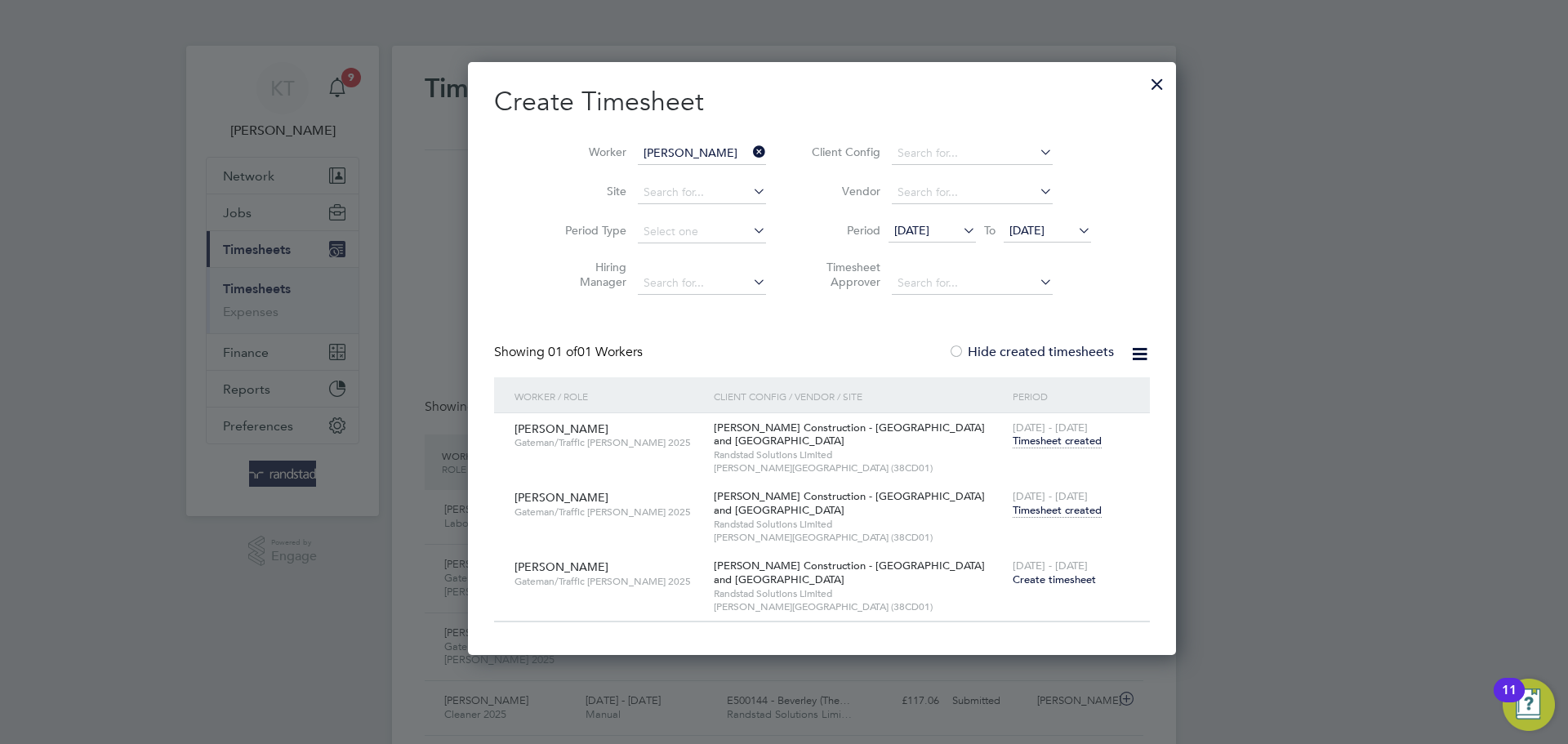
click at [750, 151] on icon at bounding box center [750, 152] width 0 height 23
click at [699, 154] on input at bounding box center [701, 154] width 128 height 23
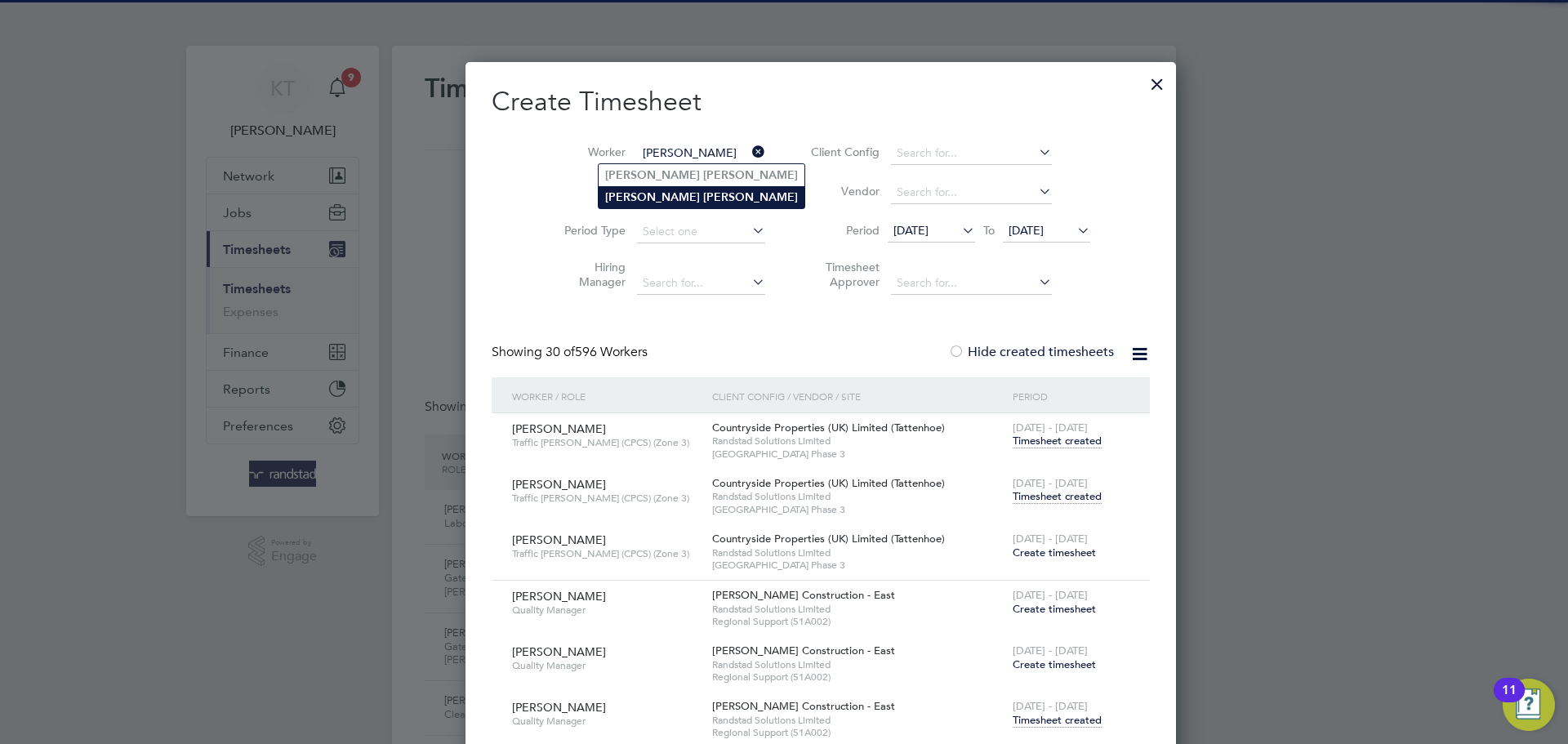
click at [703, 200] on b "Jones" at bounding box center [751, 197] width 95 height 14
type input "Connor Jones"
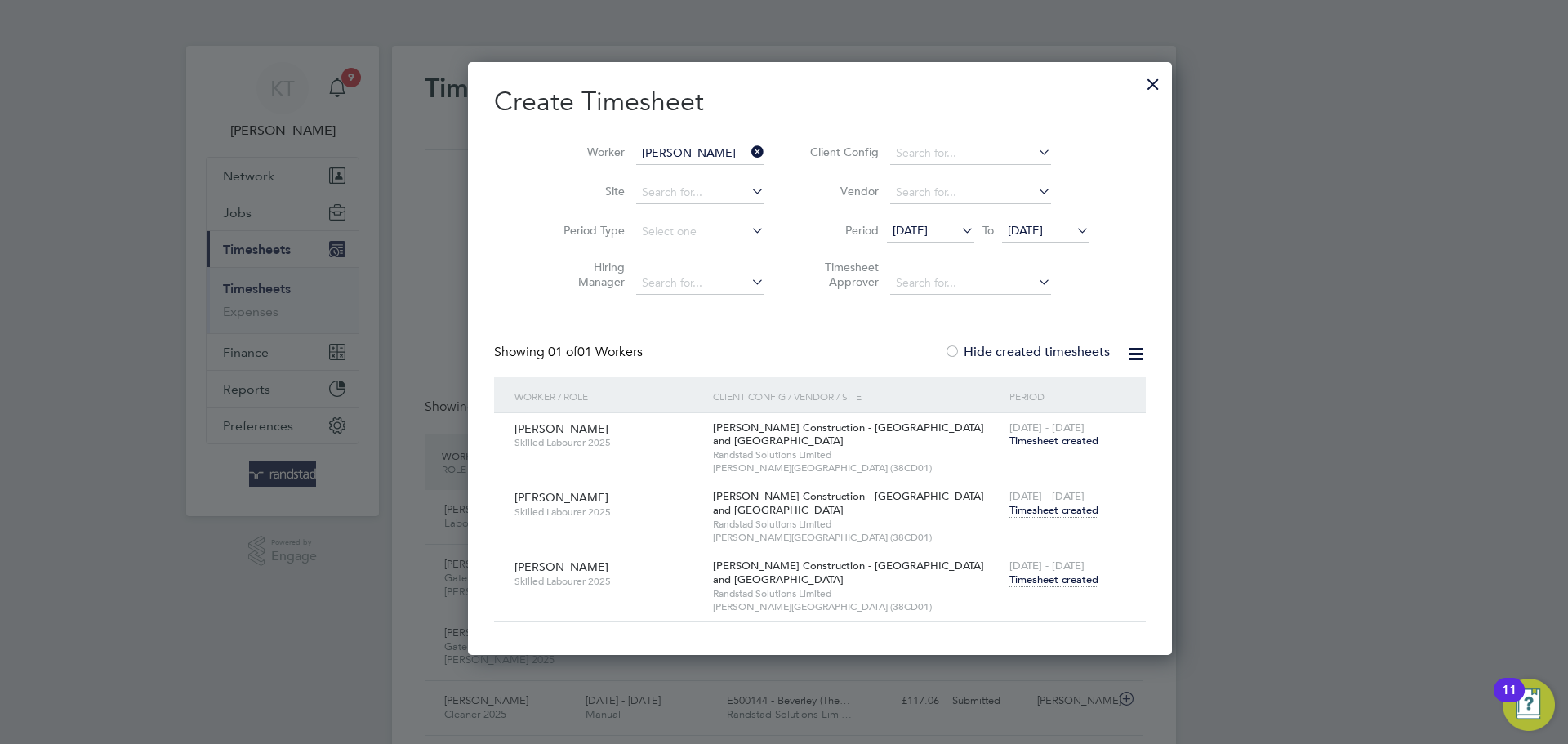
click at [1019, 580] on span "Timesheet created" at bounding box center [1054, 580] width 89 height 14
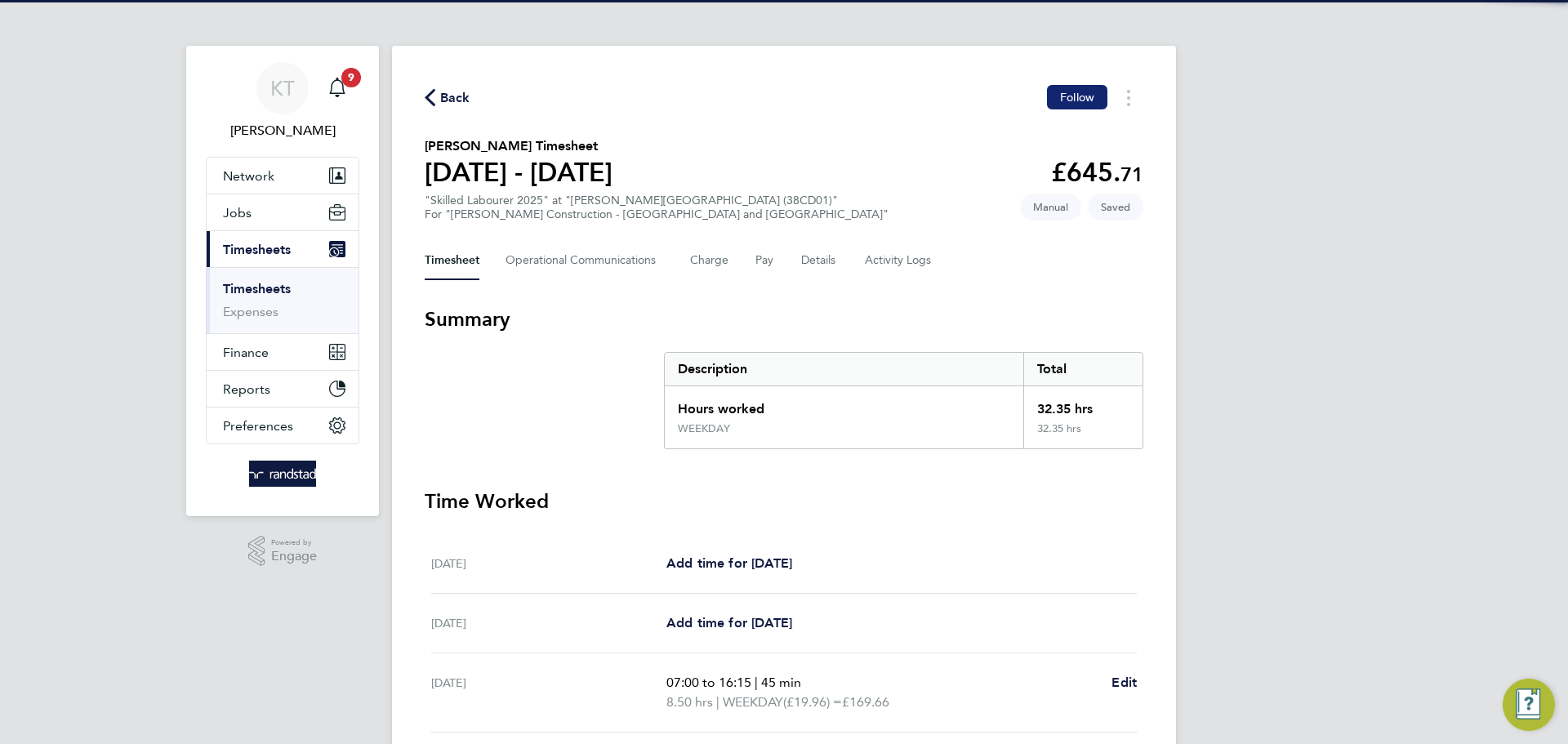
drag, startPoint x: 1061, startPoint y: 105, endPoint x: 1069, endPoint y: 98, distance: 10.6
click at [1064, 102] on button "Follow" at bounding box center [1077, 97] width 61 height 24
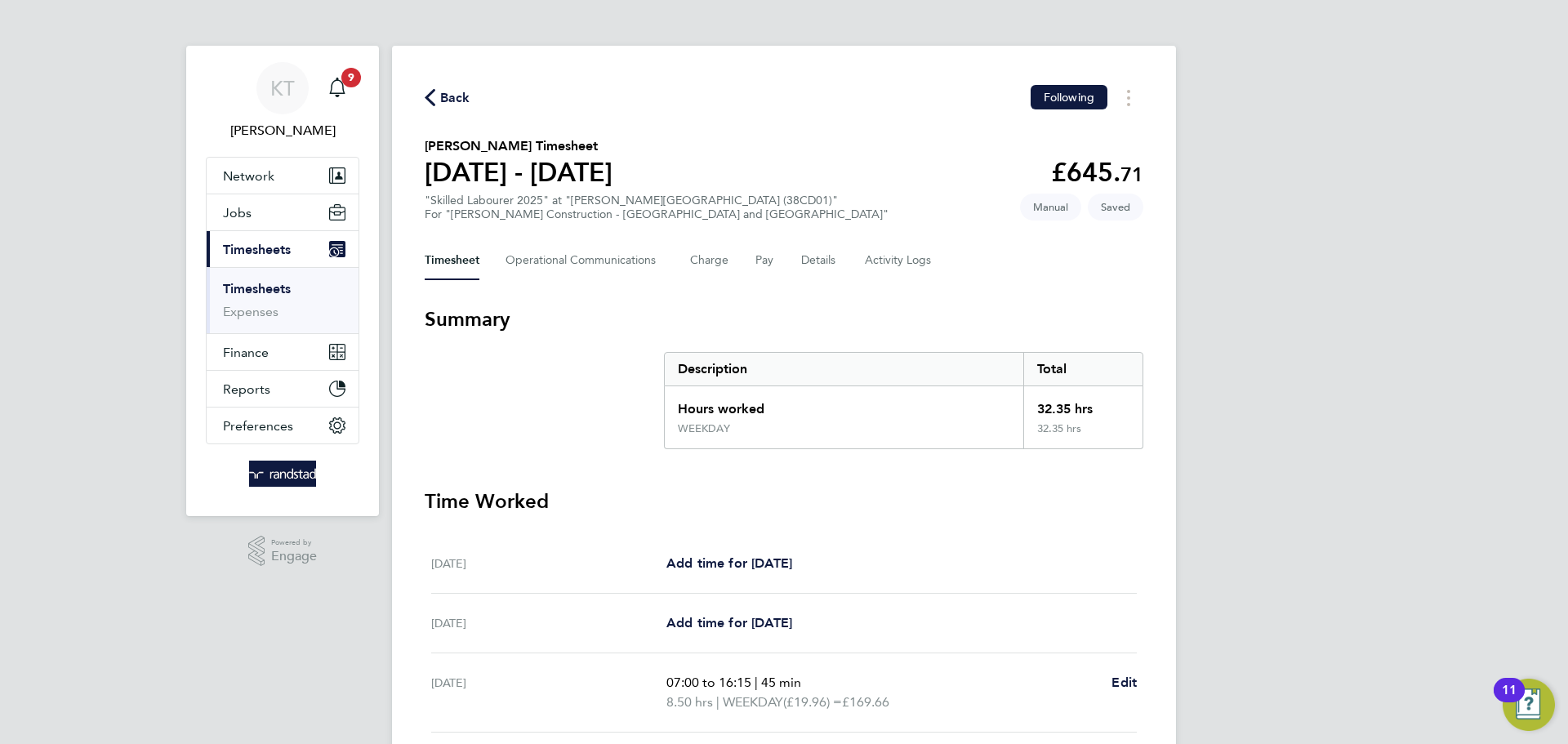
click at [451, 93] on span "Back" at bounding box center [455, 98] width 30 height 19
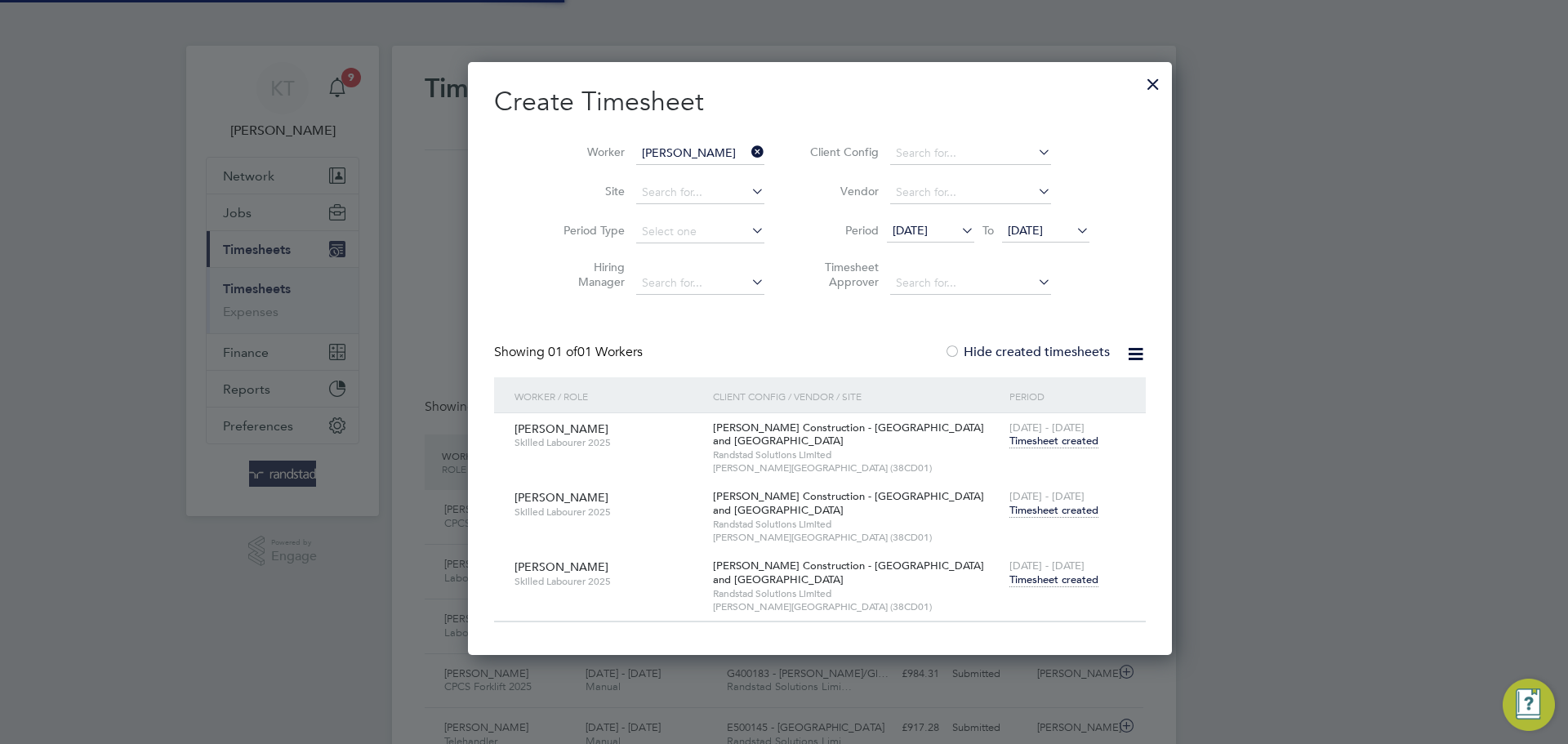
click at [748, 147] on icon at bounding box center [748, 152] width 0 height 23
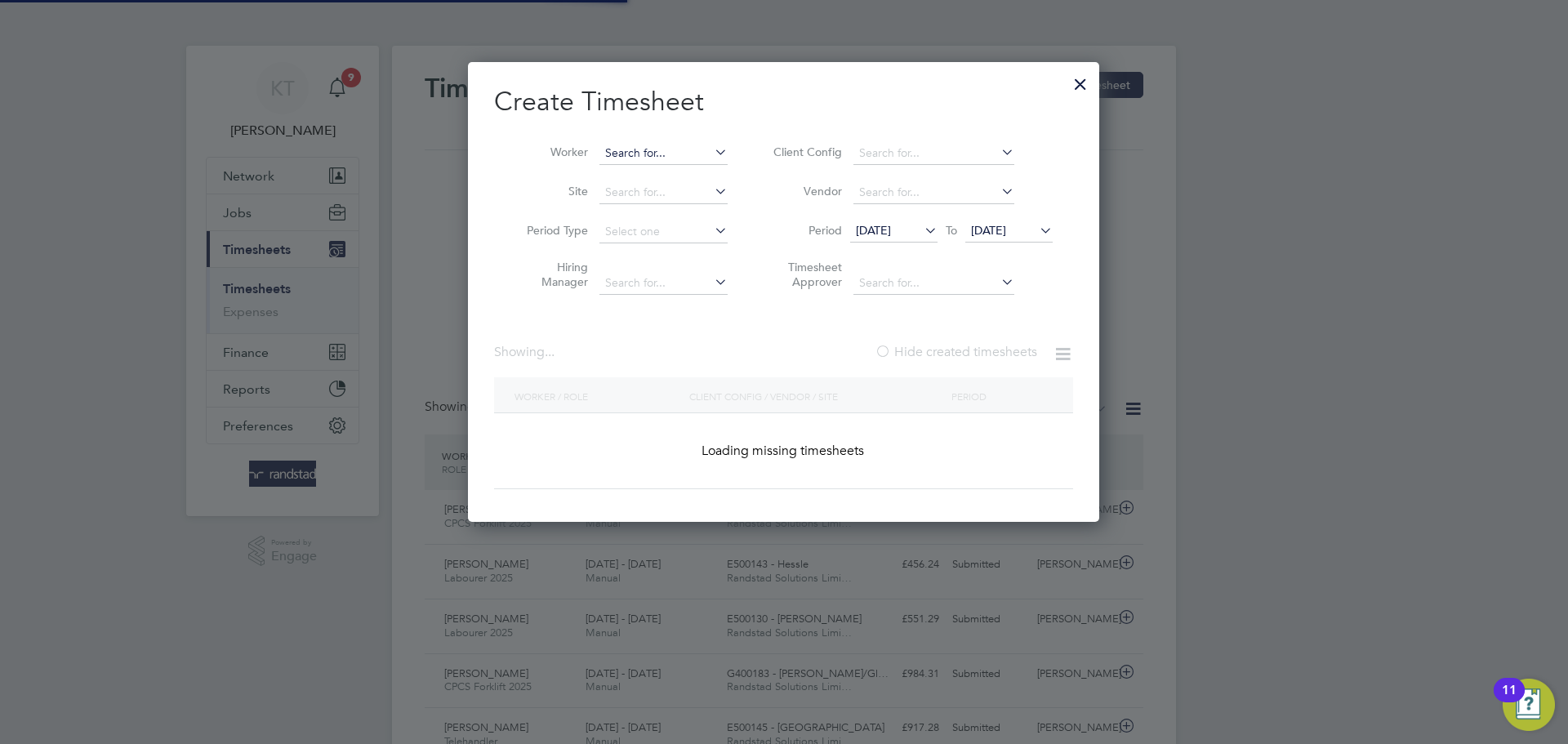
click at [674, 150] on input at bounding box center [663, 154] width 128 height 23
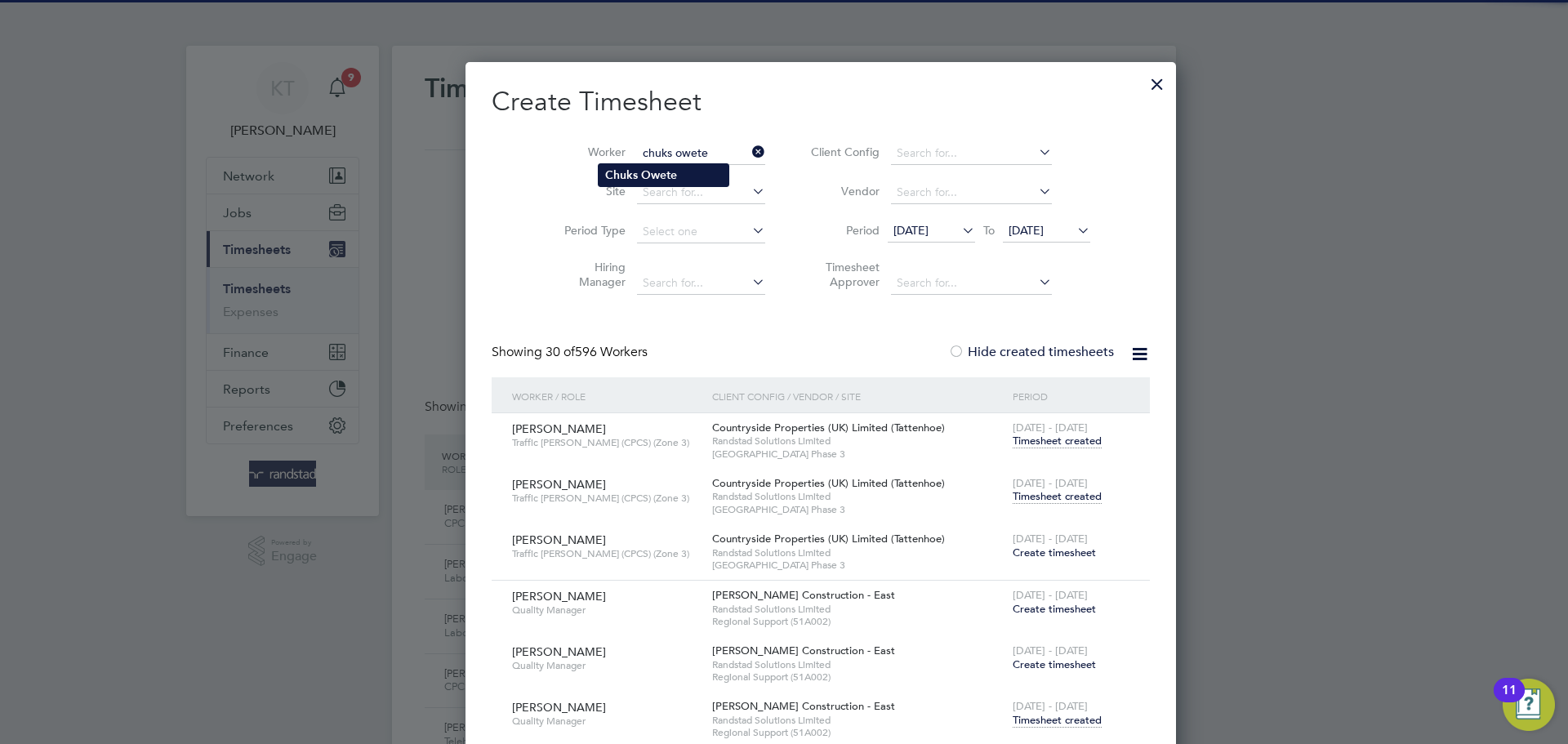
click at [684, 173] on li "Chuks Owete" at bounding box center [664, 175] width 129 height 22
type input "Chuks Owete"
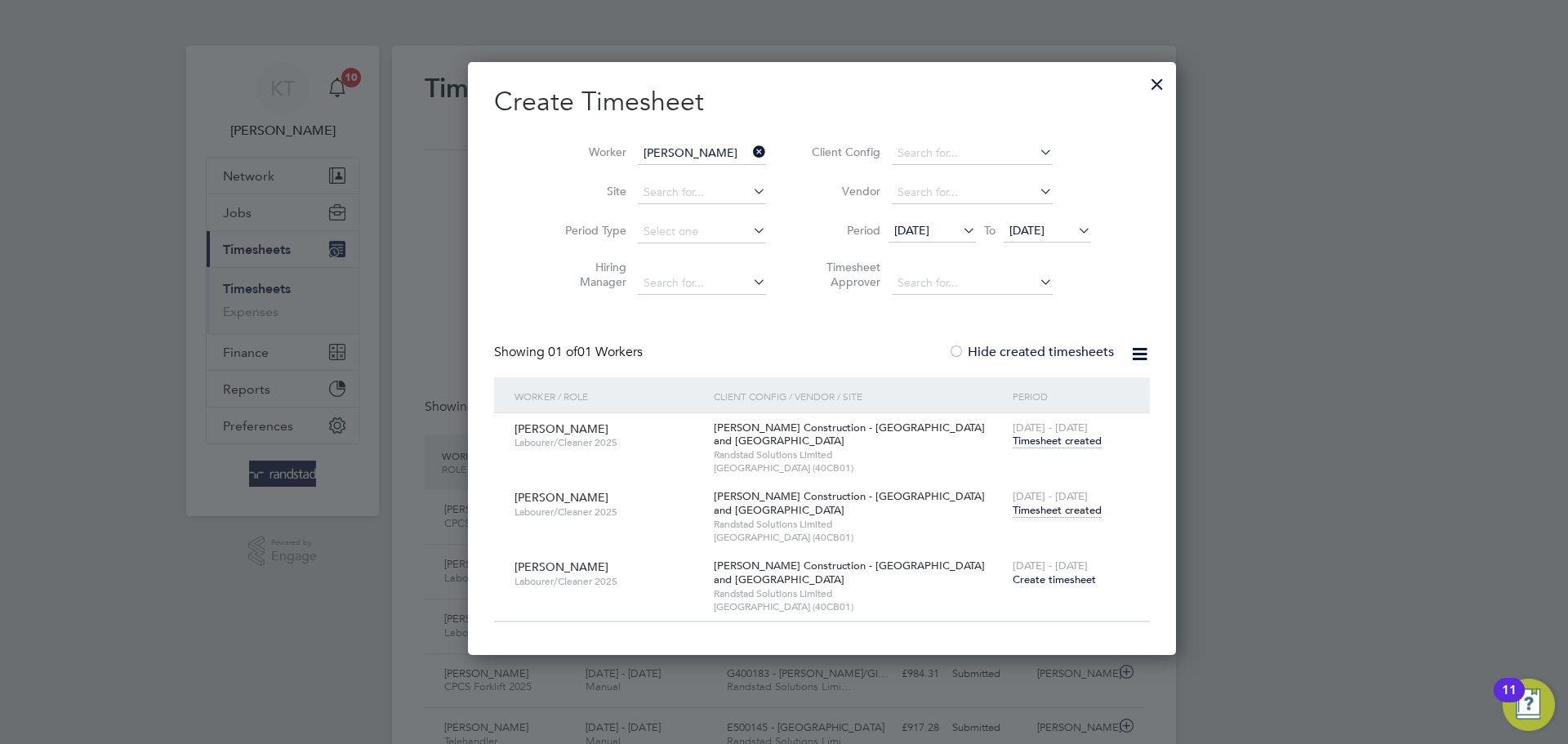
drag, startPoint x: 1017, startPoint y: 583, endPoint x: 1043, endPoint y: 203, distance: 380.9
click at [1036, 553] on div "20 - 26 Sep 2025 Create timesheet" at bounding box center [1070, 574] width 125 height 44
click at [1143, 86] on div at bounding box center [1157, 80] width 29 height 29
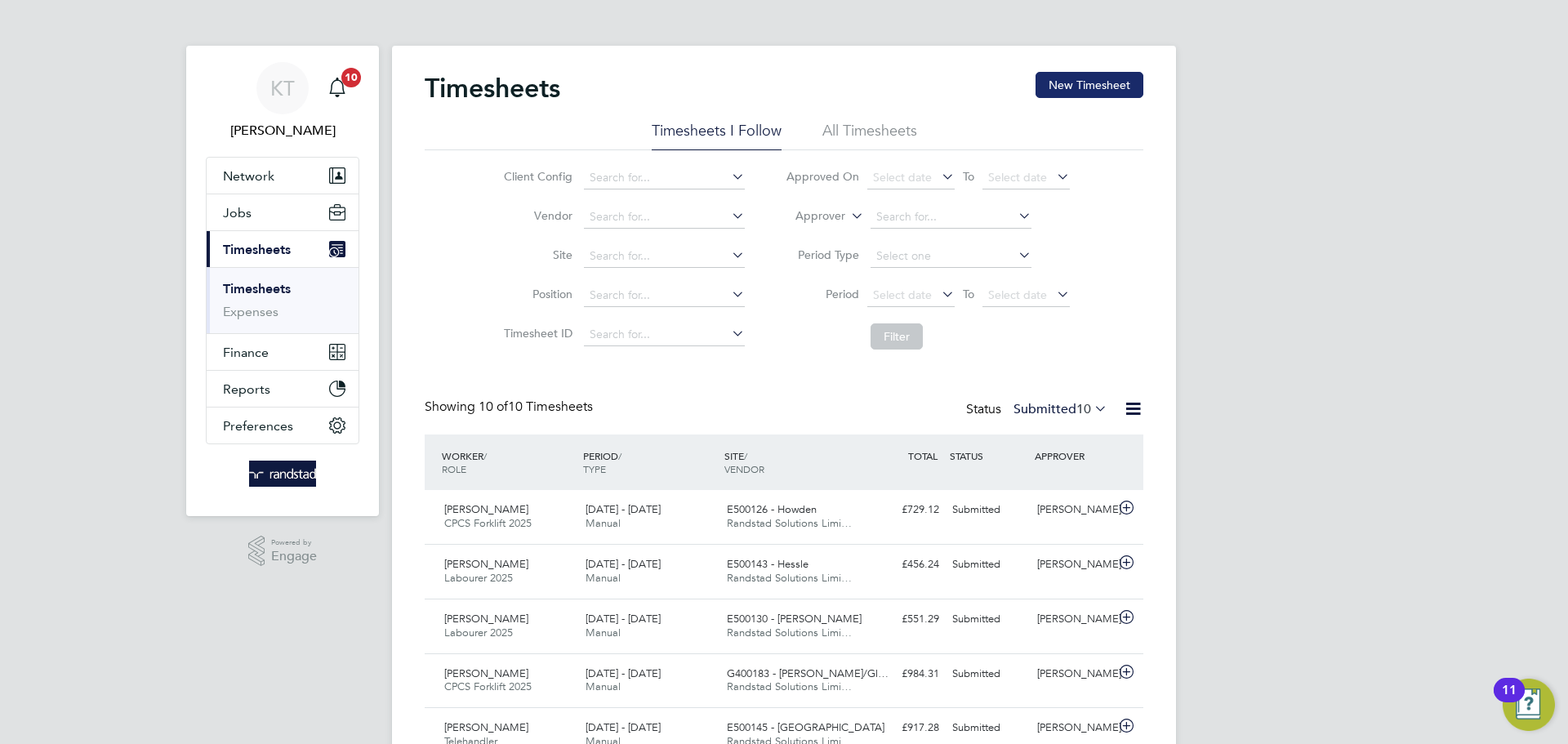
click at [1053, 82] on button "New Timesheet" at bounding box center [1090, 84] width 108 height 26
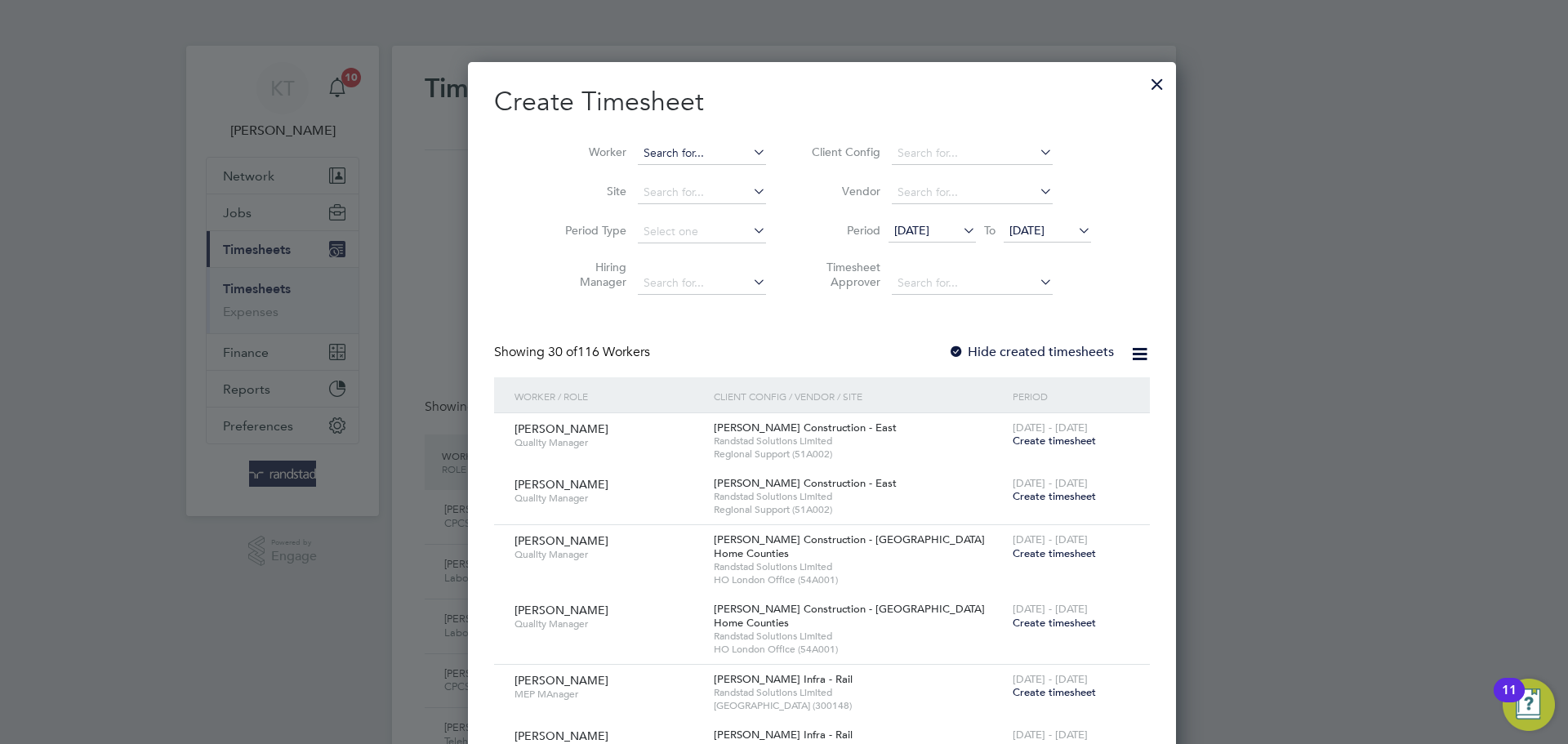
click at [671, 141] on li "Worker" at bounding box center [659, 154] width 254 height 40
click at [677, 148] on input at bounding box center [701, 154] width 128 height 23
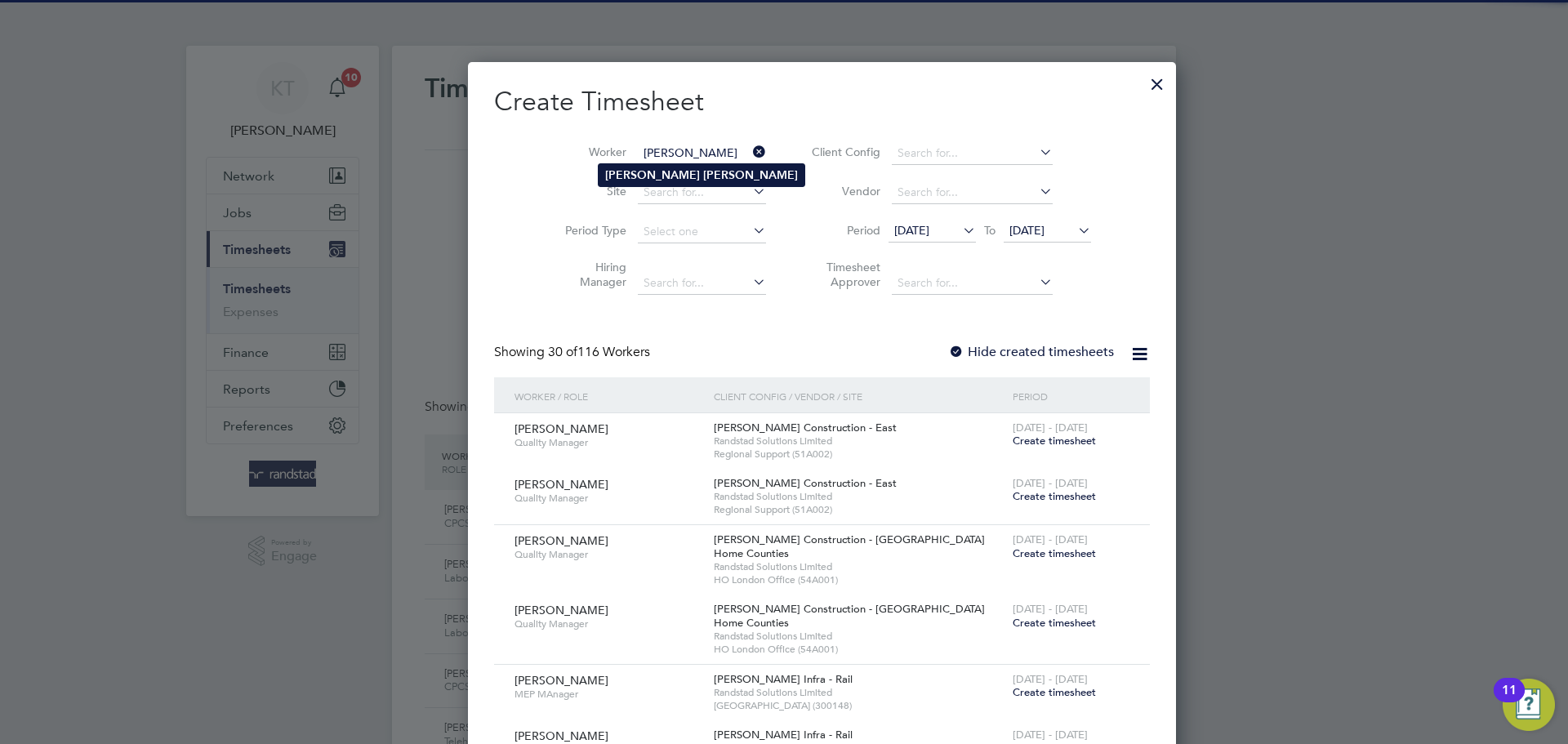
click at [637, 177] on b "Archie" at bounding box center [652, 175] width 95 height 14
type input "Archie Edson"
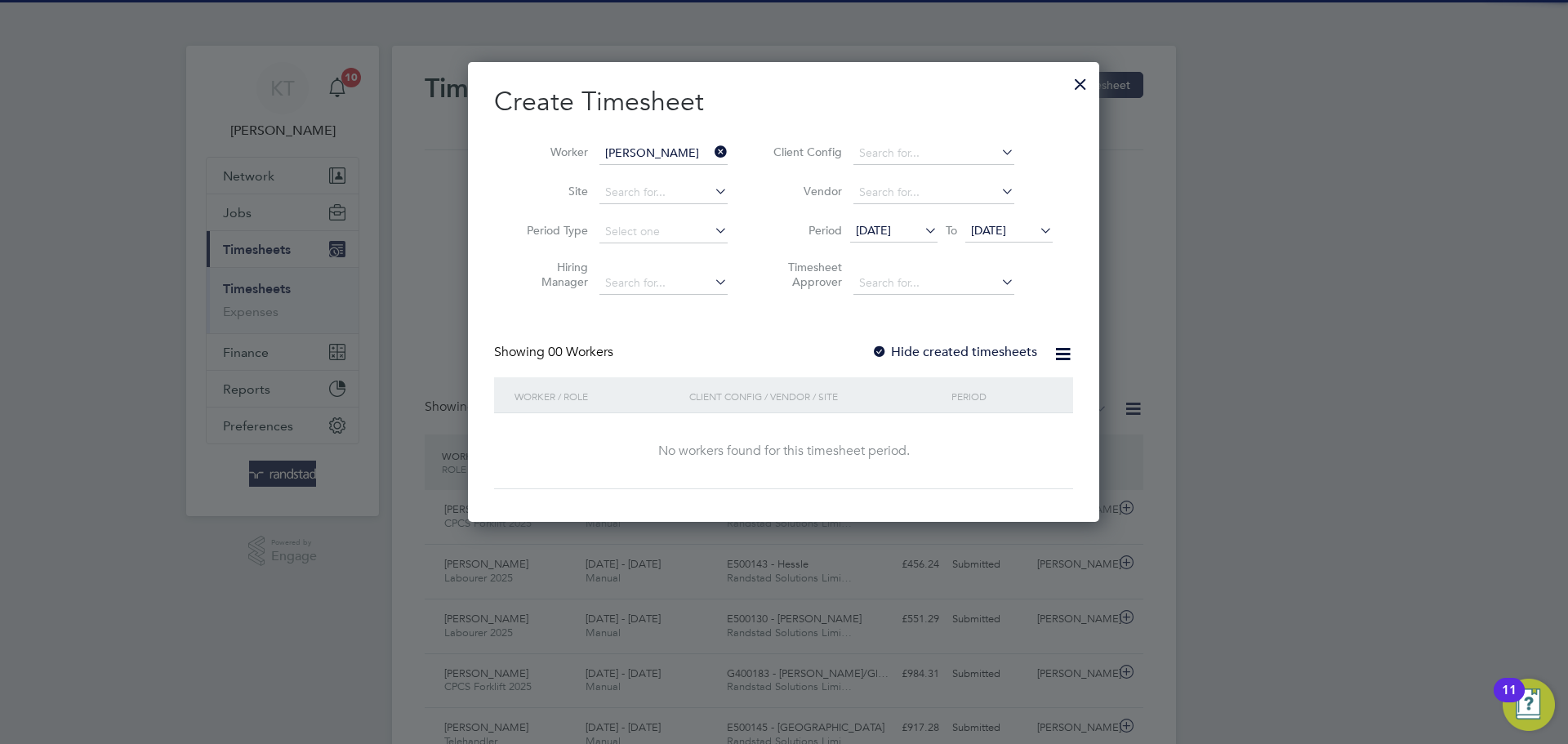
click at [1014, 346] on label "Hide created timesheets" at bounding box center [955, 352] width 166 height 16
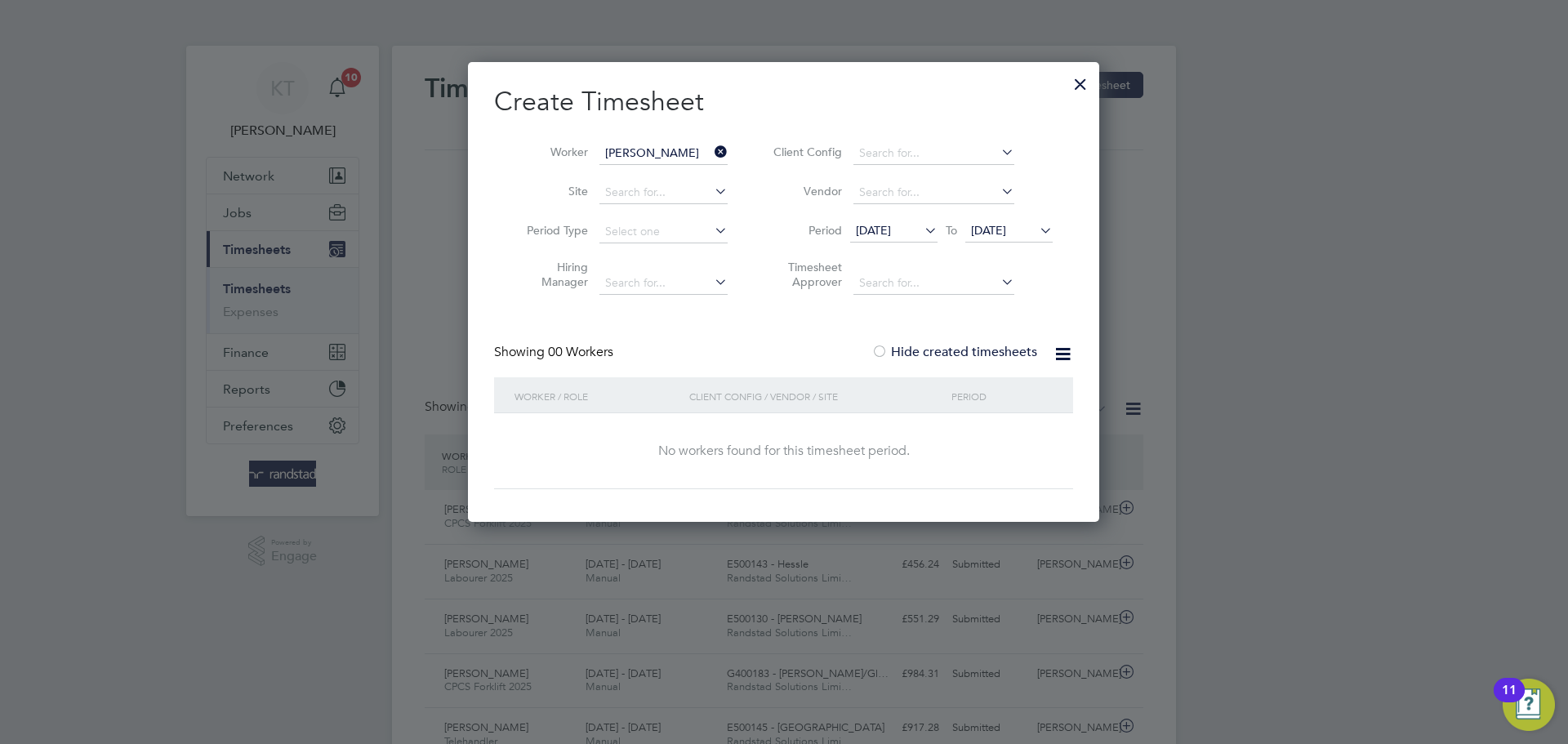
click at [1006, 233] on span "19 Sep 2025" at bounding box center [988, 230] width 35 height 14
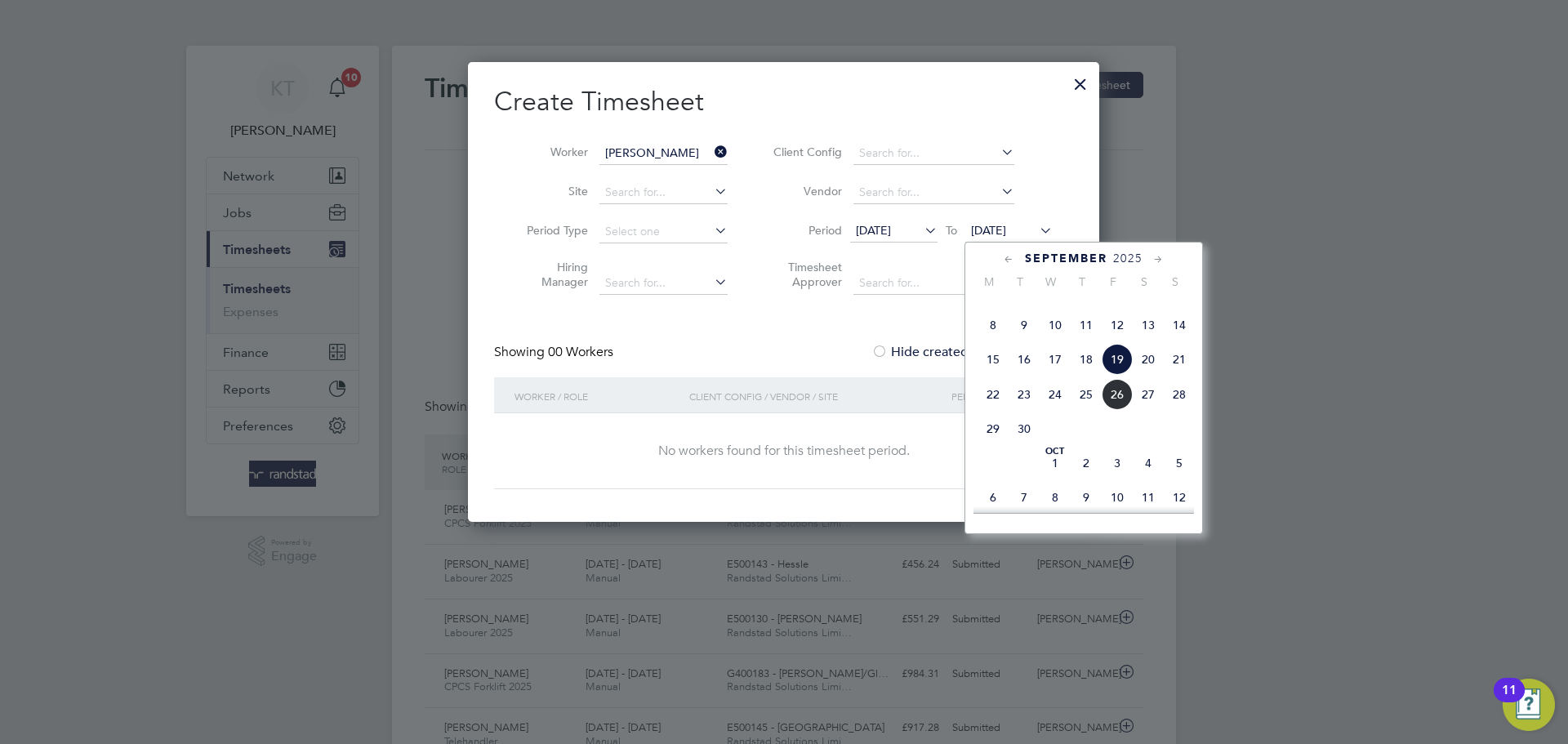
click at [1113, 410] on span "26" at bounding box center [1117, 394] width 31 height 31
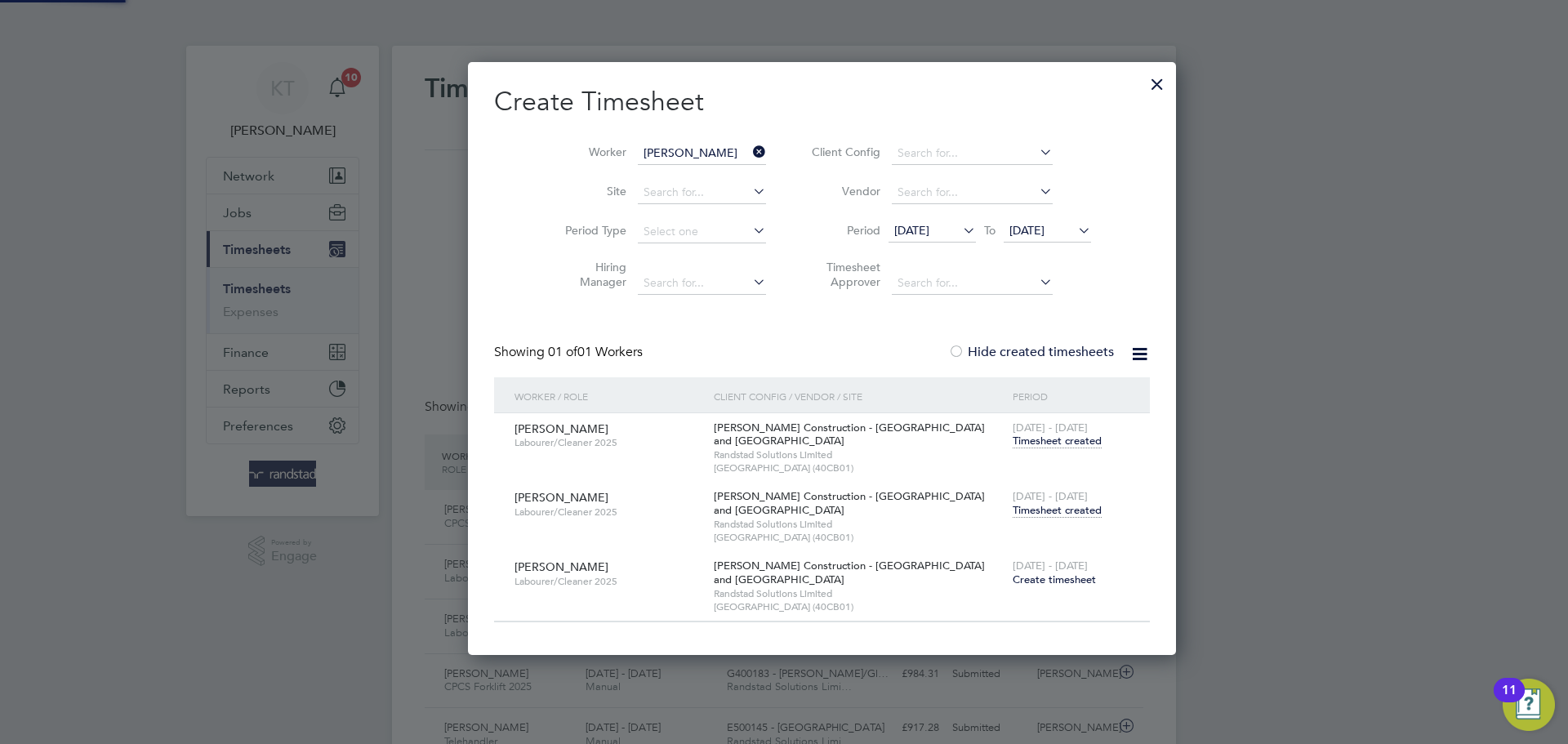
scroll to position [594, 632]
click at [750, 151] on icon at bounding box center [750, 152] width 0 height 23
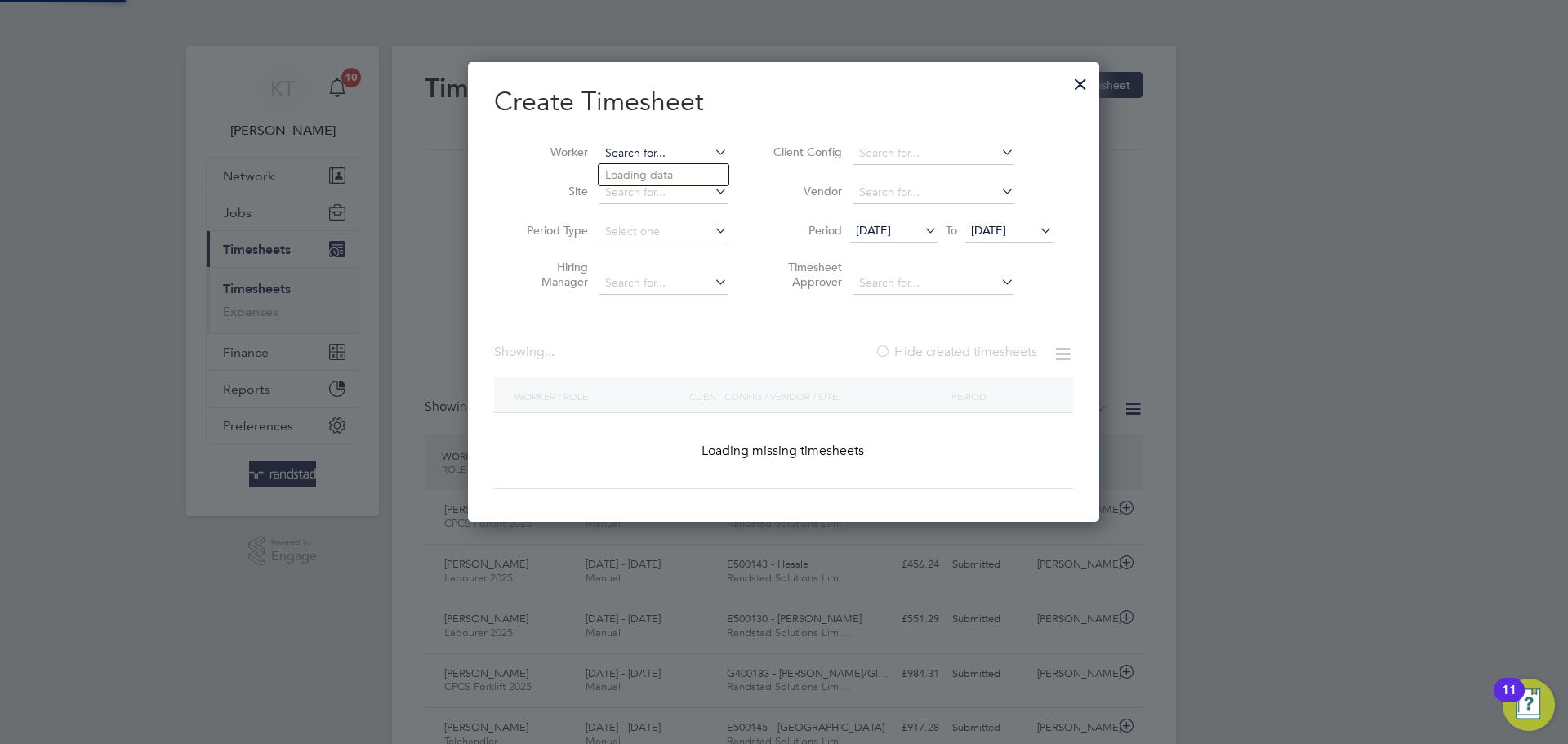
click at [693, 158] on input at bounding box center [663, 154] width 128 height 23
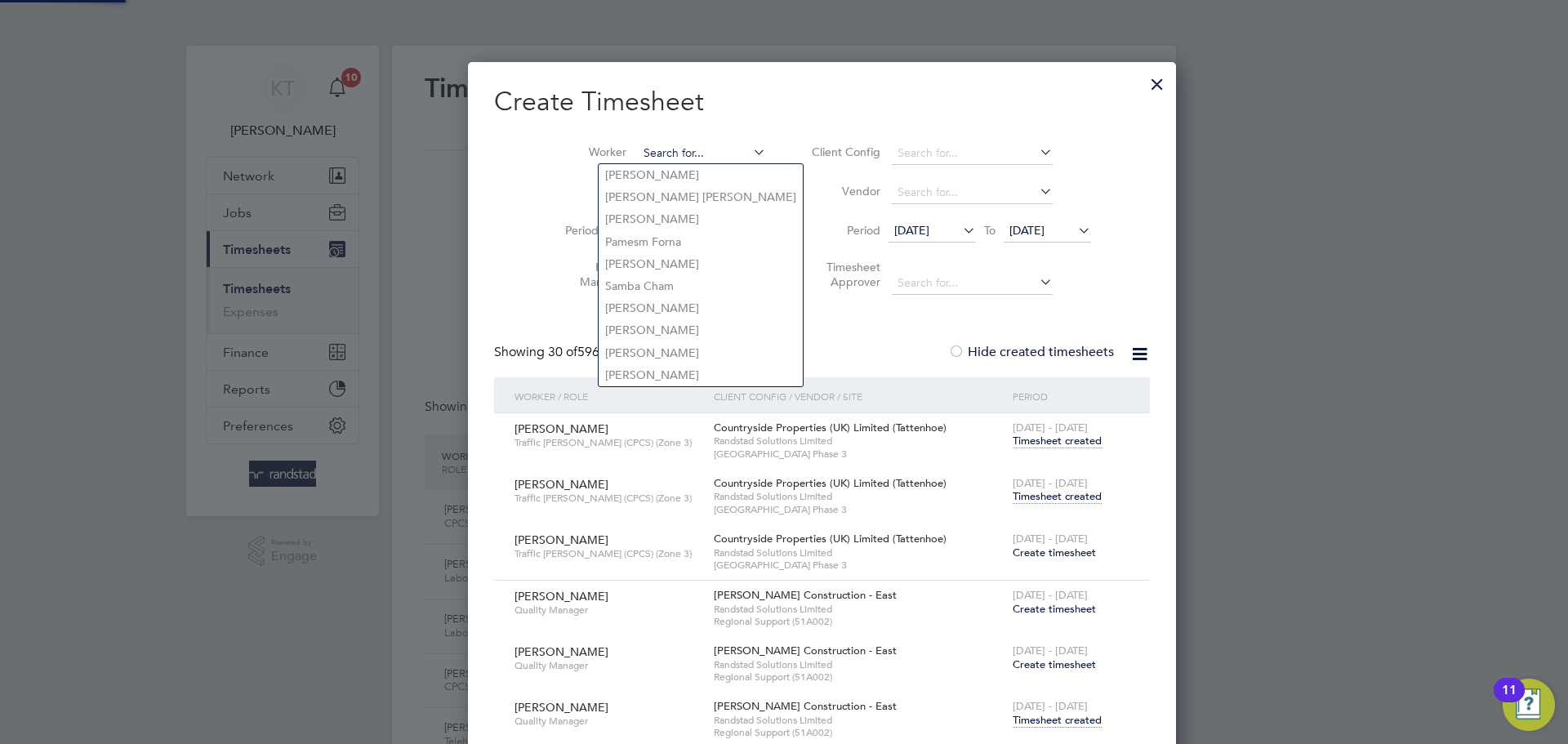
scroll to position [5558, 637]
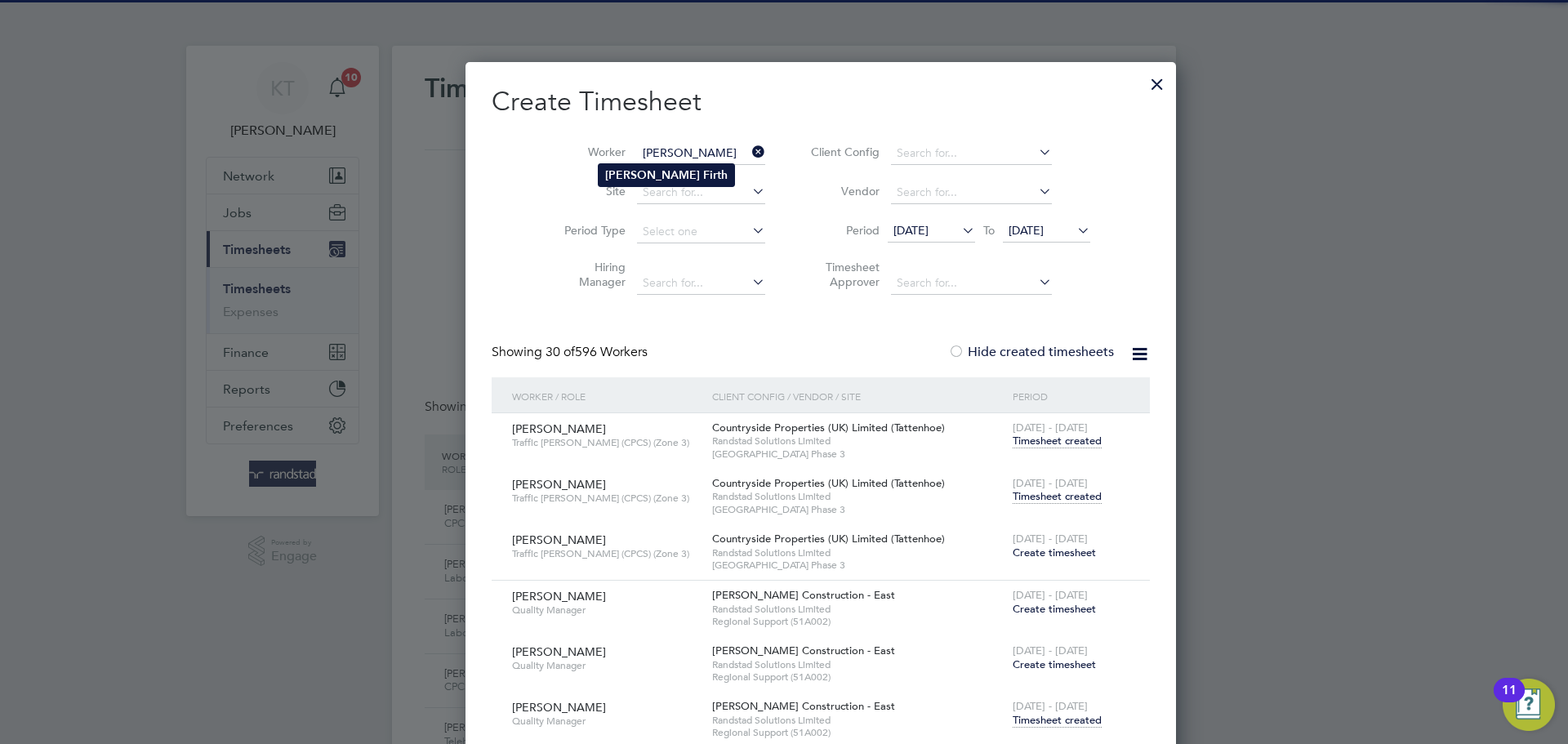
click at [645, 183] on li "Peter Firth" at bounding box center [667, 175] width 135 height 22
type input "Peter Firth"
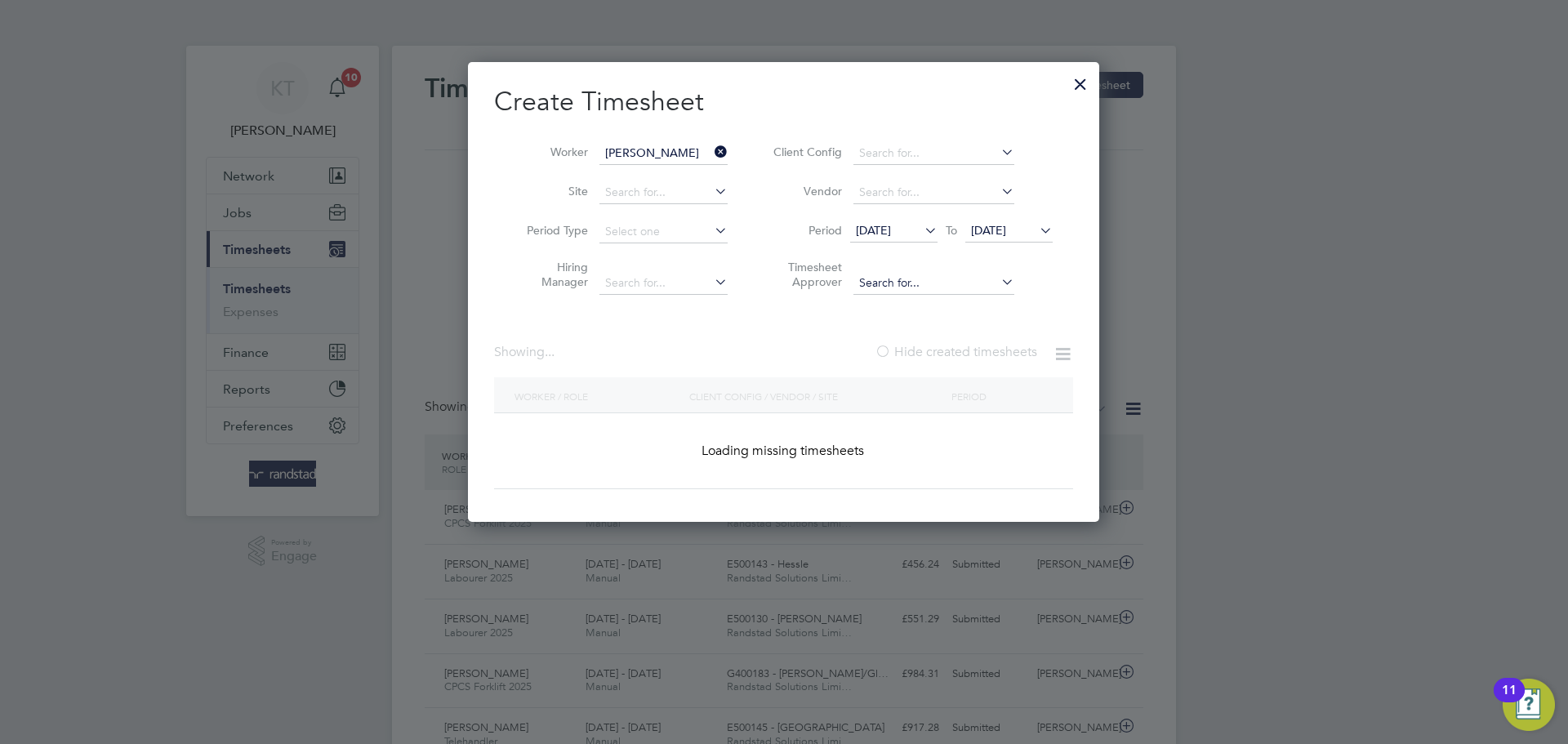
scroll to position [525, 632]
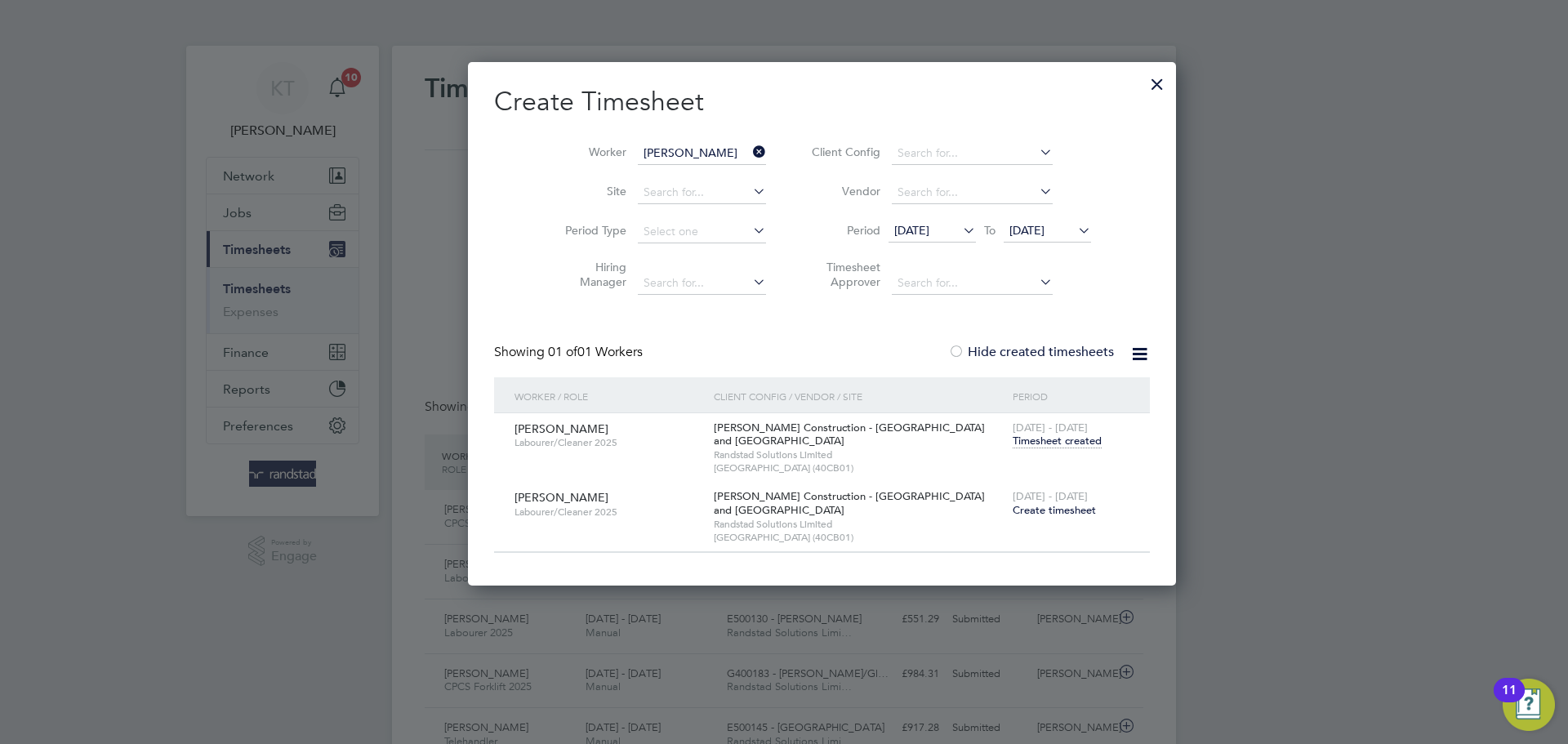
drag, startPoint x: 727, startPoint y: 148, endPoint x: 702, endPoint y: 151, distance: 25.2
click at [750, 148] on icon at bounding box center [750, 152] width 0 height 23
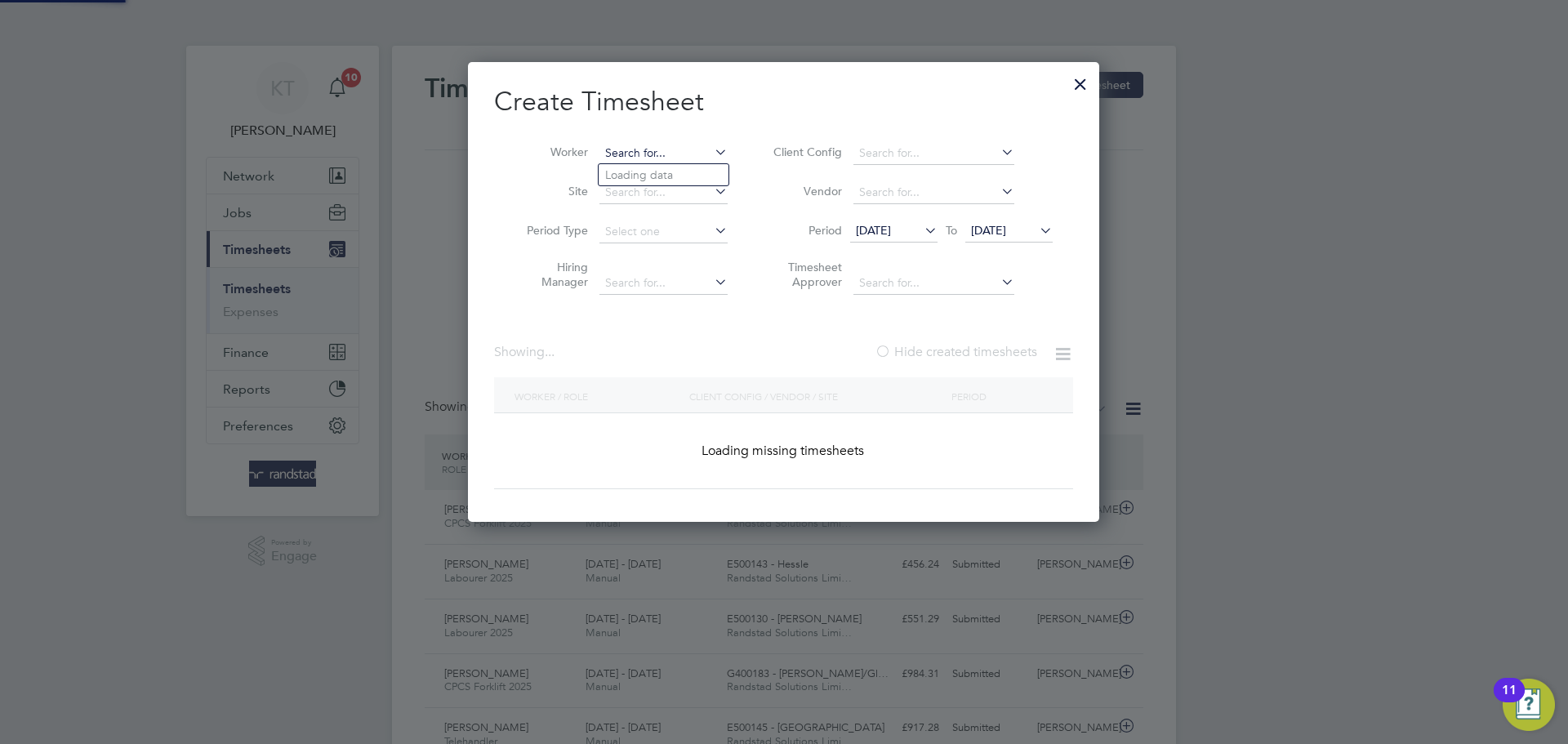
click at [701, 151] on input at bounding box center [663, 154] width 128 height 23
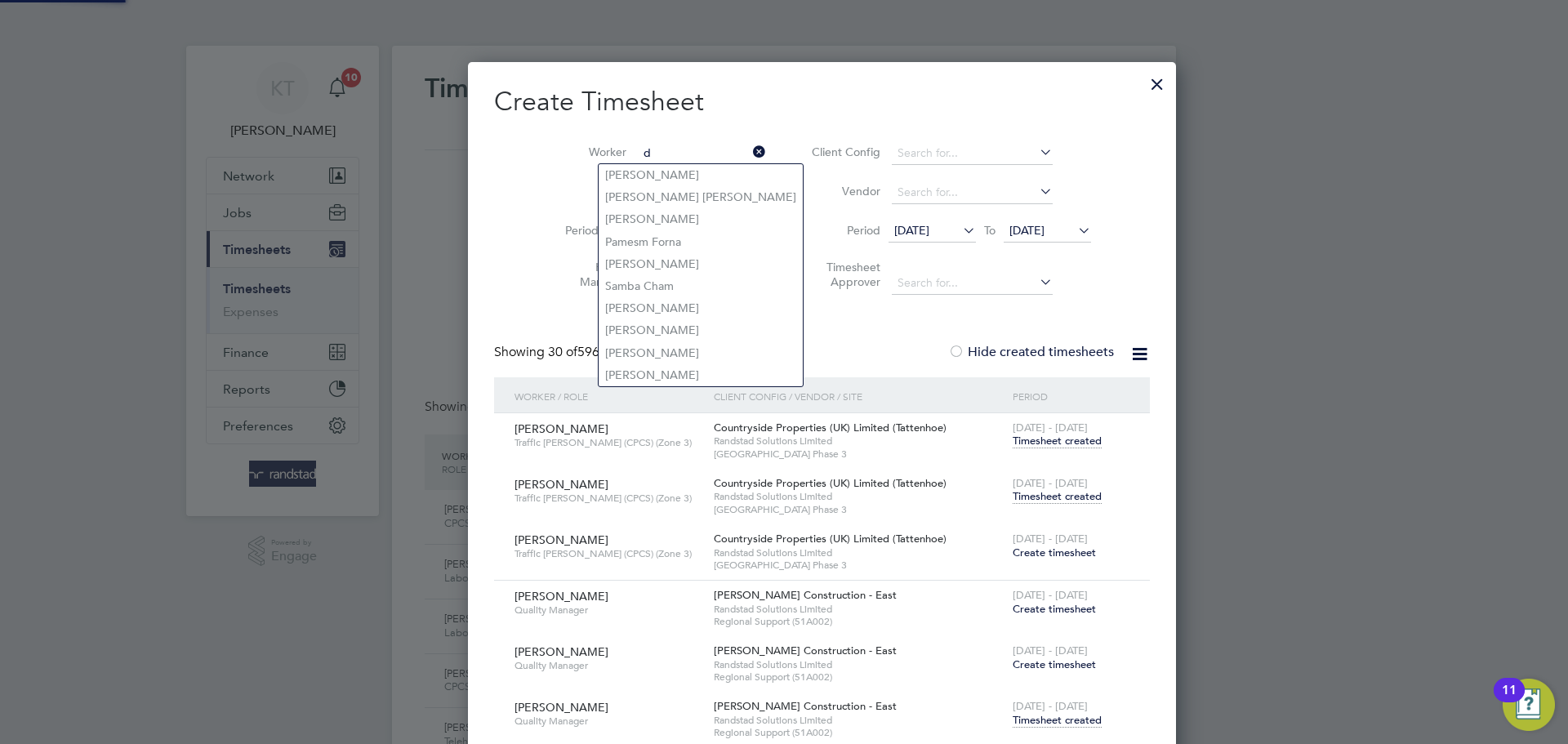
scroll to position [5558, 637]
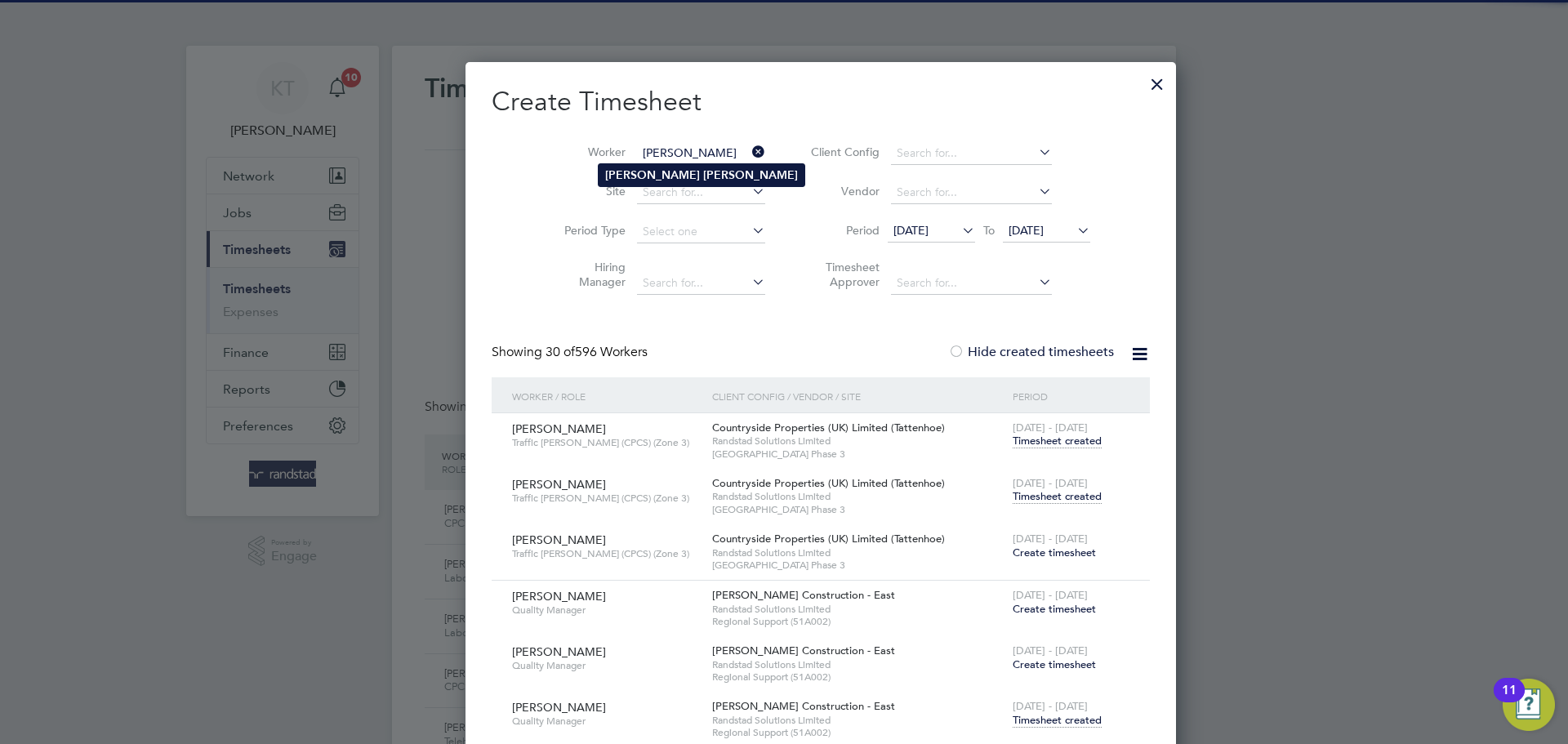
click at [703, 178] on b "Butler" at bounding box center [751, 175] width 95 height 14
type input "Dylan Butler"
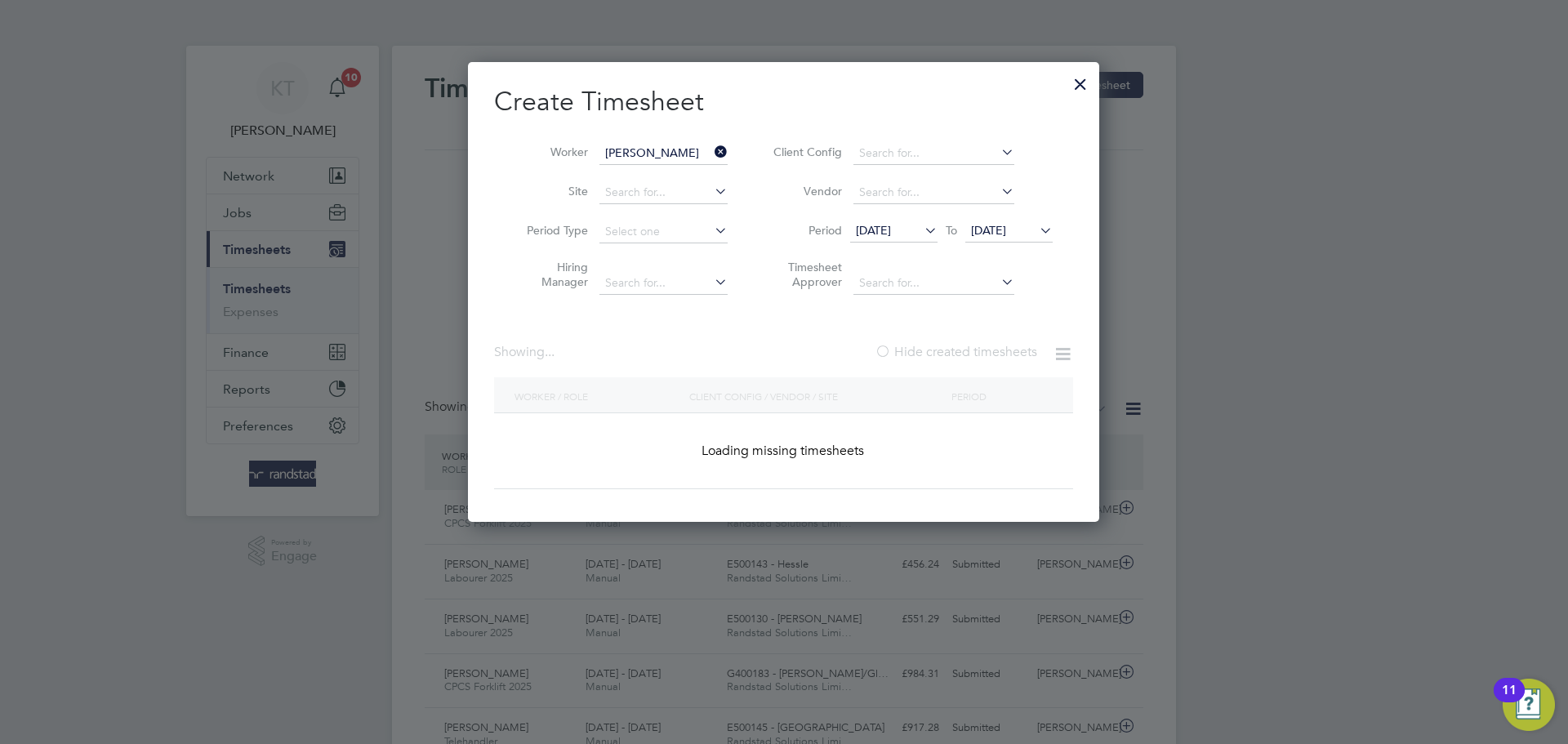
scroll to position [496, 632]
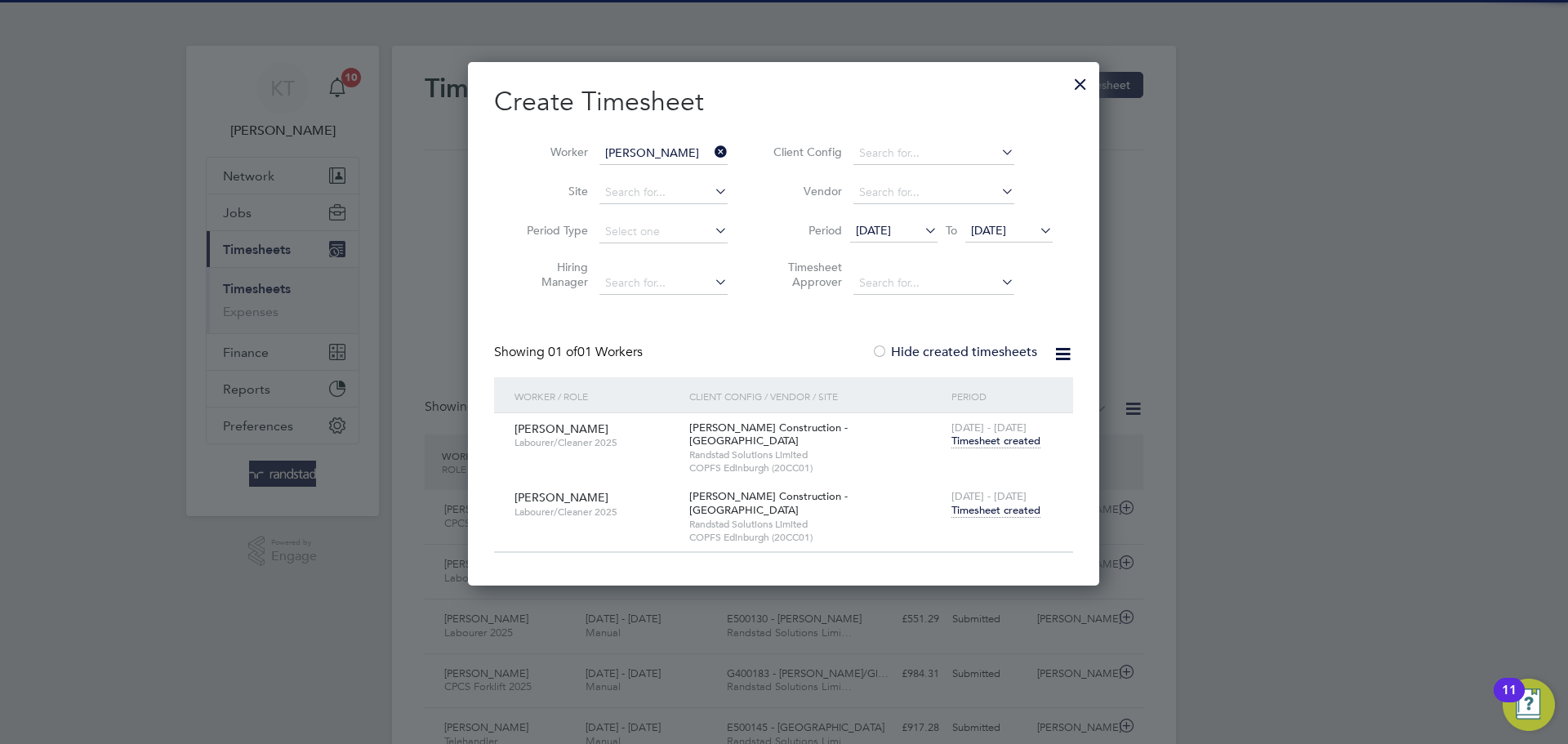
click at [998, 503] on span "Timesheet created" at bounding box center [996, 510] width 89 height 14
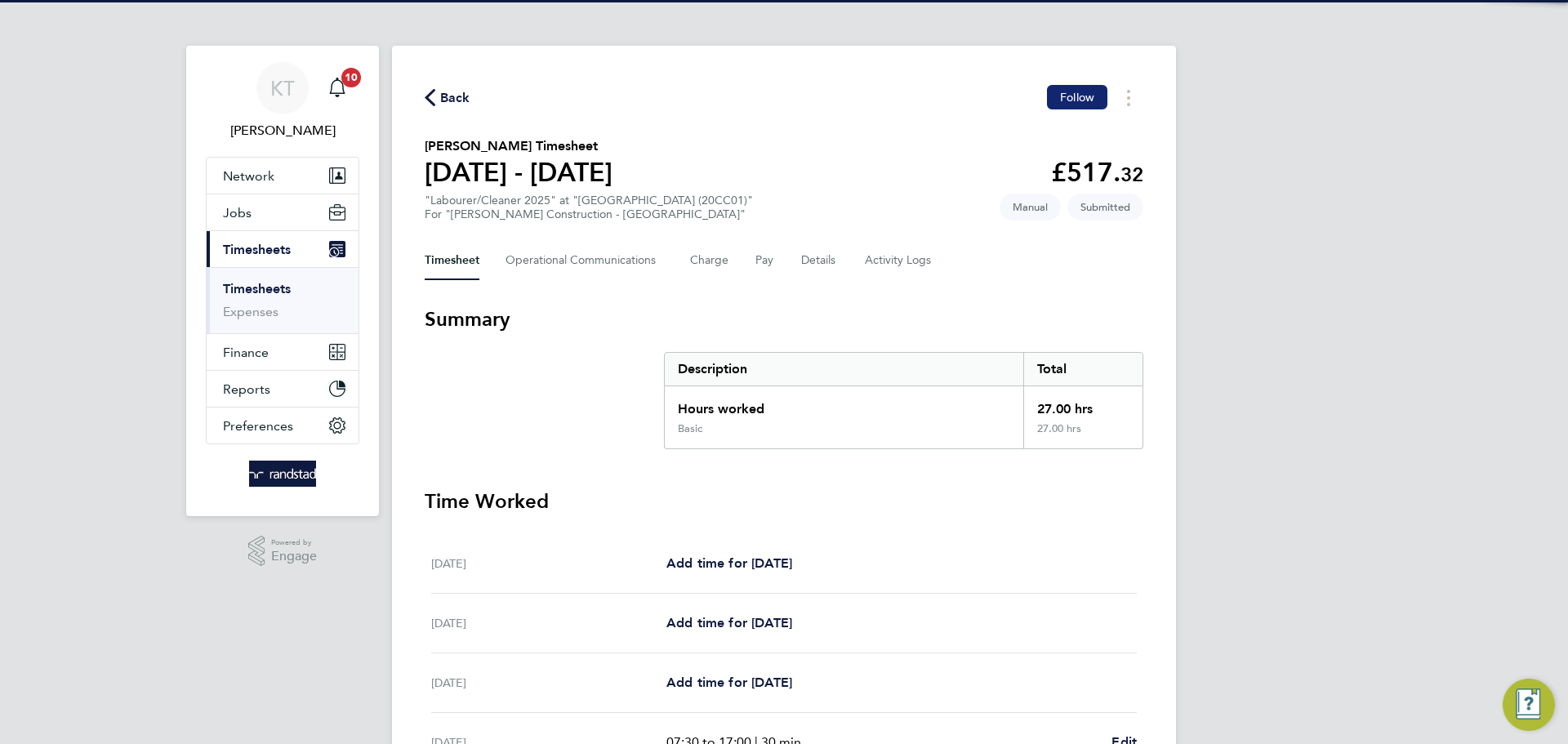
click at [1078, 108] on button "Follow" at bounding box center [1077, 97] width 61 height 24
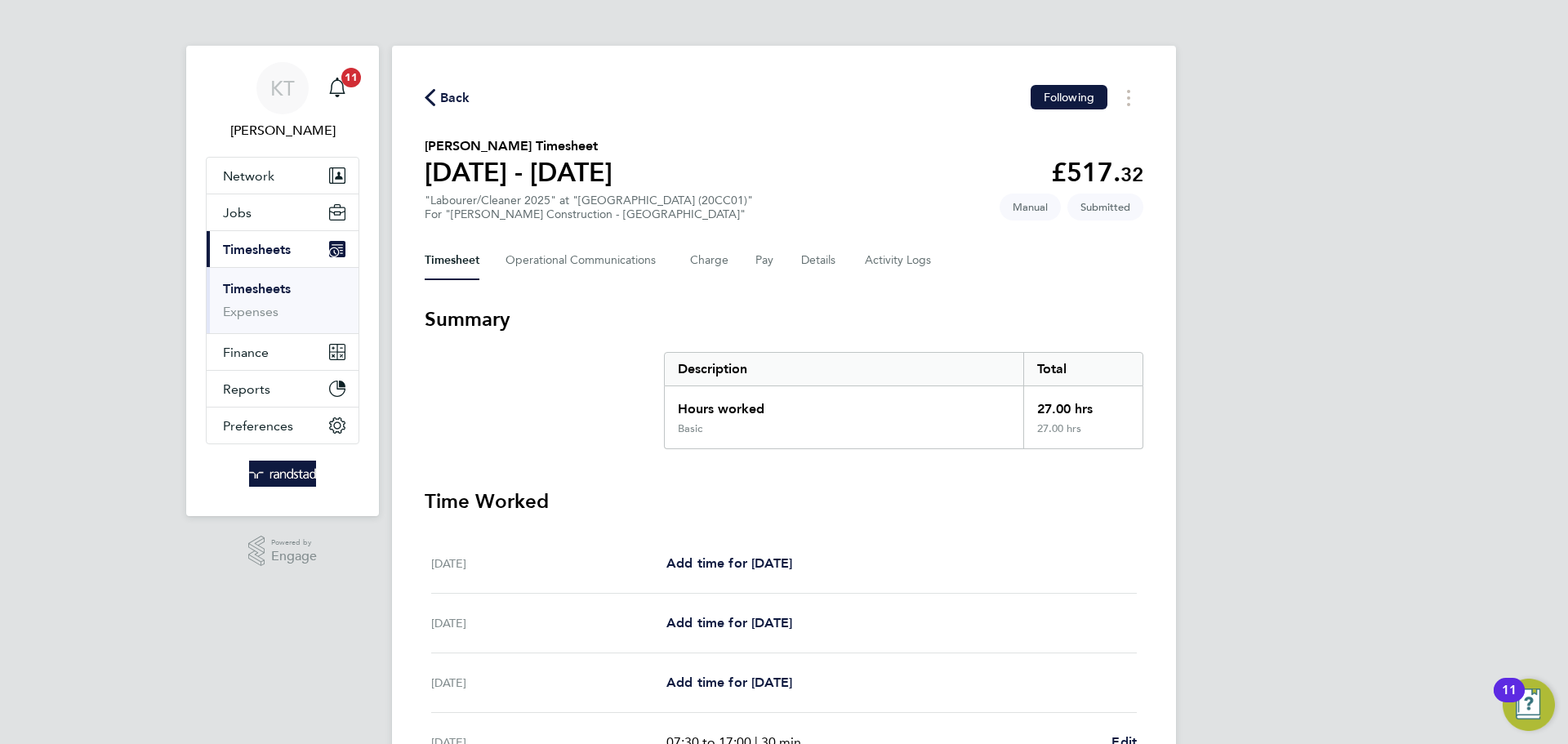
click at [449, 96] on span "Back" at bounding box center [455, 98] width 30 height 19
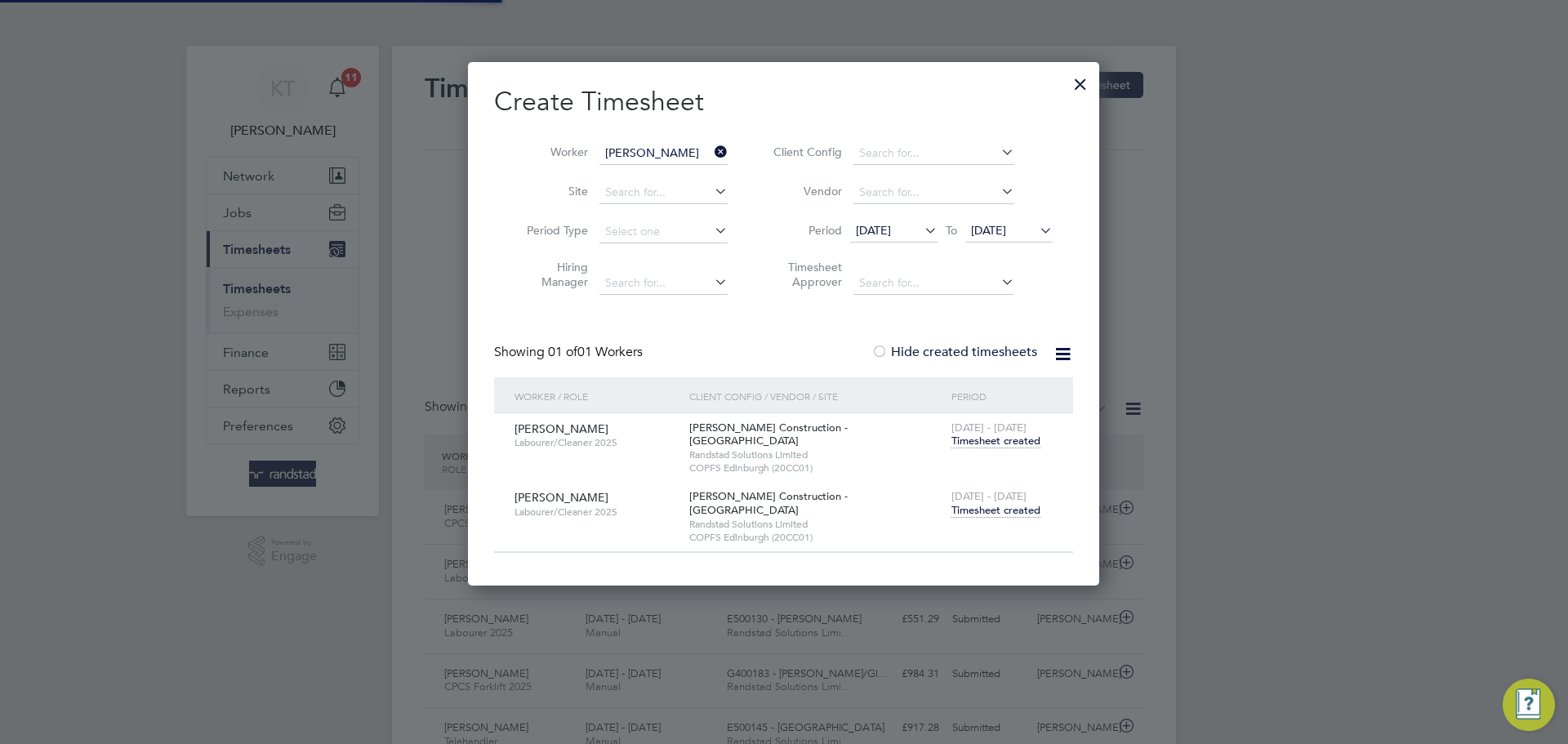
scroll to position [8, 8]
drag, startPoint x: 712, startPoint y: 151, endPoint x: 673, endPoint y: 152, distance: 39.0
click at [710, 151] on li "Worker Dylan Butler" at bounding box center [620, 154] width 254 height 40
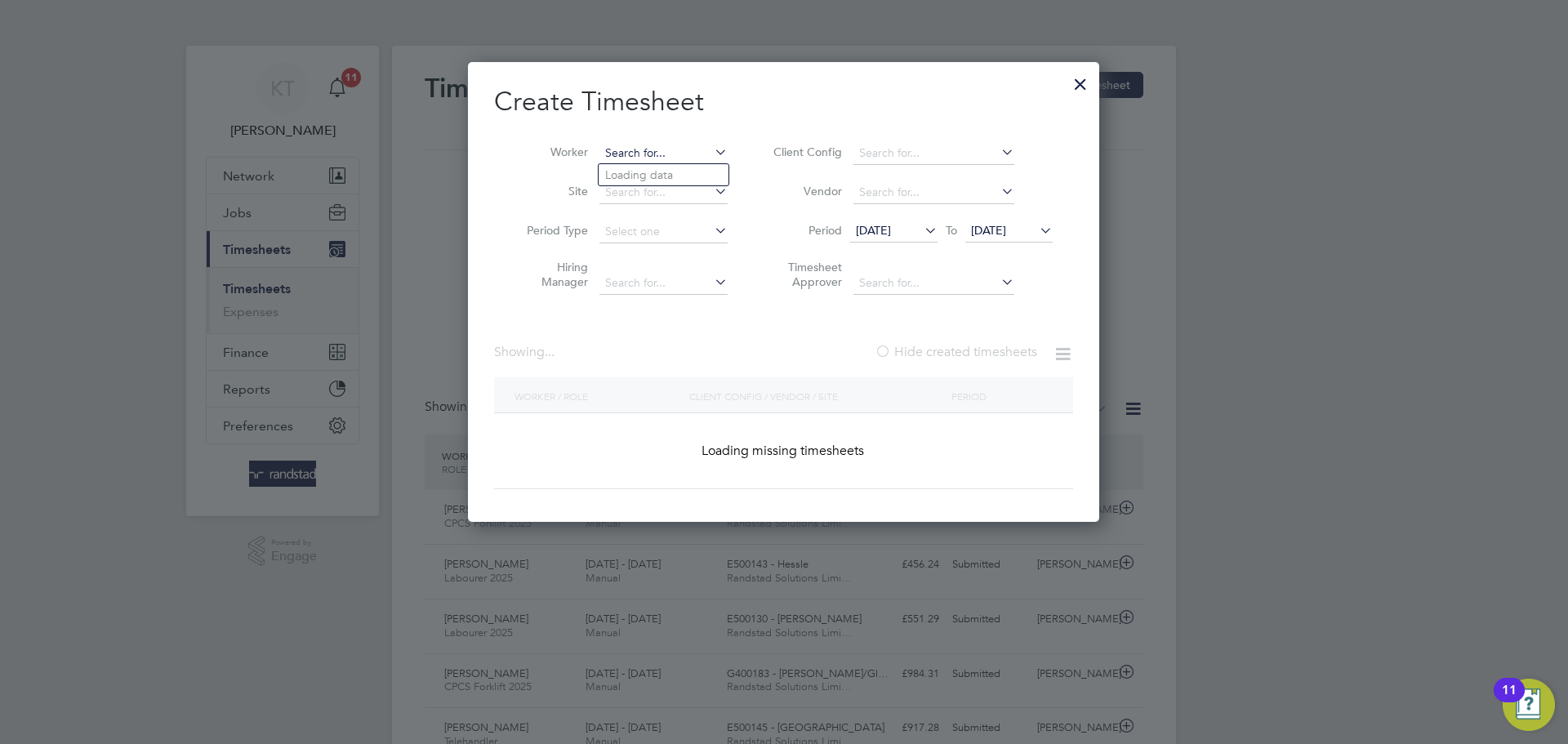
click at [673, 152] on input at bounding box center [663, 154] width 128 height 23
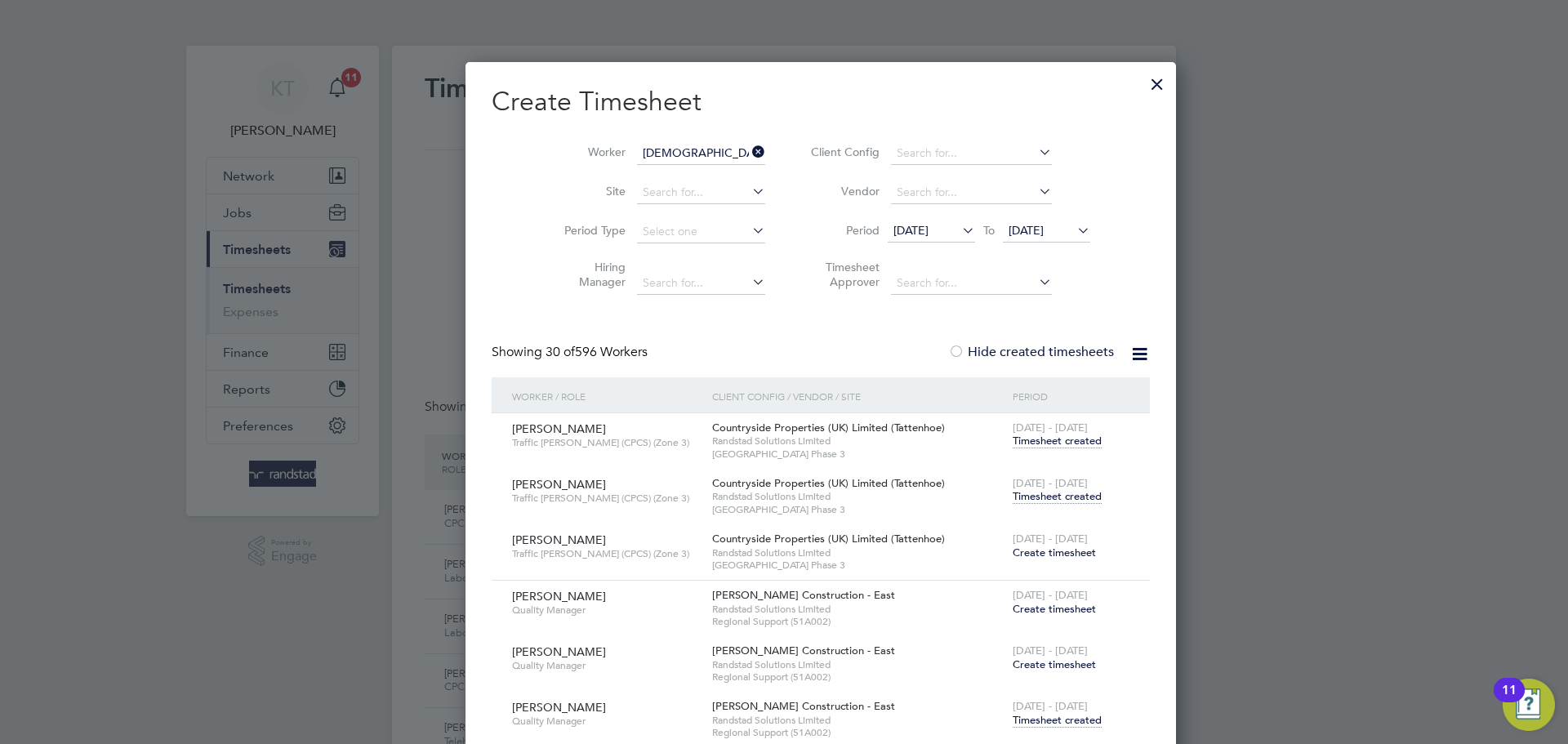
click at [650, 180] on li "Jude At alor" at bounding box center [670, 175] width 142 height 22
type input "Jude Atalor"
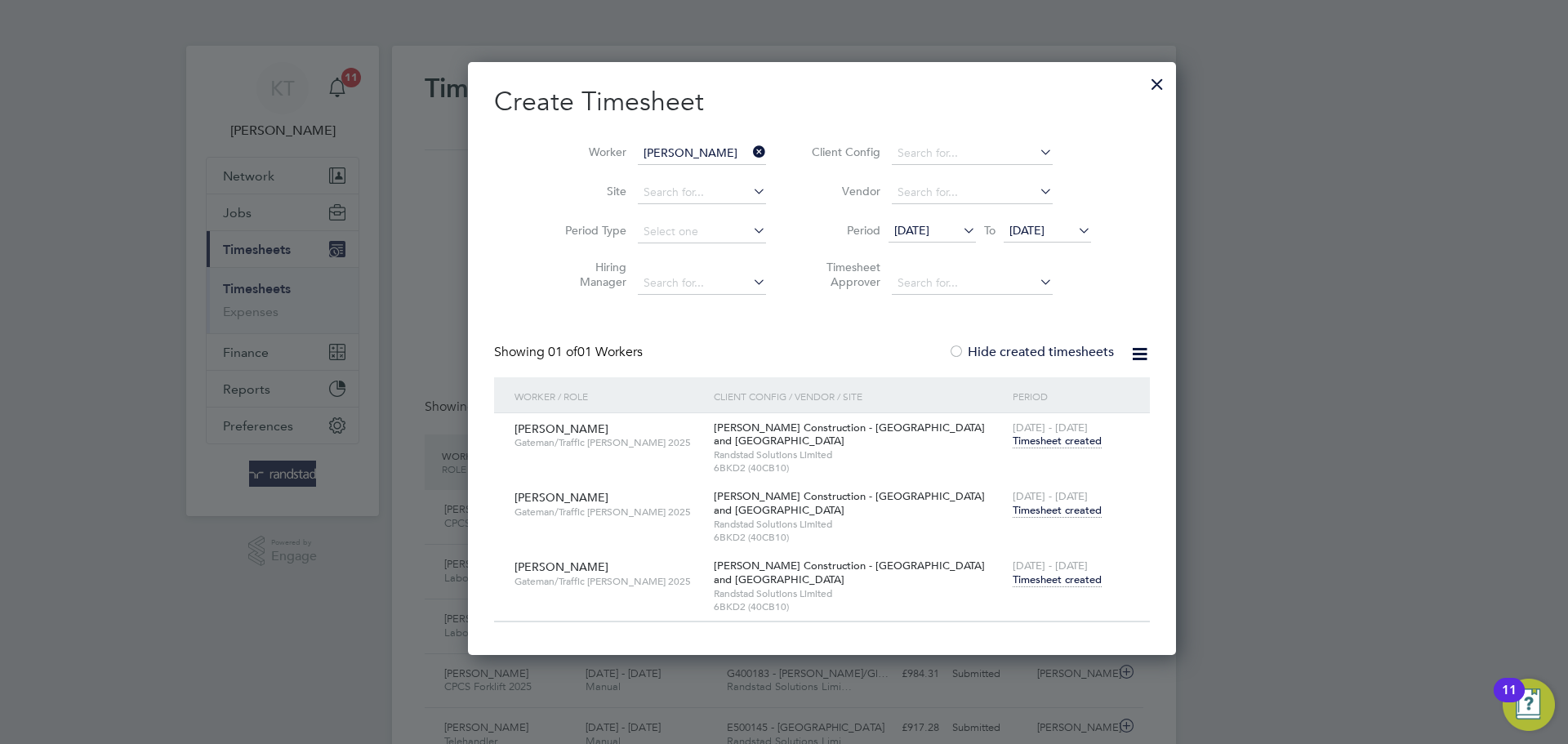
click at [1010, 234] on span "26 Sep 2025" at bounding box center [1027, 230] width 35 height 14
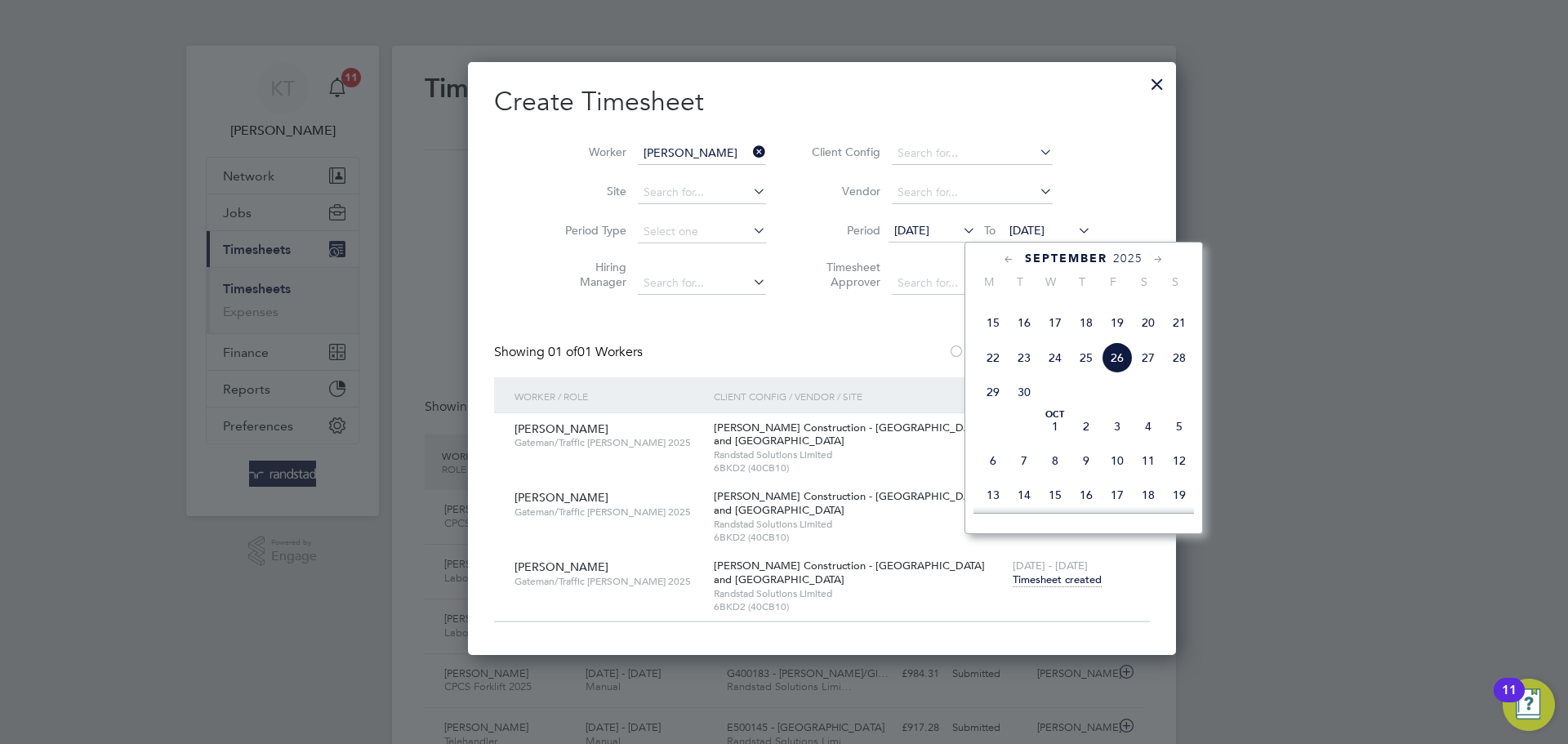
click at [1110, 373] on span "26" at bounding box center [1117, 358] width 31 height 31
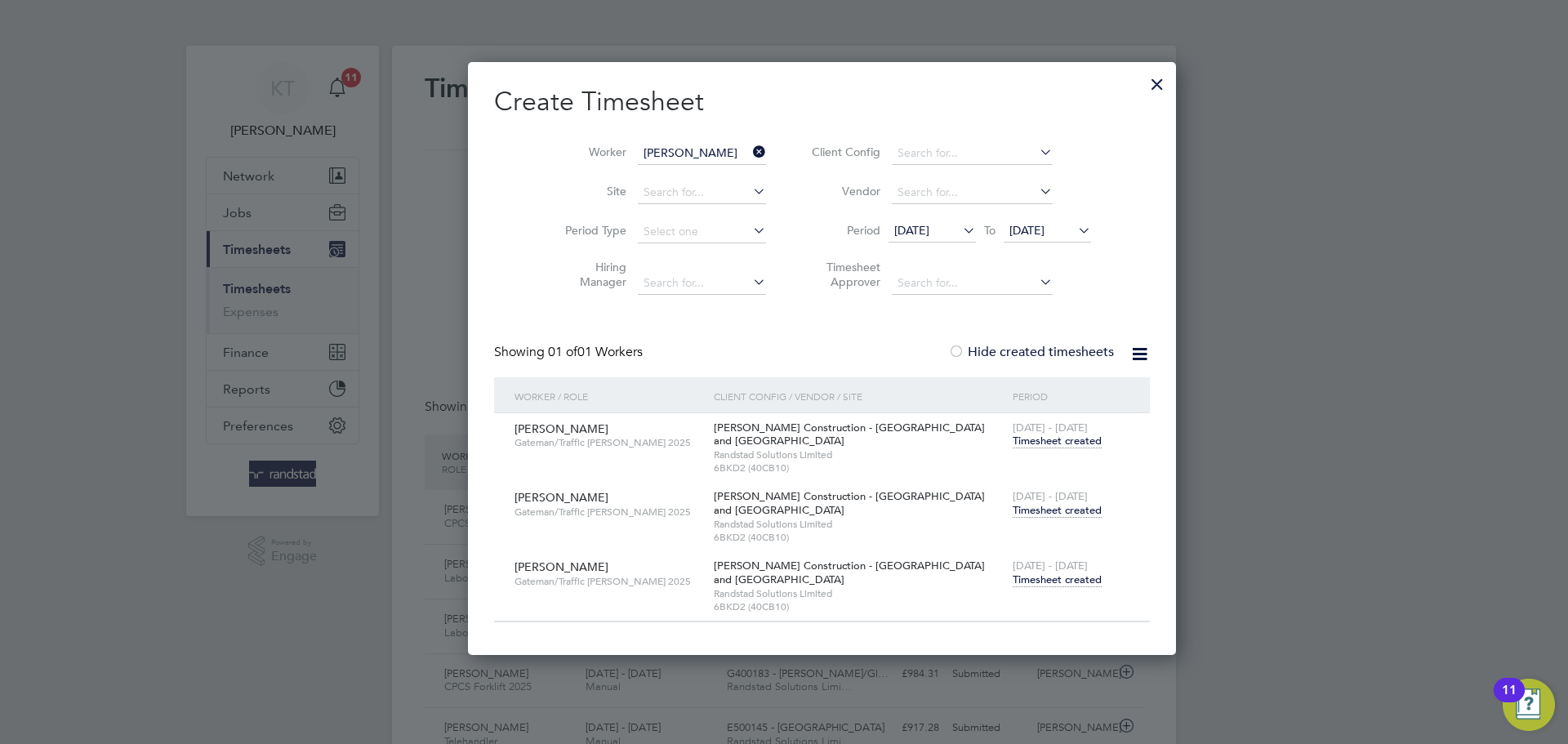
click at [1013, 584] on span "Timesheet created" at bounding box center [1057, 580] width 89 height 14
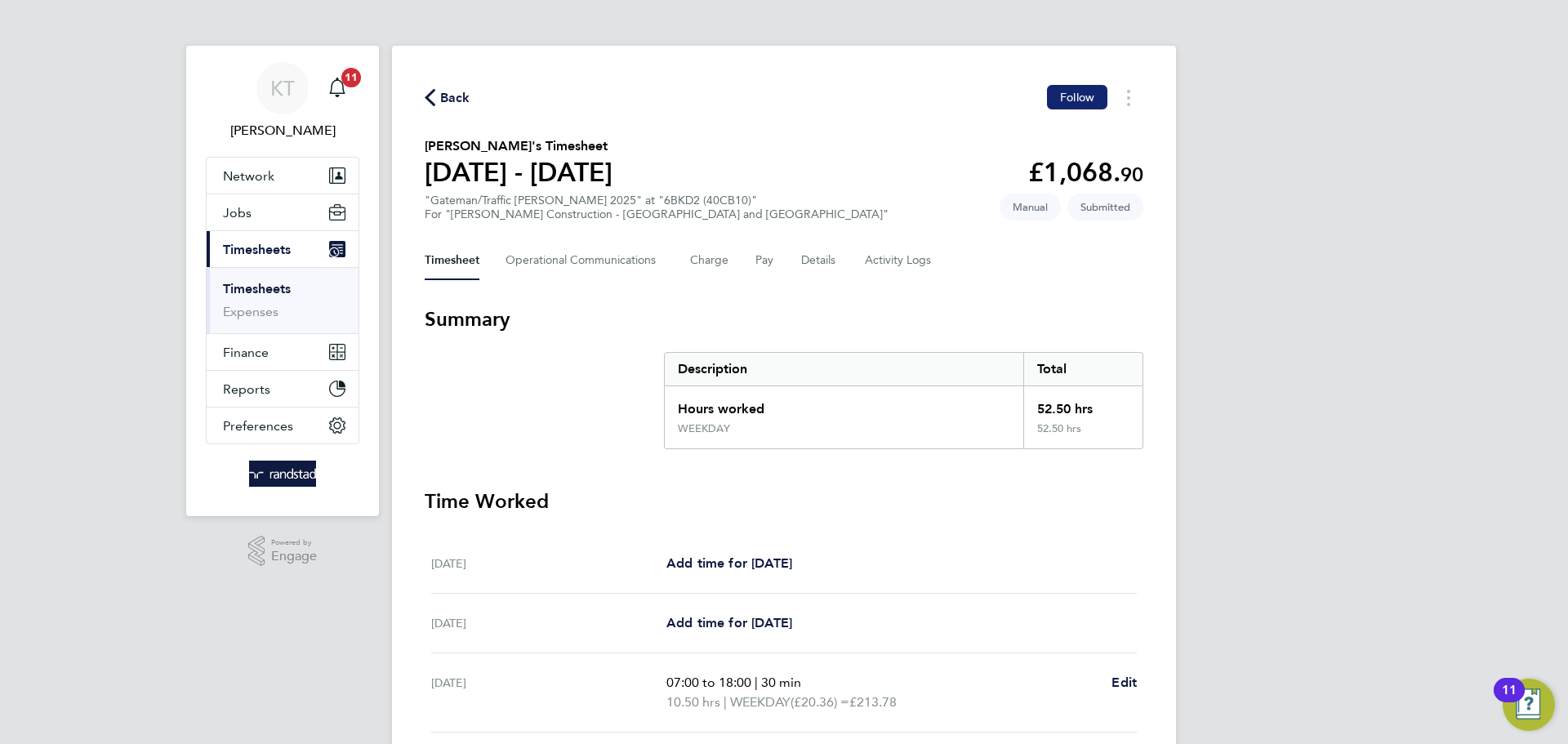
click at [1069, 88] on button "Follow" at bounding box center [1077, 97] width 61 height 24
click at [463, 88] on span "Back" at bounding box center [455, 98] width 30 height 19
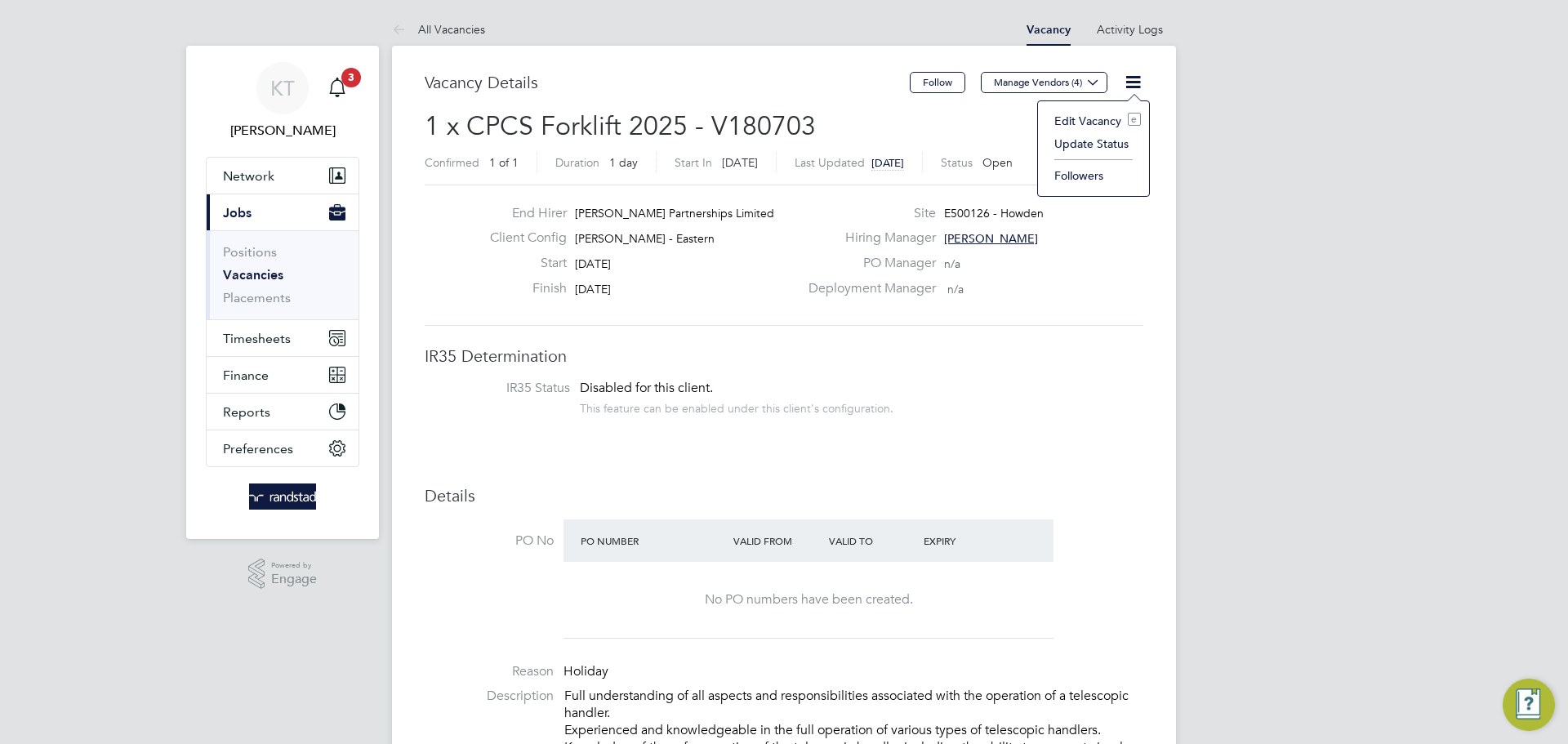
click at [1056, 118] on li "Edit Vacancy e" at bounding box center [1094, 121] width 95 height 23
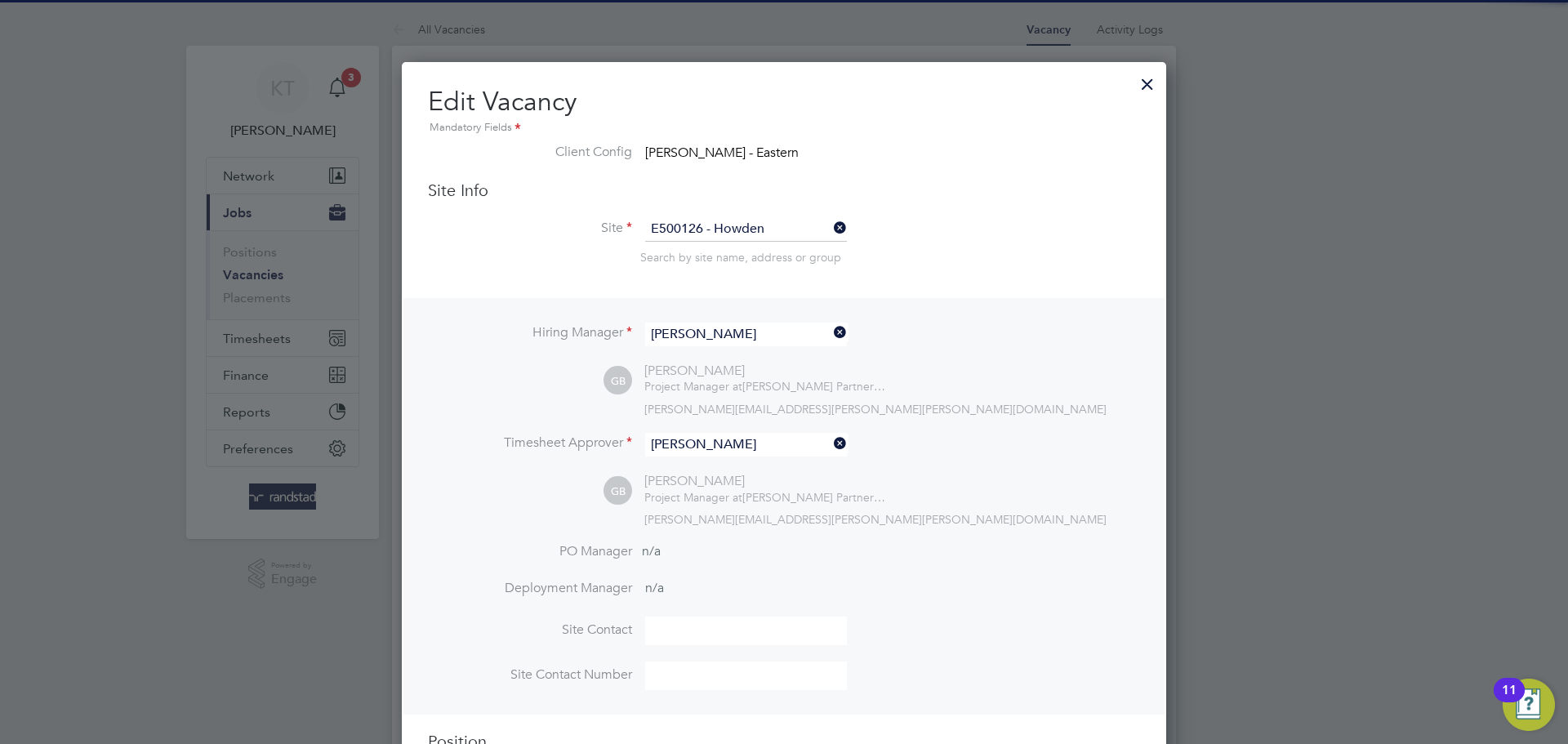
scroll to position [48, 86]
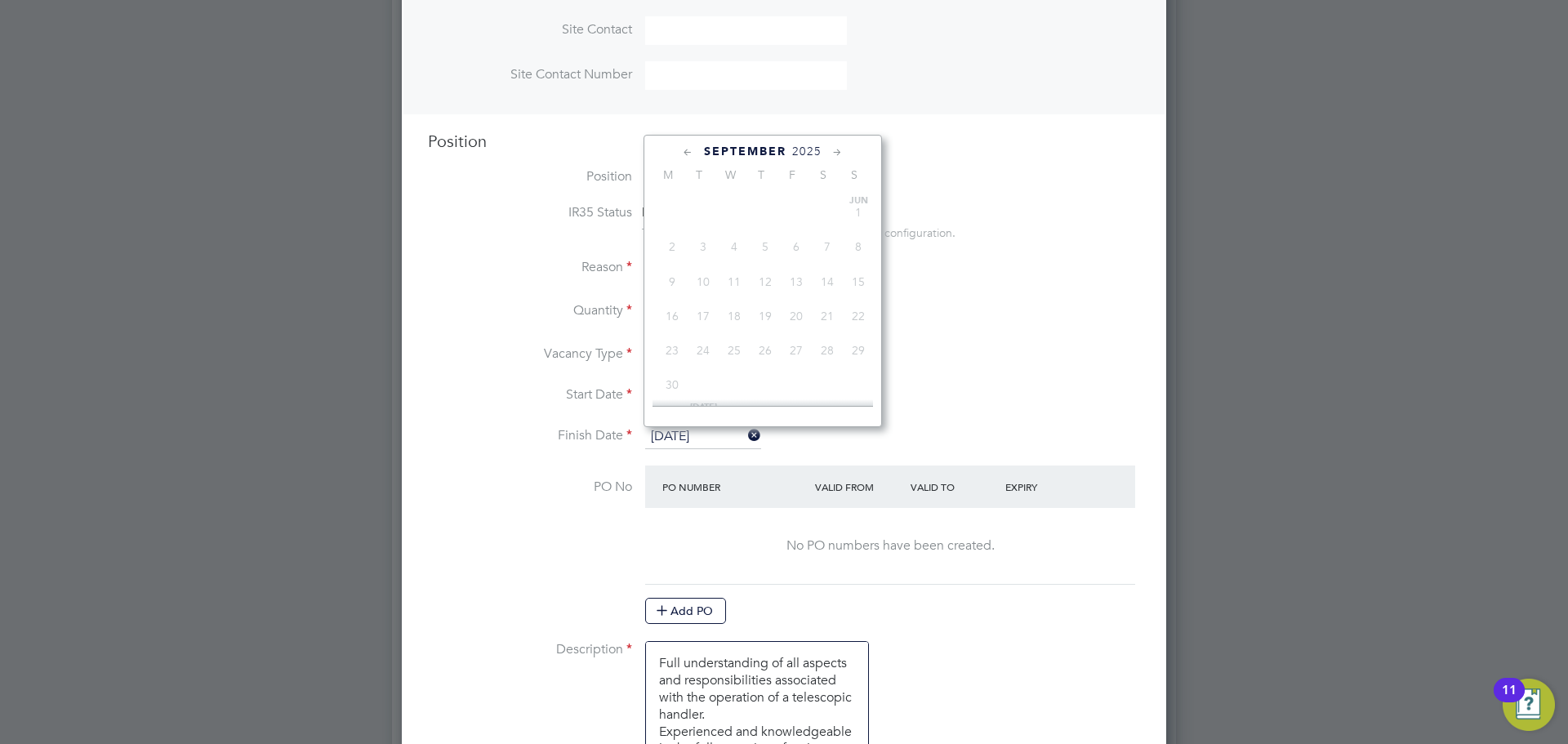
click at [686, 440] on input "[DATE]" at bounding box center [703, 437] width 116 height 24
click at [733, 335] on span "[DATE]" at bounding box center [734, 319] width 31 height 31
type input "[DATE]"
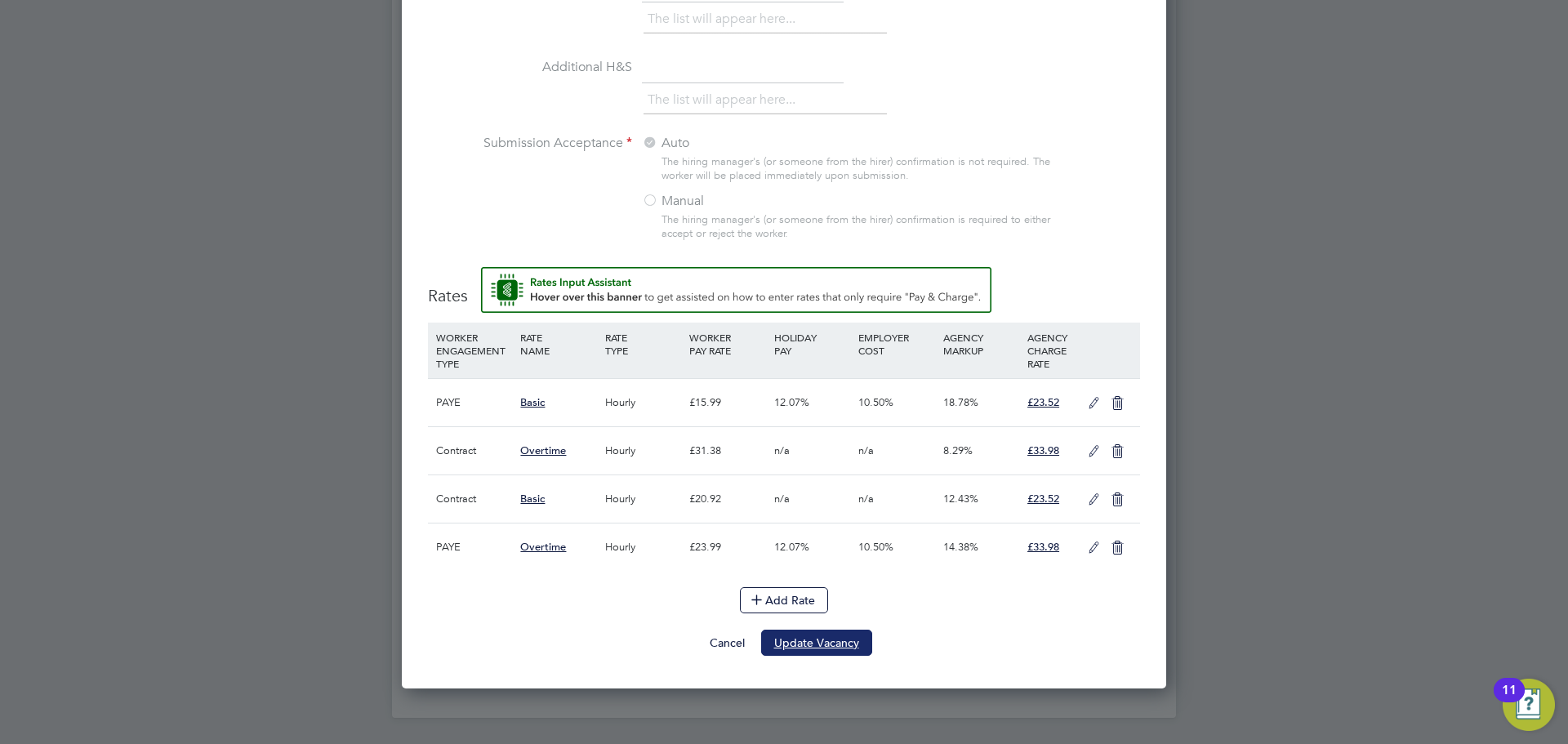
click at [807, 648] on button "Update Vacancy" at bounding box center [816, 643] width 111 height 26
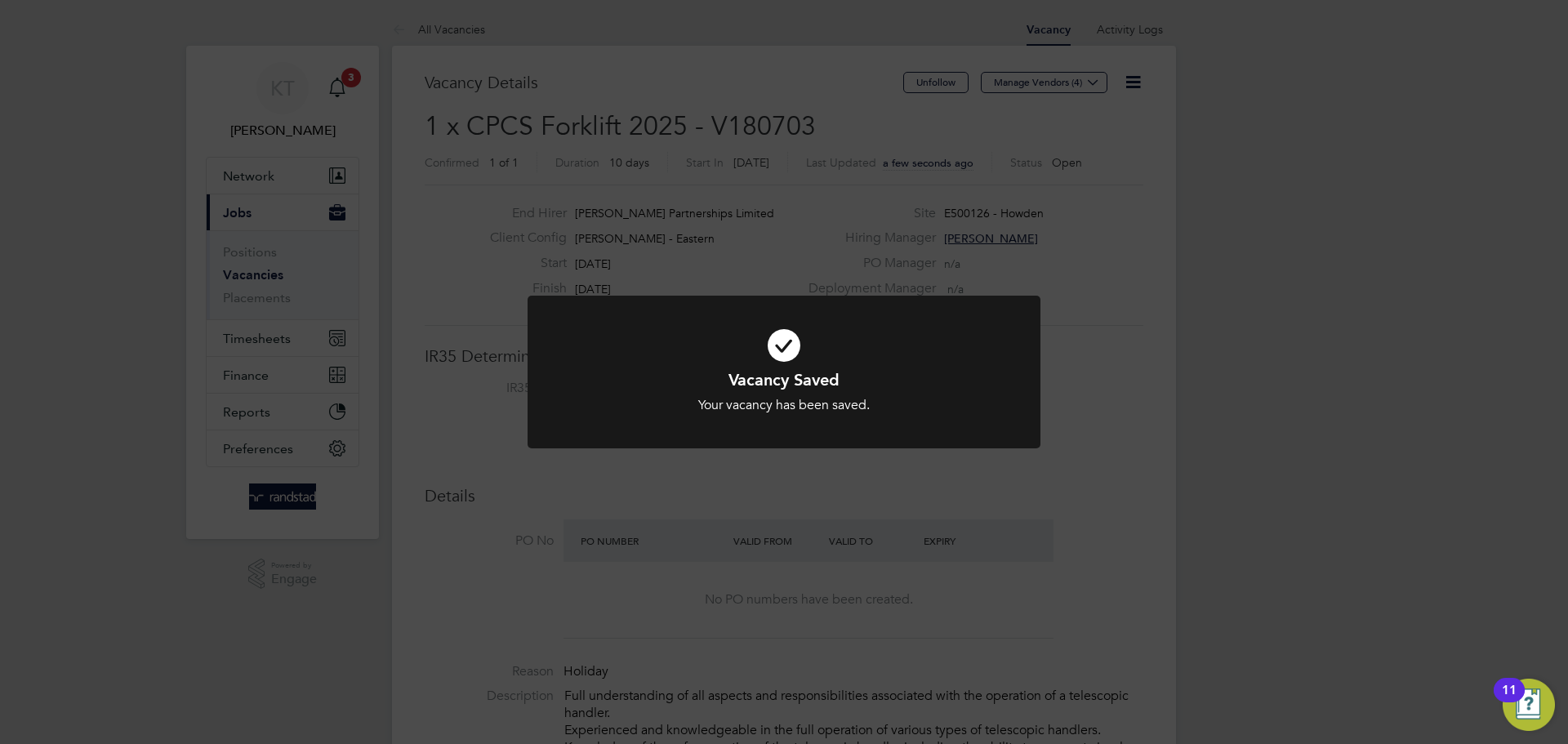
click at [778, 218] on div "Vacancy Saved Your vacancy has been saved. Cancel Okay" at bounding box center [784, 372] width 1568 height 744
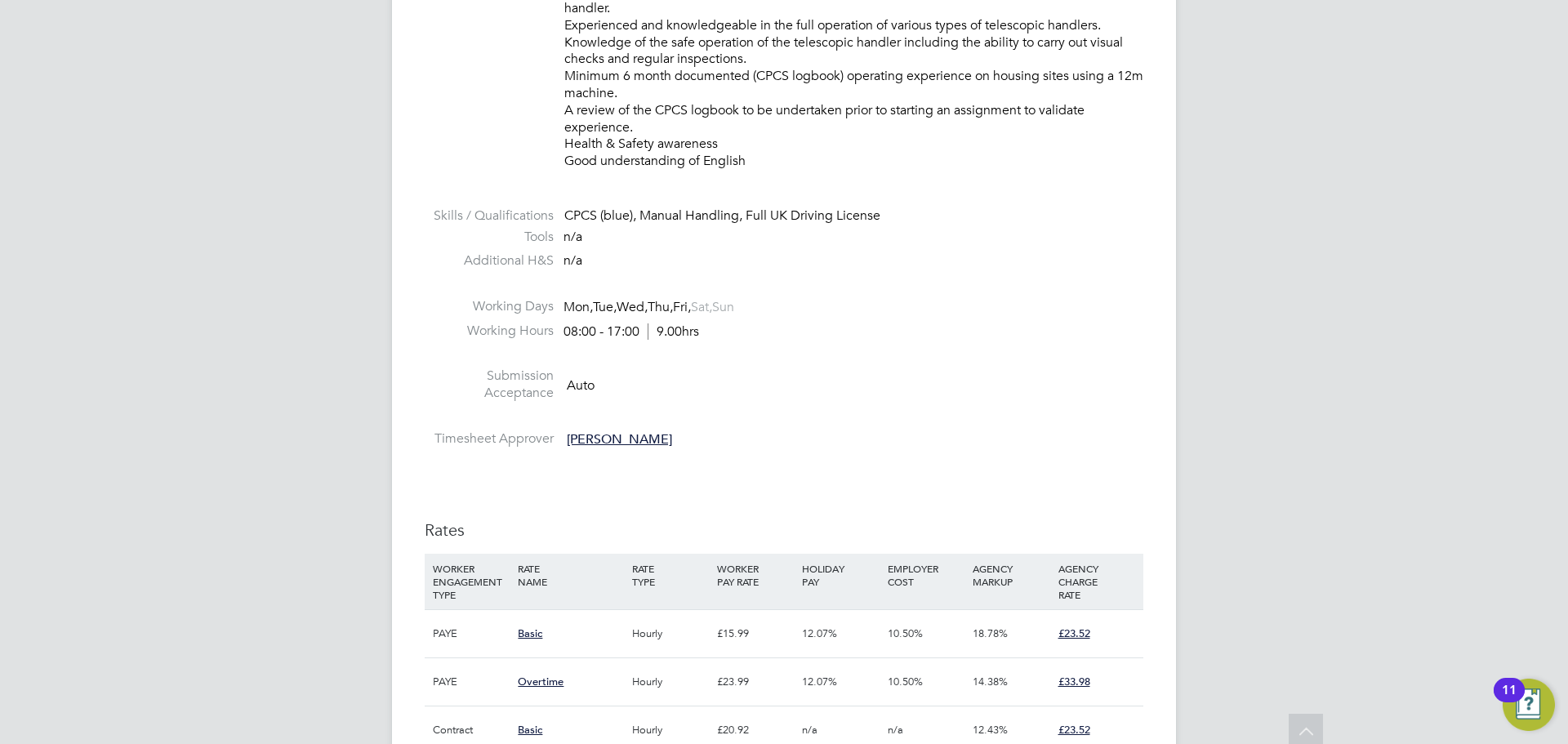
scroll to position [0, 0]
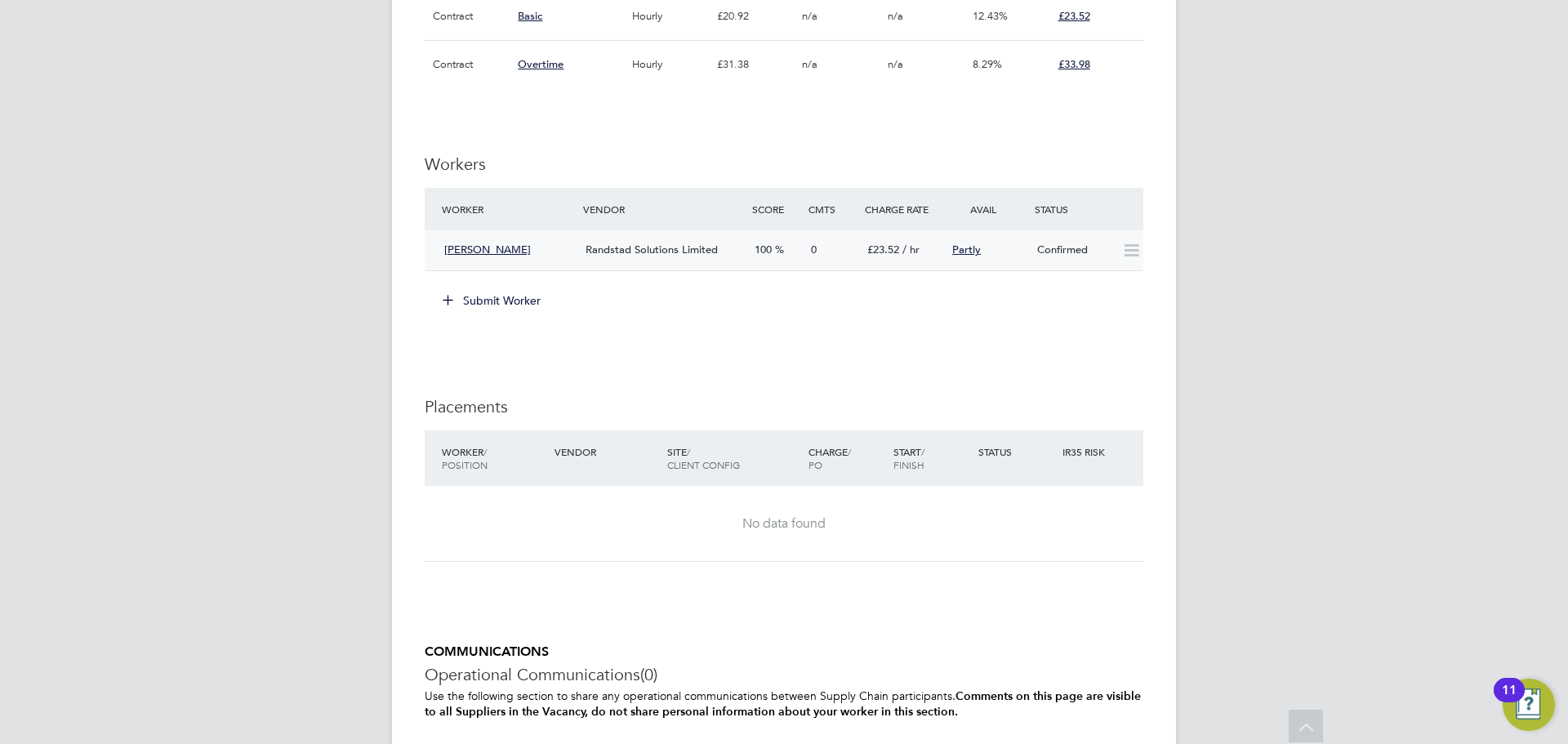
scroll to position [1418, 0]
click at [1056, 256] on div "Confirmed" at bounding box center [1073, 251] width 85 height 27
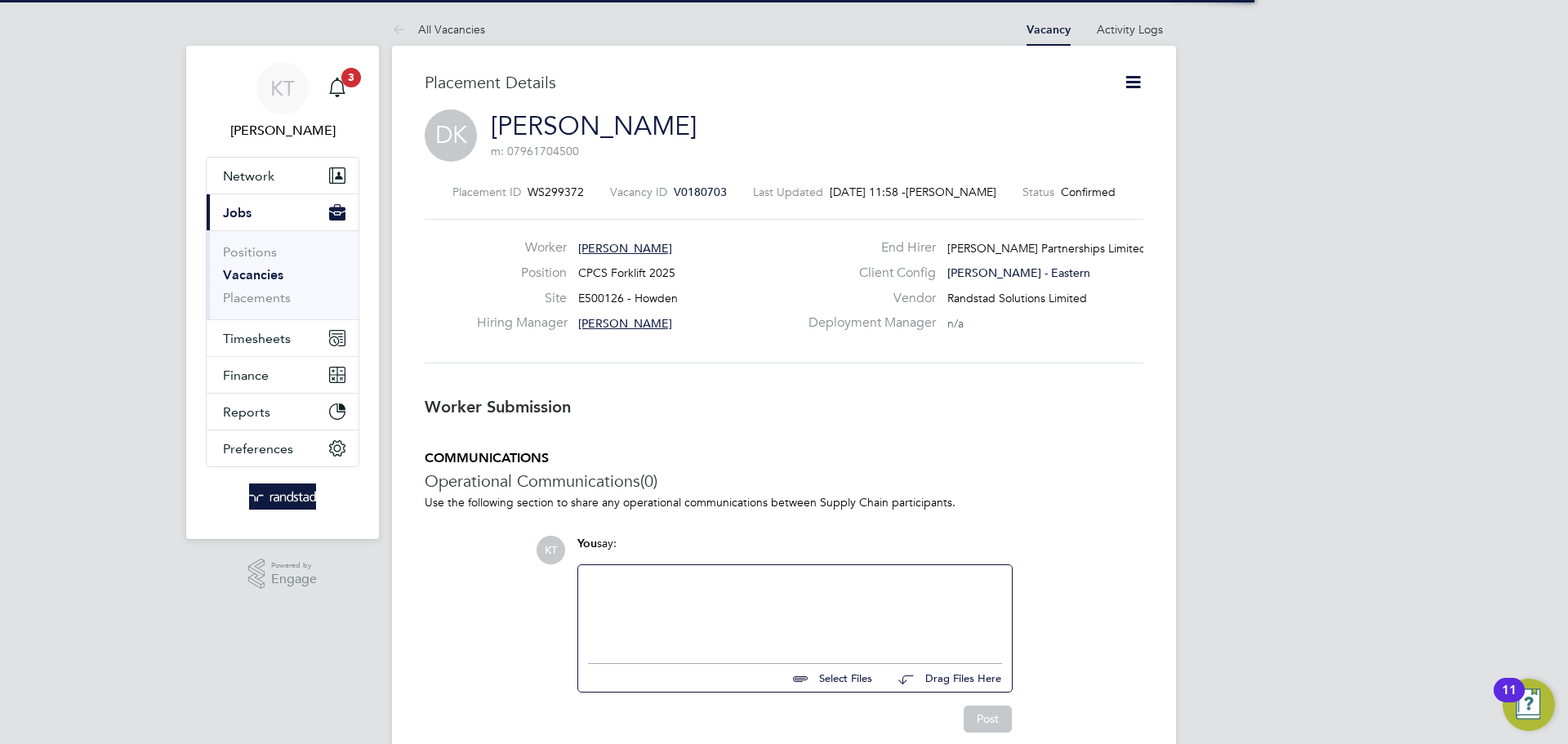
scroll to position [8, 8]
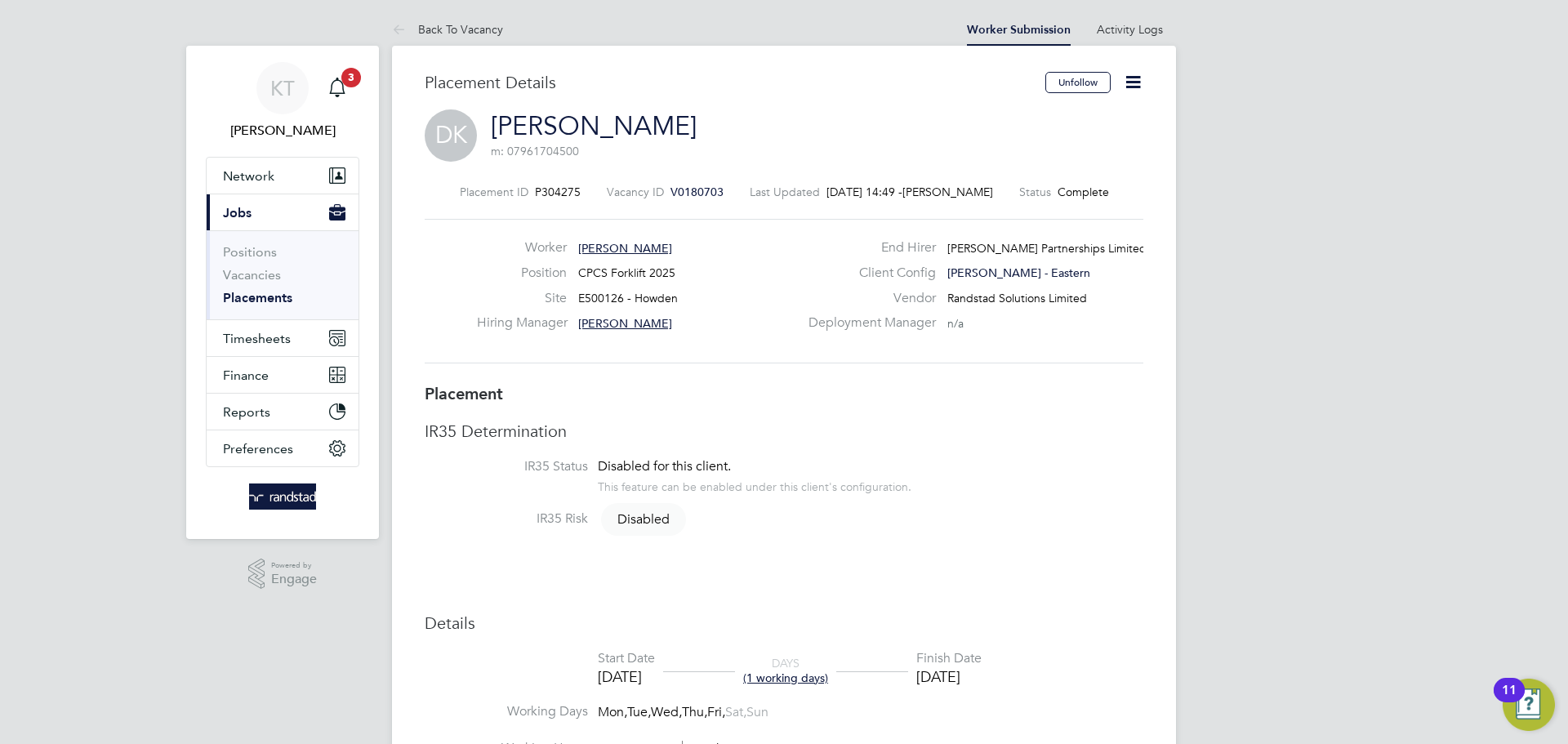
click at [1129, 84] on icon at bounding box center [1132, 81] width 20 height 20
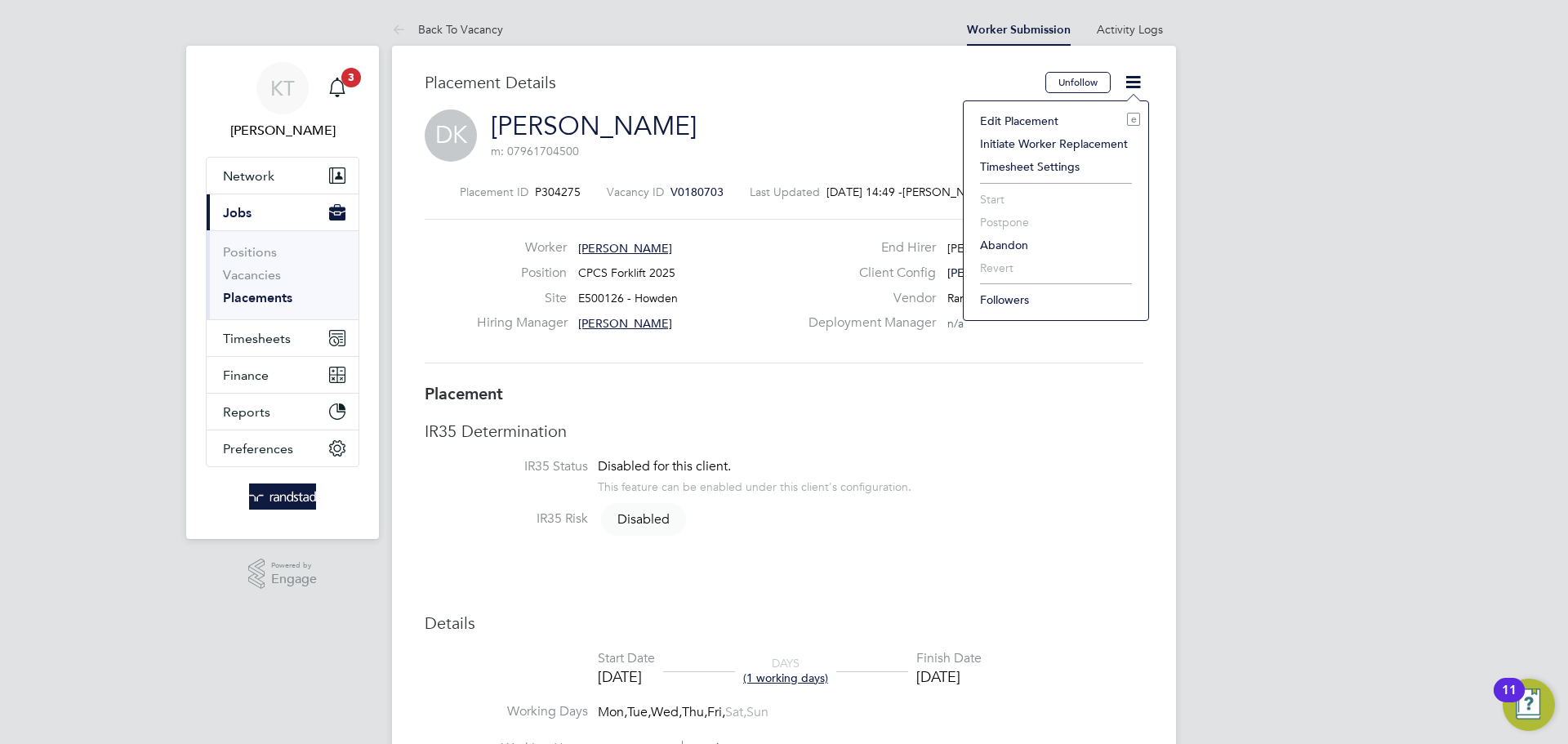
click at [1062, 112] on li "Edit Placement e" at bounding box center [1056, 121] width 168 height 23
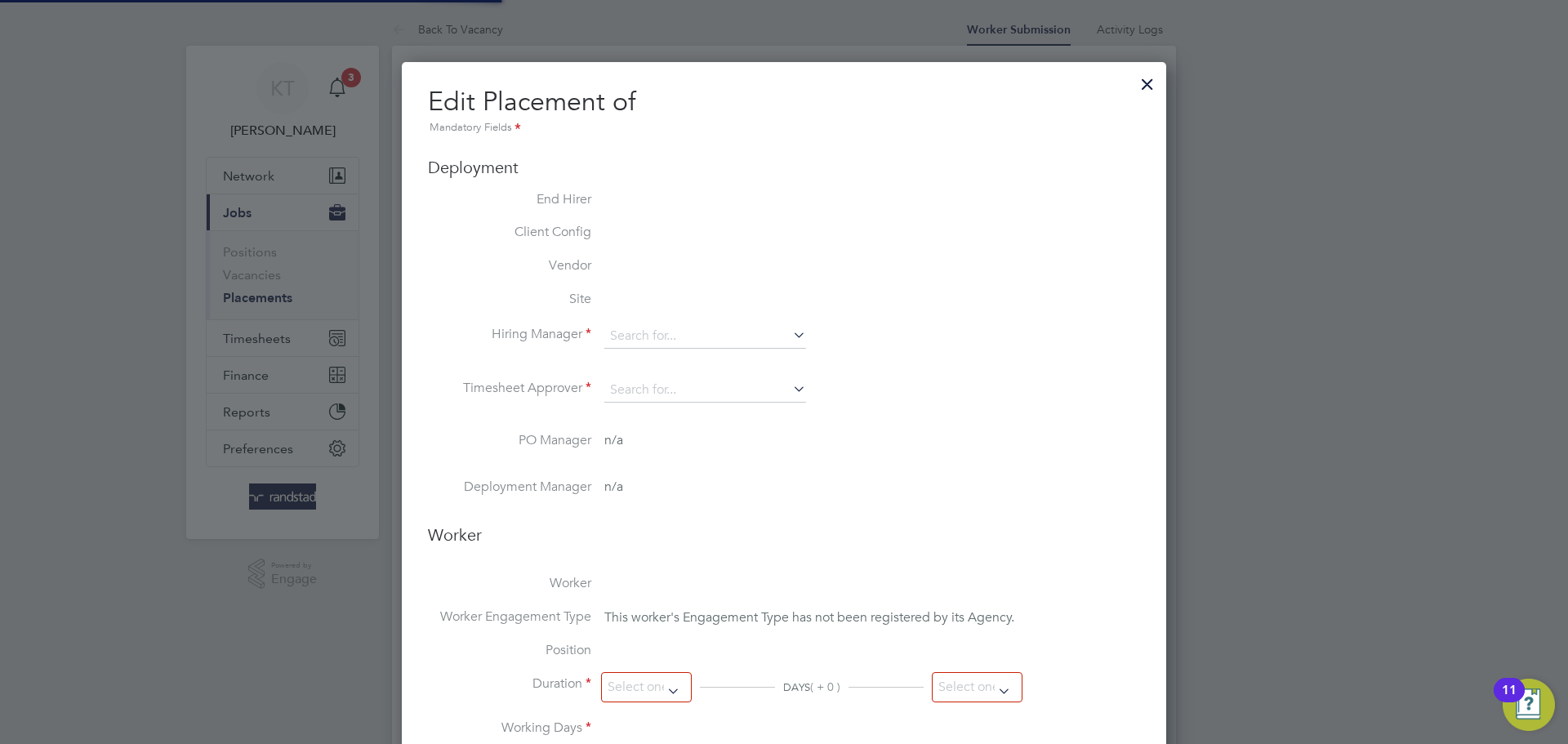
type input "[PERSON_NAME]"
type input "[DATE]"
type input "08:00"
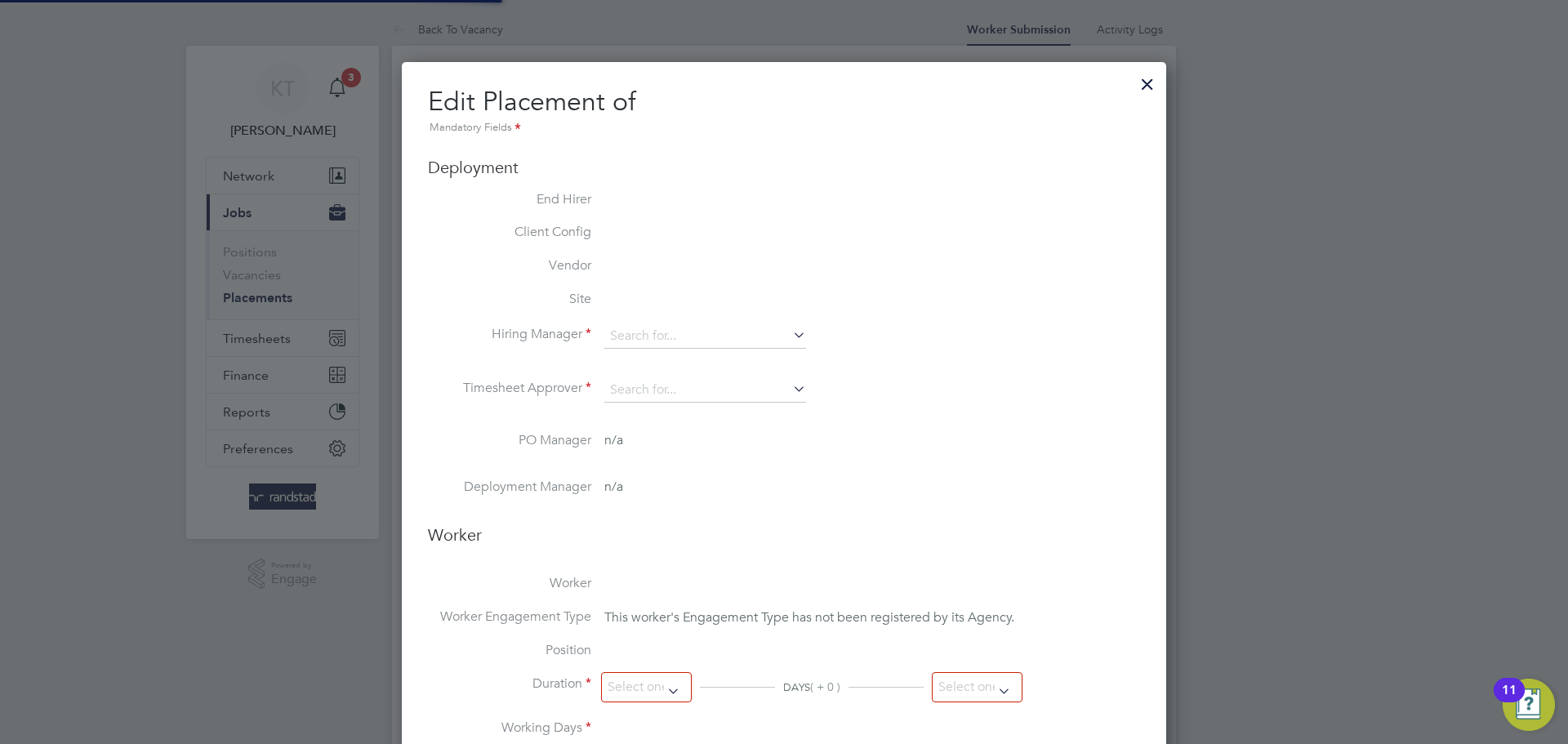
type input "17:00"
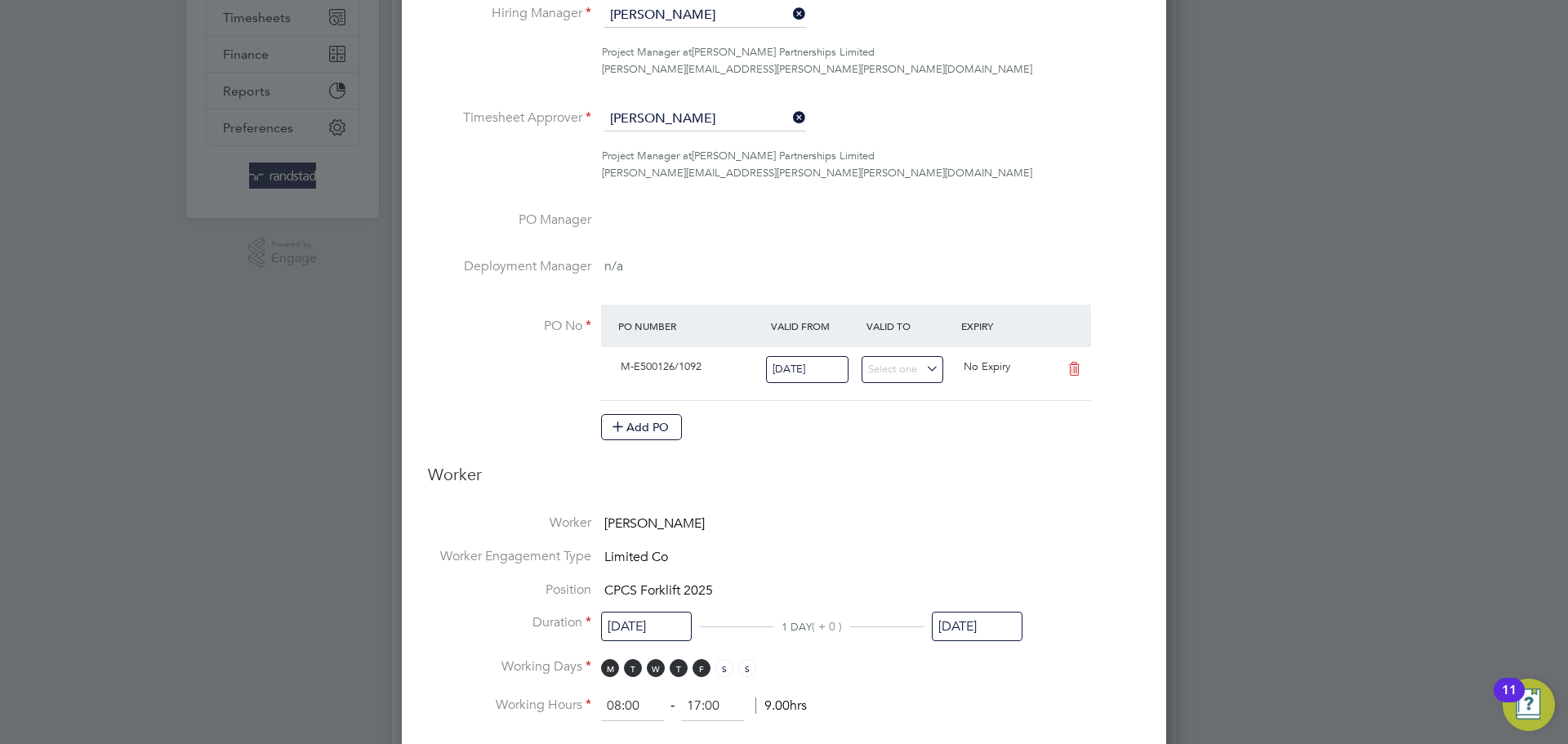
click at [985, 645] on li "Duration 22 Sep 2025 1 DAY ( + 0 ) 22 Sep 2025" at bounding box center [784, 637] width 712 height 44
click at [964, 632] on input "[DATE]" at bounding box center [978, 626] width 91 height 30
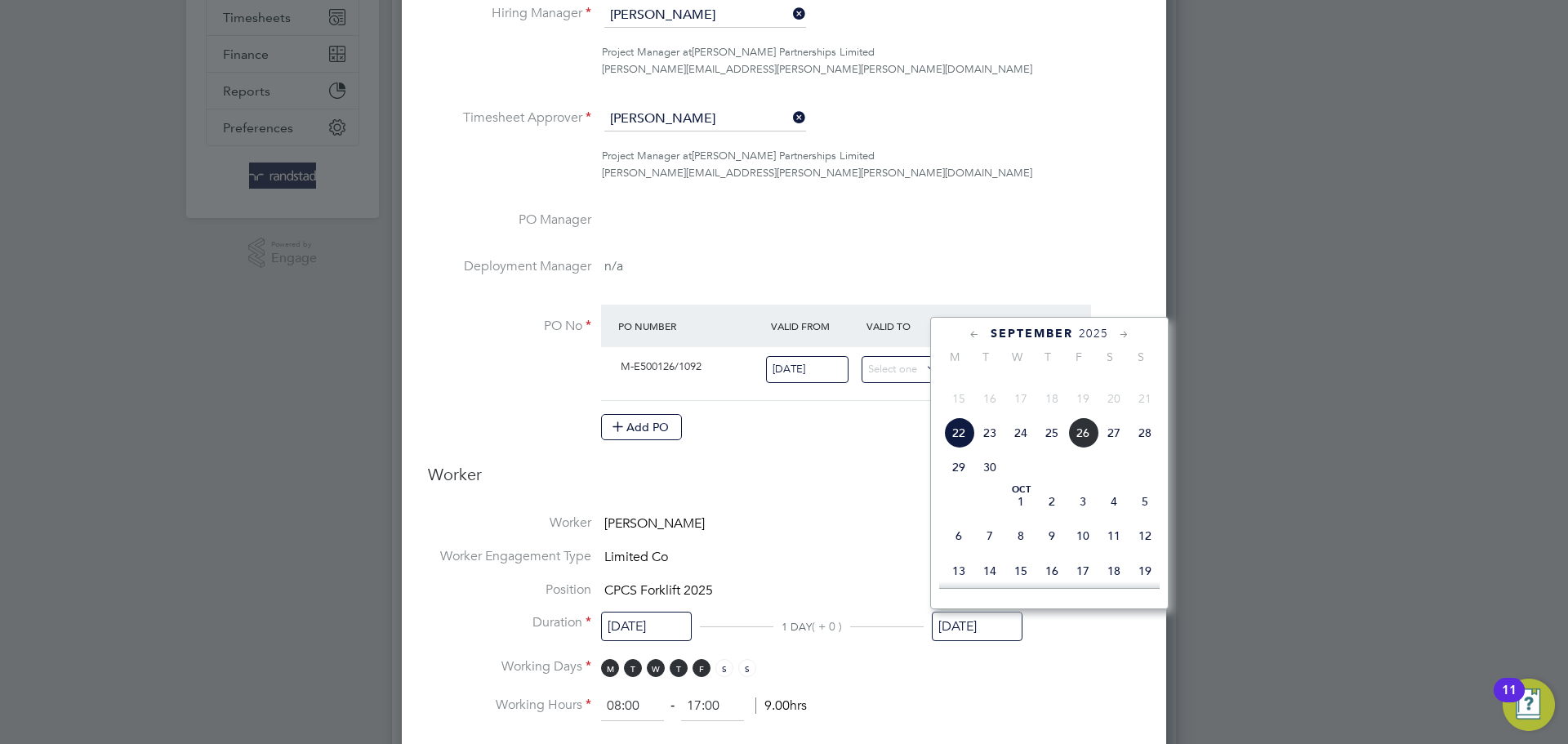
click at [1025, 517] on span "[DATE]" at bounding box center [1021, 501] width 31 height 31
type input "[DATE]"
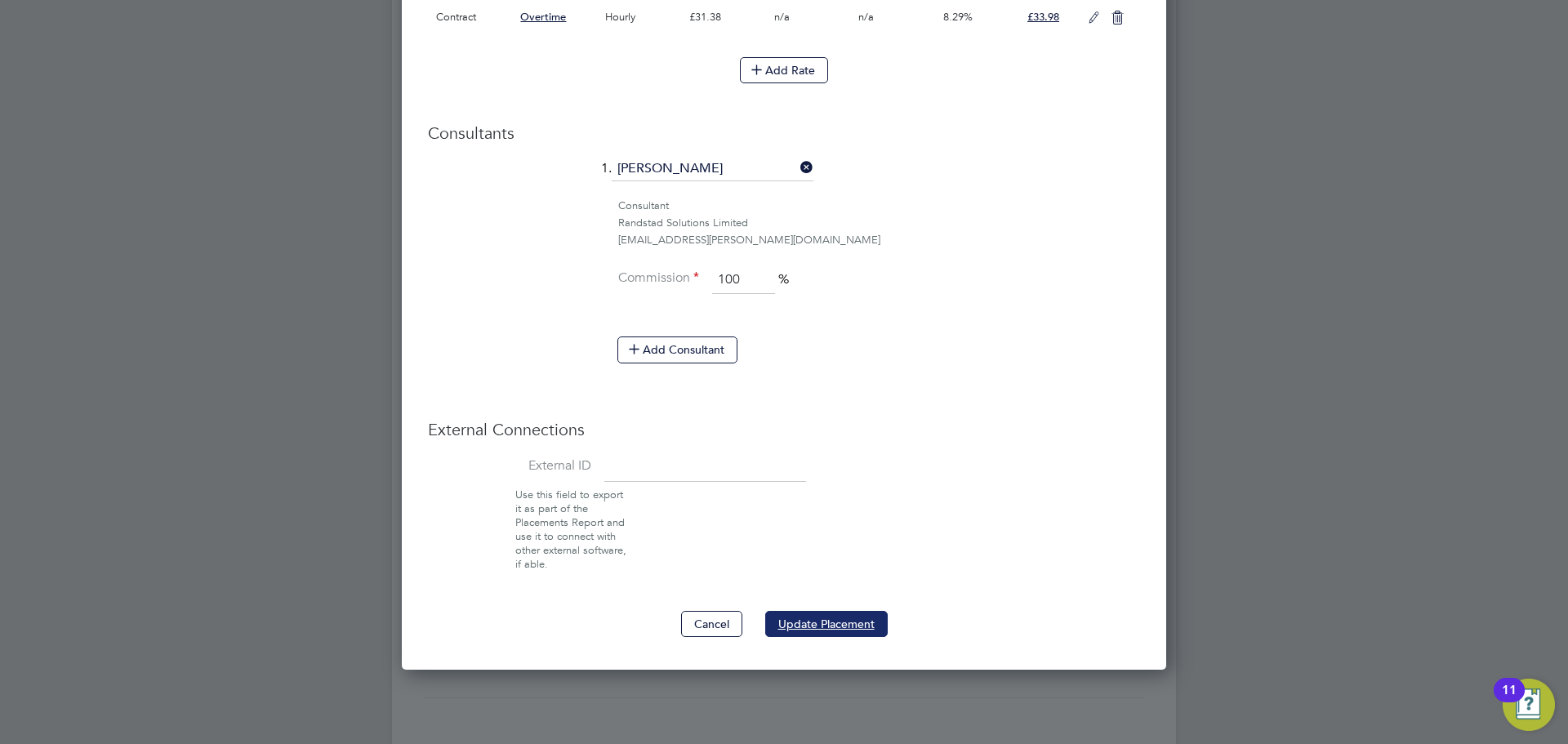
click at [845, 635] on button "Update Placement" at bounding box center [826, 623] width 123 height 26
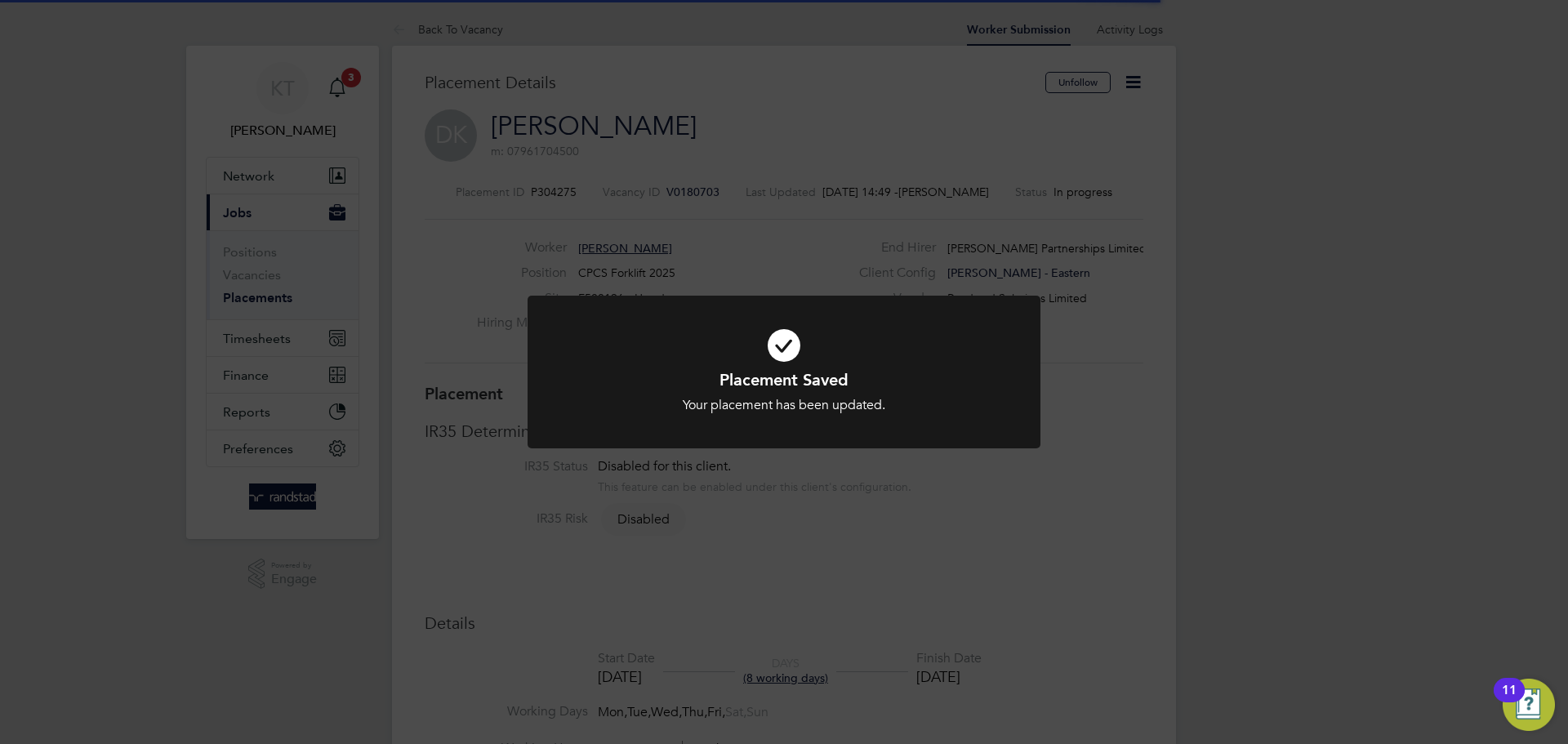
click at [849, 465] on div "Placement Saved Your placement has been updated. Cancel Okay" at bounding box center [784, 382] width 513 height 172
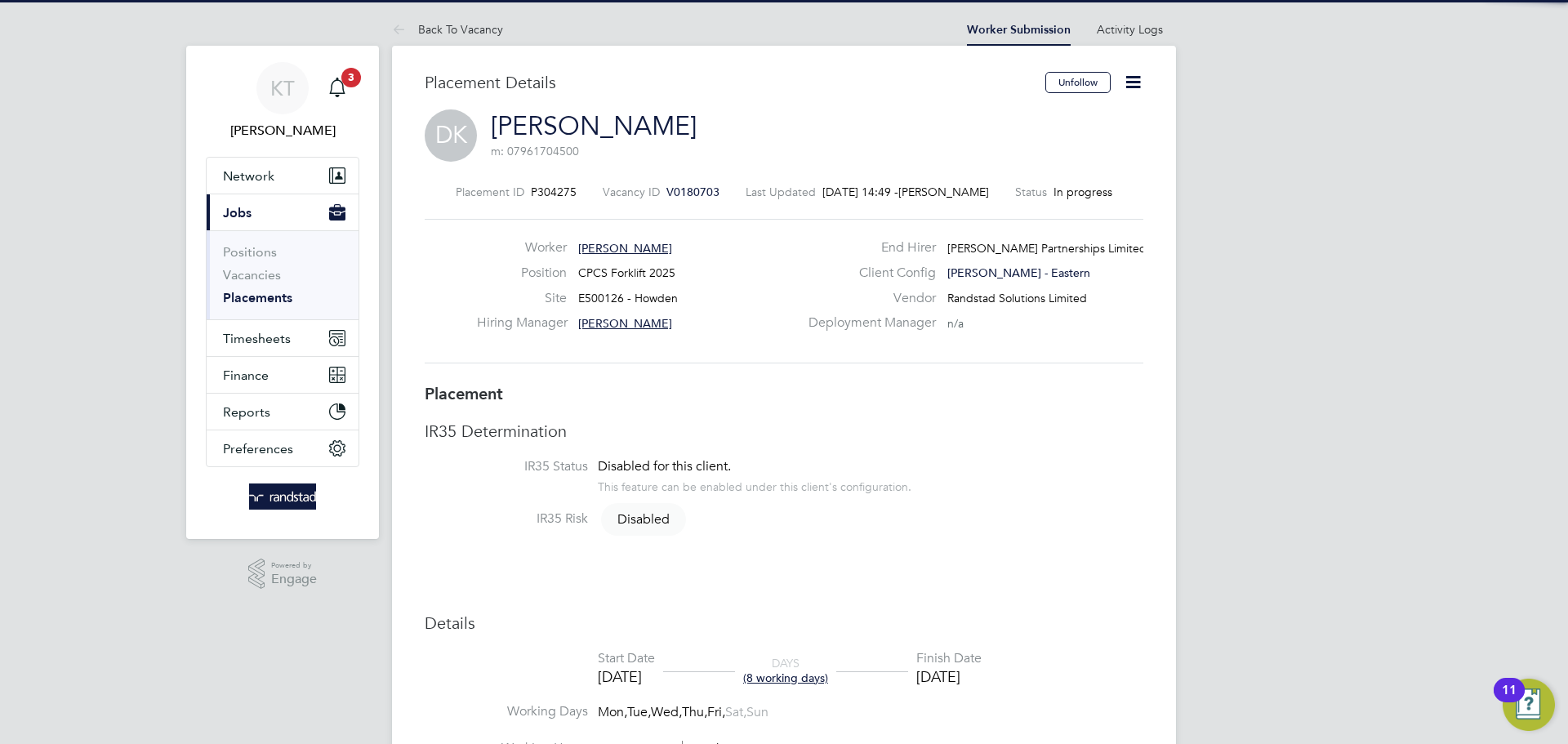
click at [1039, 459] on div "IR35 Determination IR35 Status Disabled for this client. This feature can be en…" at bounding box center [784, 483] width 719 height 127
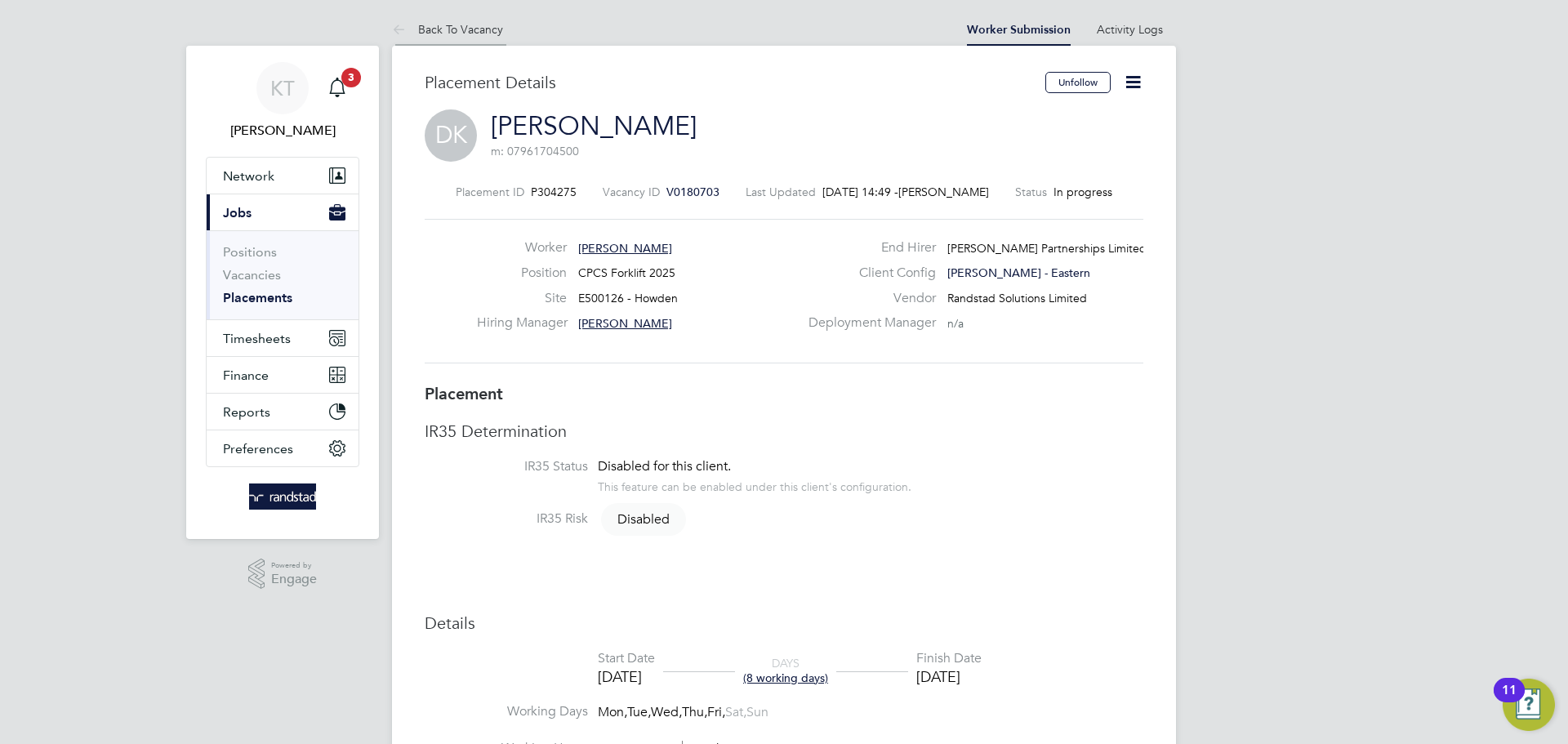
click at [462, 35] on link "Back To Vacancy" at bounding box center [447, 29] width 111 height 14
